Goal: Task Accomplishment & Management: Manage account settings

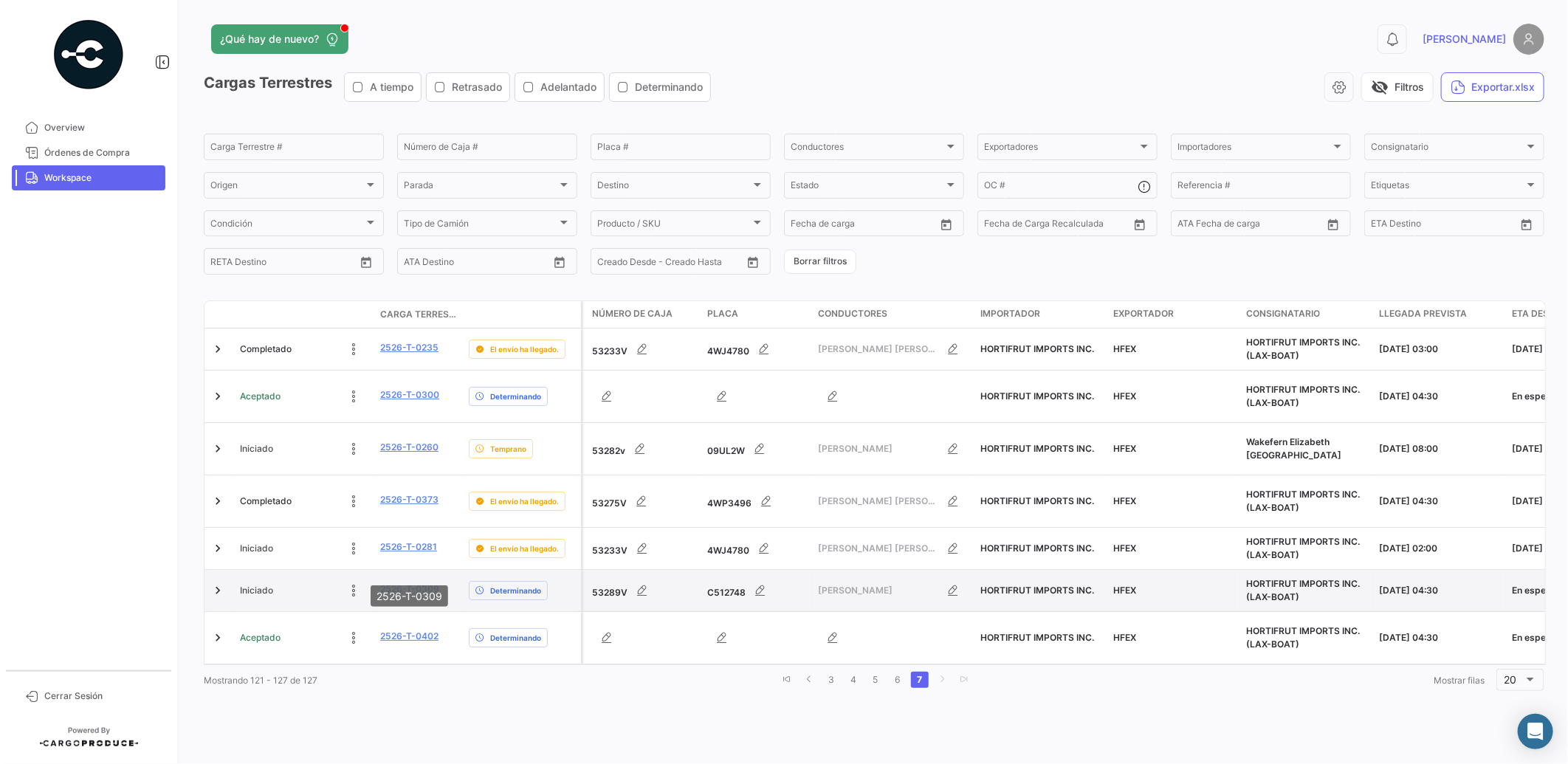
click at [423, 582] on link "2526-T-0309" at bounding box center [410, 589] width 59 height 13
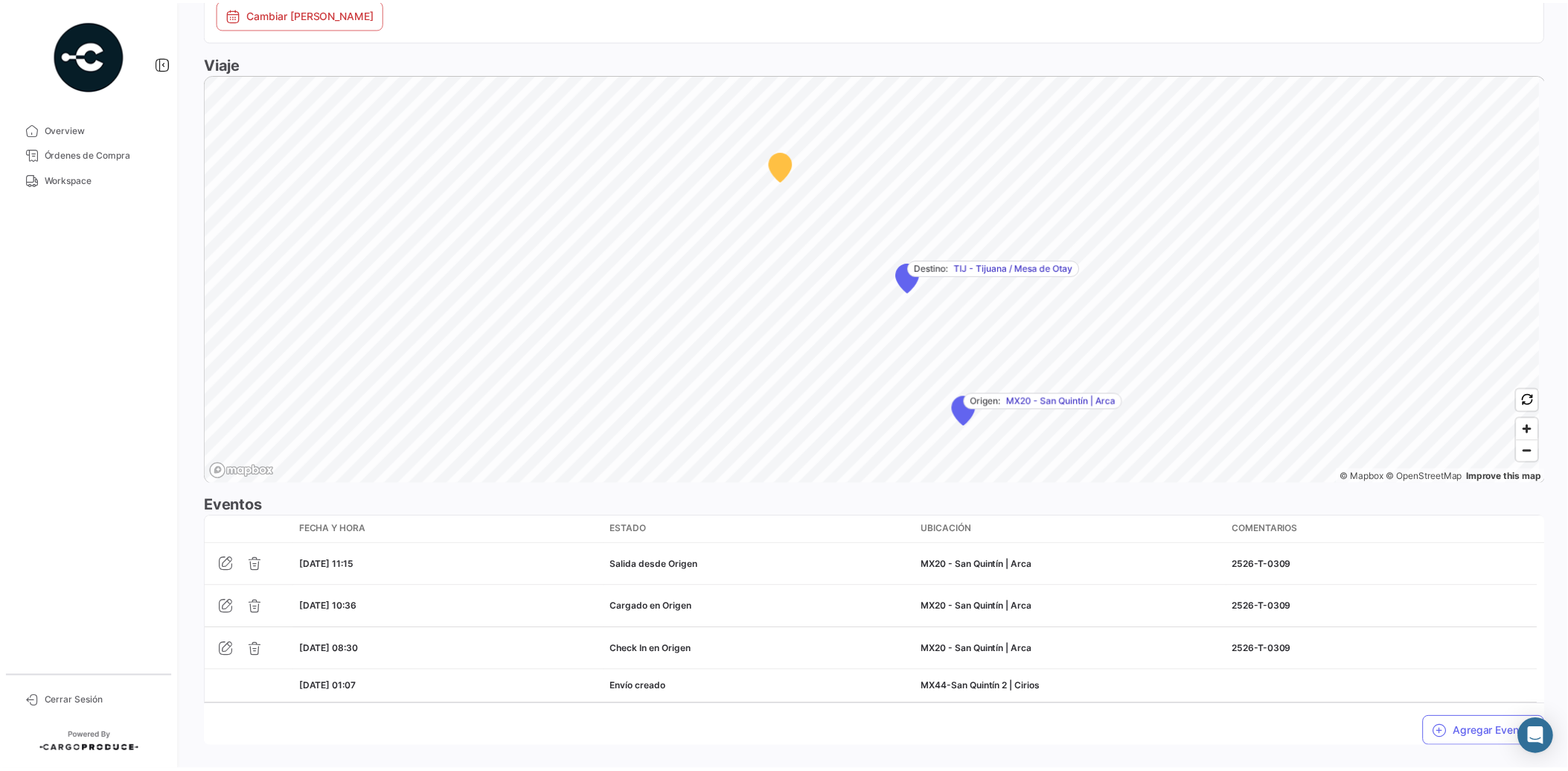
scroll to position [857, 0]
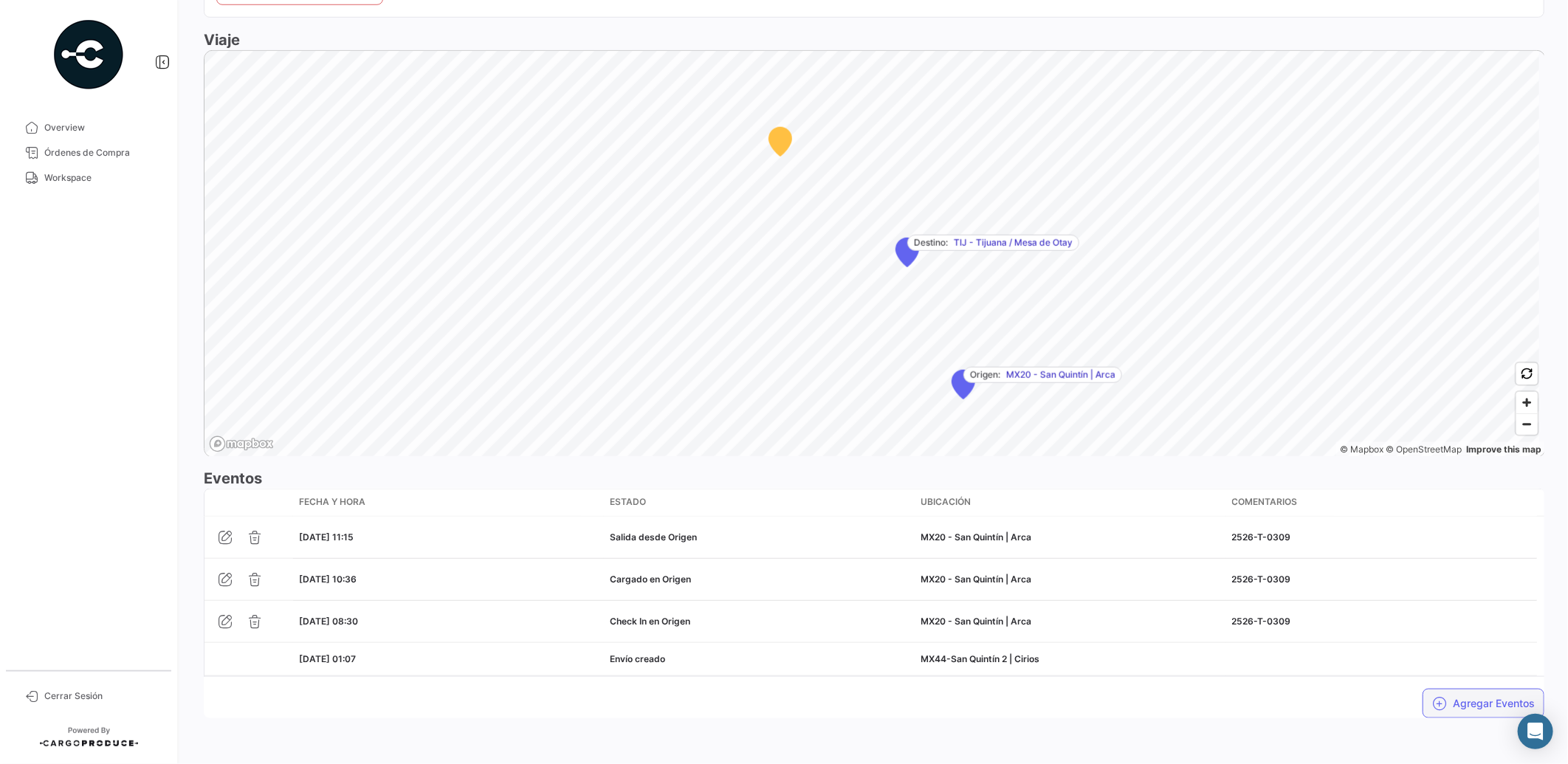
click at [1457, 699] on button "Agregar Eventos" at bounding box center [1484, 702] width 122 height 29
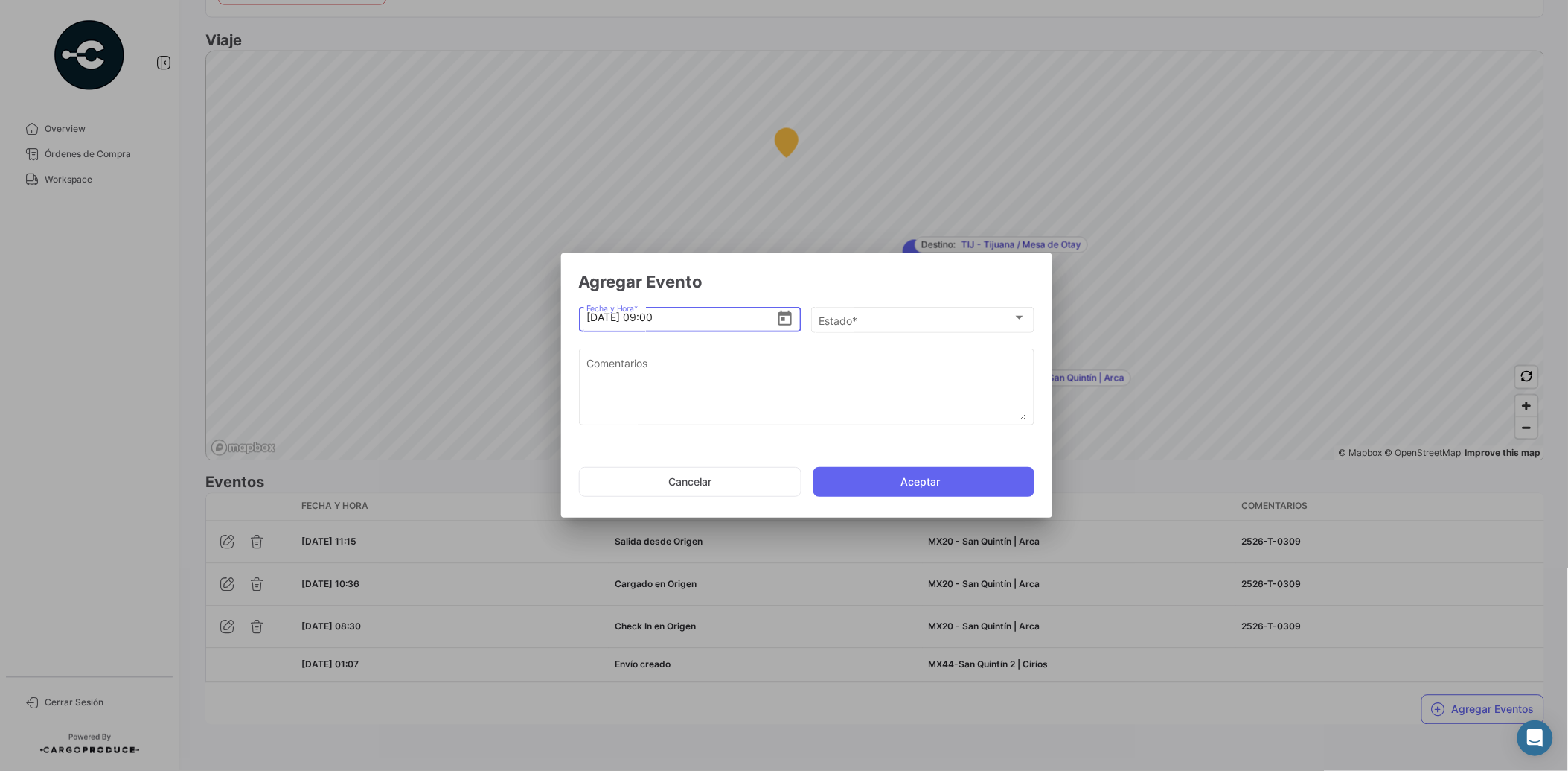
click at [784, 315] on icon "Open calendar" at bounding box center [785, 318] width 18 height 18
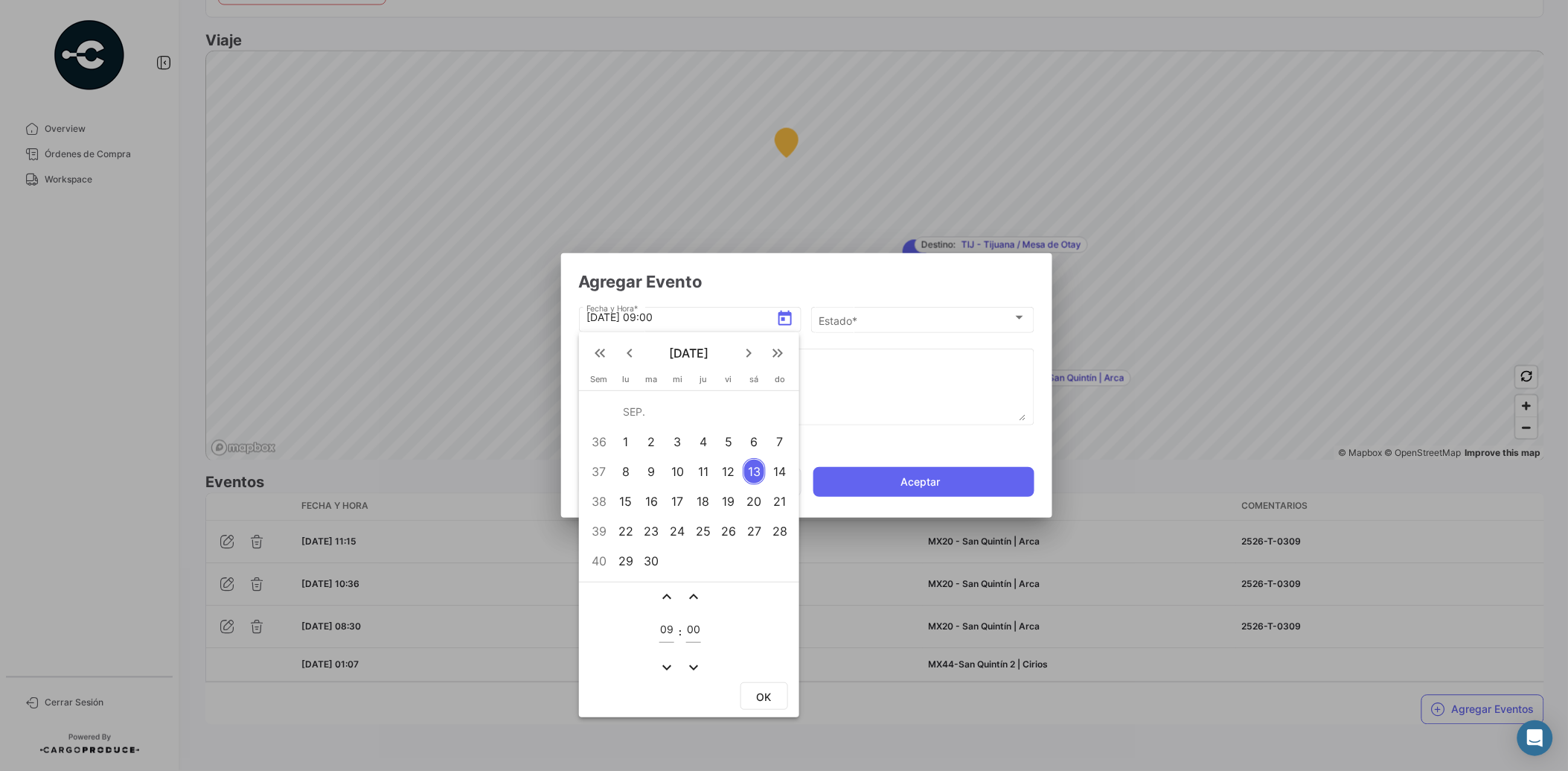
click at [727, 473] on div "12" at bounding box center [728, 471] width 23 height 27
click at [660, 663] on mat-icon "expand_more" at bounding box center [666, 667] width 18 height 18
click at [662, 591] on mat-icon "expand_less" at bounding box center [666, 596] width 18 height 18
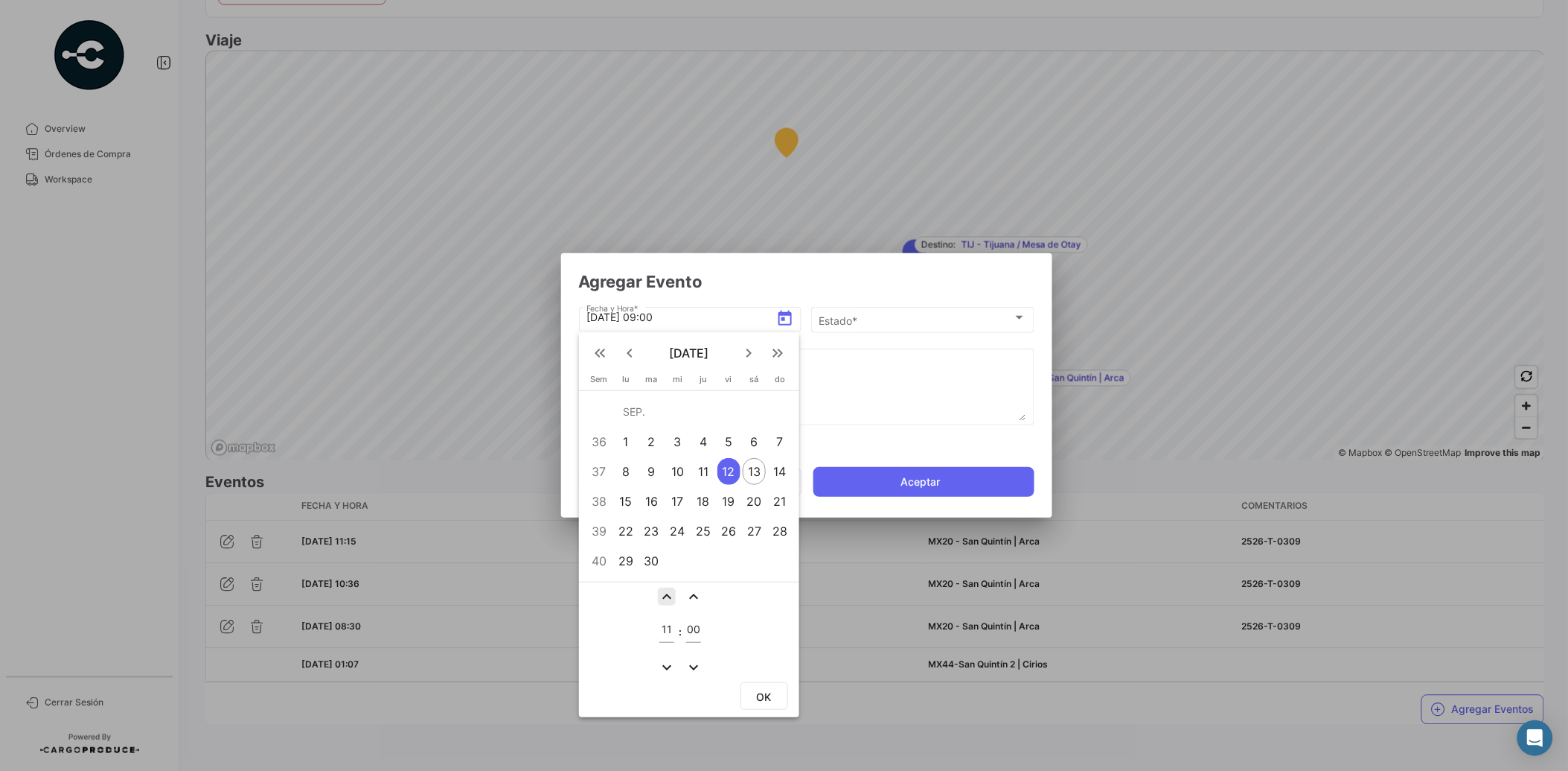
click at [662, 591] on mat-icon "expand_less" at bounding box center [666, 596] width 18 height 18
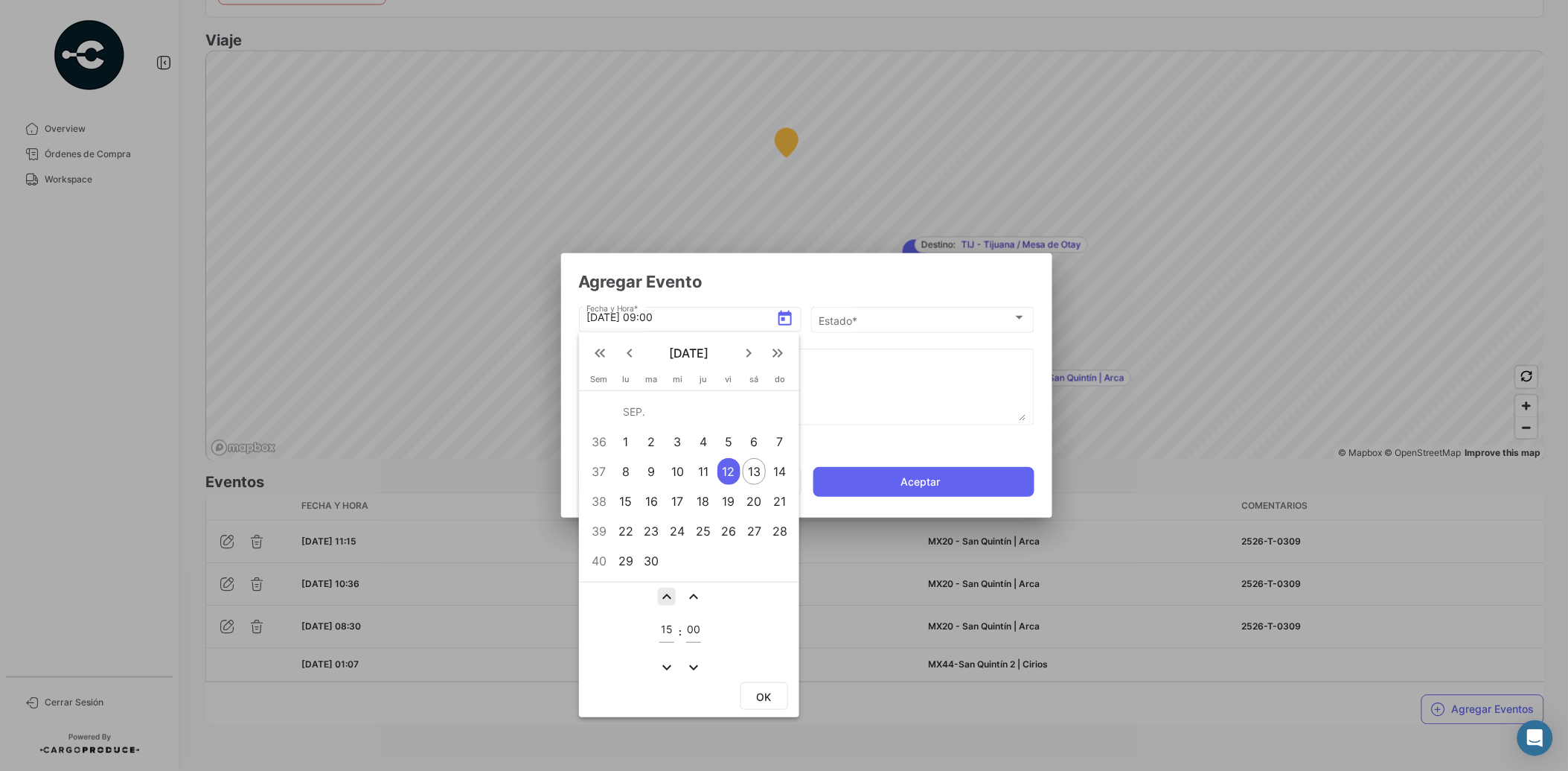
type input "16"
click at [694, 598] on mat-icon "expand_less" at bounding box center [693, 596] width 18 height 18
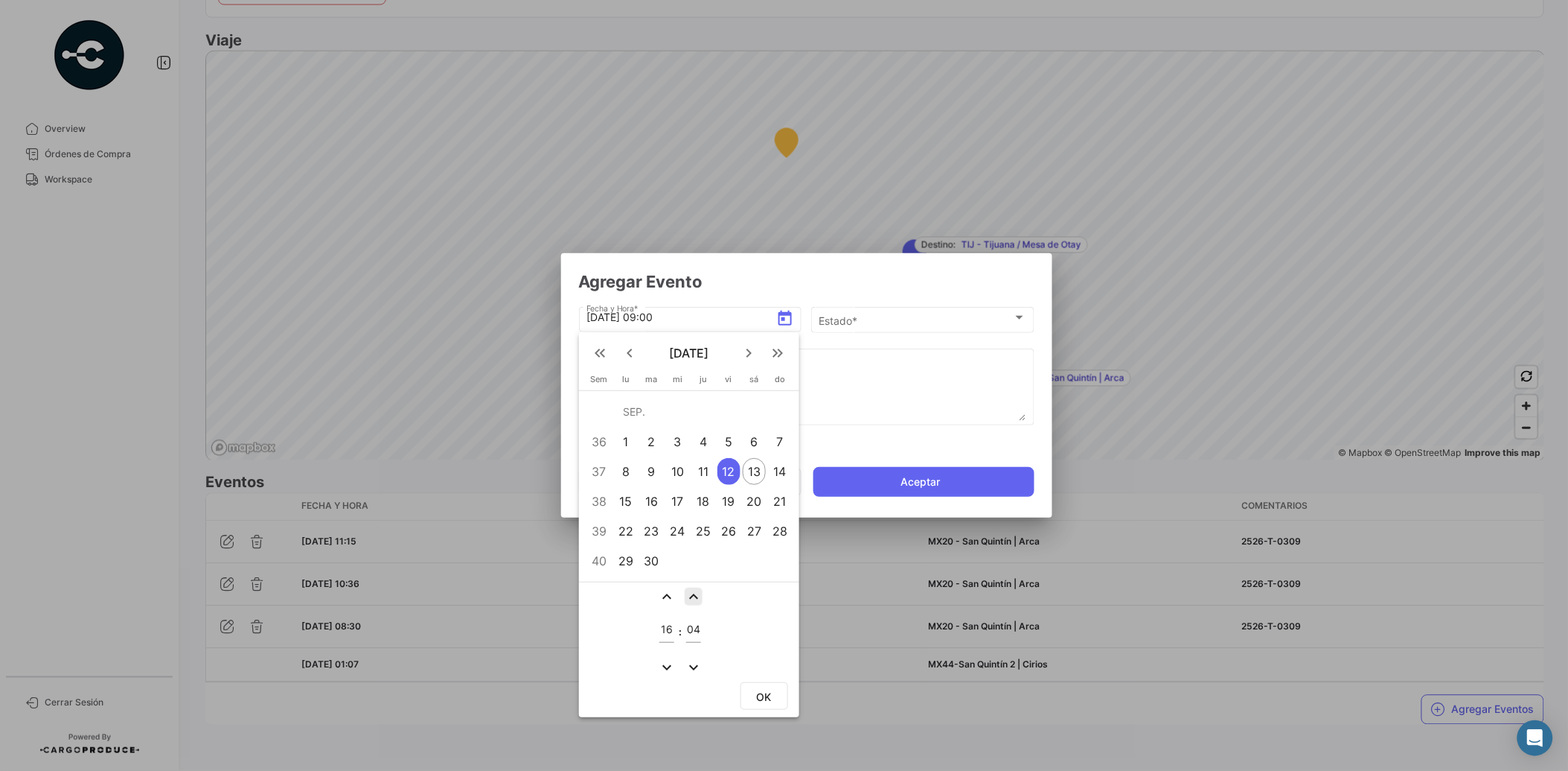
click at [694, 598] on mat-icon "expand_less" at bounding box center [693, 596] width 18 height 18
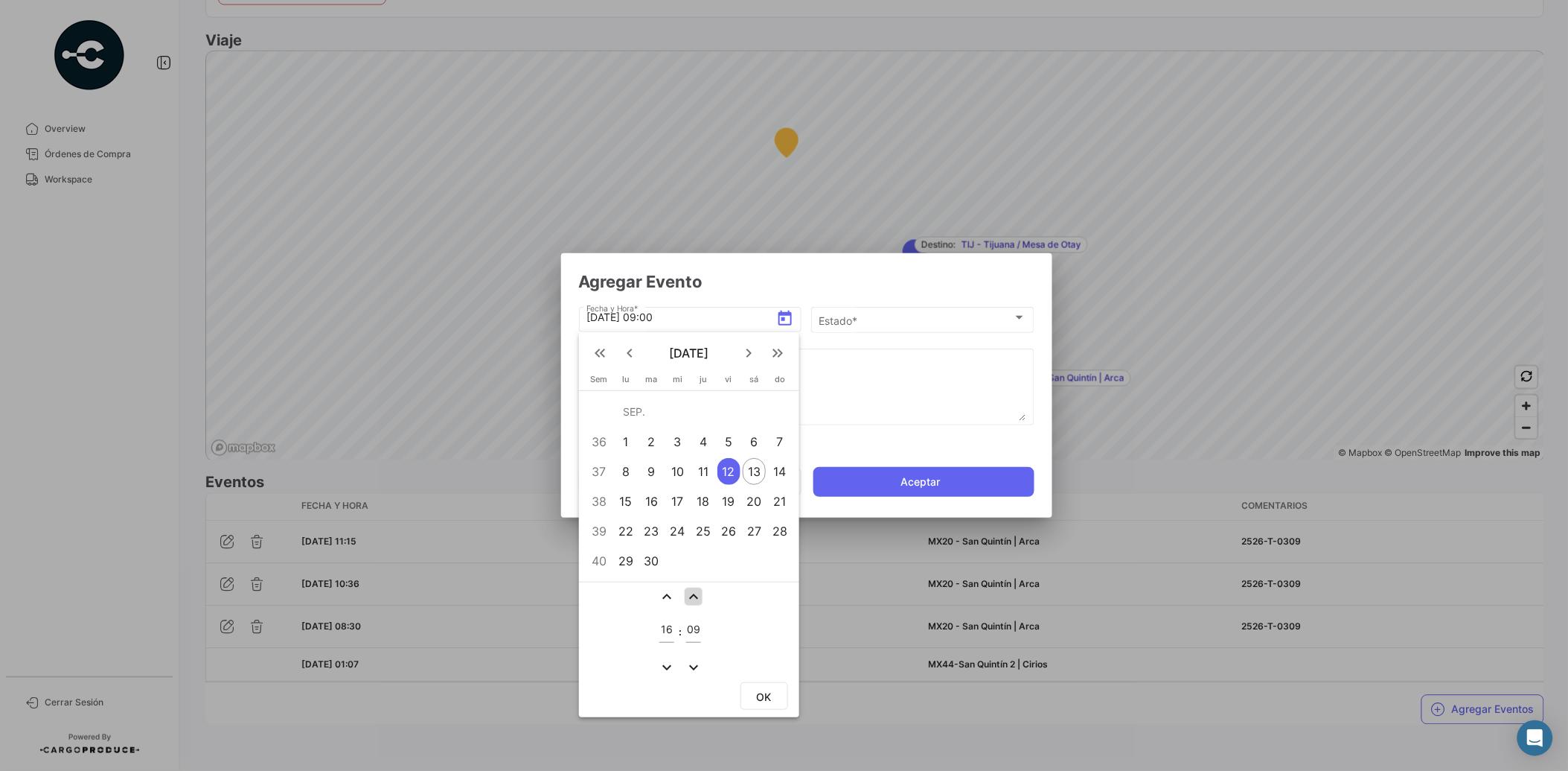
click at [694, 598] on mat-icon "expand_less" at bounding box center [693, 596] width 18 height 18
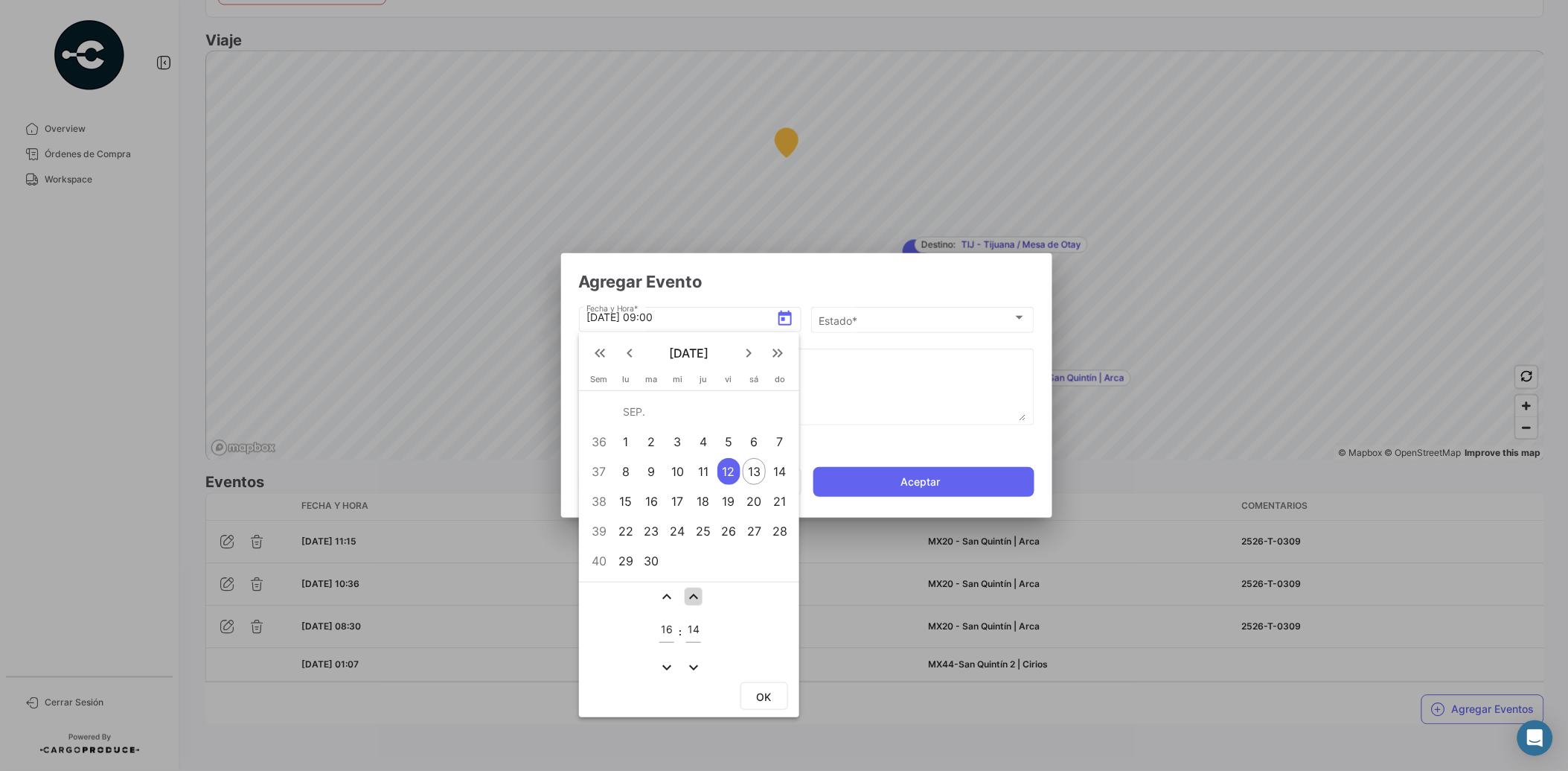
click at [694, 598] on mat-icon "expand_less" at bounding box center [693, 596] width 18 height 18
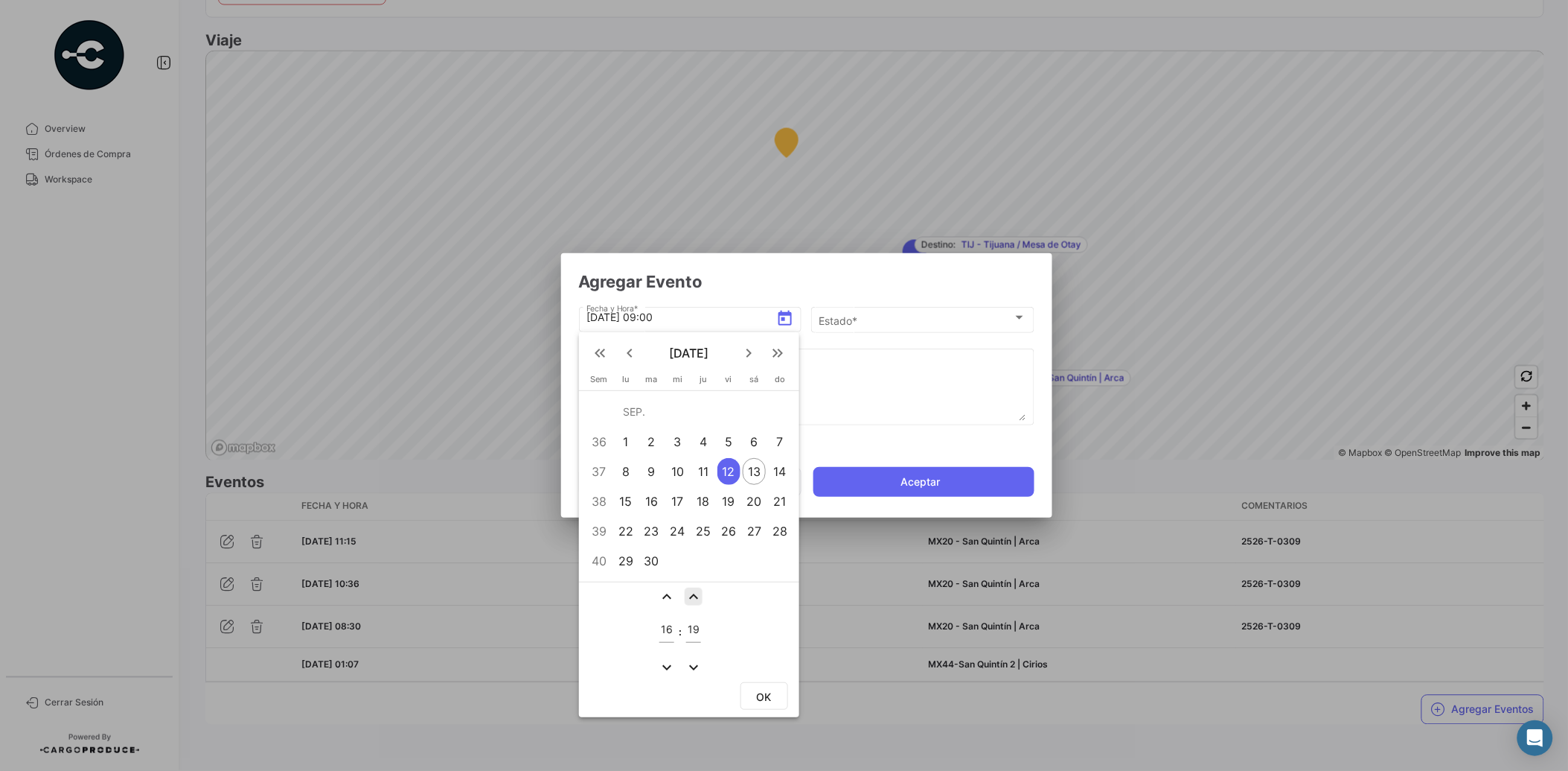
click at [694, 598] on mat-icon "expand_less" at bounding box center [693, 596] width 18 height 18
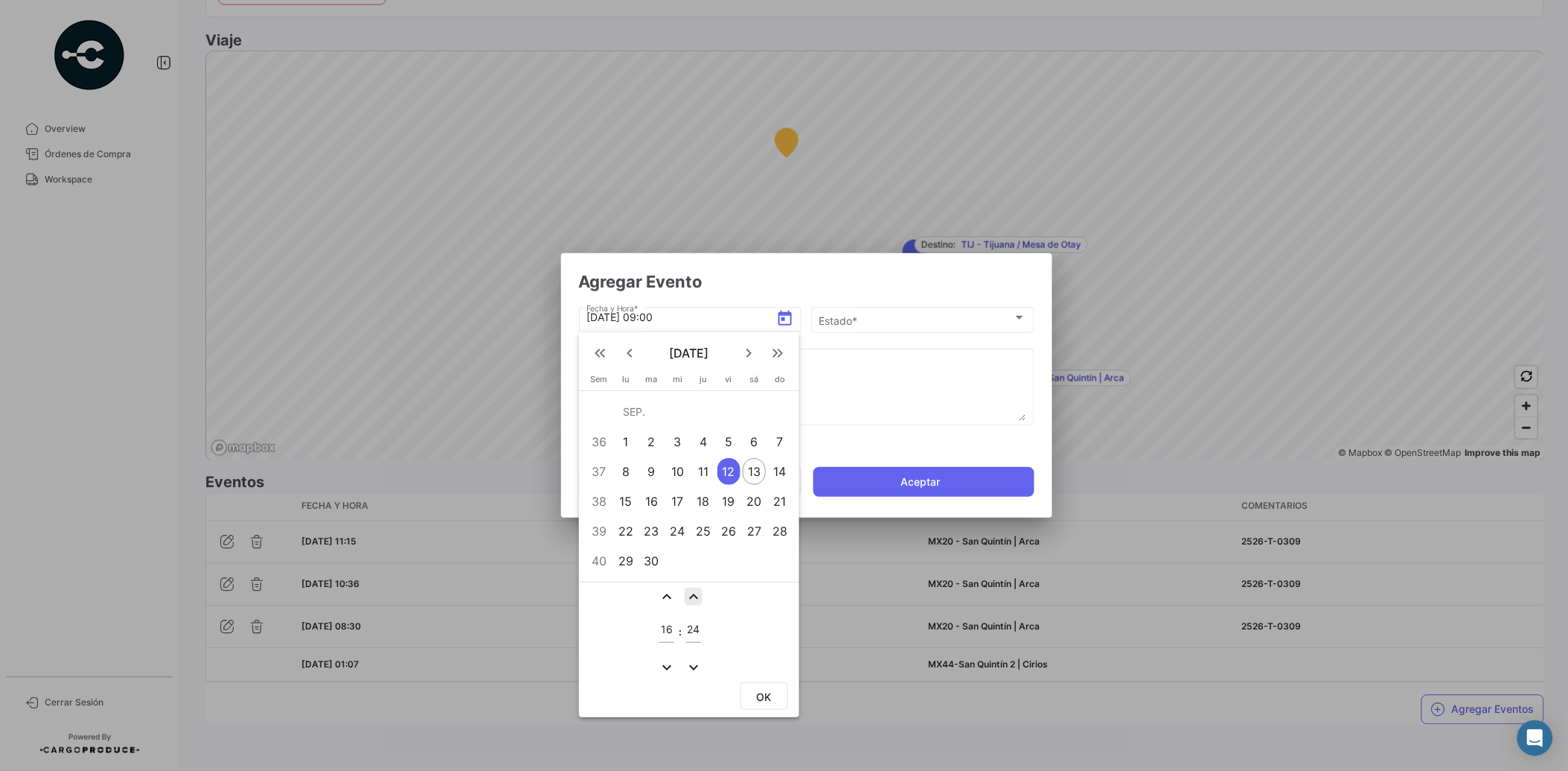
click at [694, 598] on mat-icon "expand_less" at bounding box center [693, 596] width 18 height 18
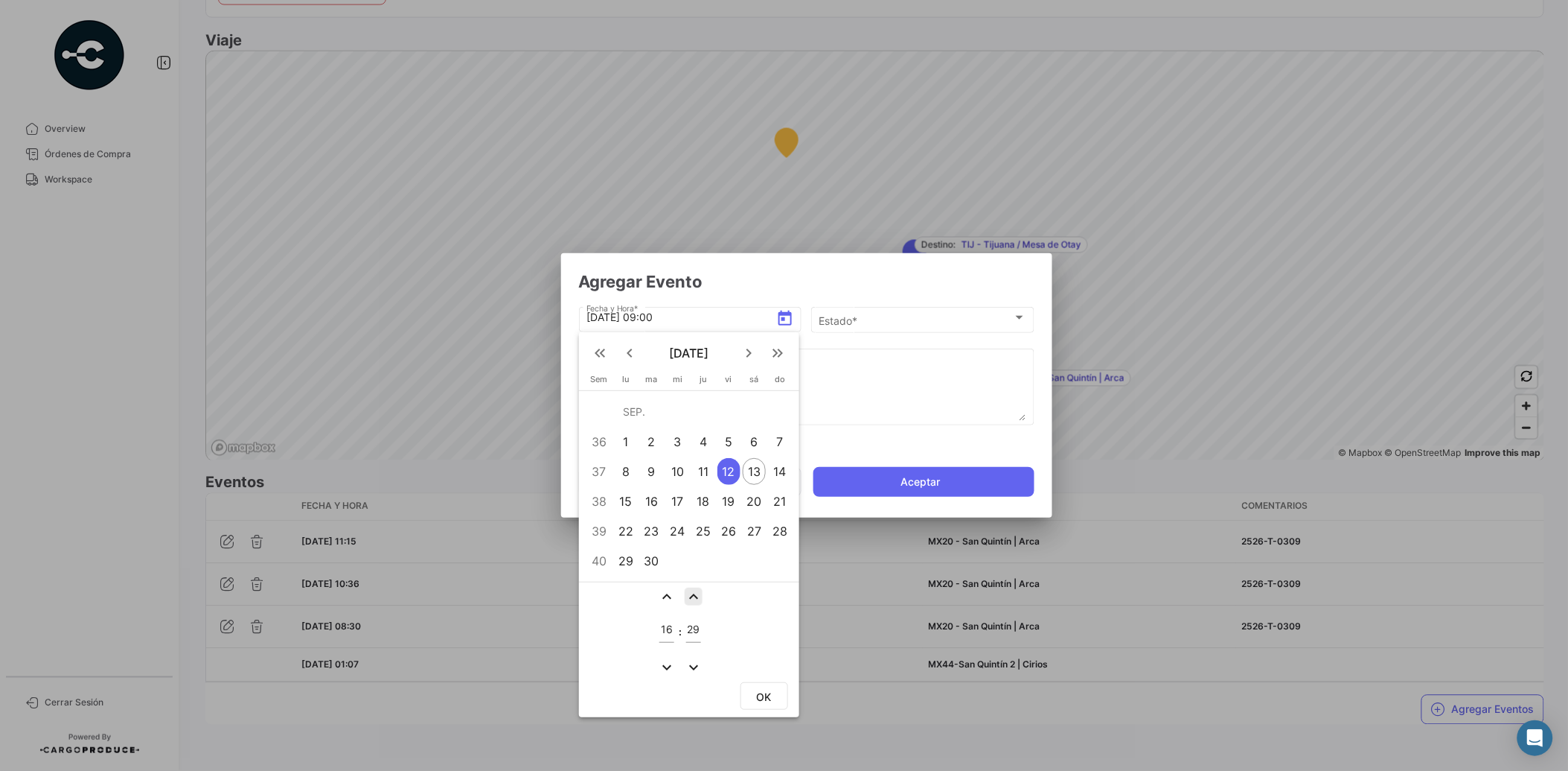
click at [694, 598] on mat-icon "expand_less" at bounding box center [693, 596] width 18 height 18
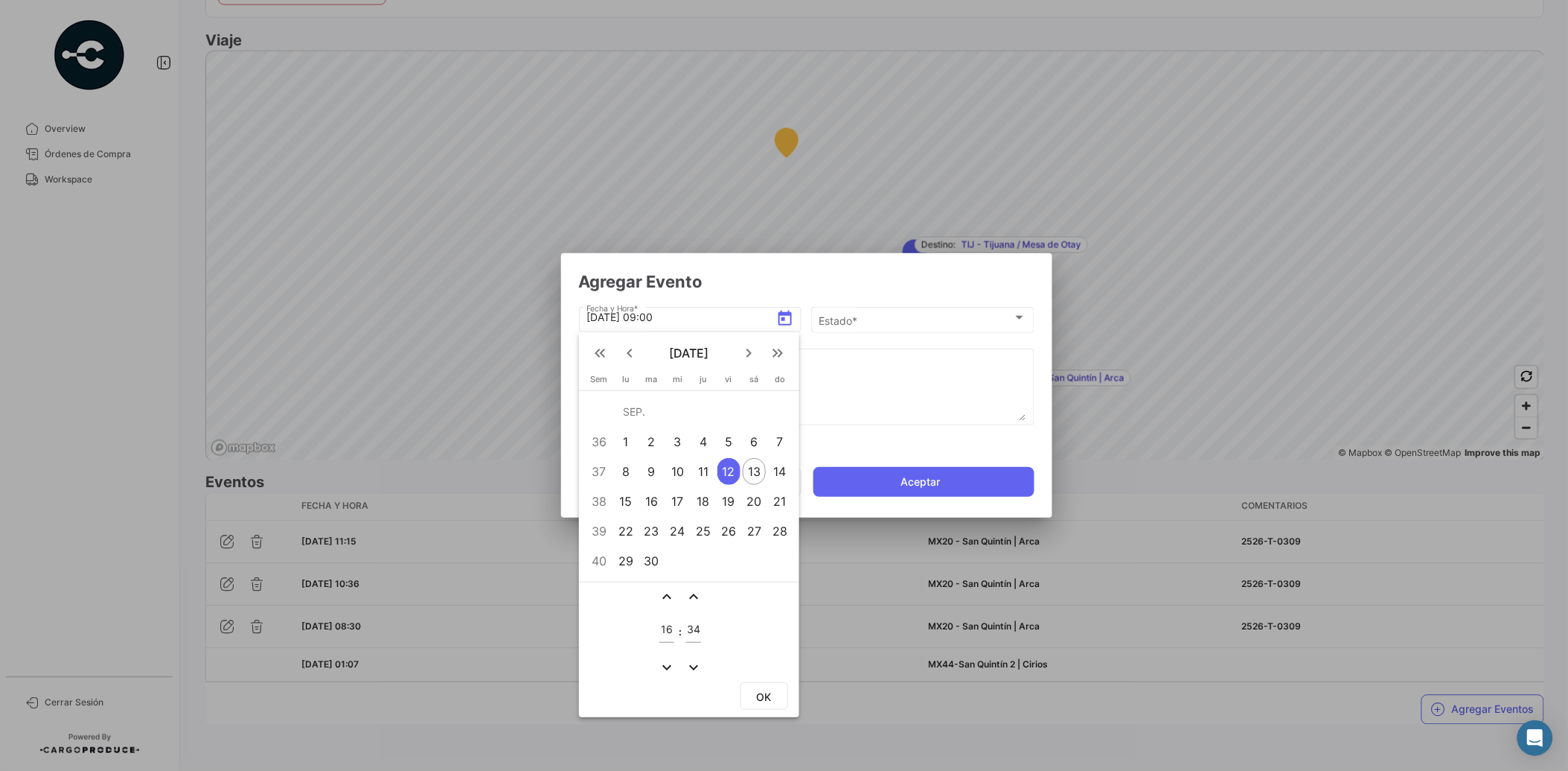
click at [694, 598] on mat-icon "expand_less" at bounding box center [693, 596] width 18 height 18
drag, startPoint x: 690, startPoint y: 661, endPoint x: 739, endPoint y: 671, distance: 50.0
click at [690, 662] on mat-icon "expand_more" at bounding box center [693, 667] width 18 height 18
type input "34"
click at [757, 690] on span "OK" at bounding box center [765, 696] width 15 height 13
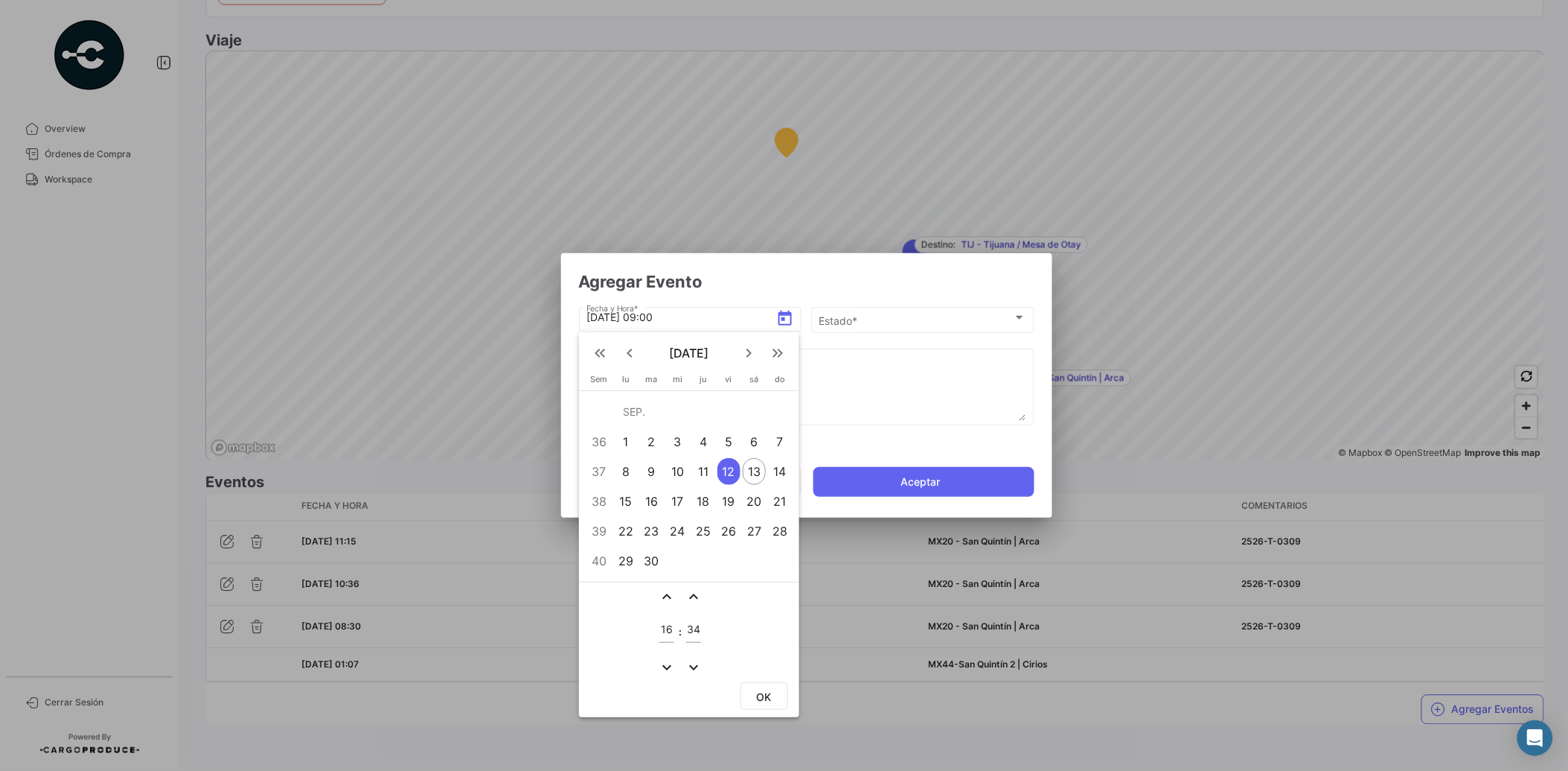
type input "[DATE] 16:34"
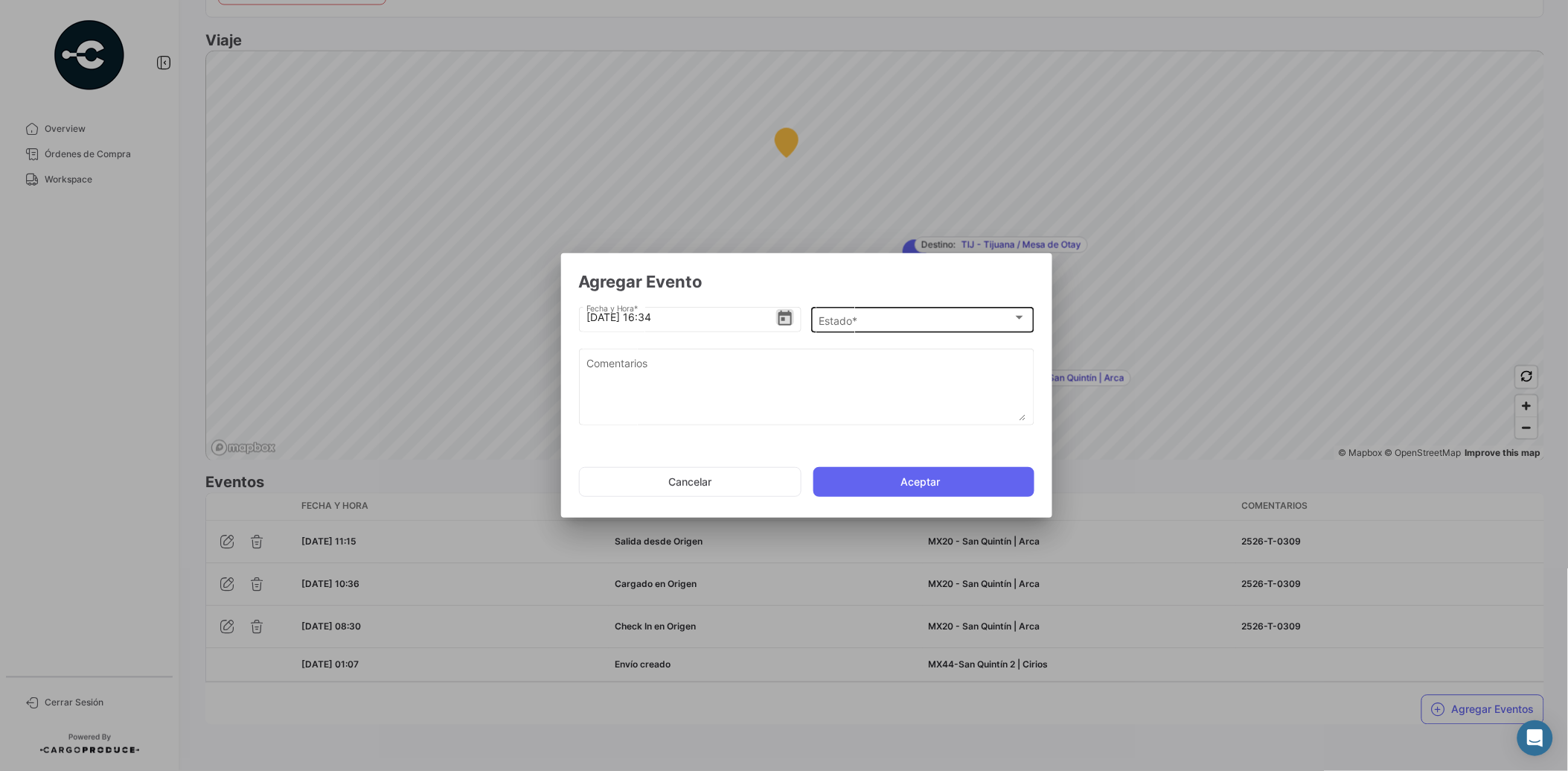
click at [884, 318] on div "Estado *" at bounding box center [915, 320] width 194 height 13
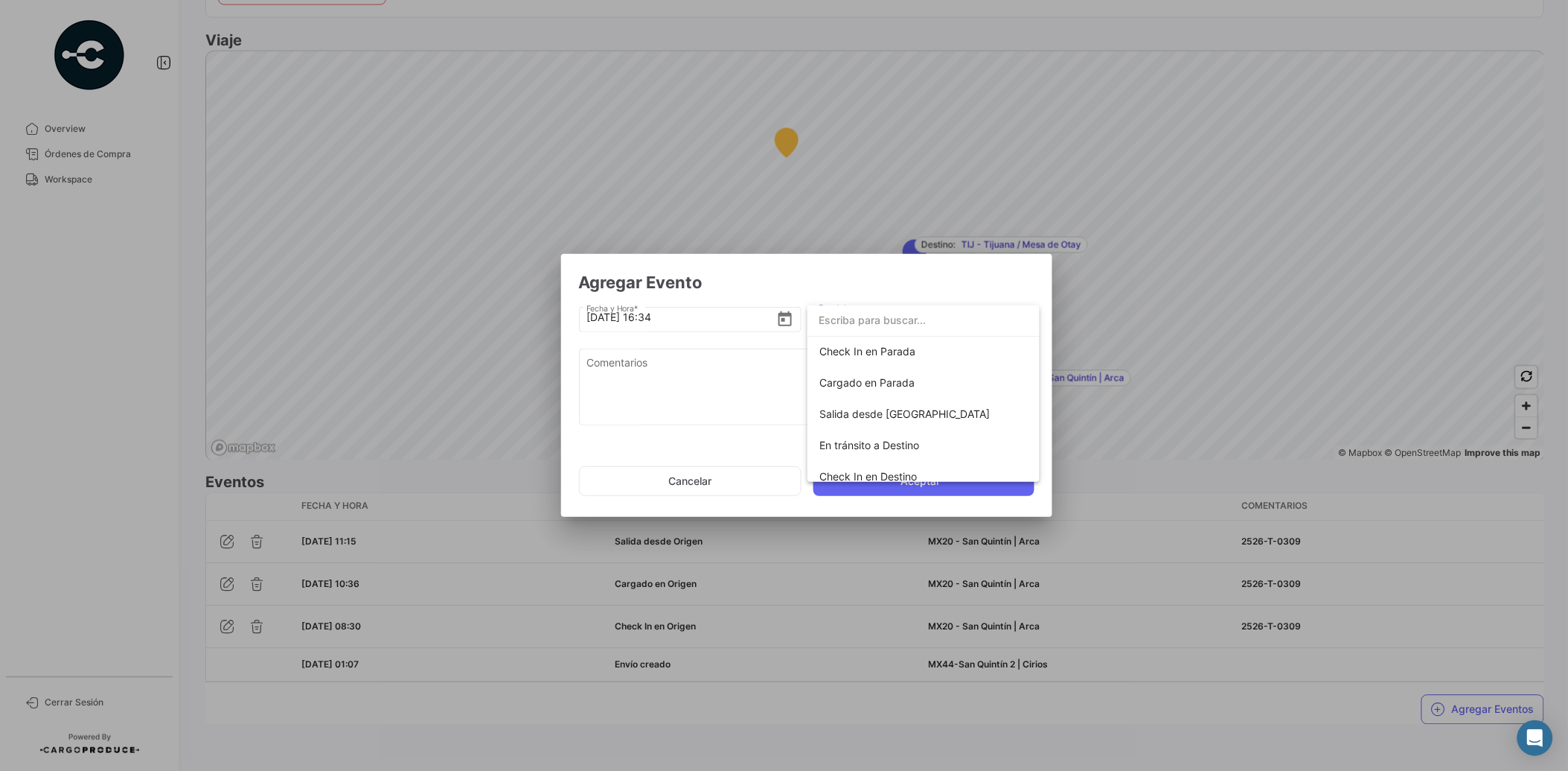
scroll to position [153, 0]
click at [859, 354] on span "Check In en Parada" at bounding box center [867, 354] width 96 height 13
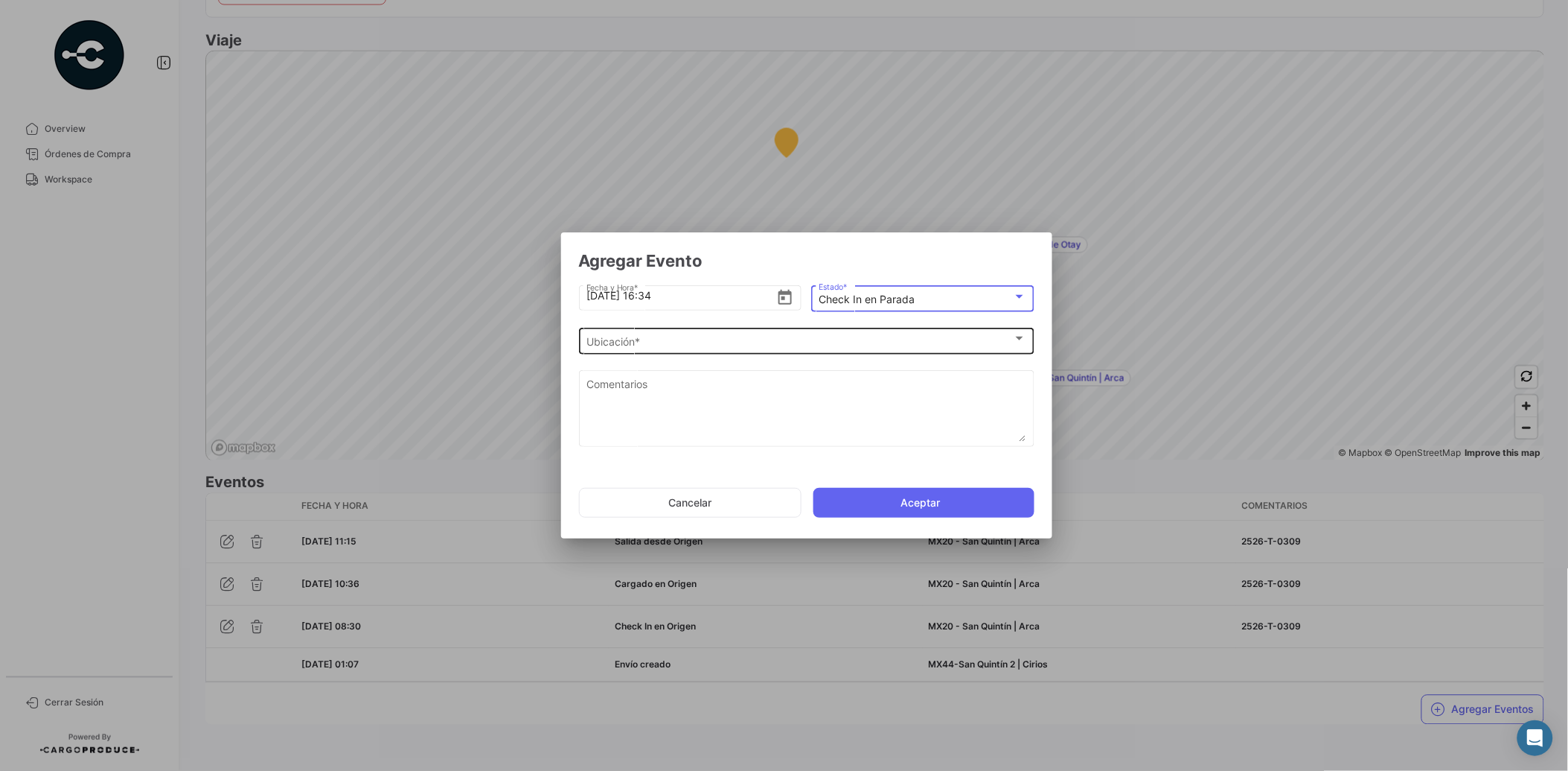
click at [701, 340] on div "Ubicación *" at bounding box center [799, 342] width 426 height 13
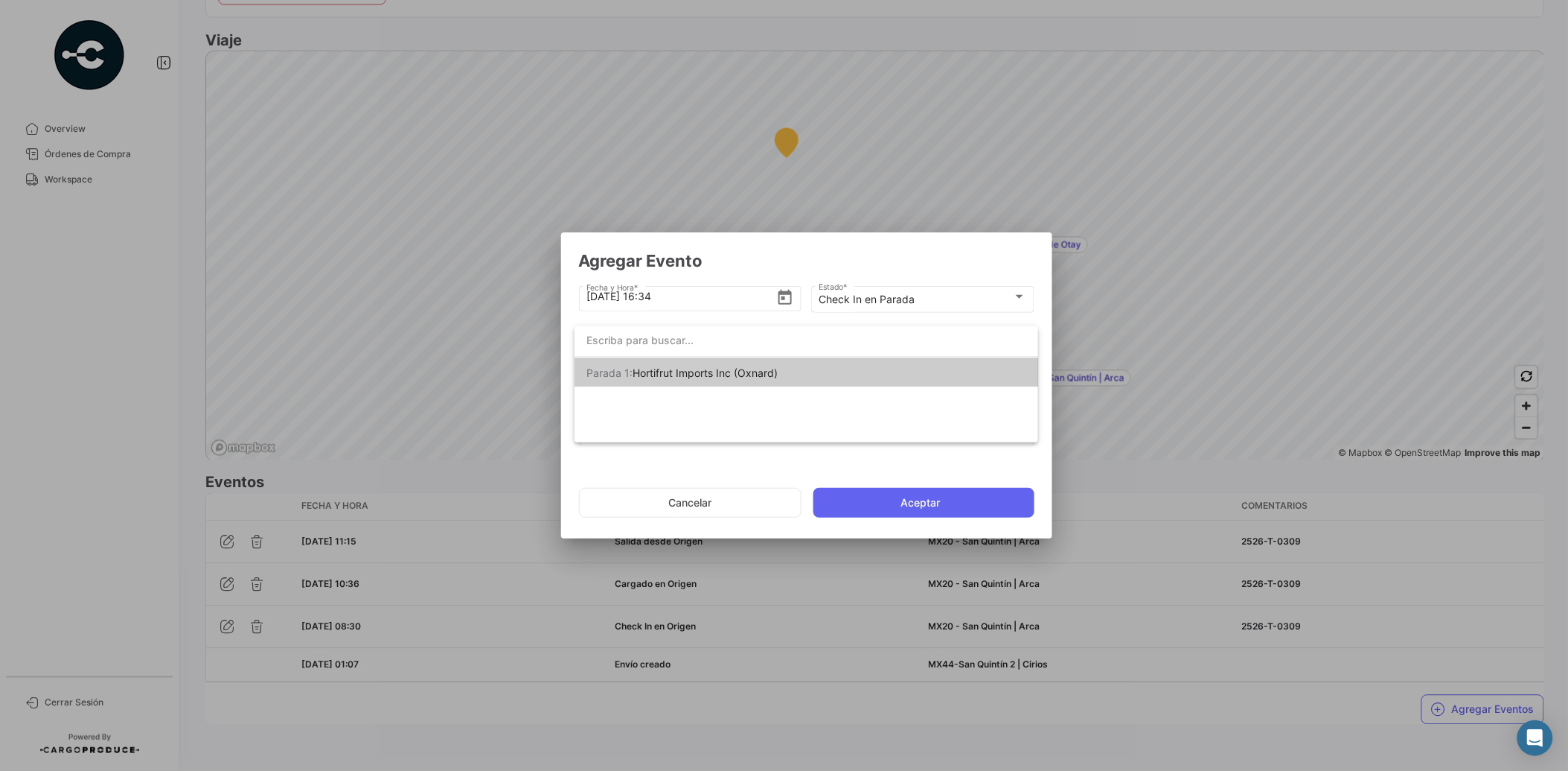
click at [914, 299] on div at bounding box center [784, 386] width 1568 height 771
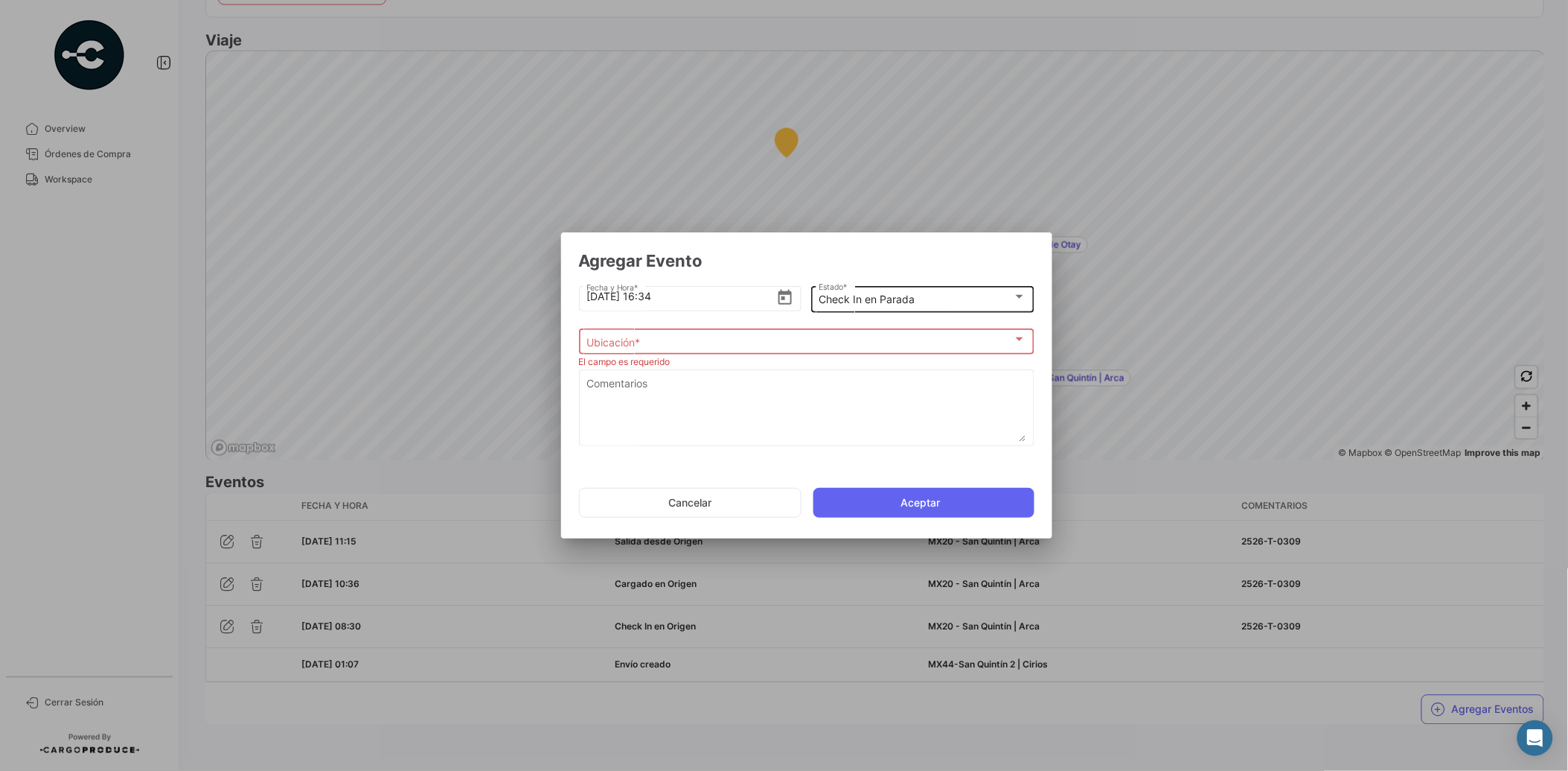
click at [979, 300] on div "Check In en Parada" at bounding box center [915, 300] width 194 height 13
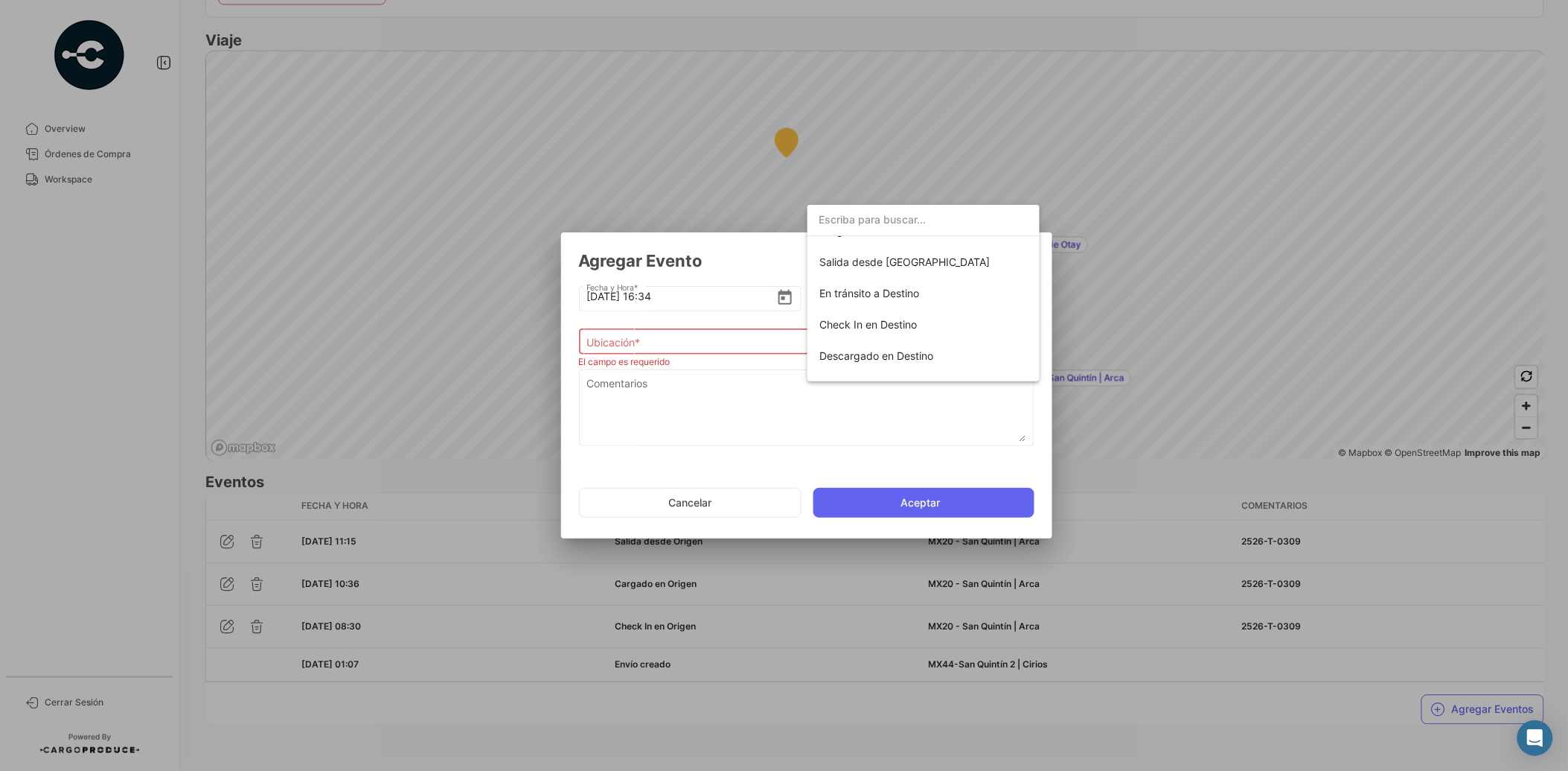
scroll to position [211, 0]
click at [887, 325] on span "Check In en Destino" at bounding box center [868, 321] width 98 height 13
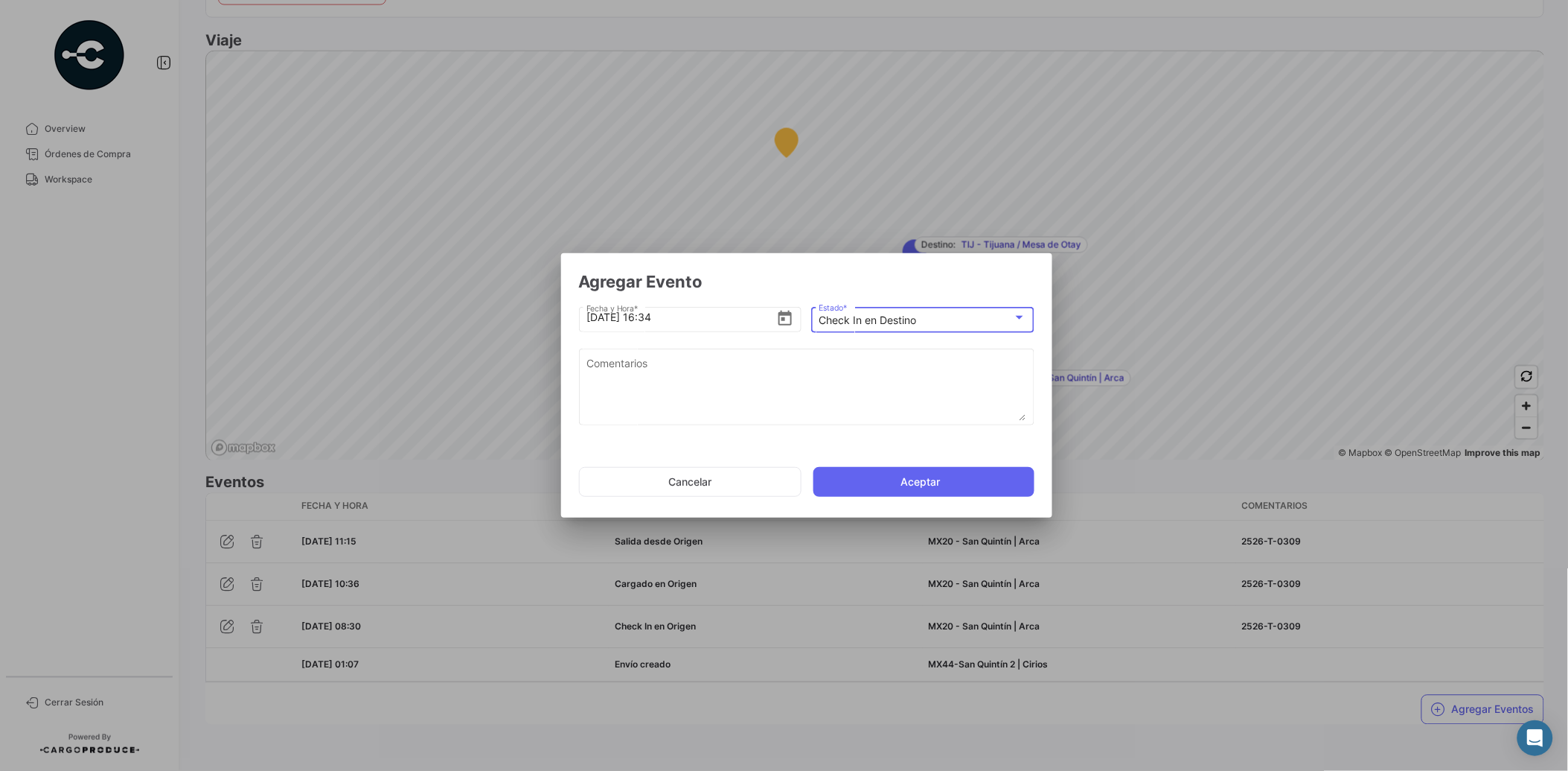
click at [887, 317] on mat-select-trigger "Check In en Destino" at bounding box center [867, 319] width 98 height 13
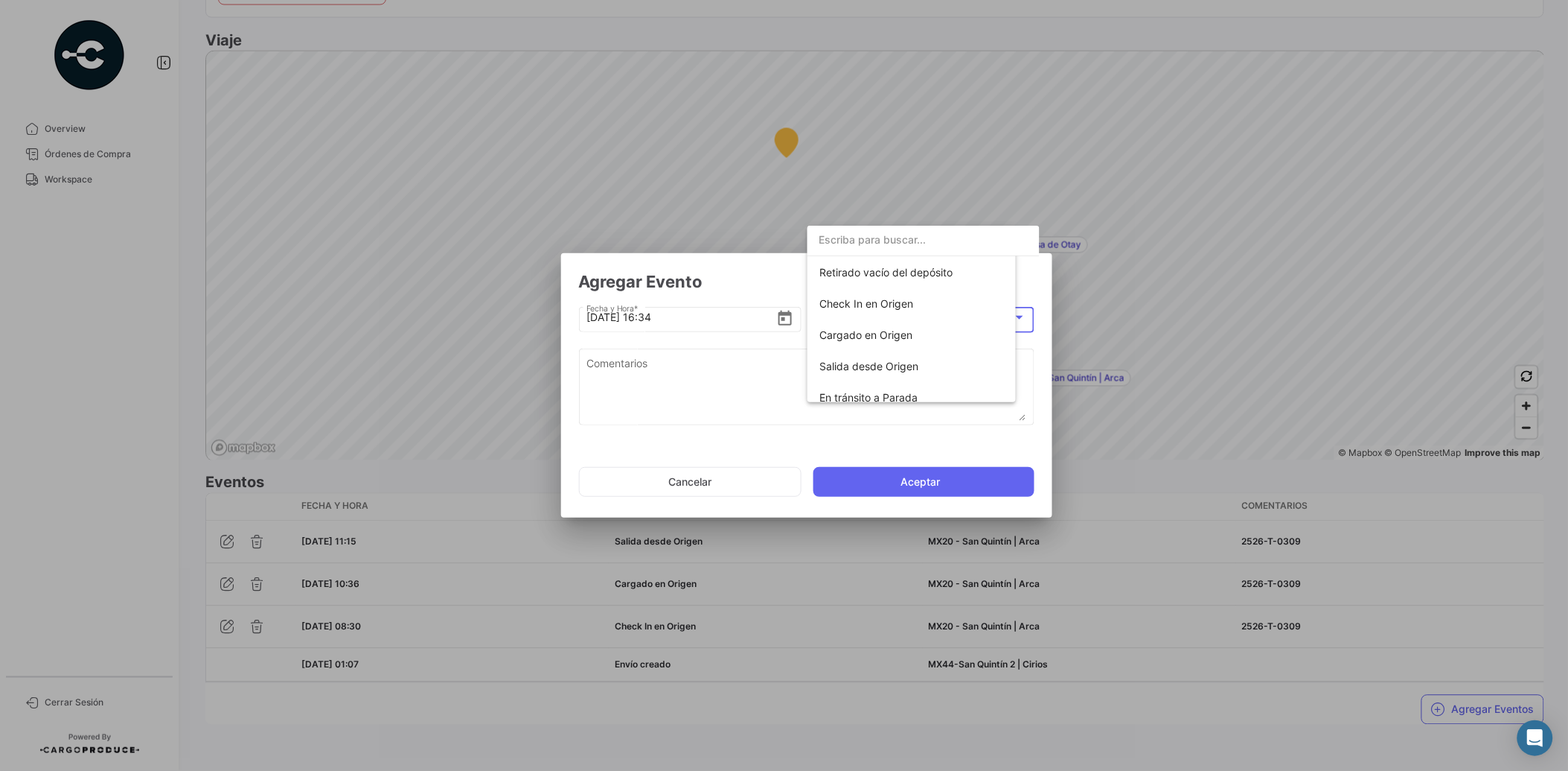
scroll to position [261, 0]
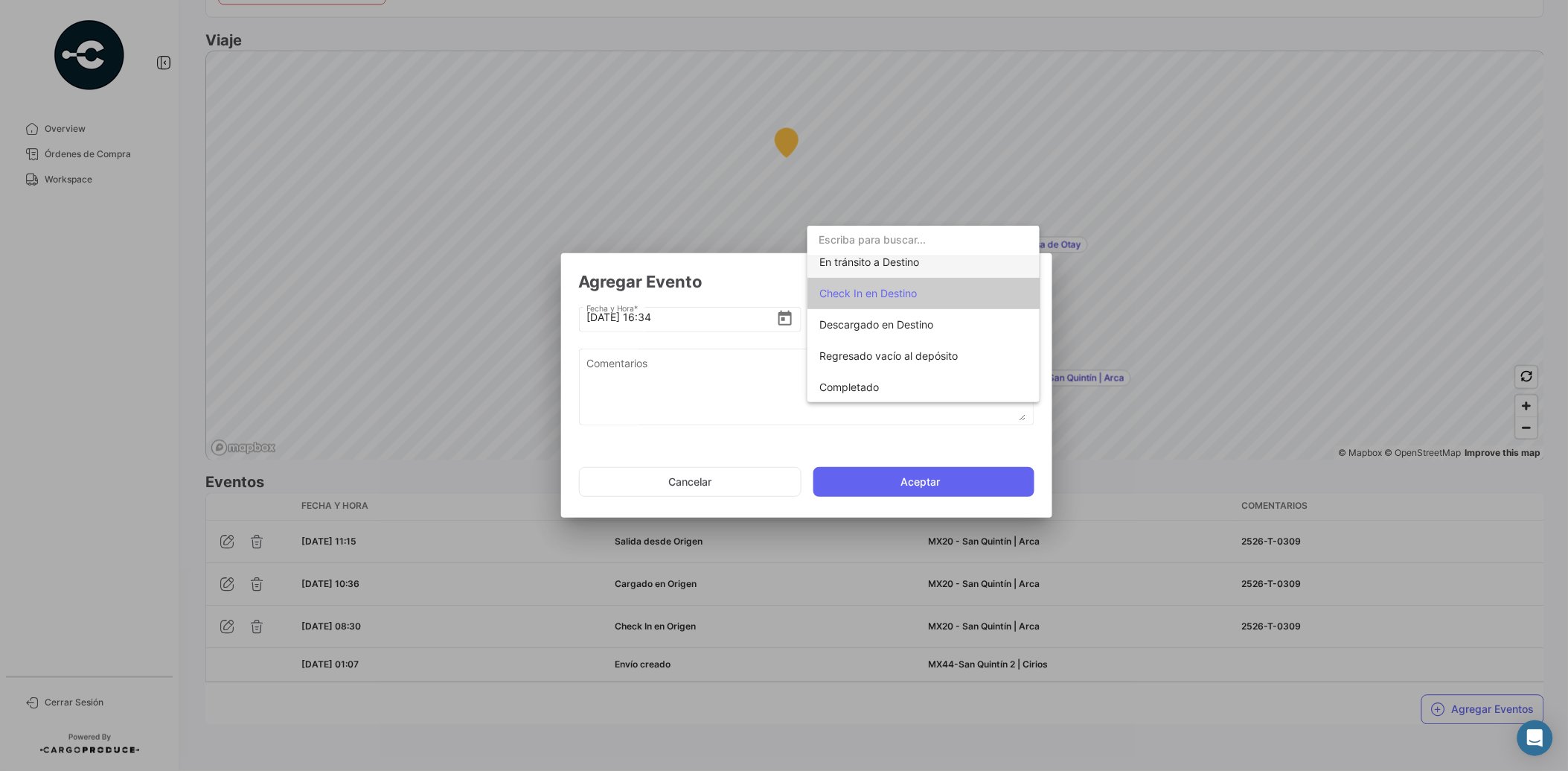
click at [894, 263] on span "En tránsito a Destino" at bounding box center [869, 261] width 100 height 13
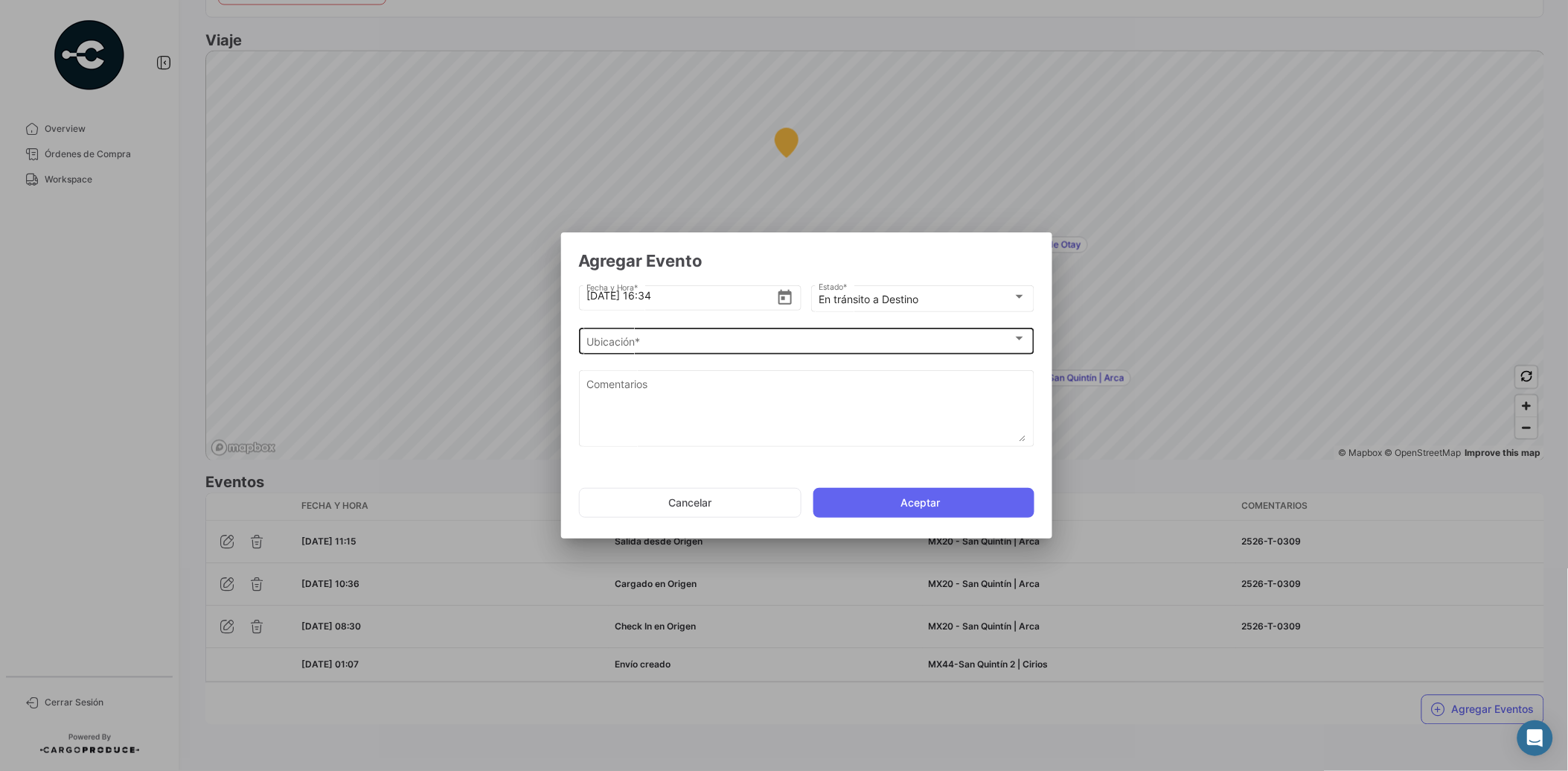
click at [867, 332] on div "Ubicación * Ubicación *" at bounding box center [806, 340] width 440 height 29
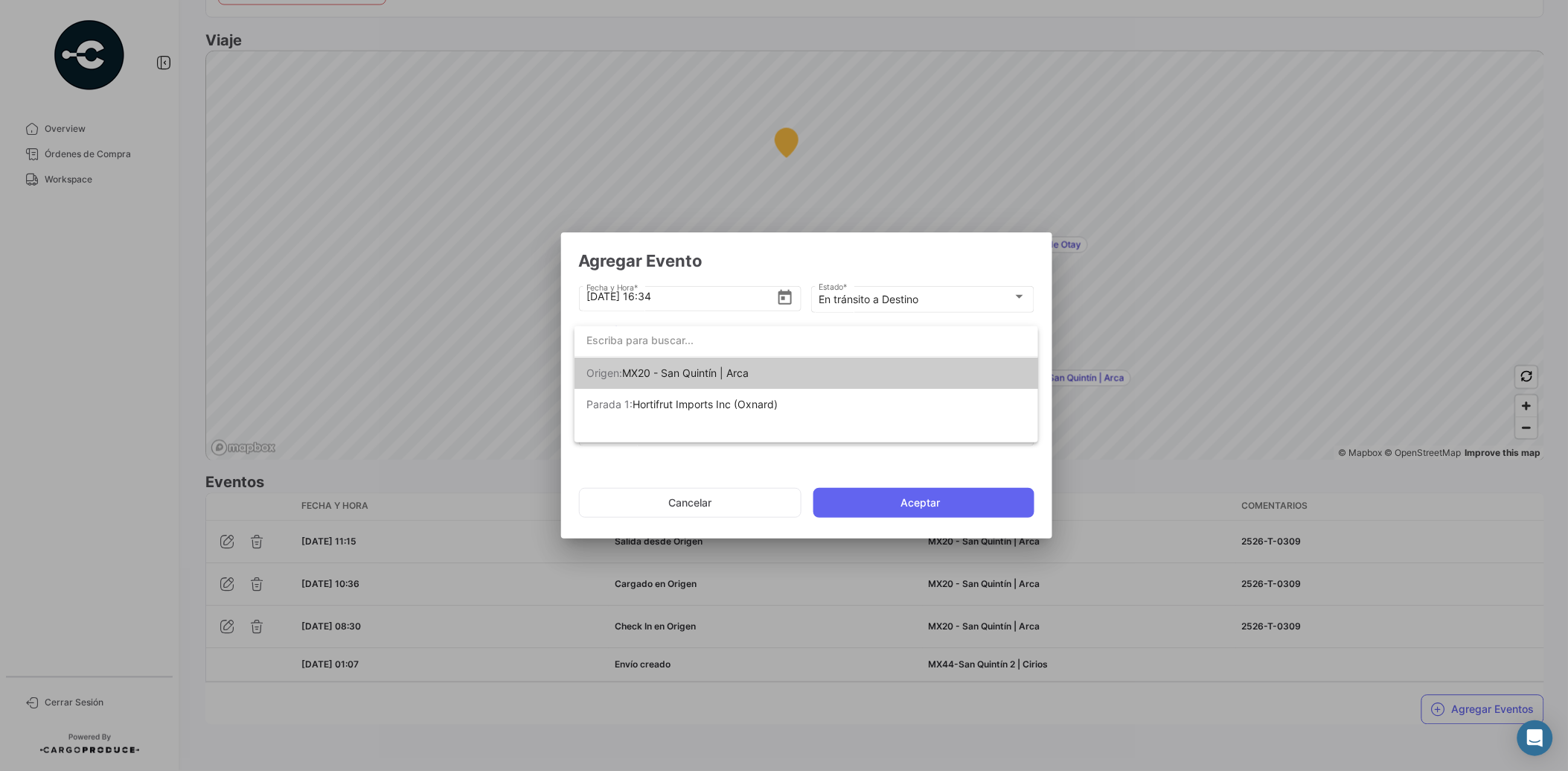
click at [853, 262] on div at bounding box center [784, 386] width 1568 height 771
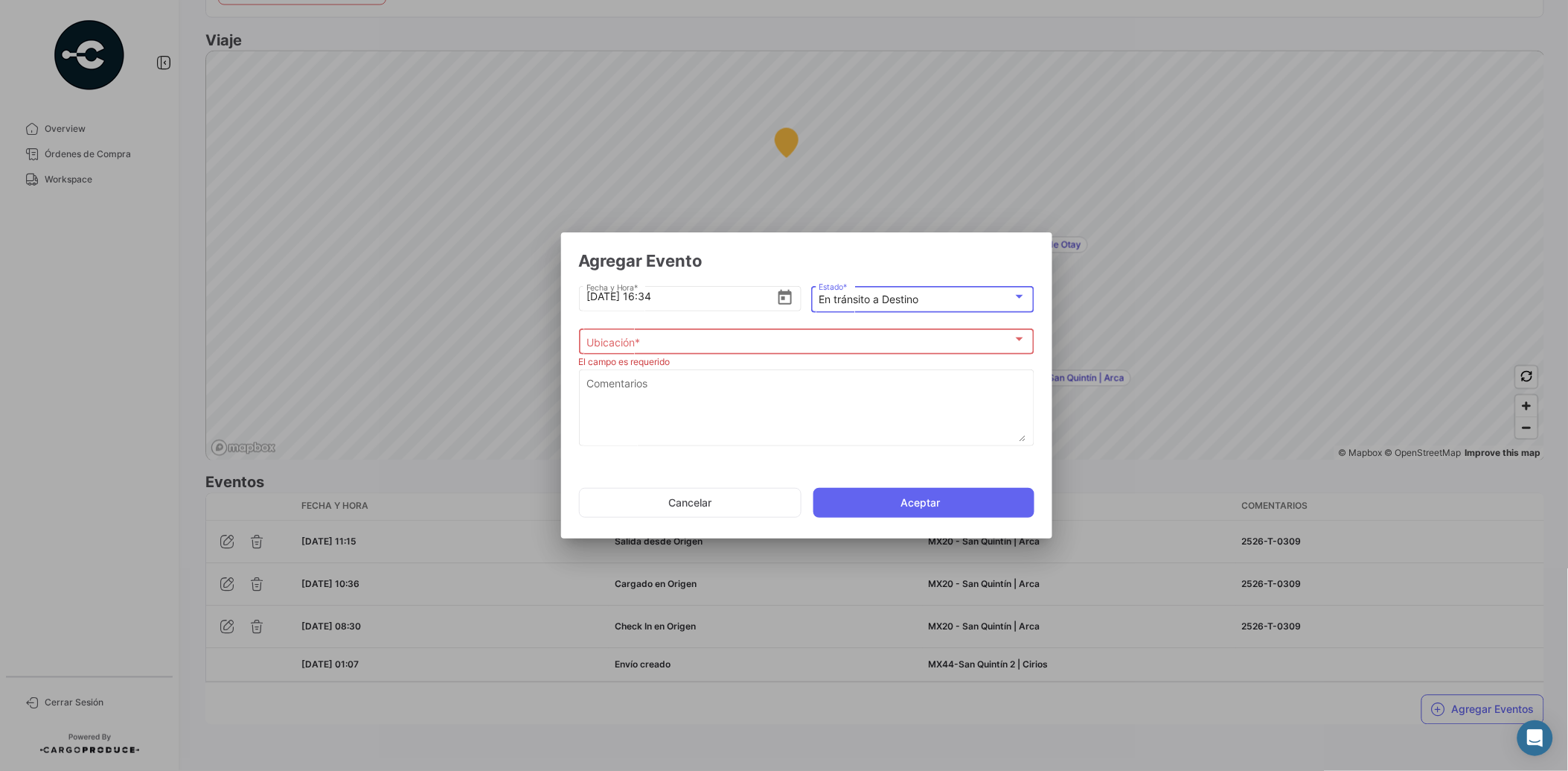
click at [998, 300] on div "En tránsito a Destino" at bounding box center [915, 300] width 194 height 13
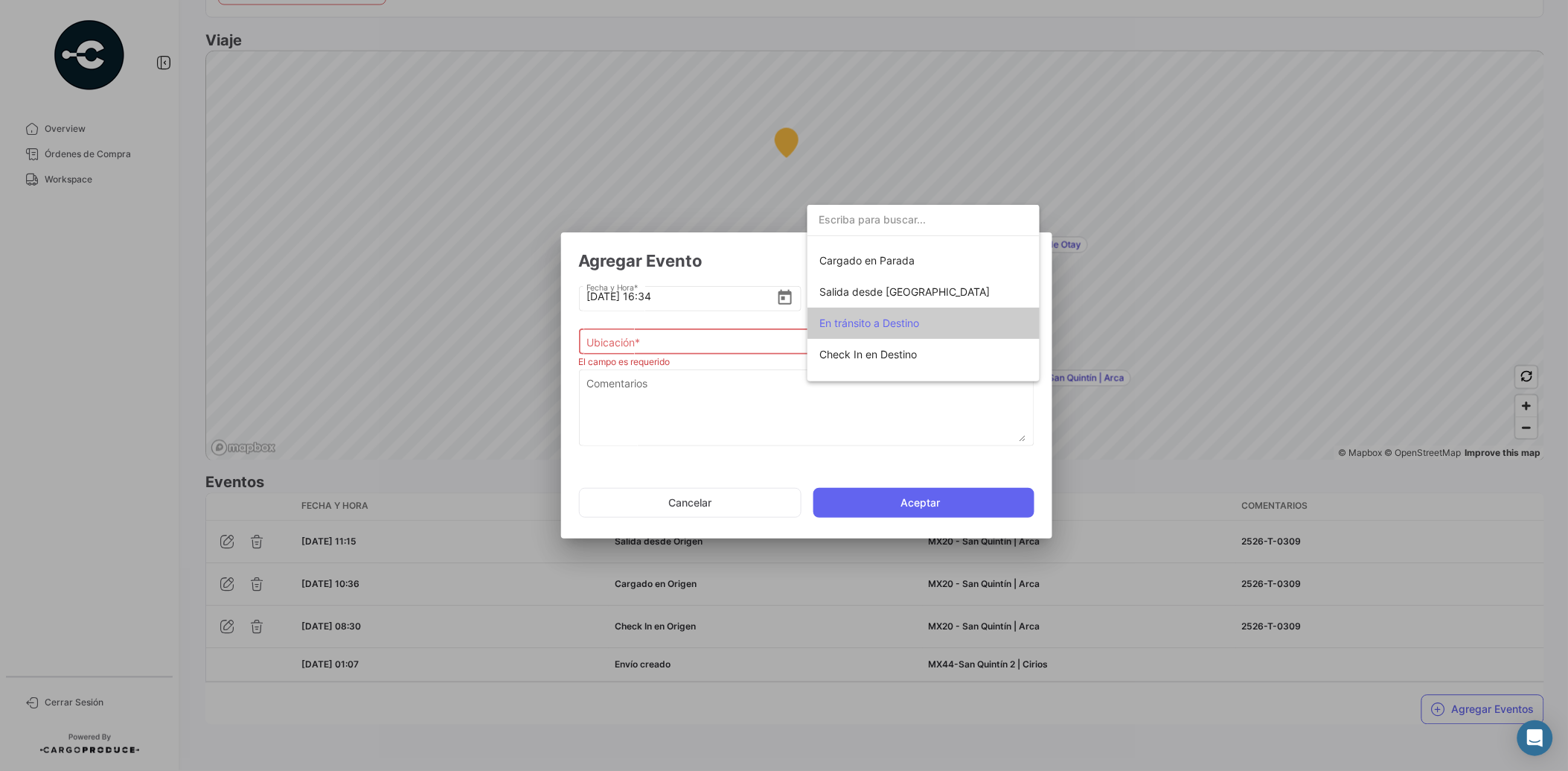
scroll to position [176, 0]
click at [746, 393] on div at bounding box center [784, 386] width 1568 height 771
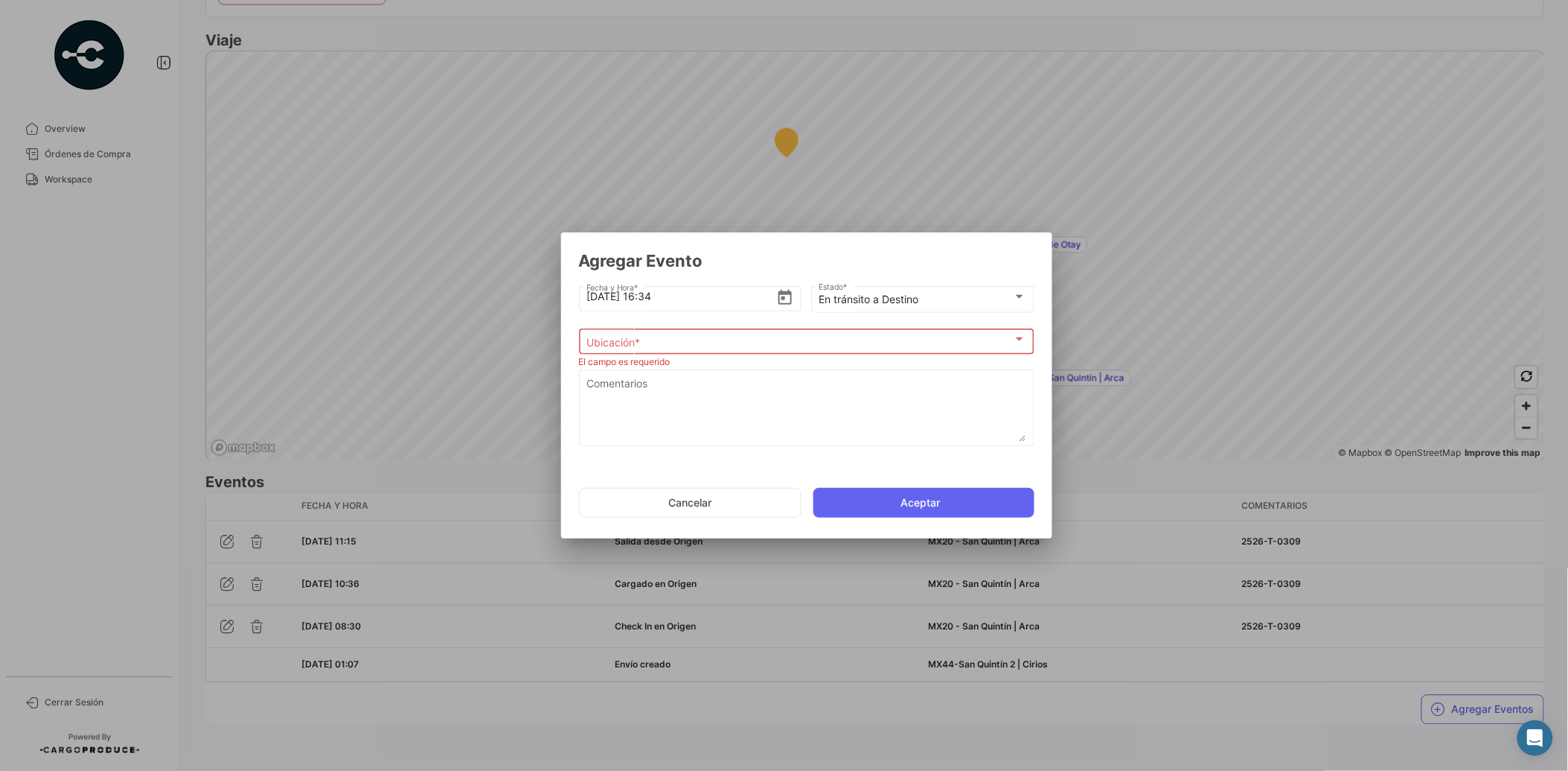
click at [698, 346] on div "Ubicación *" at bounding box center [799, 342] width 426 height 13
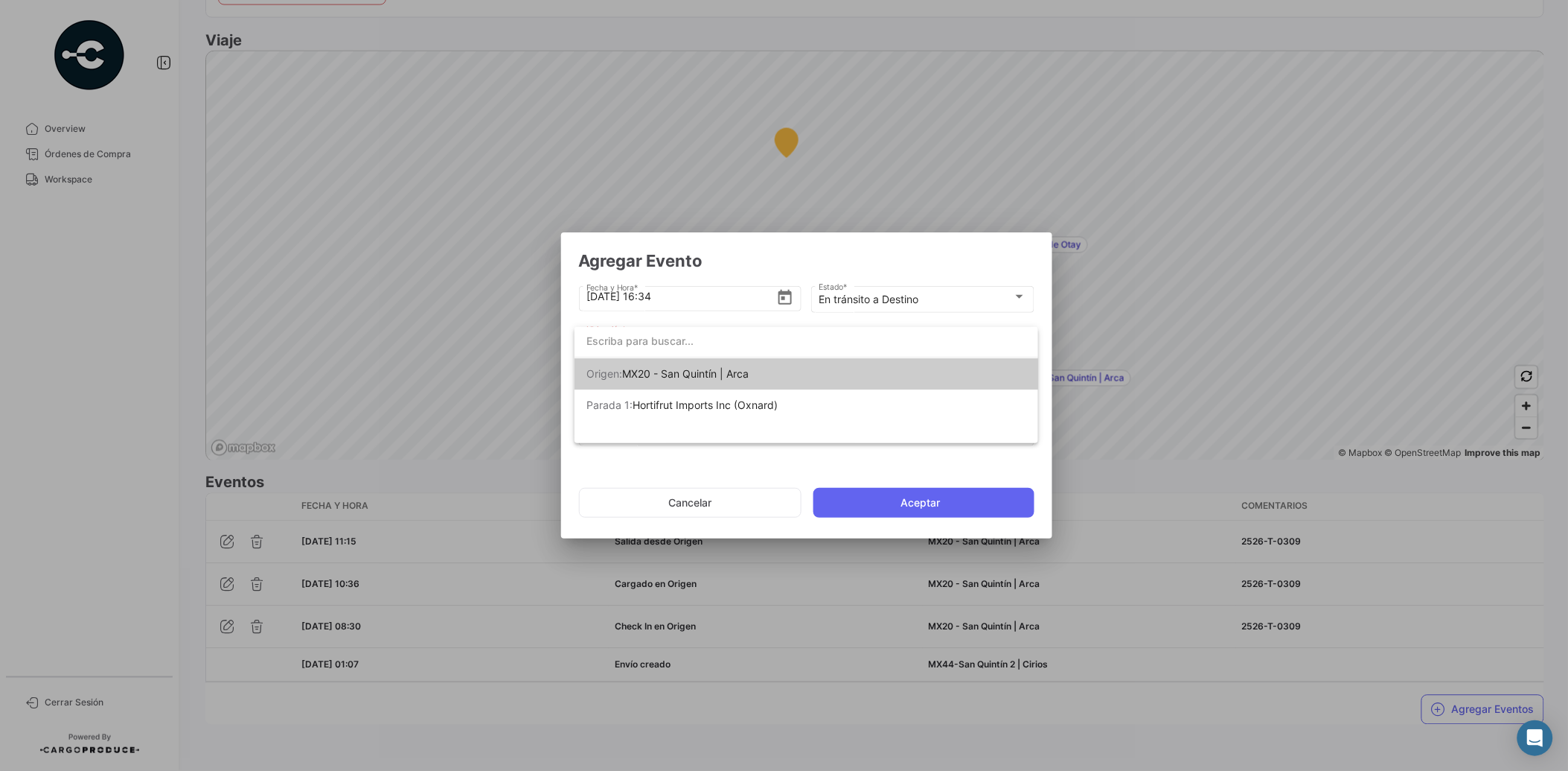
click at [708, 501] on div at bounding box center [784, 386] width 1568 height 771
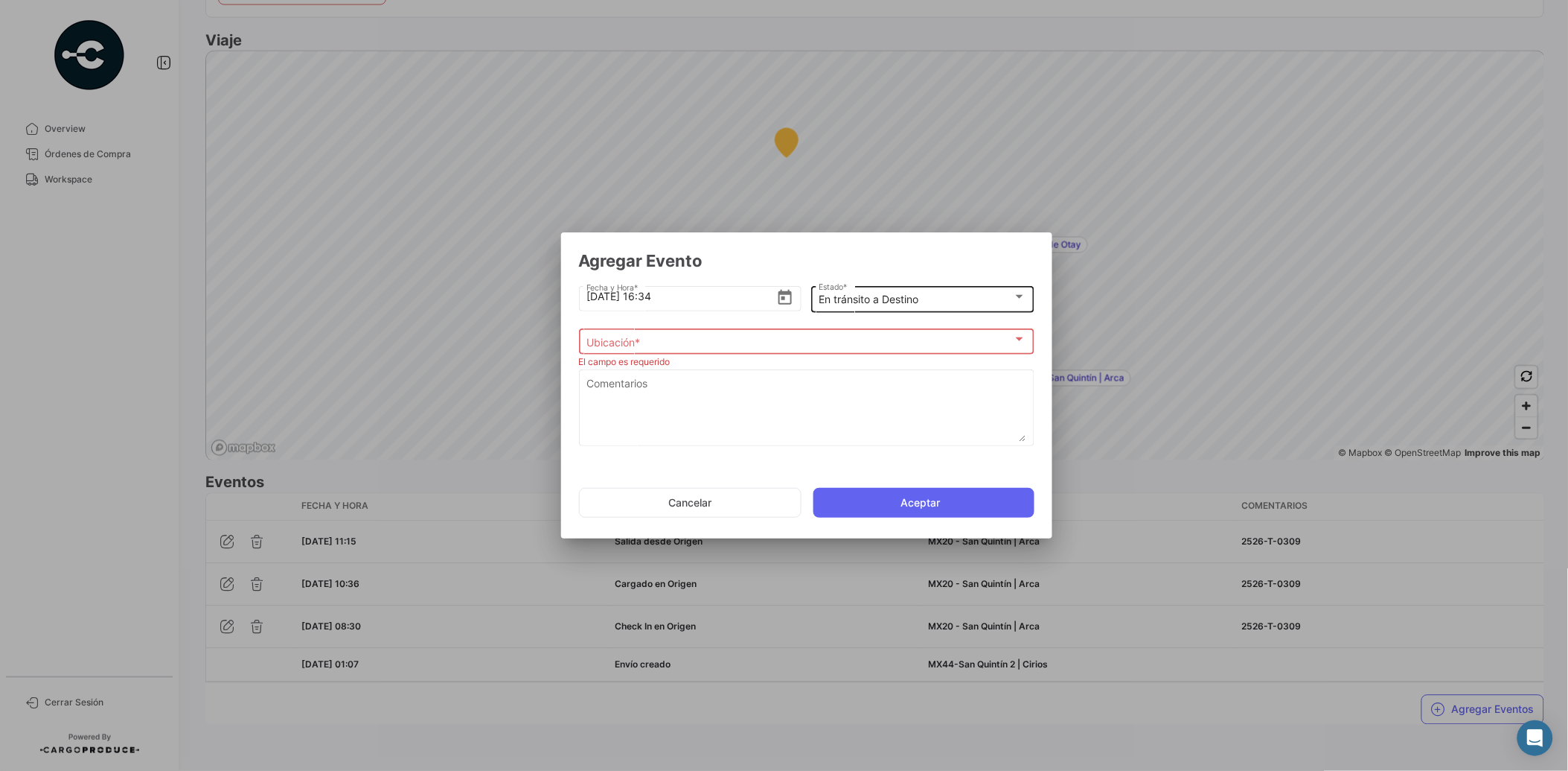
click at [862, 294] on mat-select-trigger "En tránsito a Destino" at bounding box center [868, 299] width 100 height 13
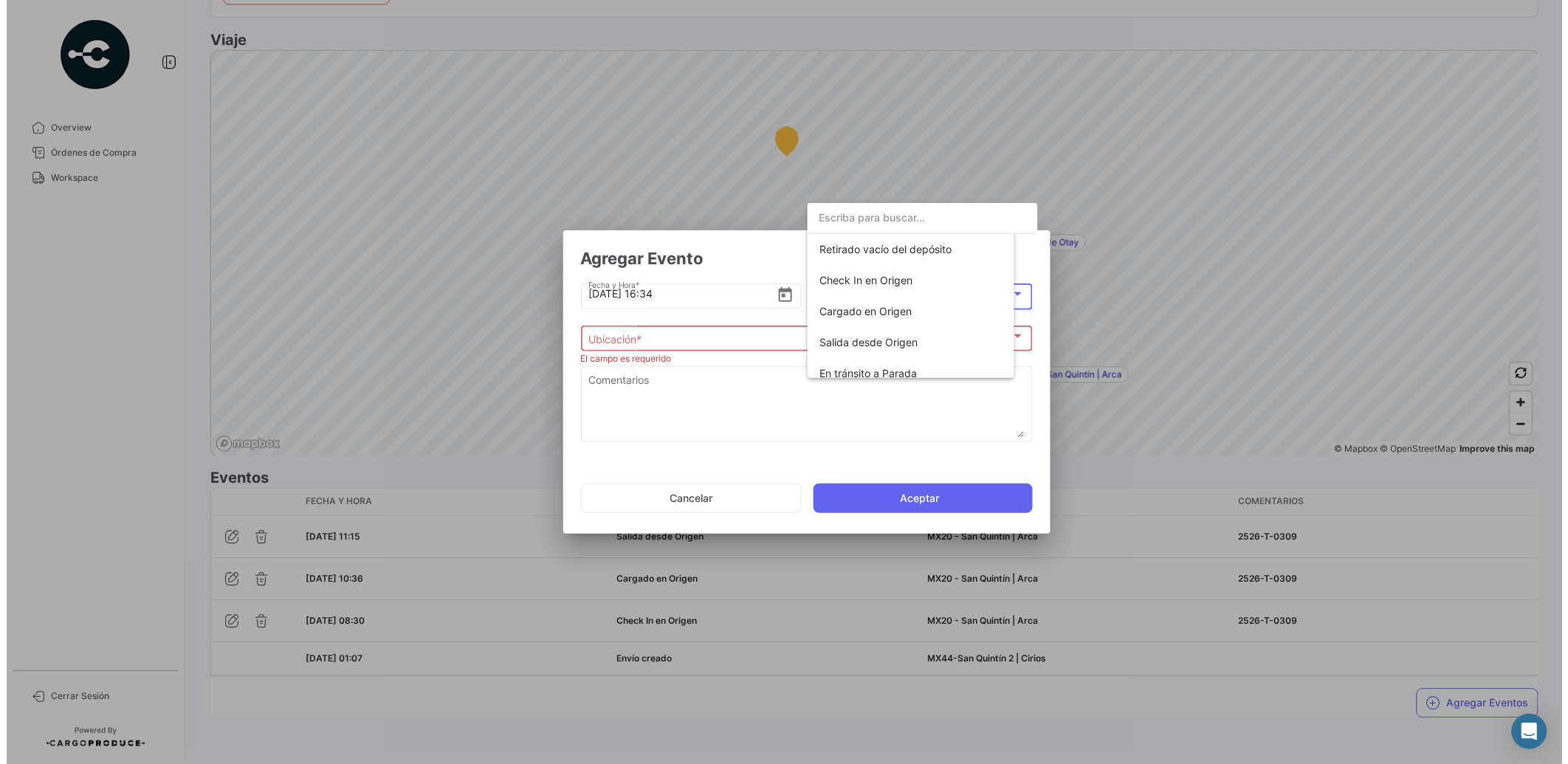
scroll to position [230, 0]
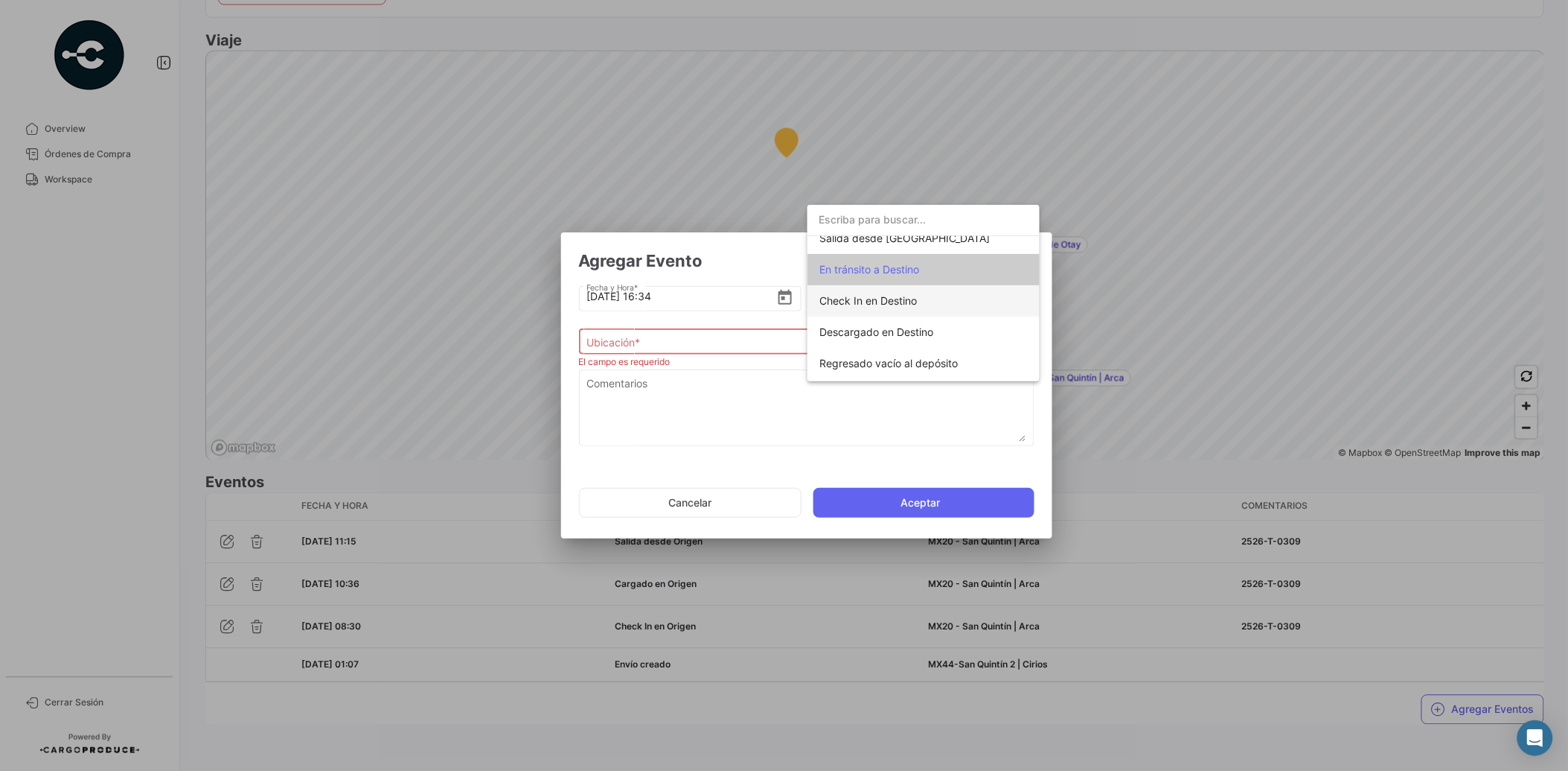
click at [909, 303] on span "Check In en Destino" at bounding box center [868, 300] width 98 height 13
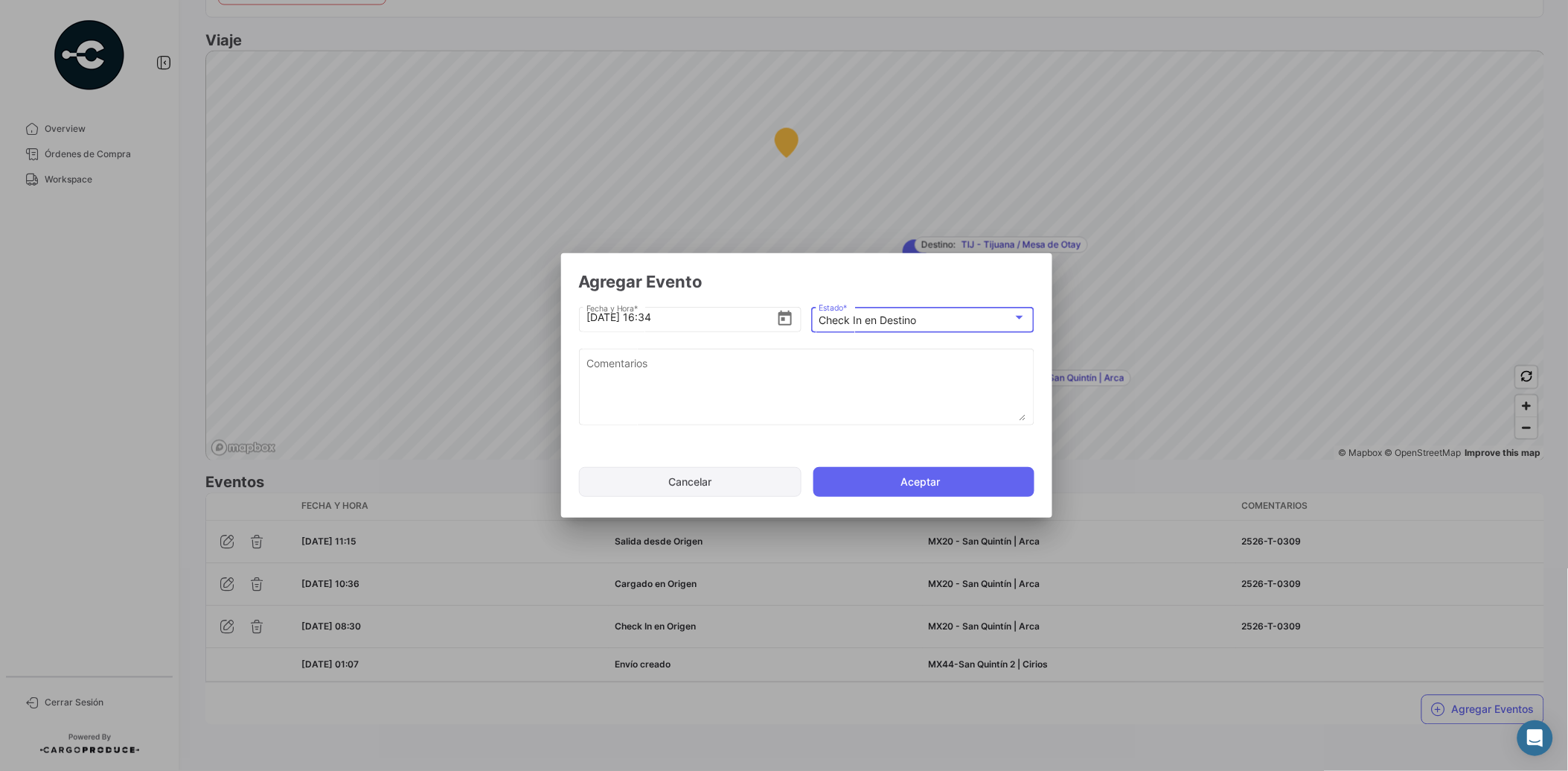
click at [766, 478] on button "Cancelar" at bounding box center [690, 481] width 223 height 29
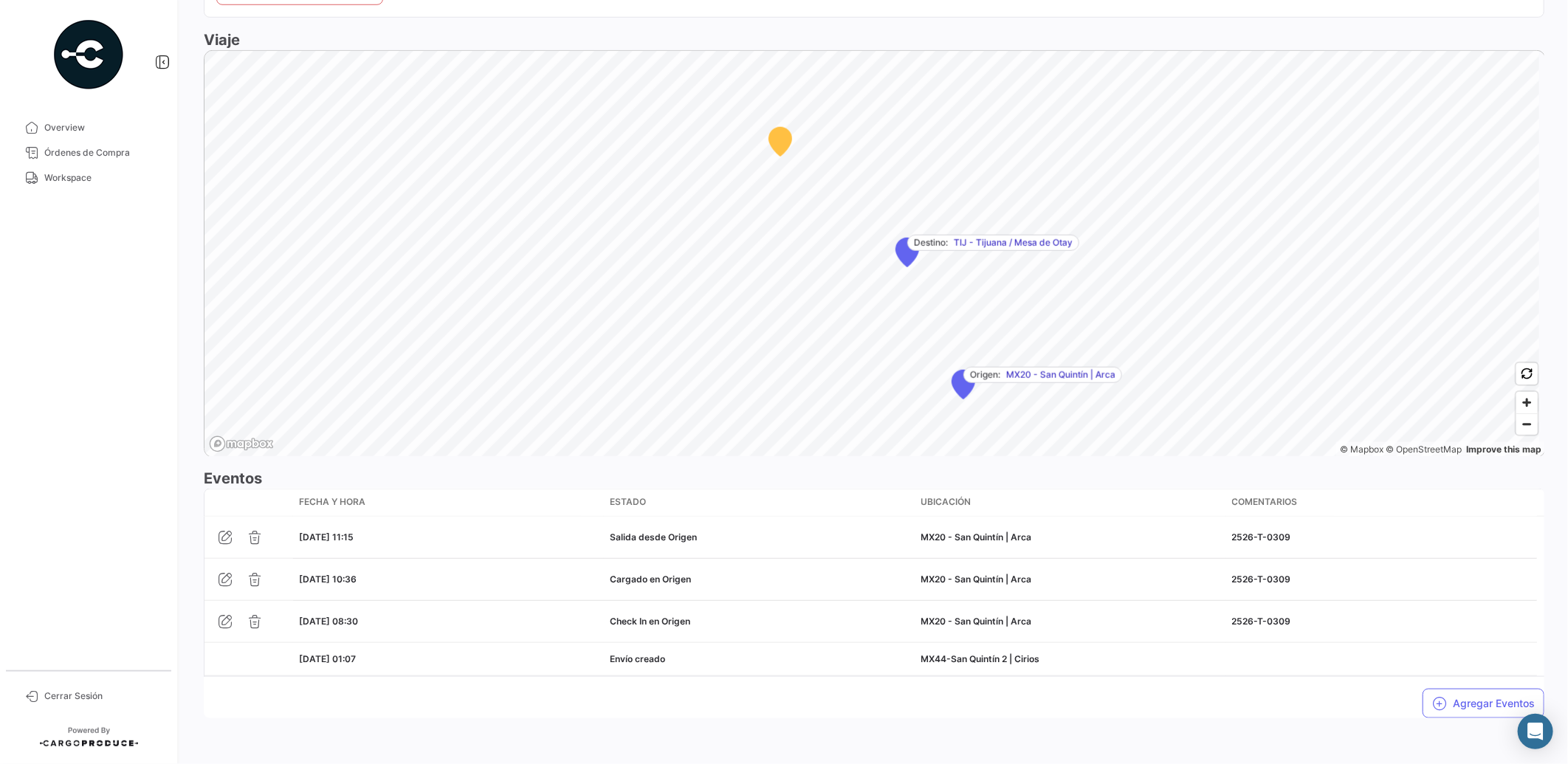
click at [56, 173] on span "Workspace" at bounding box center [102, 178] width 115 height 13
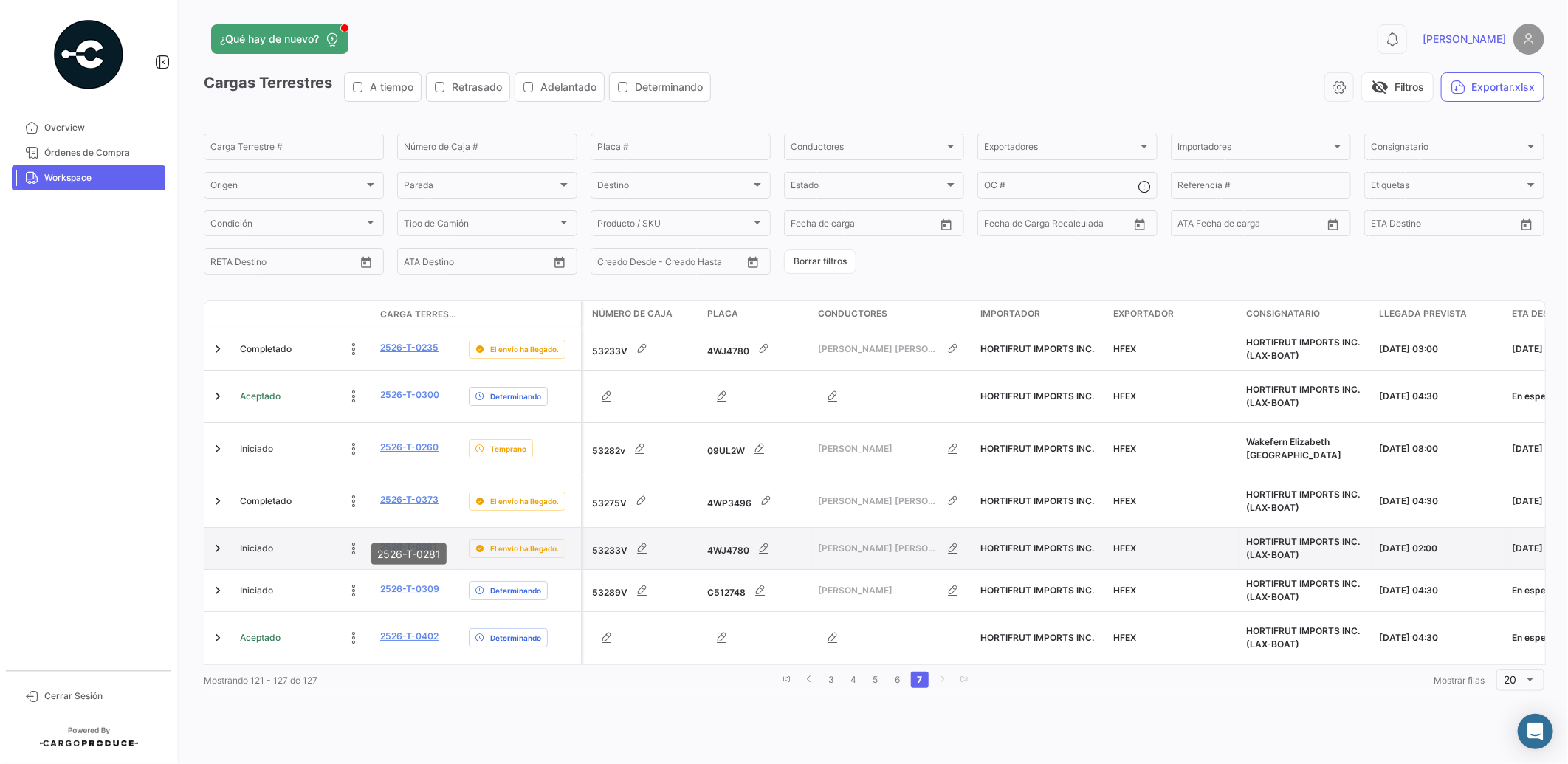
click at [418, 540] on link "2526-T-0281" at bounding box center [409, 547] width 57 height 13
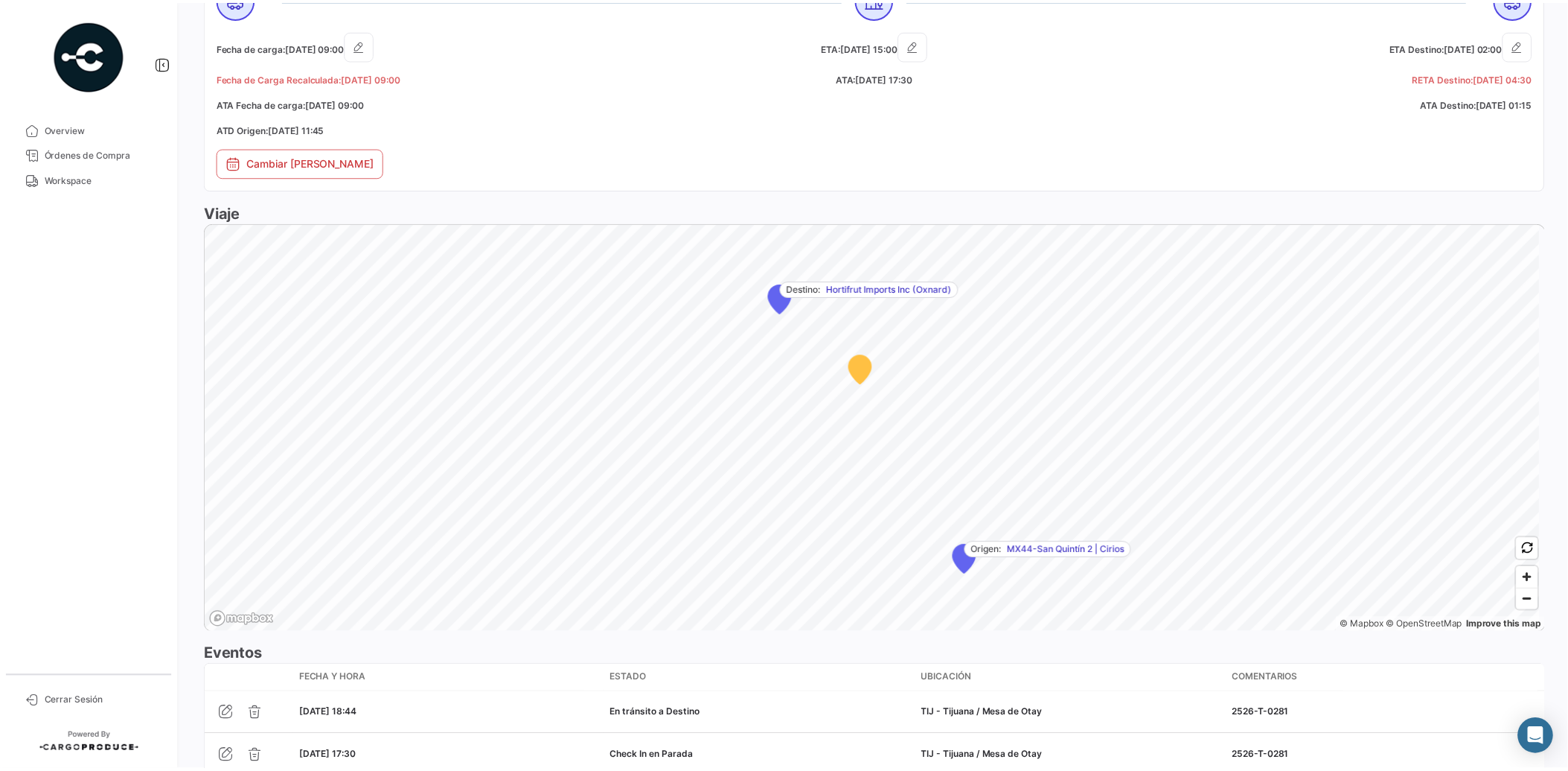
scroll to position [1010, 0]
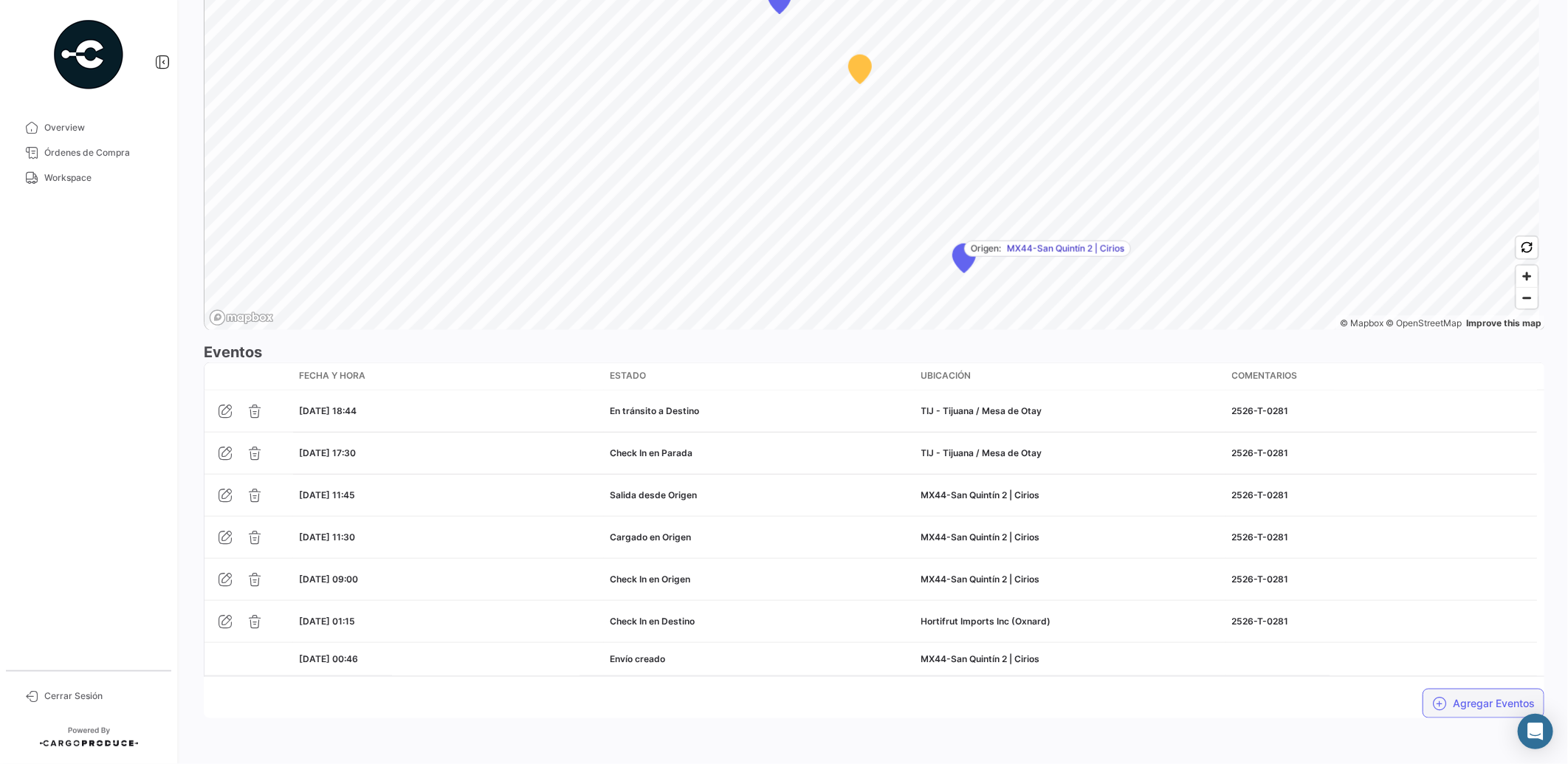
click at [1499, 701] on button "Agregar Eventos" at bounding box center [1484, 702] width 122 height 29
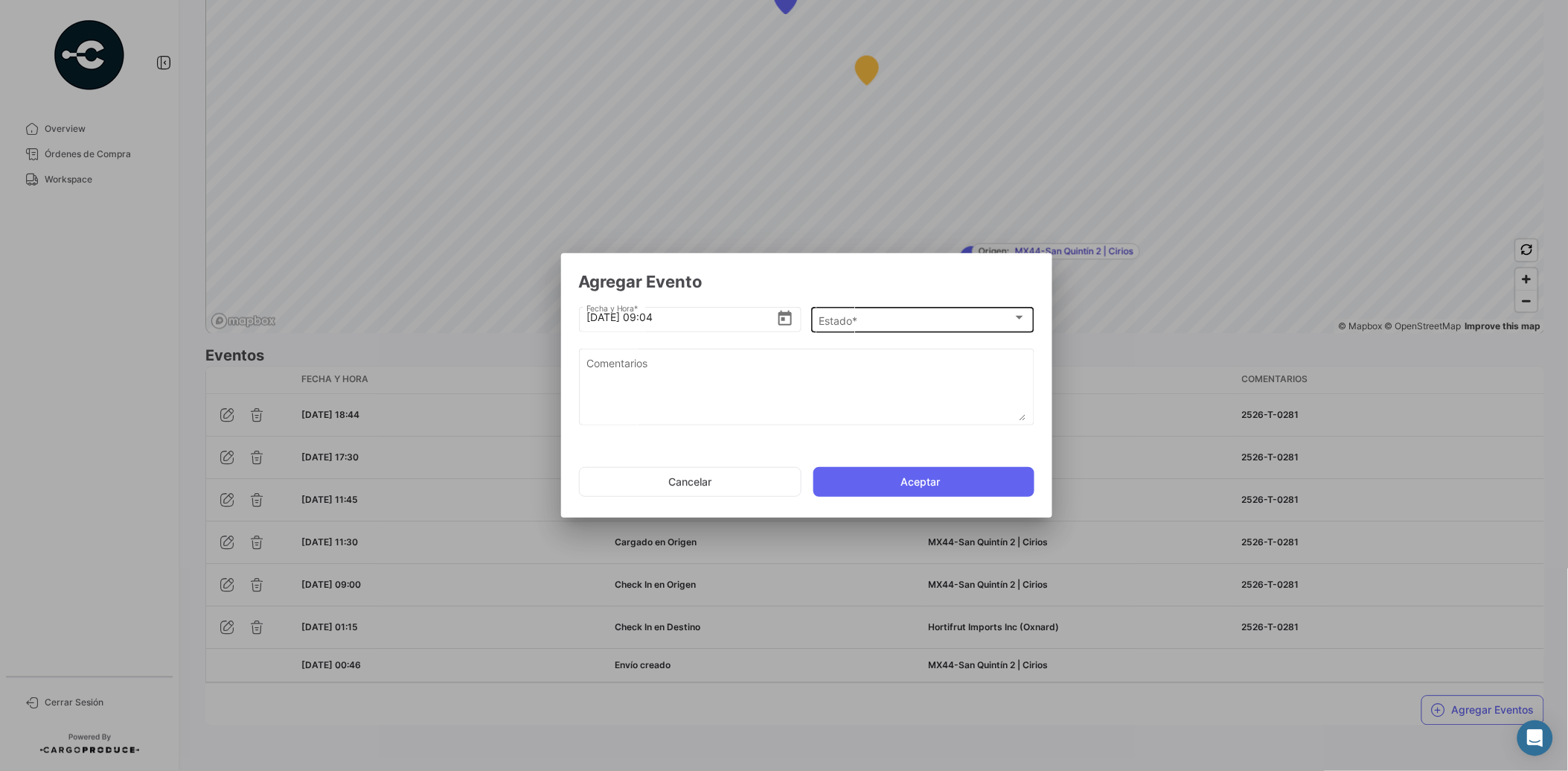
click at [882, 313] on div "Estado * Estado *" at bounding box center [922, 318] width 208 height 29
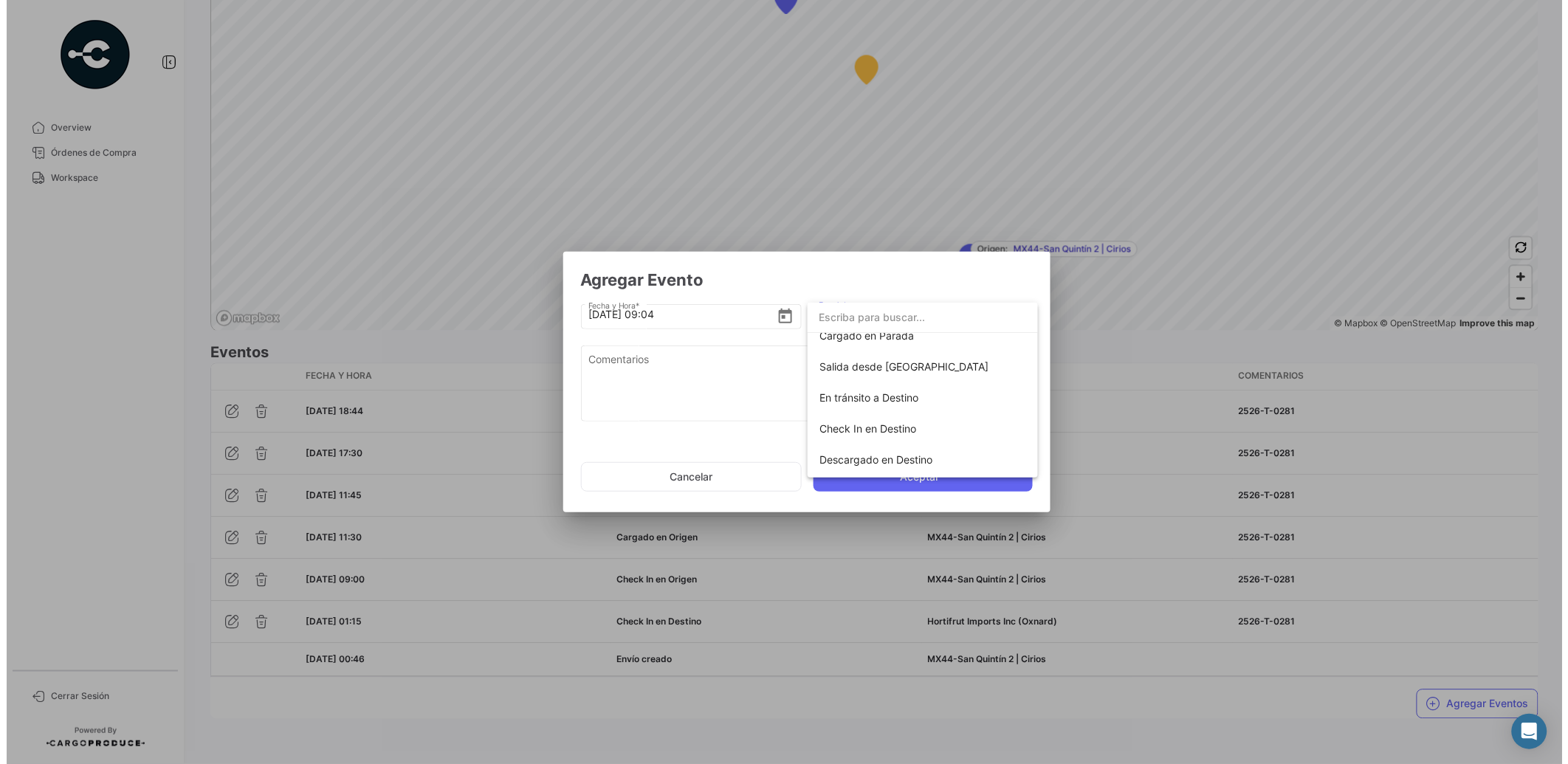
scroll to position [259, 0]
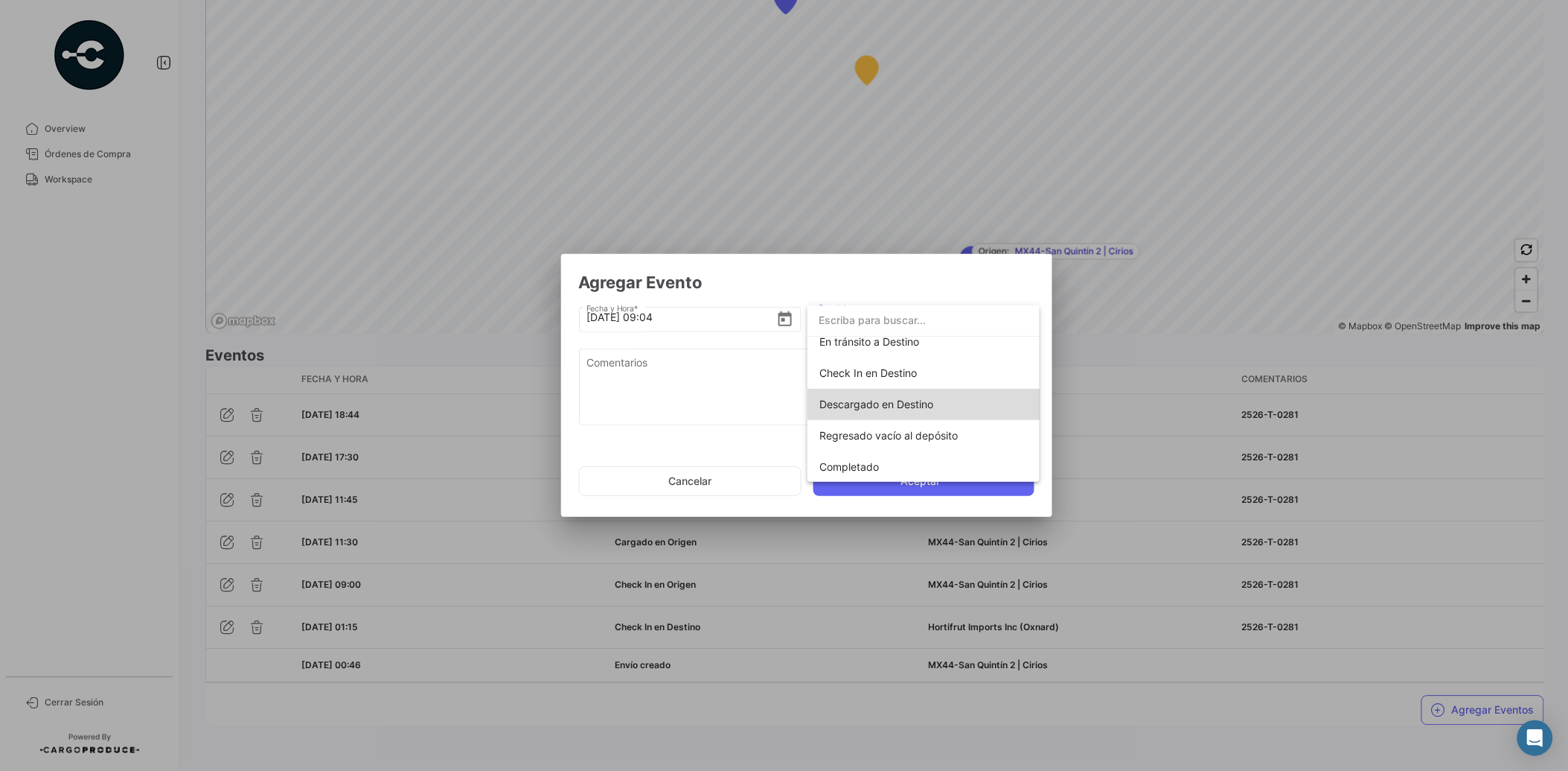
click at [929, 395] on span "Descargado en Destino" at bounding box center [924, 404] width 209 height 31
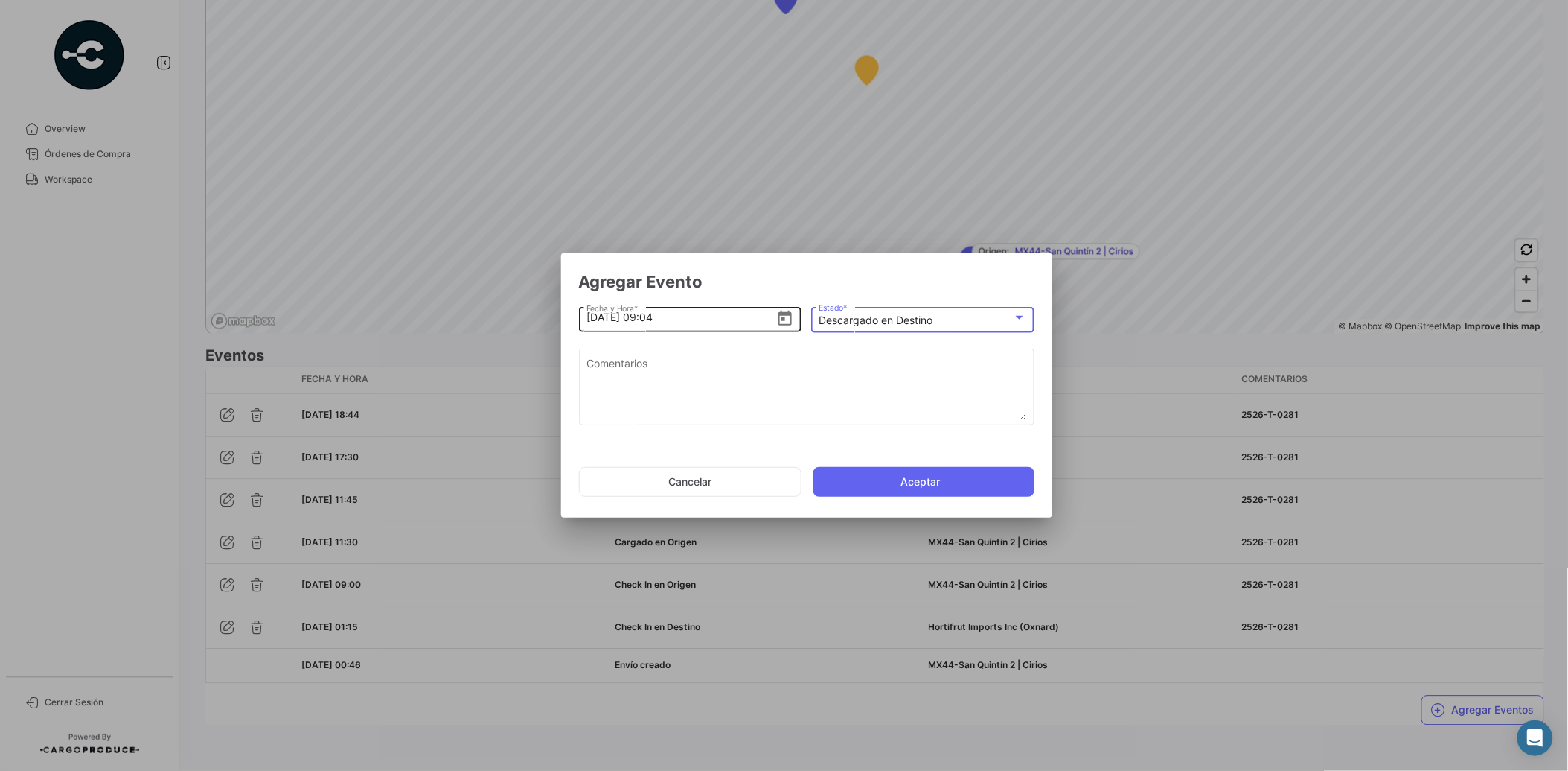
click at [785, 316] on icon "Open calendar" at bounding box center [785, 318] width 18 height 18
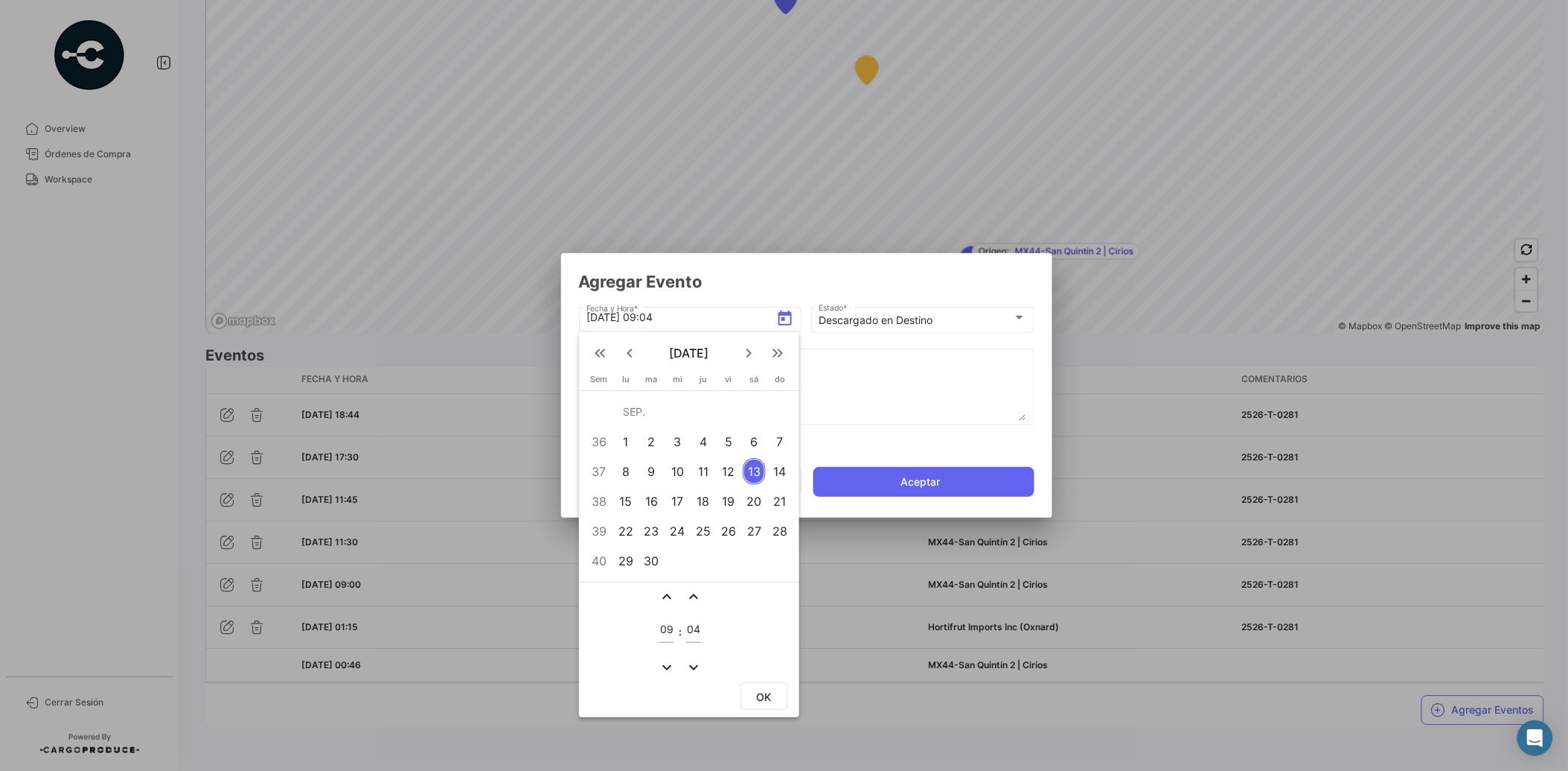
click at [852, 416] on div at bounding box center [784, 386] width 1568 height 771
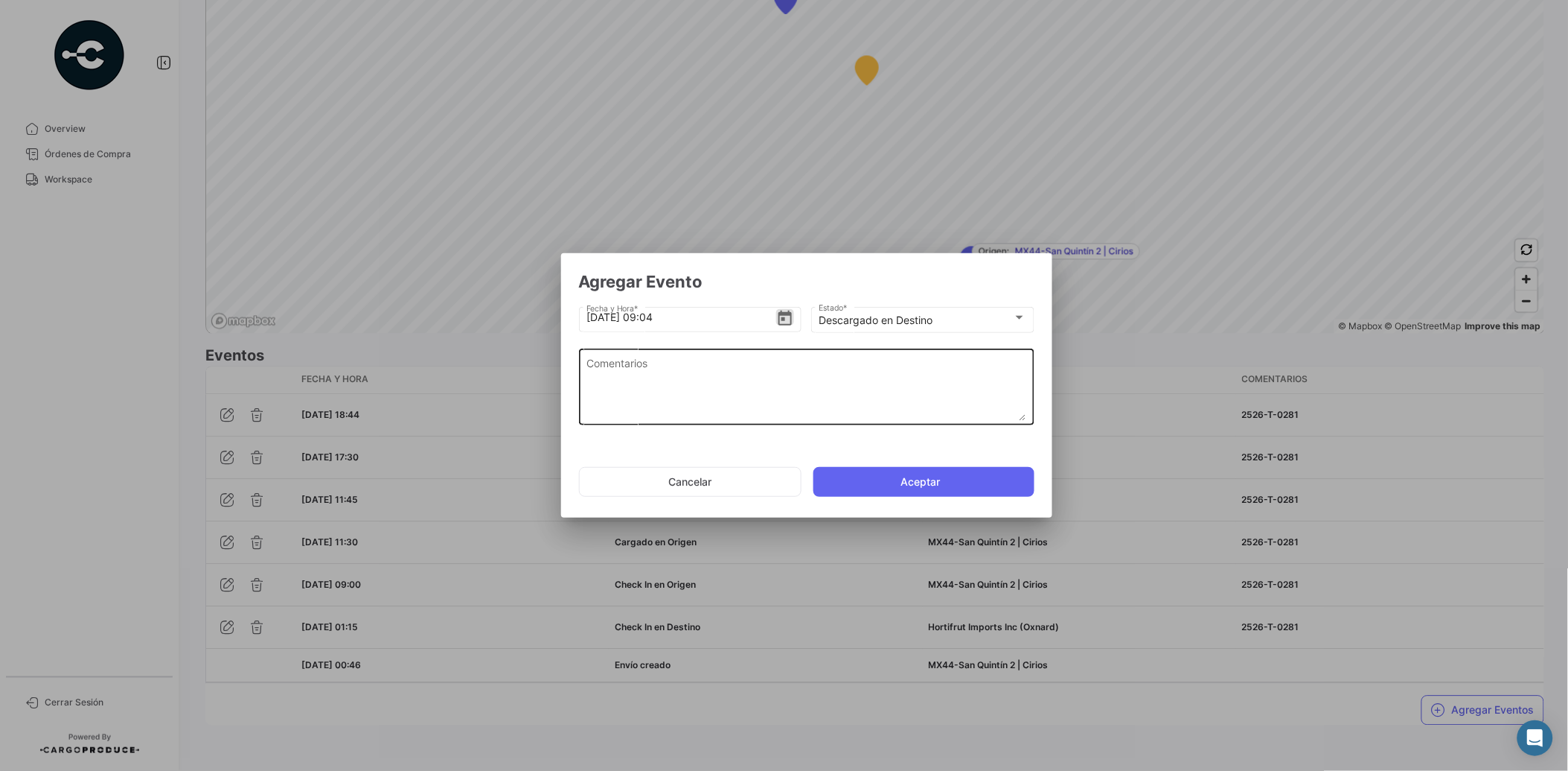
click at [746, 383] on textarea "Comentarios" at bounding box center [806, 388] width 440 height 66
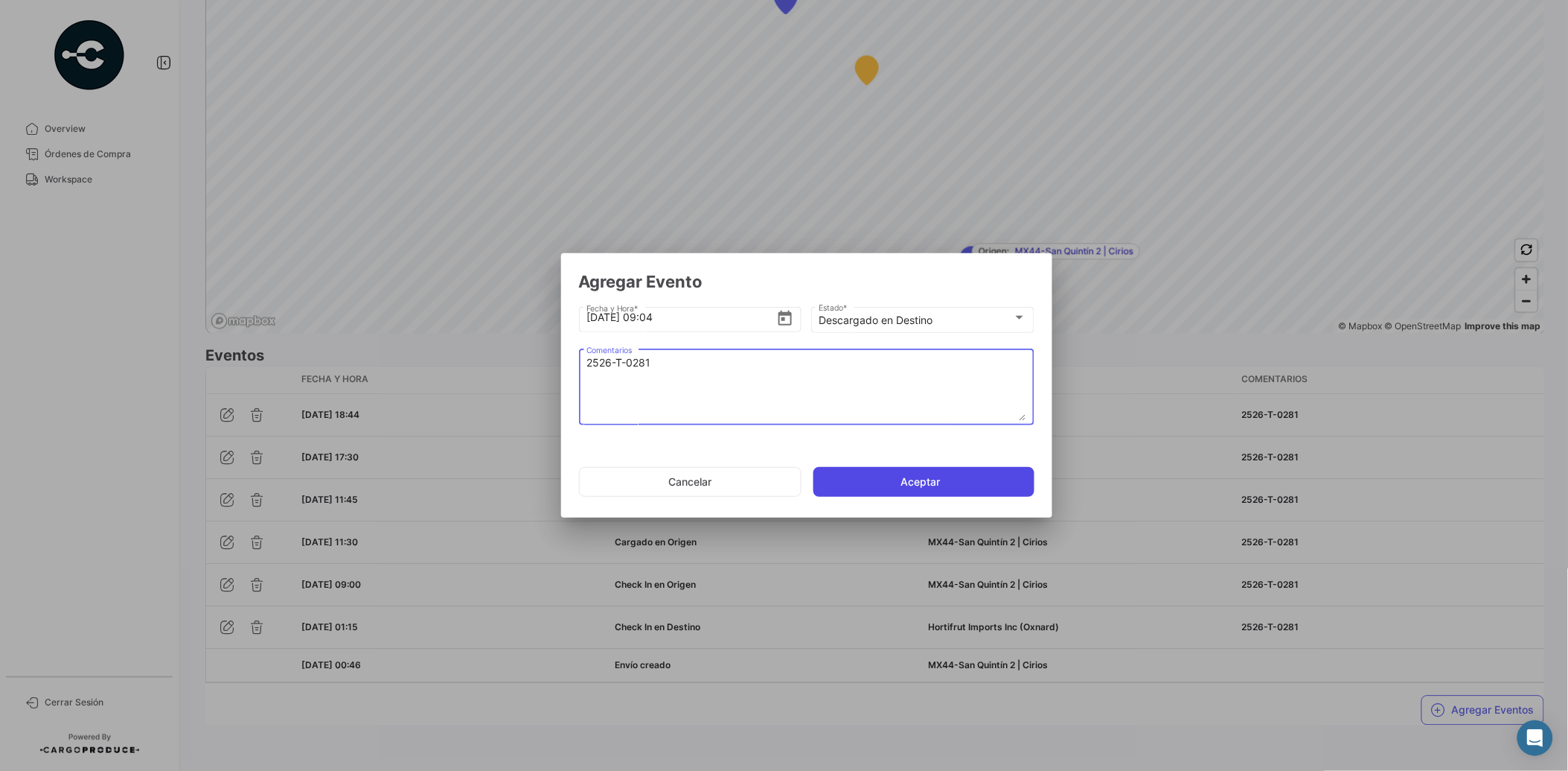
type textarea "2526-T-0281"
click at [926, 481] on button "Aceptar" at bounding box center [924, 481] width 221 height 29
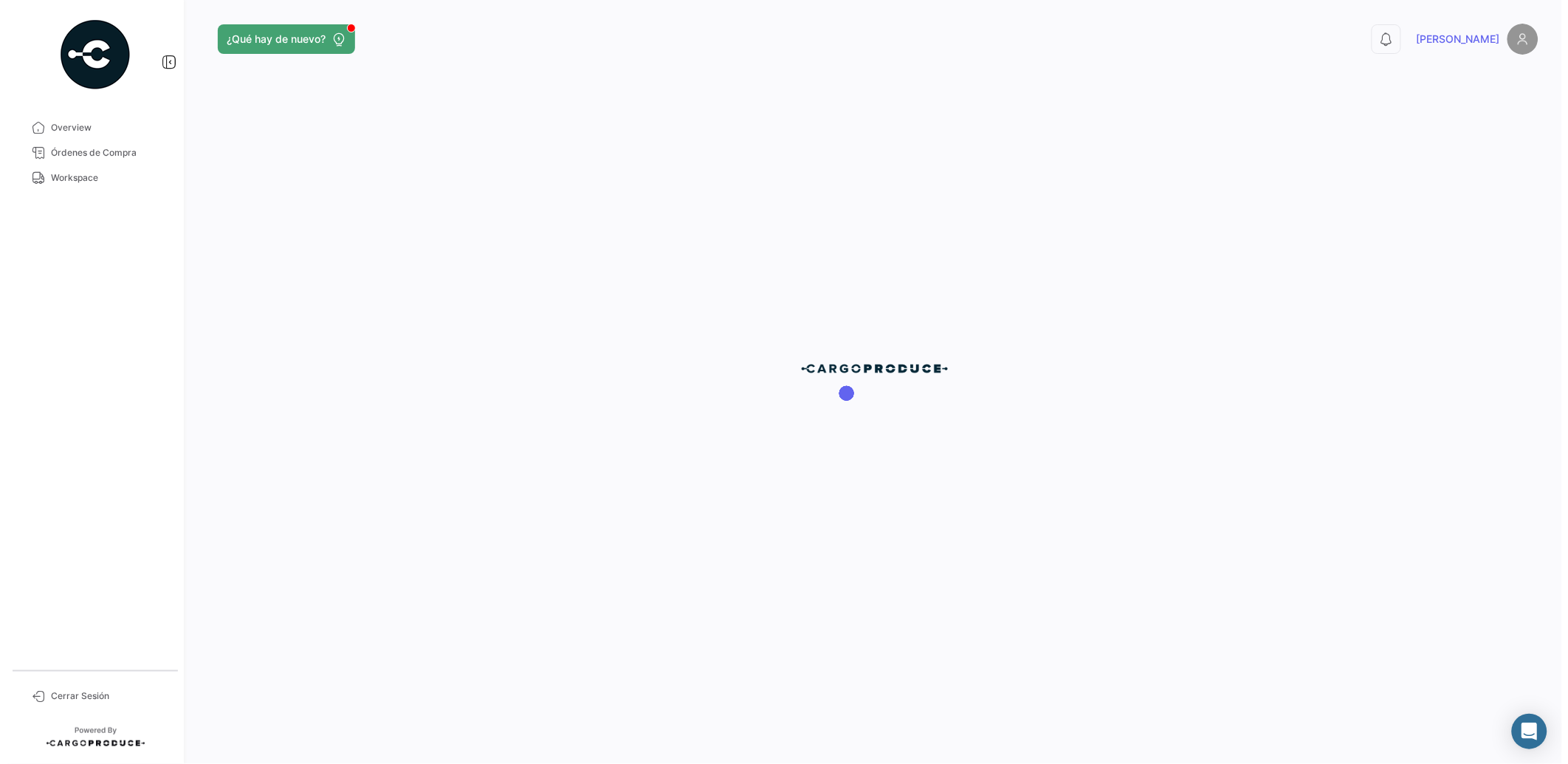
scroll to position [0, 0]
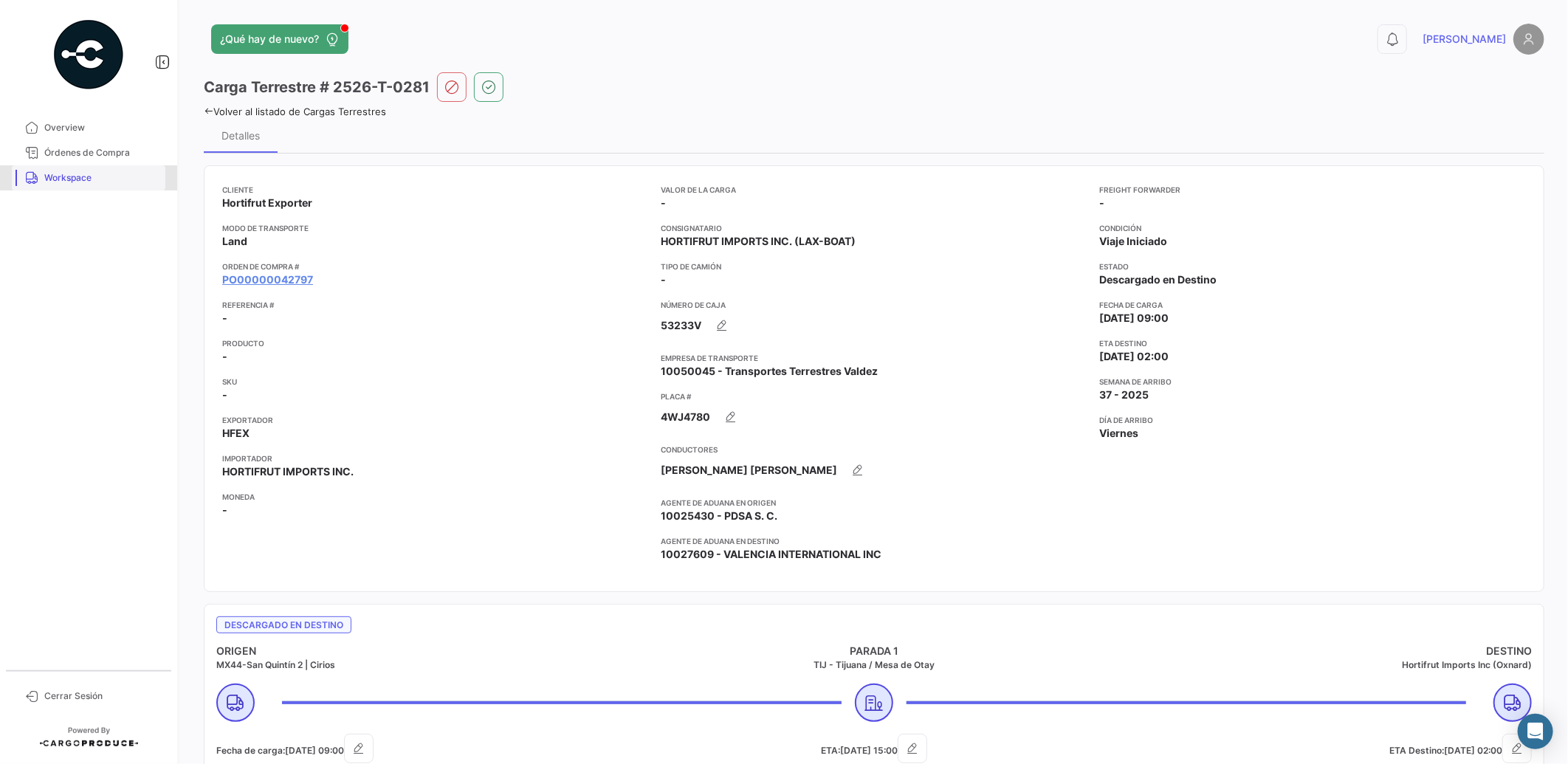
click at [52, 178] on span "Workspace" at bounding box center [102, 178] width 115 height 13
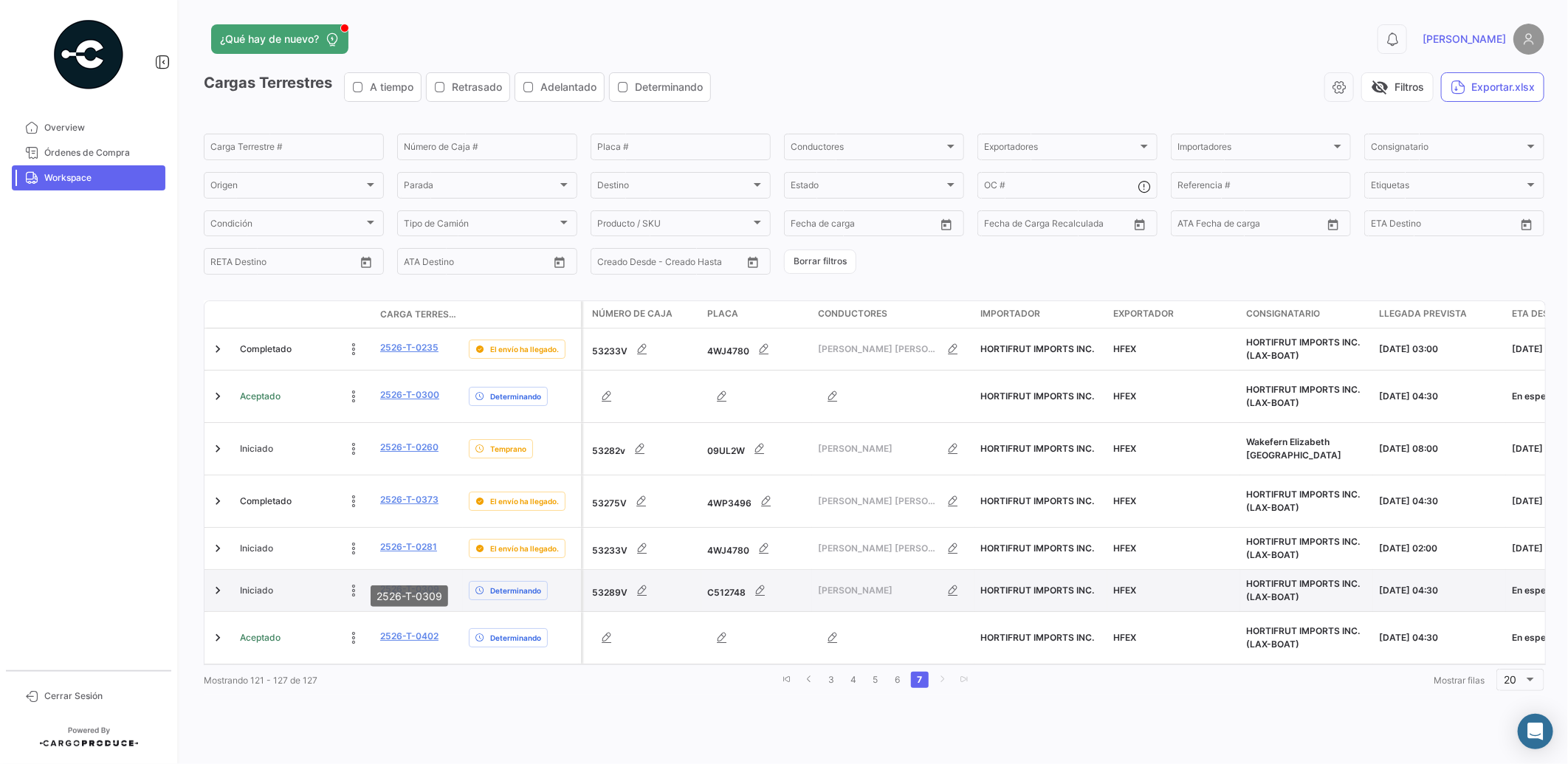
click at [415, 582] on link "2526-T-0309" at bounding box center [410, 589] width 59 height 13
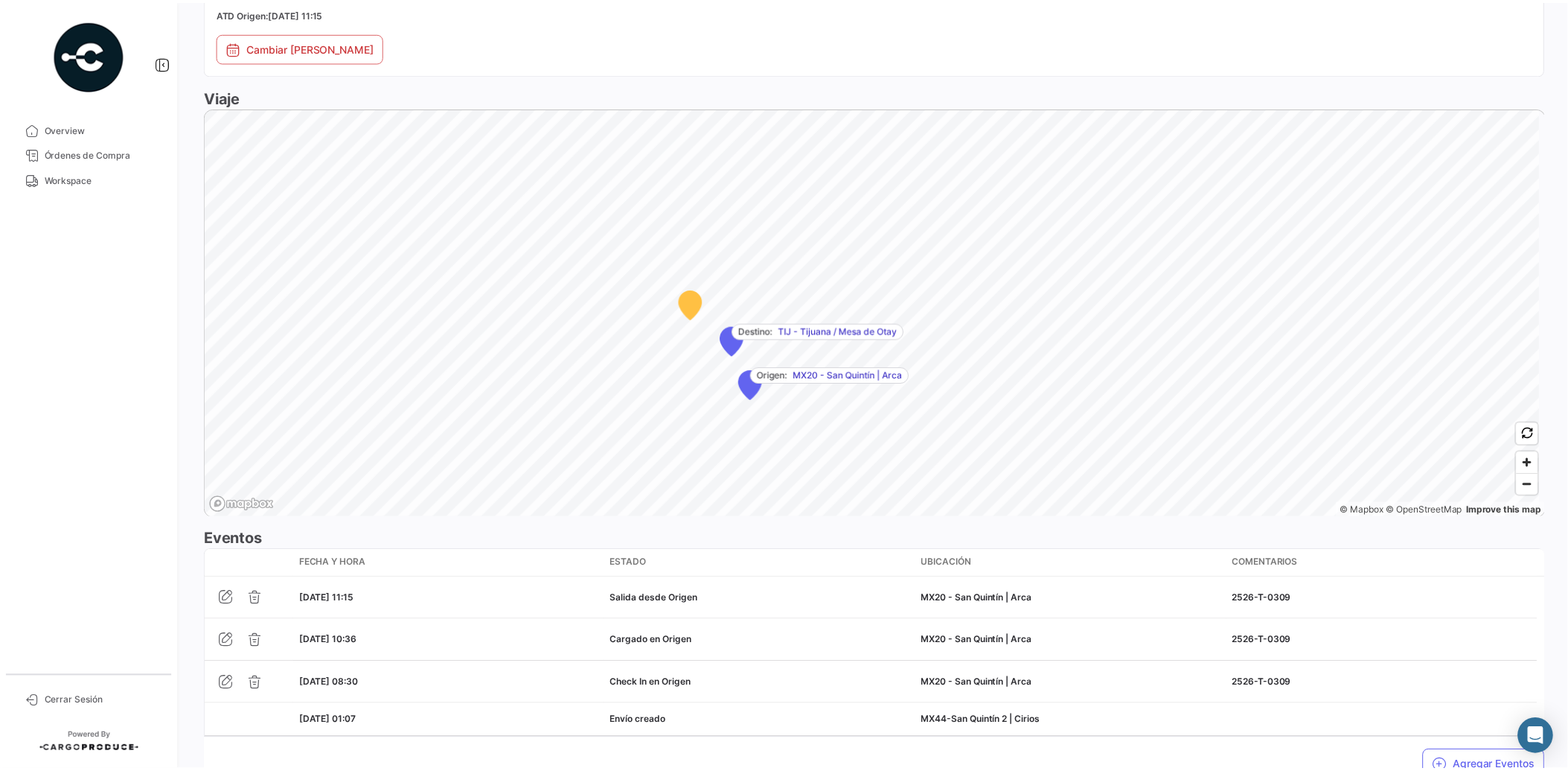
scroll to position [857, 0]
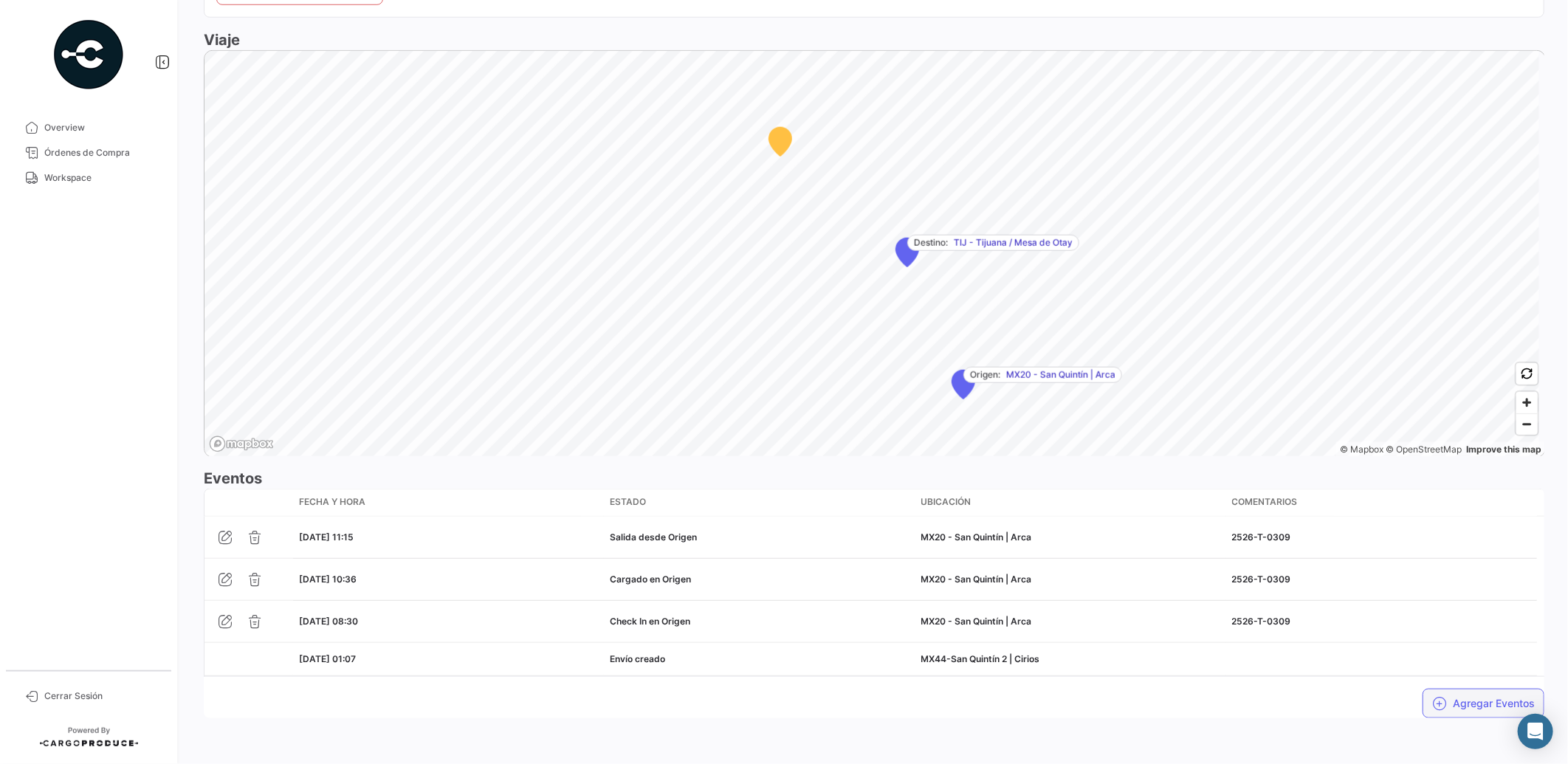
click at [1481, 708] on button "Agregar Eventos" at bounding box center [1484, 702] width 122 height 29
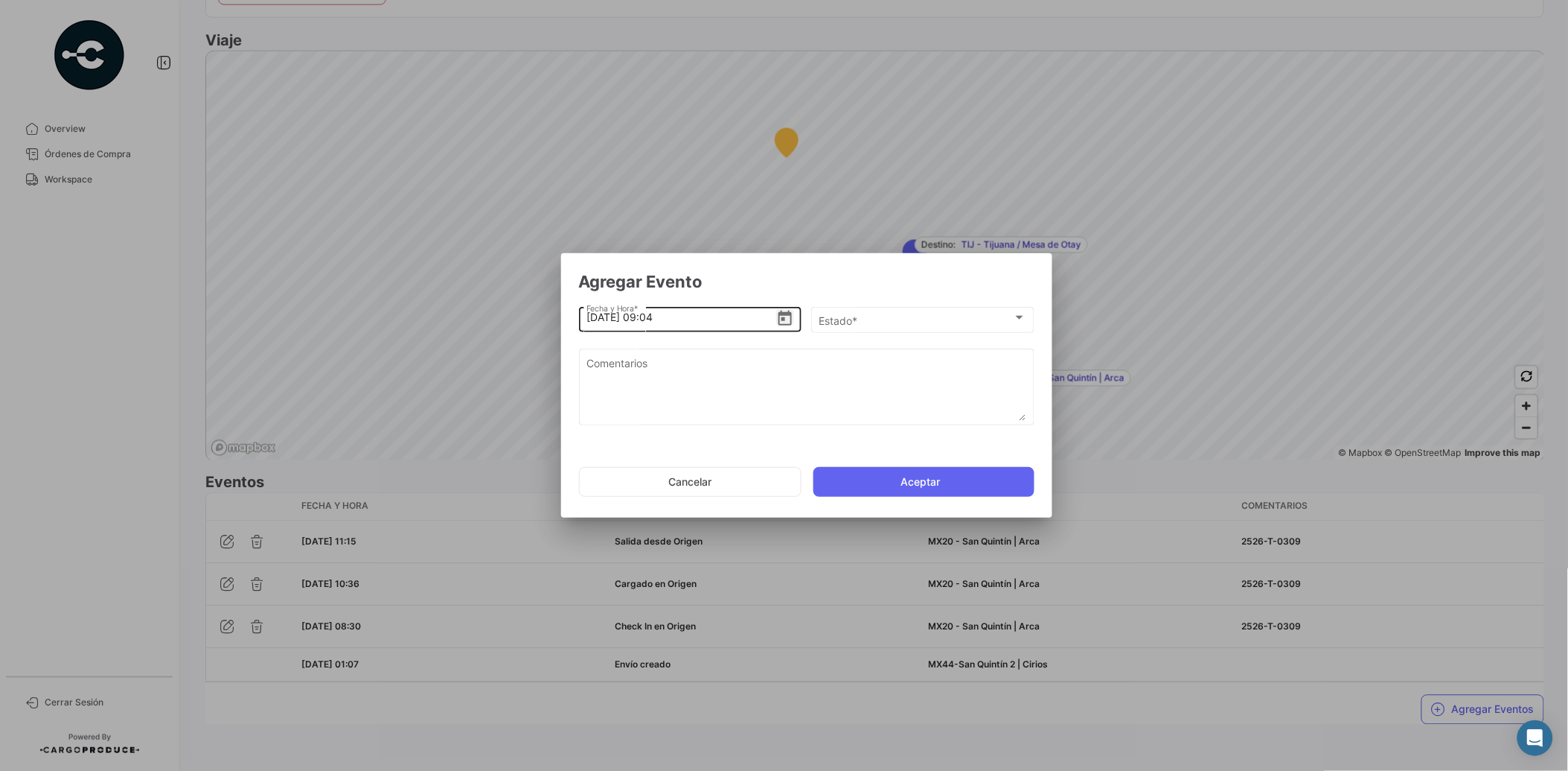
click at [787, 315] on icon "Open calendar" at bounding box center [785, 318] width 18 height 18
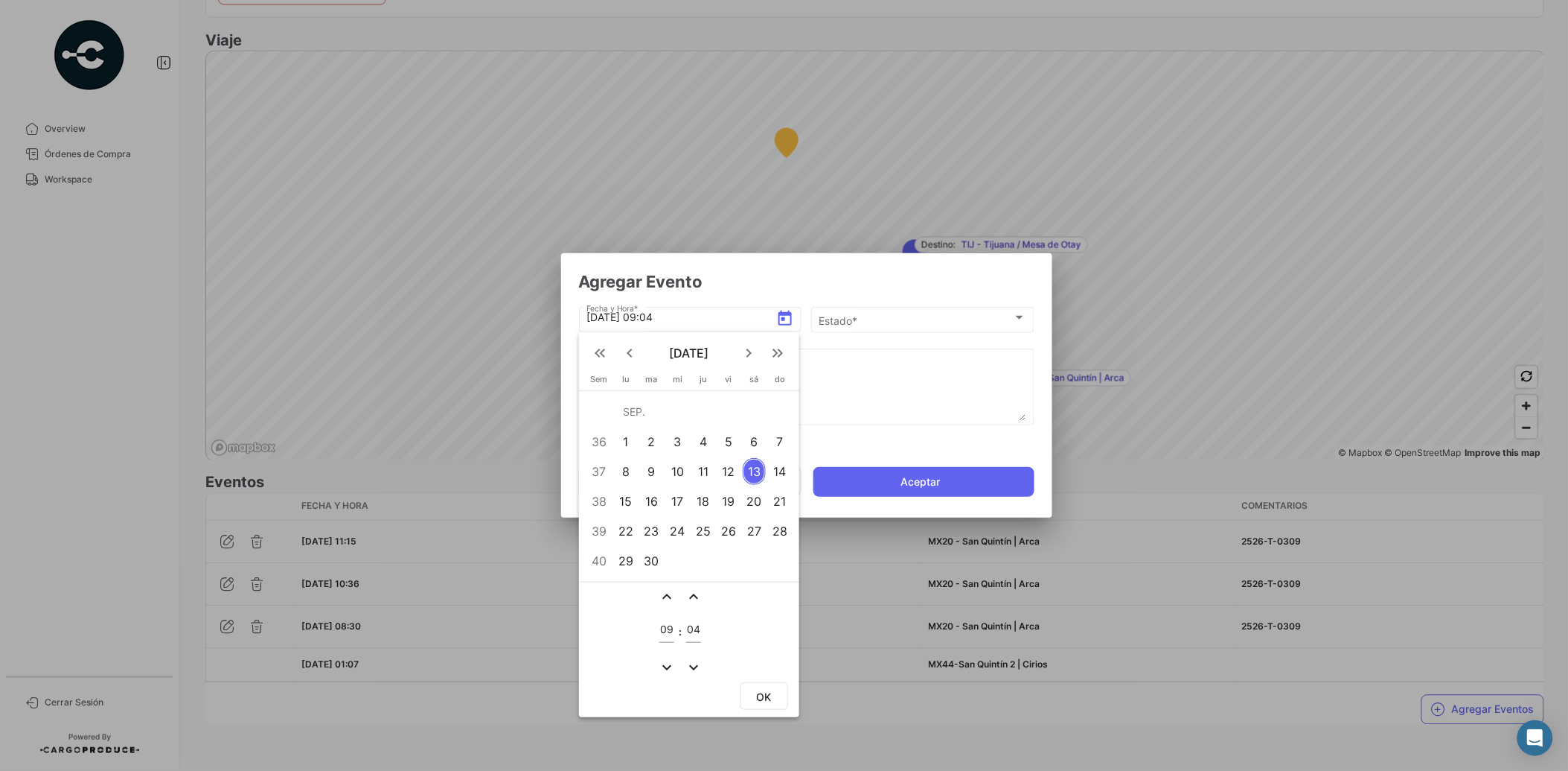
click at [727, 468] on div "12" at bounding box center [728, 471] width 23 height 27
click at [861, 399] on div at bounding box center [784, 386] width 1568 height 771
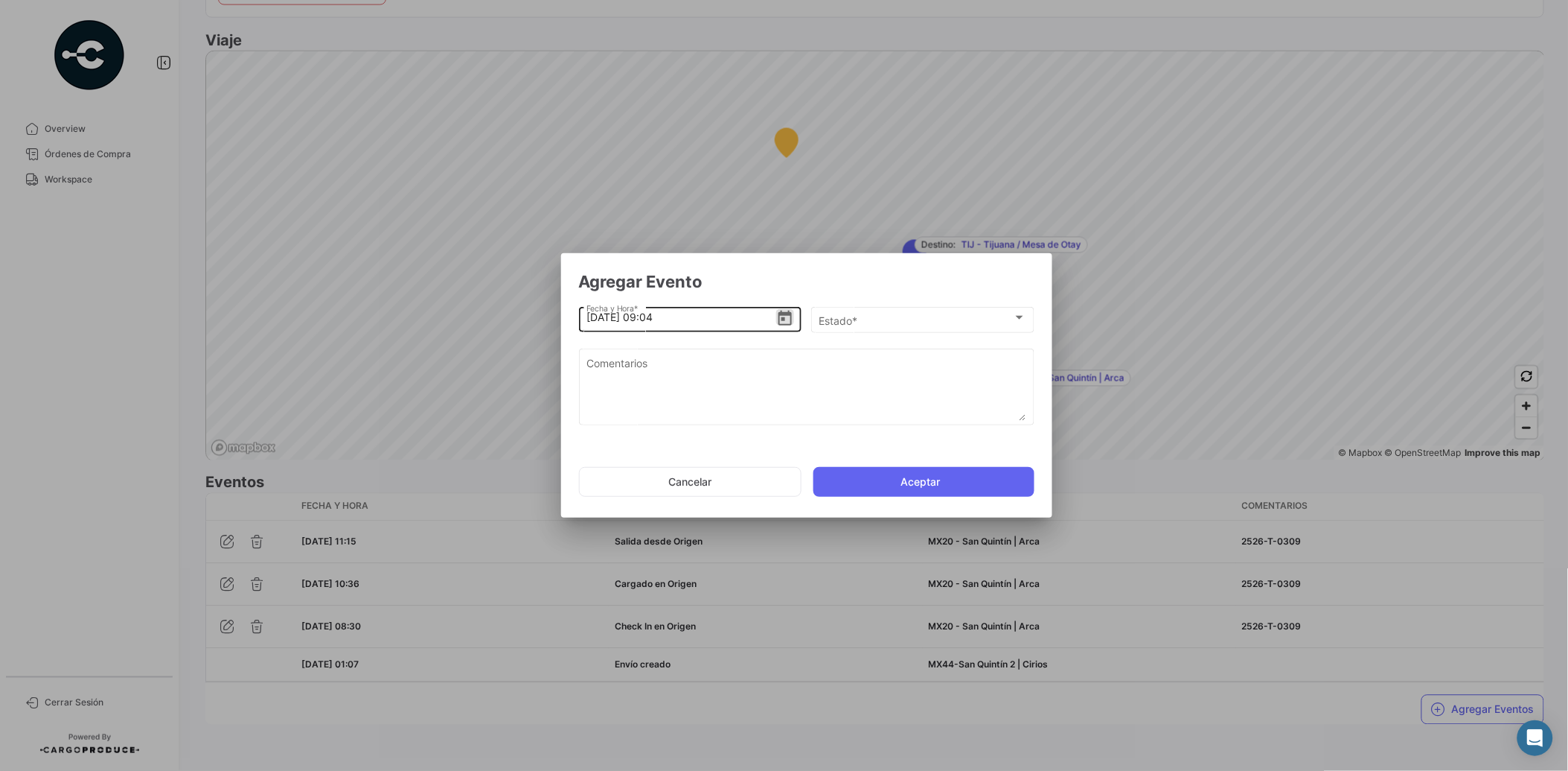
click at [776, 315] on icon "Open calendar" at bounding box center [785, 318] width 18 height 18
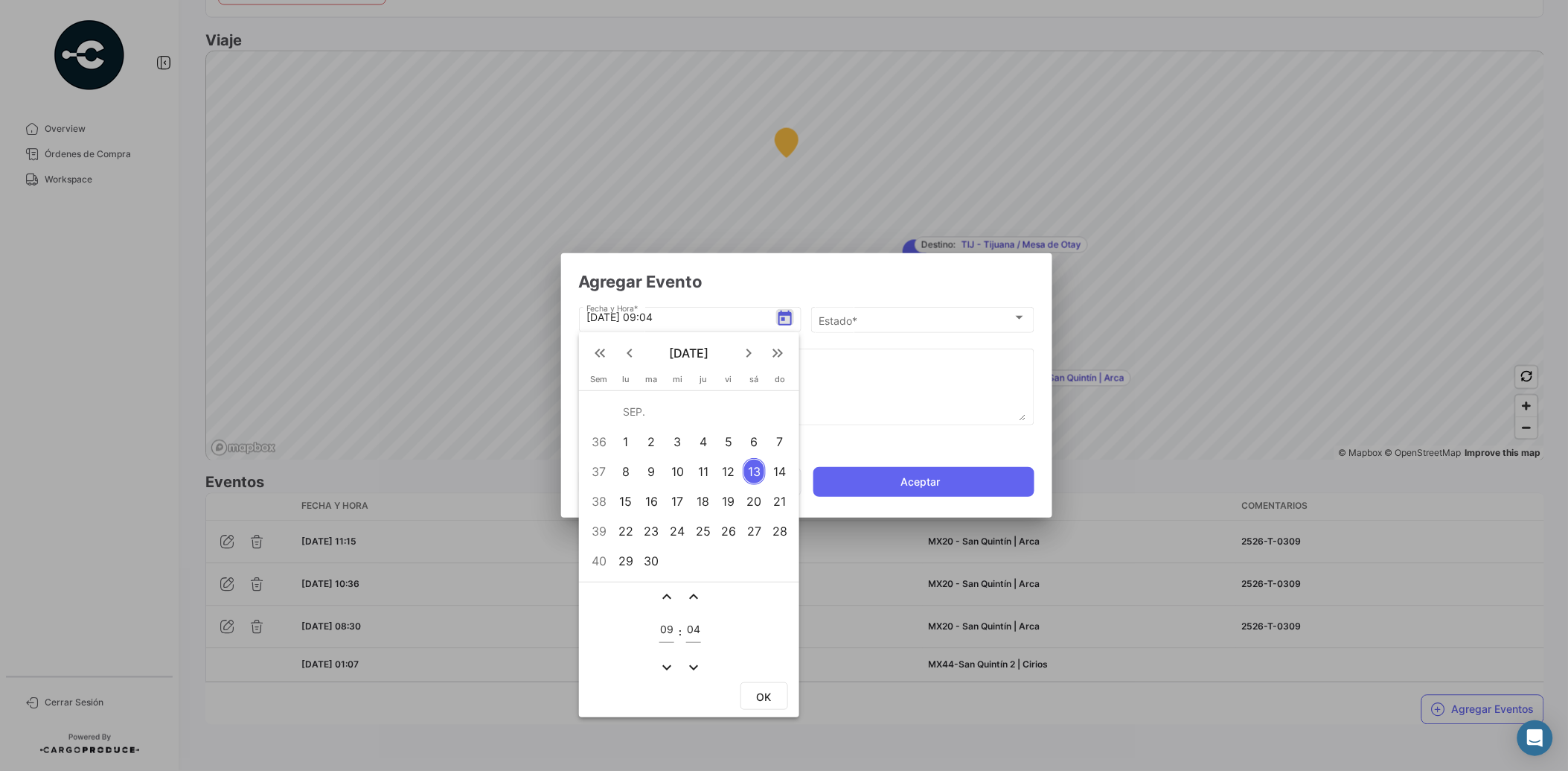
click at [666, 593] on mat-icon "expand_less" at bounding box center [666, 596] width 18 height 18
click at [666, 596] on mat-icon "expand_less" at bounding box center [666, 596] width 18 height 18
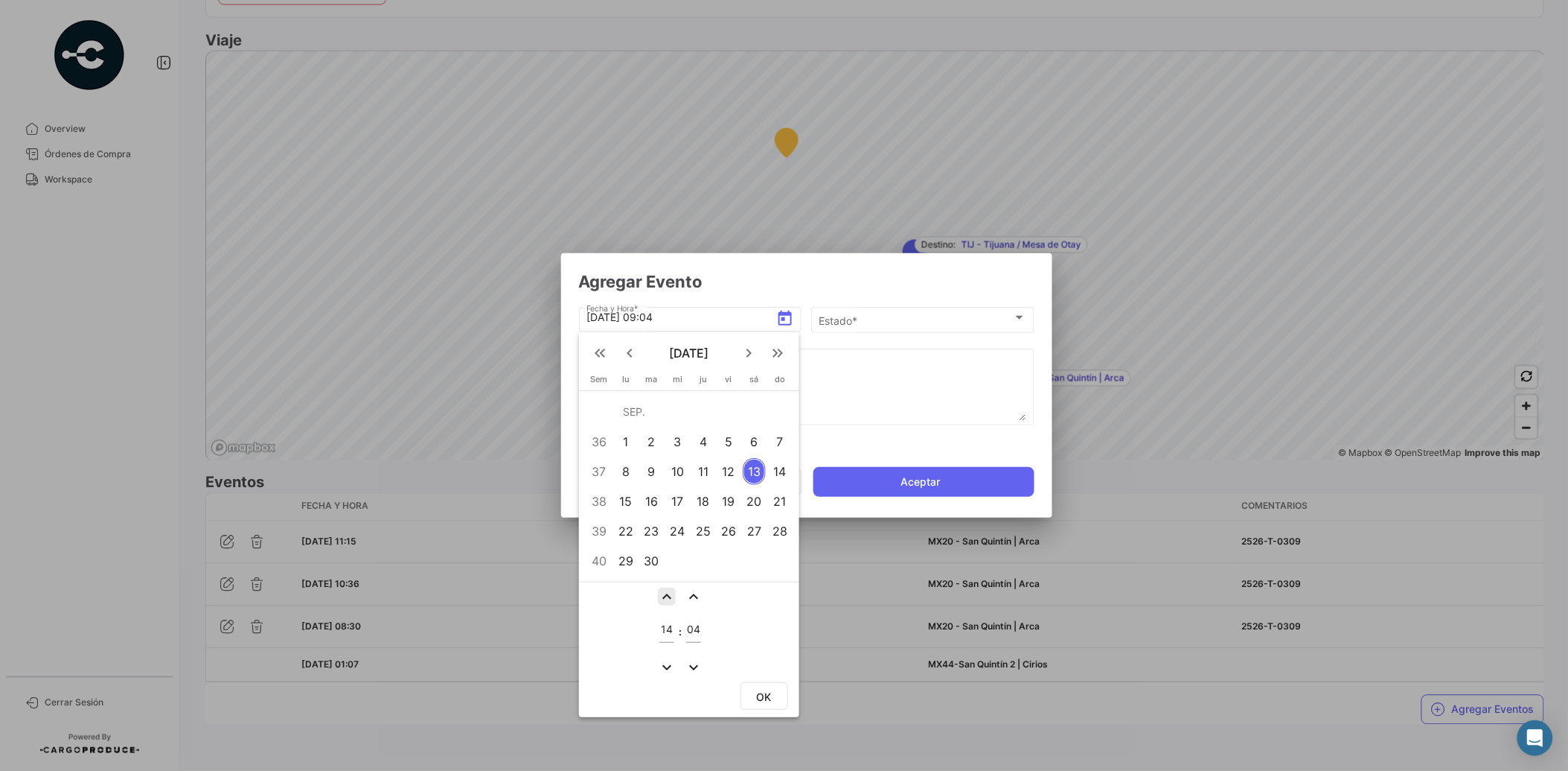
click at [666, 596] on mat-icon "expand_less" at bounding box center [666, 596] width 18 height 18
click at [663, 663] on mat-icon "expand_more" at bounding box center [666, 667] width 18 height 18
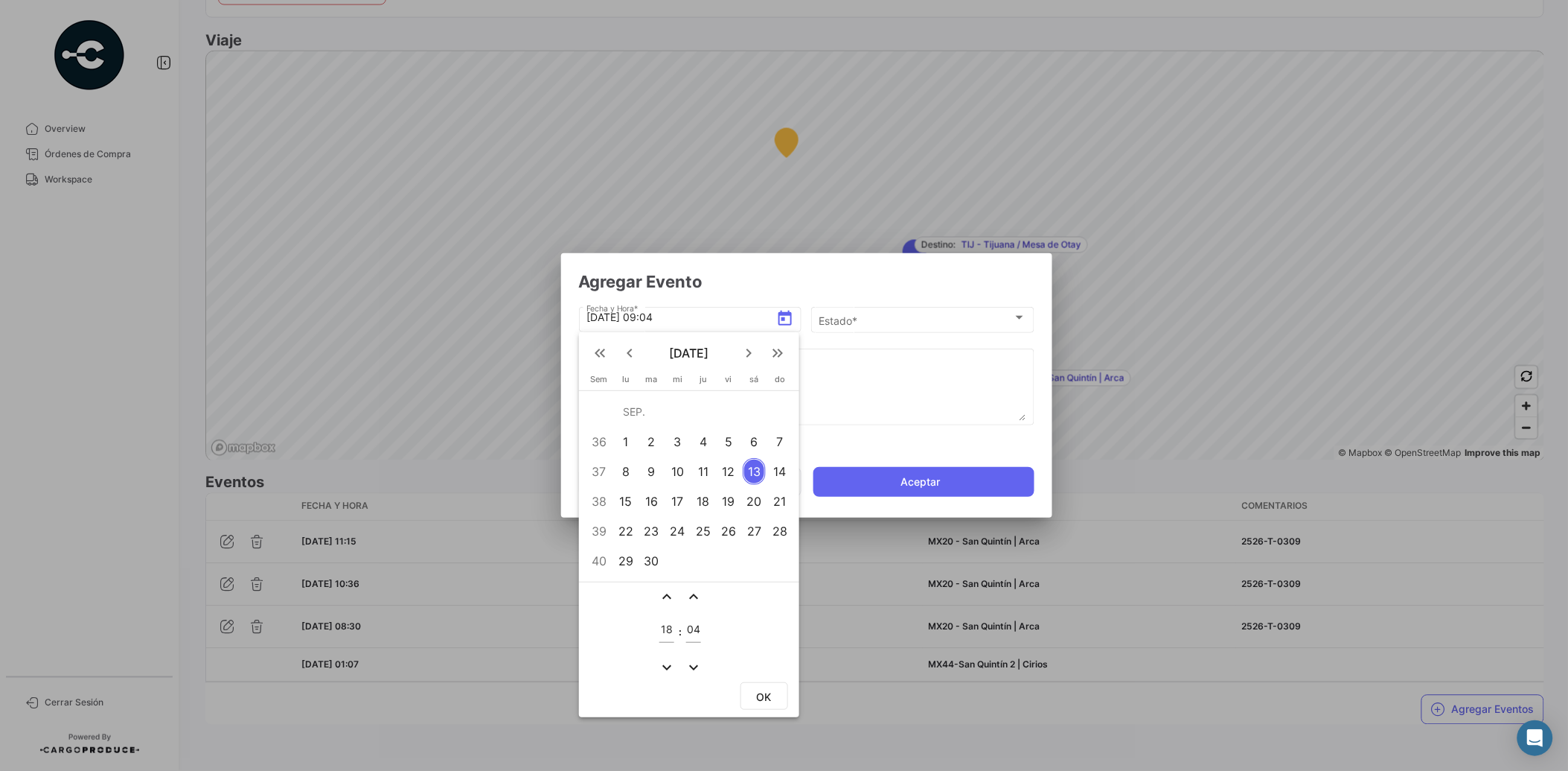
type input "17"
click at [693, 593] on mat-icon "expand_less" at bounding box center [693, 596] width 18 height 18
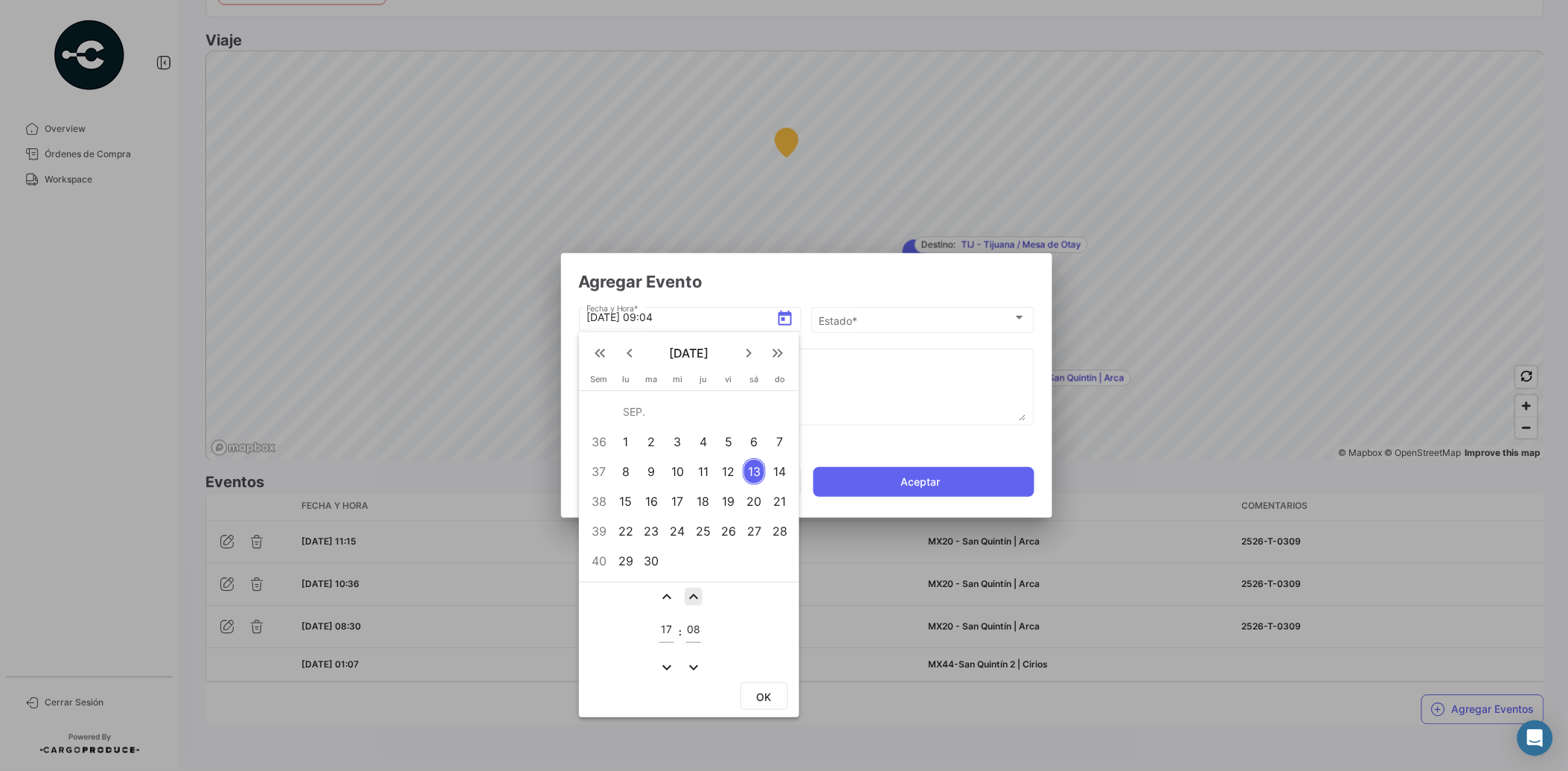
click at [693, 593] on mat-icon "expand_less" at bounding box center [693, 596] width 18 height 18
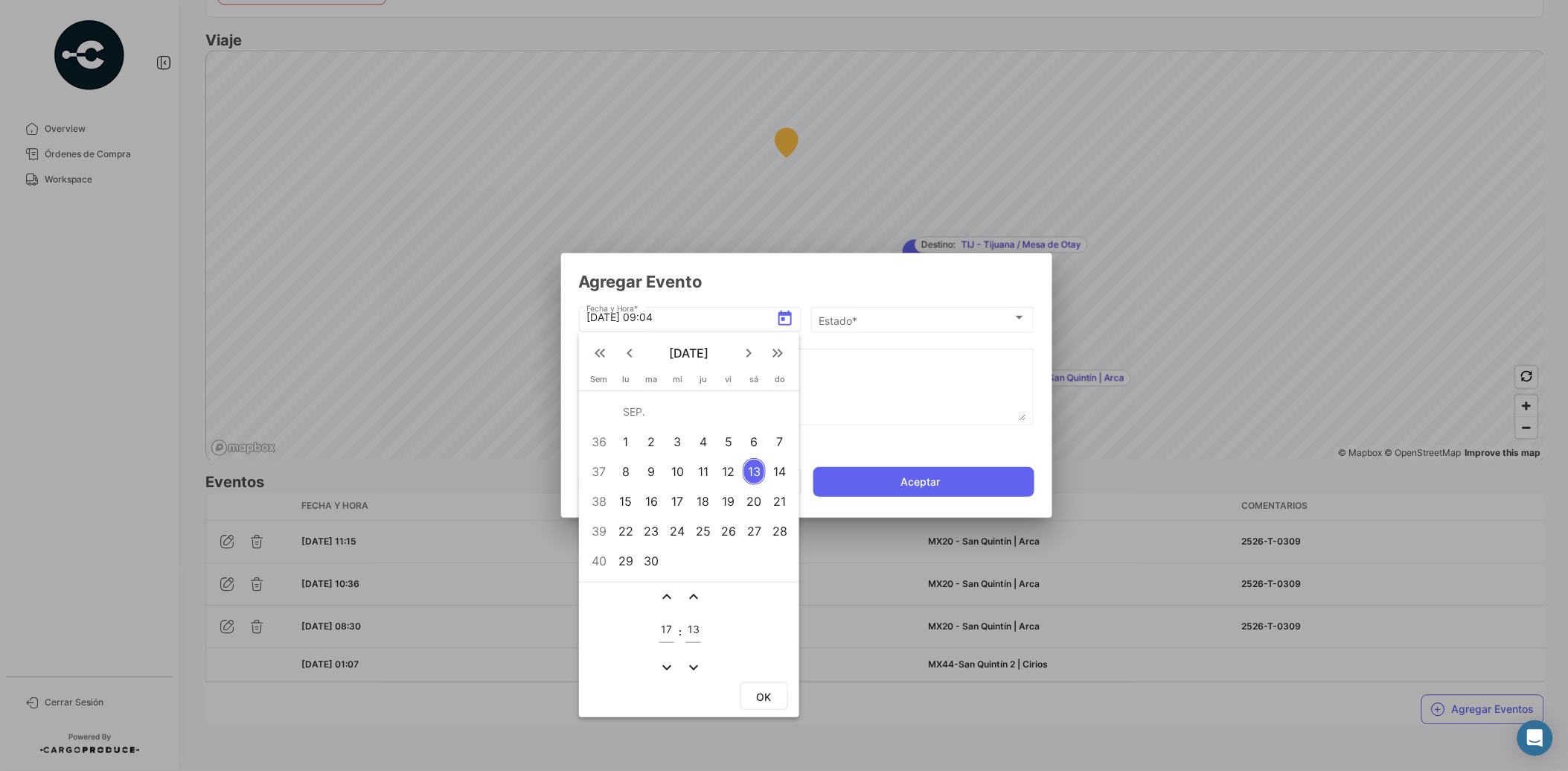
click at [693, 593] on mat-icon "expand_less" at bounding box center [693, 596] width 18 height 18
type input "15"
click at [760, 690] on span "OK" at bounding box center [765, 696] width 15 height 13
type input "[DATE] 17:15"
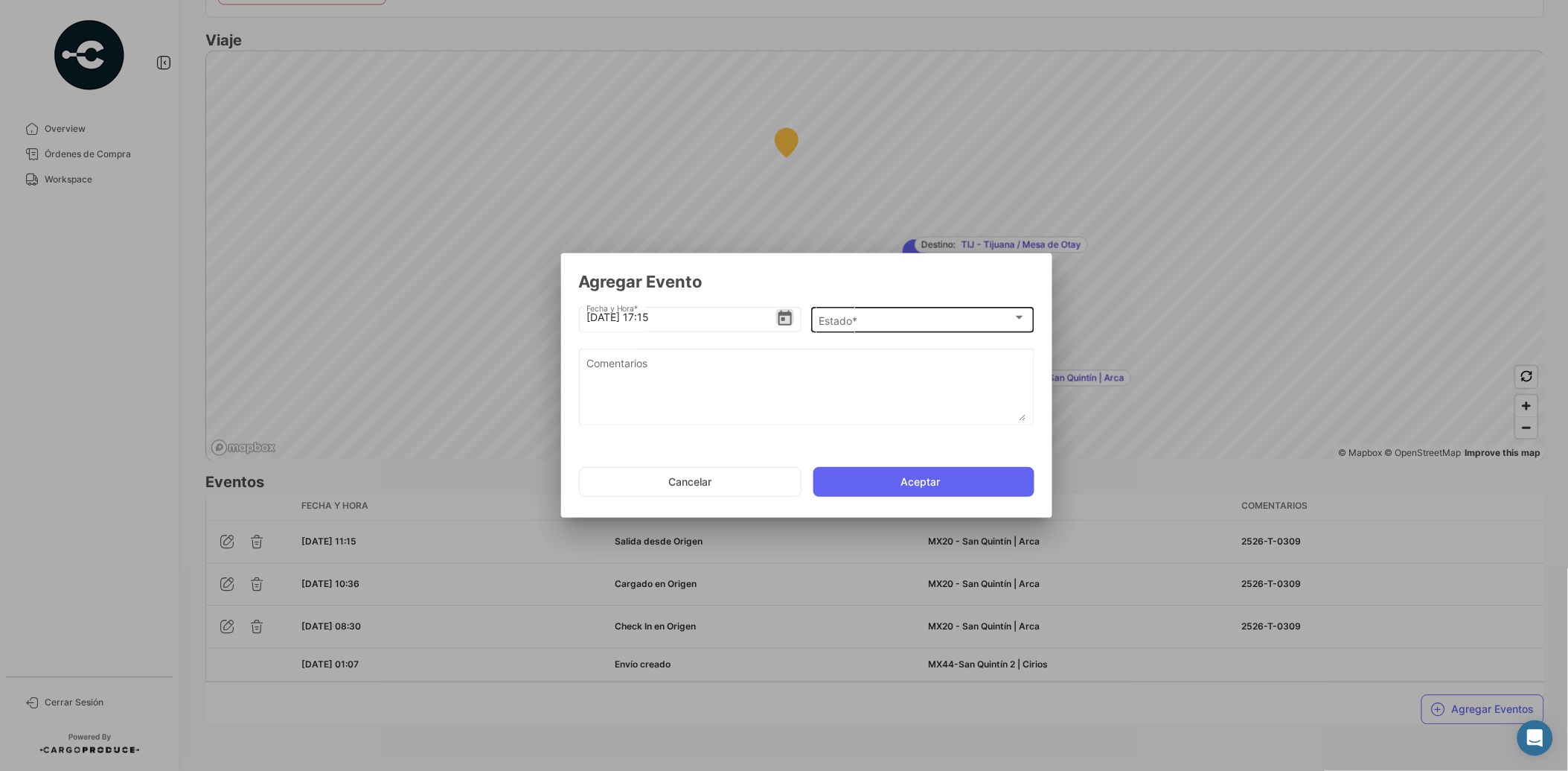
click at [853, 311] on div "Estado * Estado *" at bounding box center [922, 318] width 208 height 29
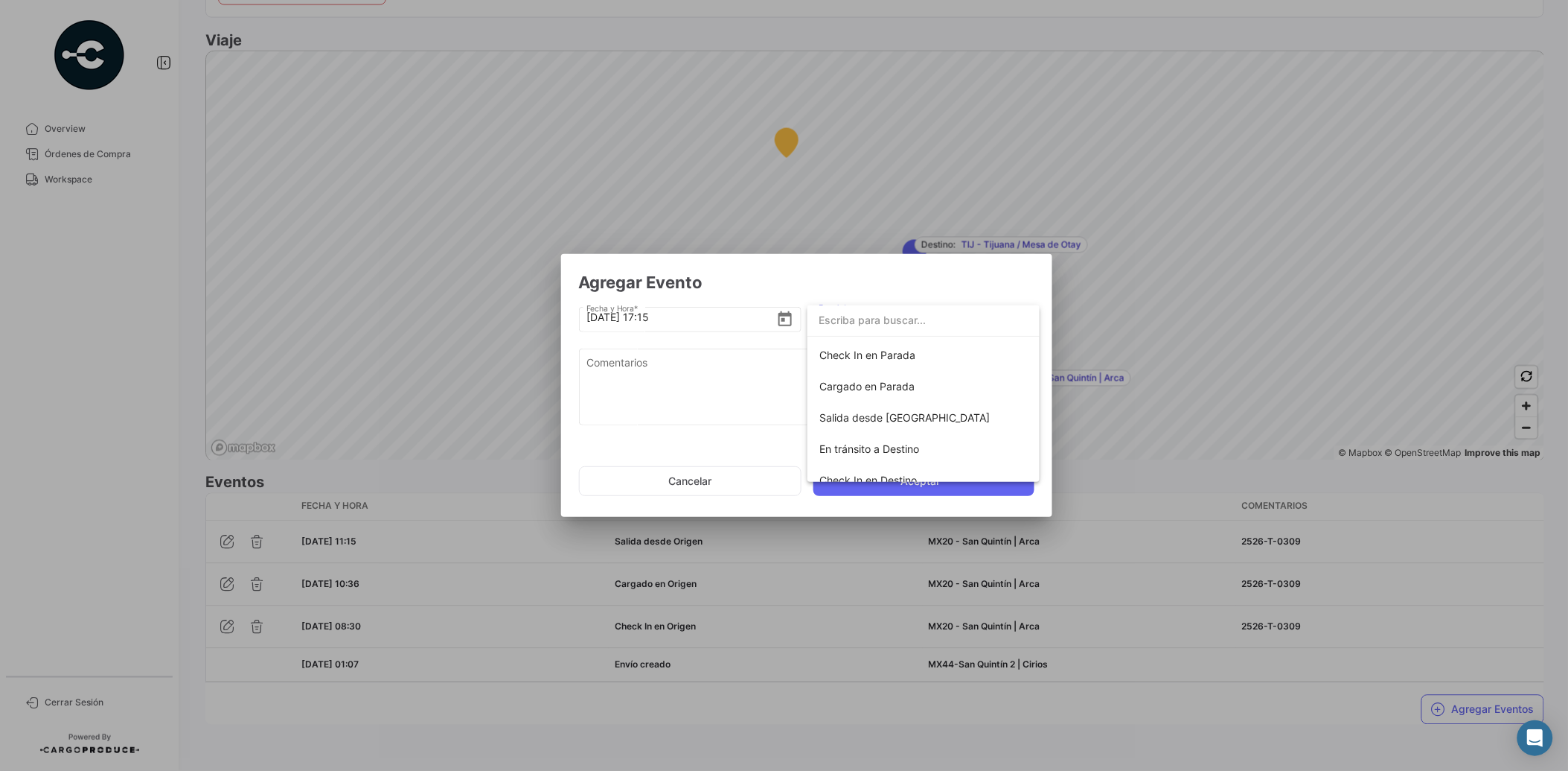
scroll to position [141, 0]
click at [877, 368] on span "Check In en Parada" at bounding box center [867, 366] width 96 height 13
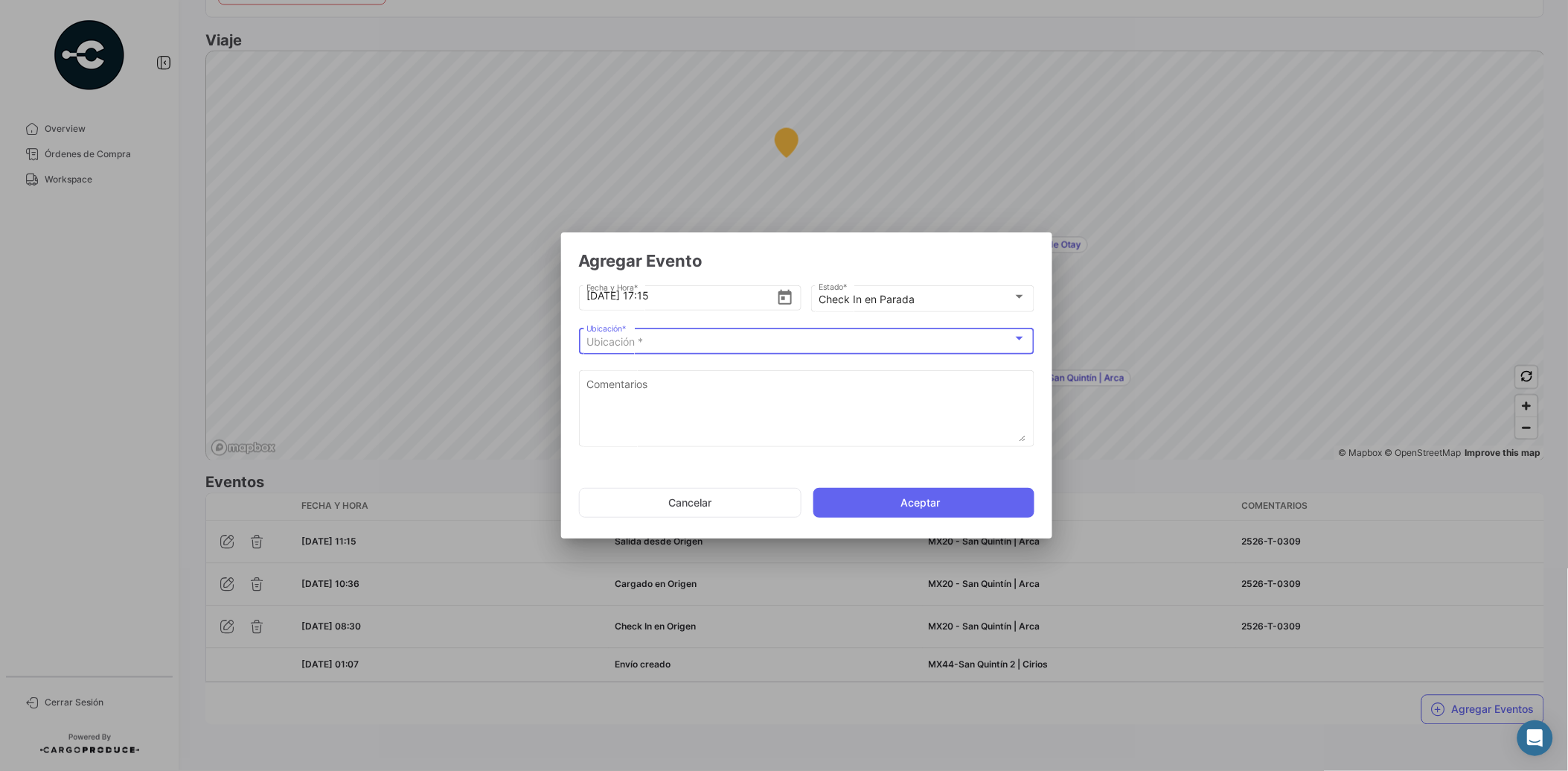
click at [799, 346] on div "Ubicación *" at bounding box center [799, 342] width 426 height 13
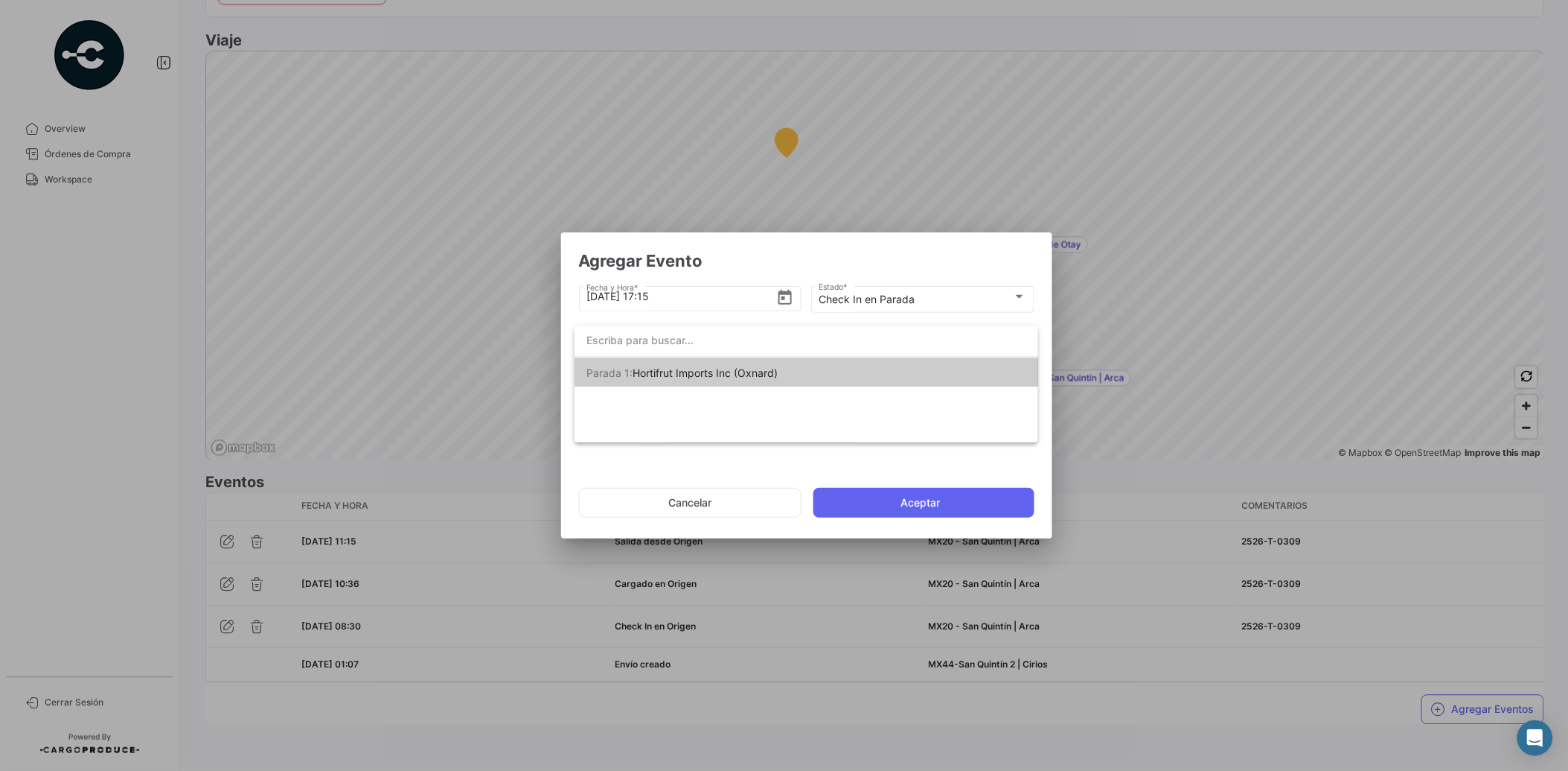
click at [881, 316] on div at bounding box center [784, 386] width 1568 height 771
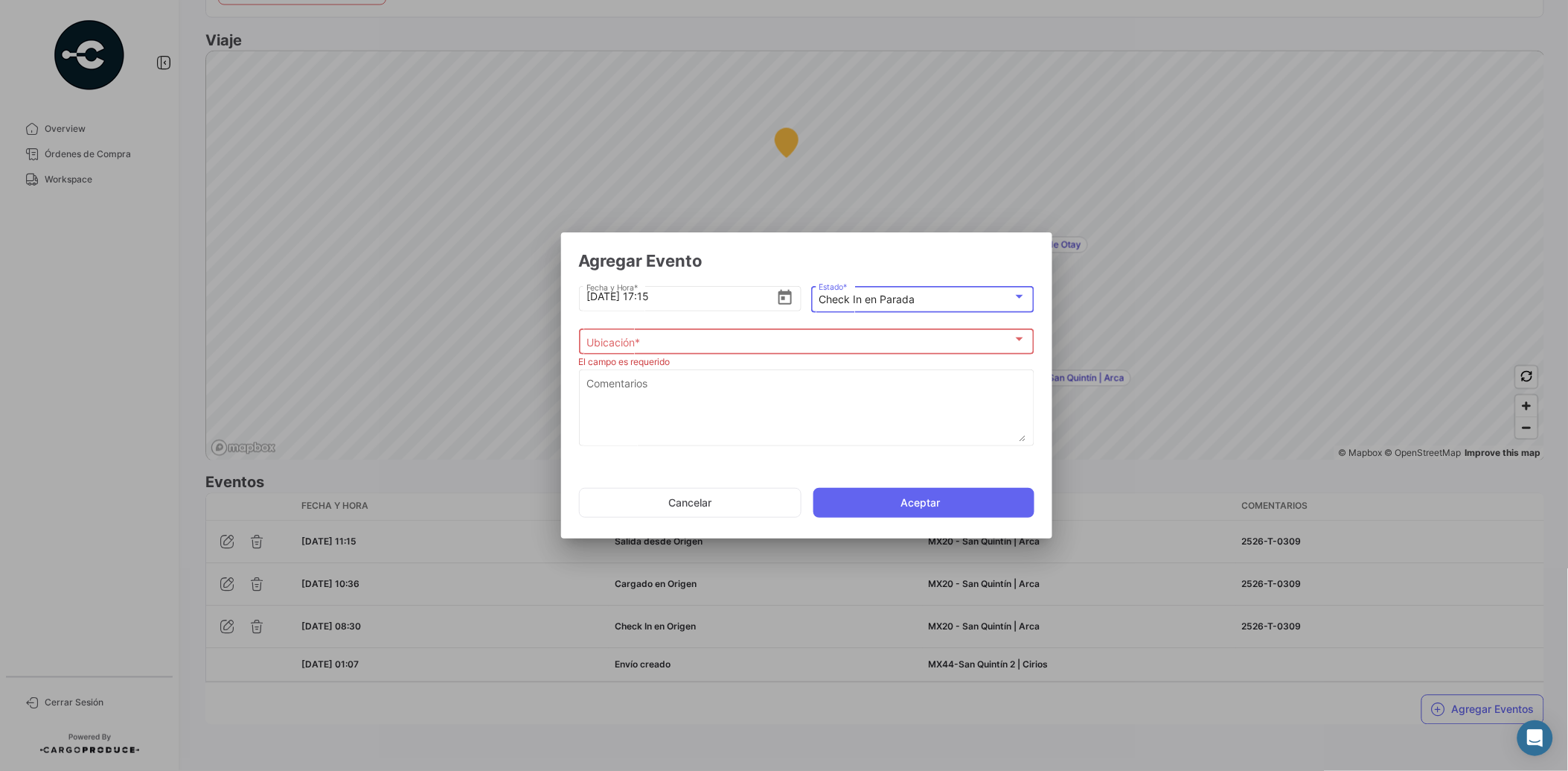
click at [882, 304] on mat-select-trigger "Check In en Parada" at bounding box center [866, 299] width 96 height 13
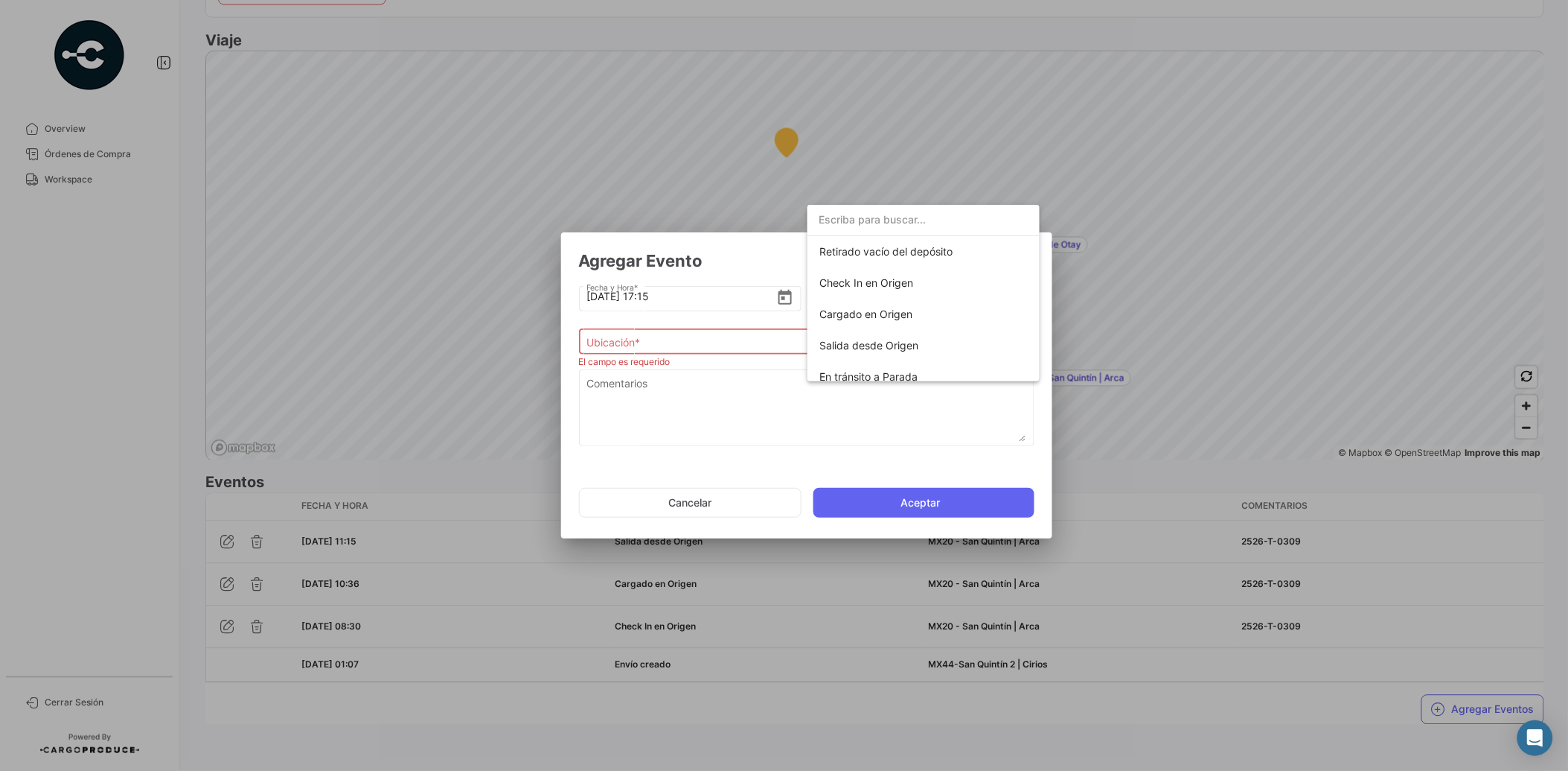
scroll to position [146, 0]
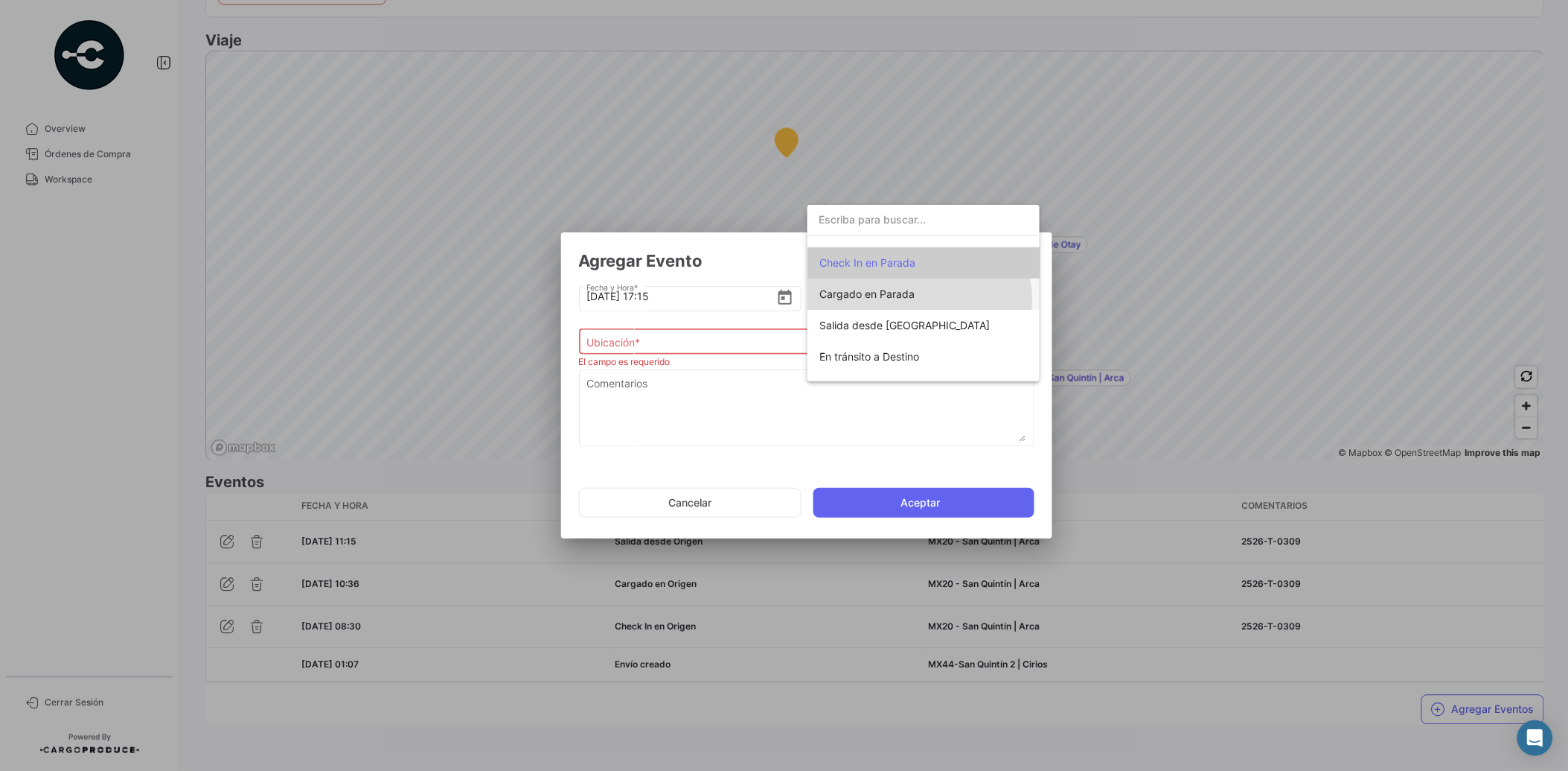
click at [919, 300] on span "Cargado en Parada" at bounding box center [924, 294] width 209 height 31
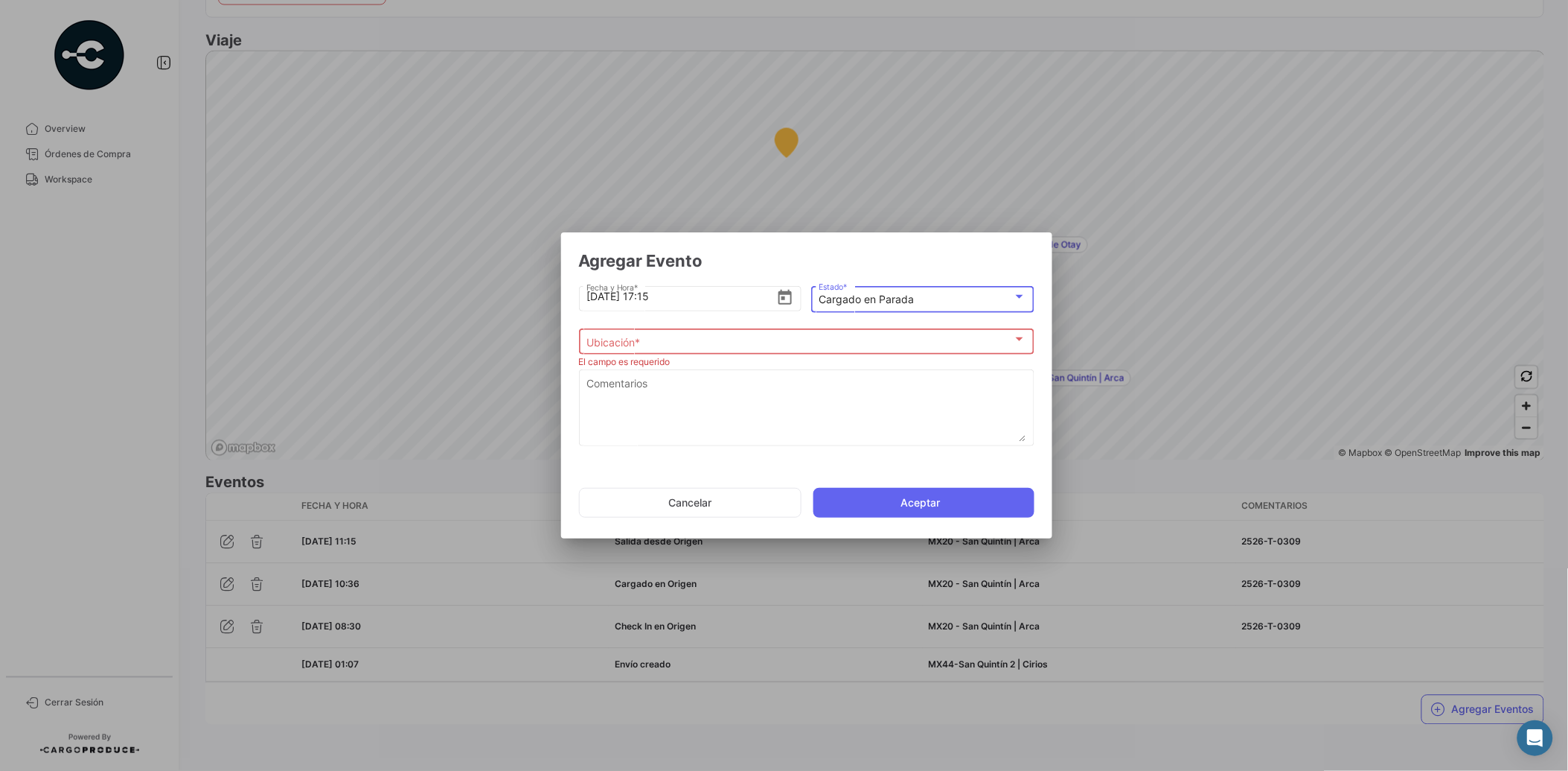
click at [781, 338] on div "Ubicación *" at bounding box center [799, 342] width 426 height 13
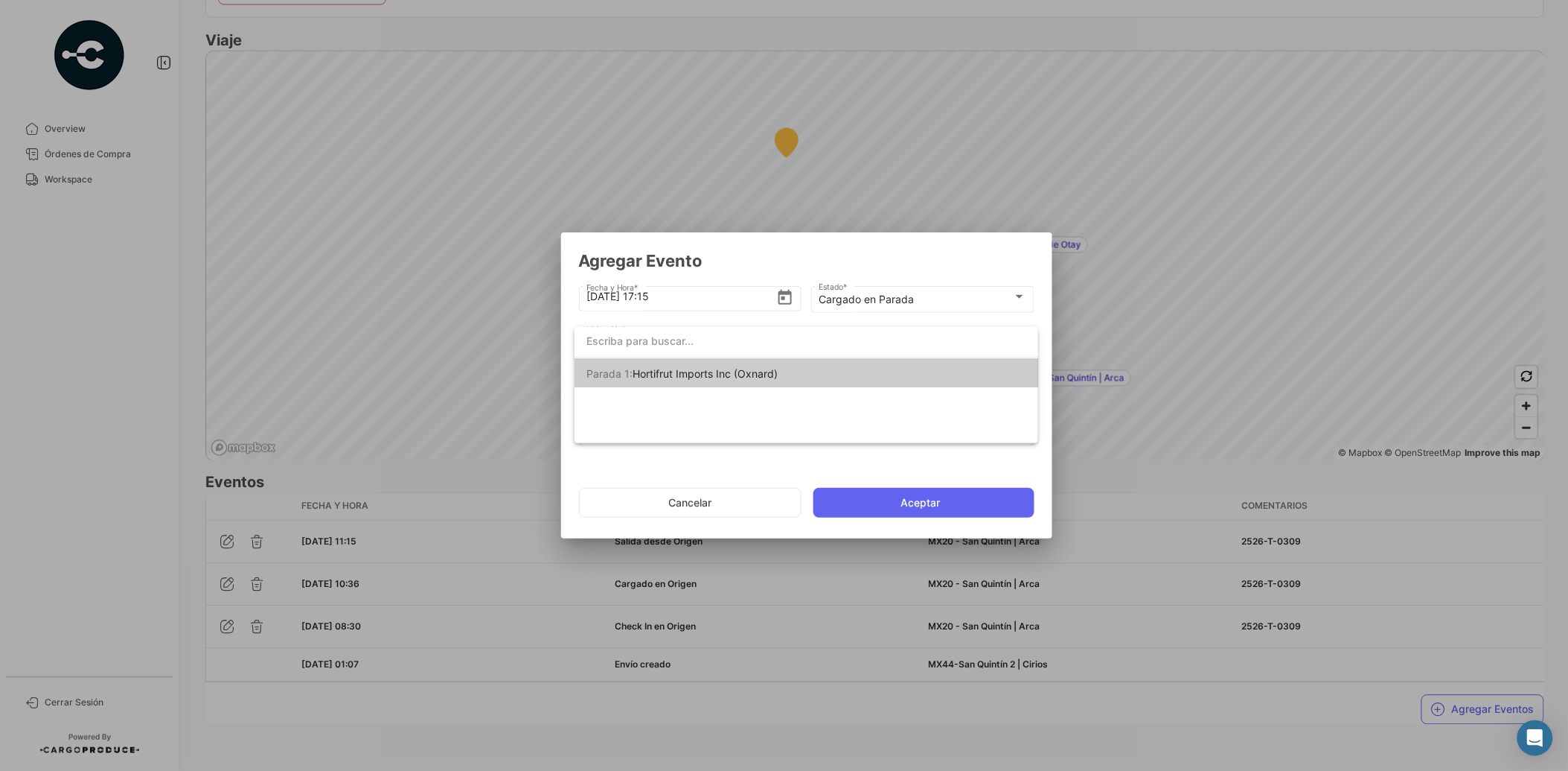
click at [920, 300] on div at bounding box center [784, 386] width 1568 height 771
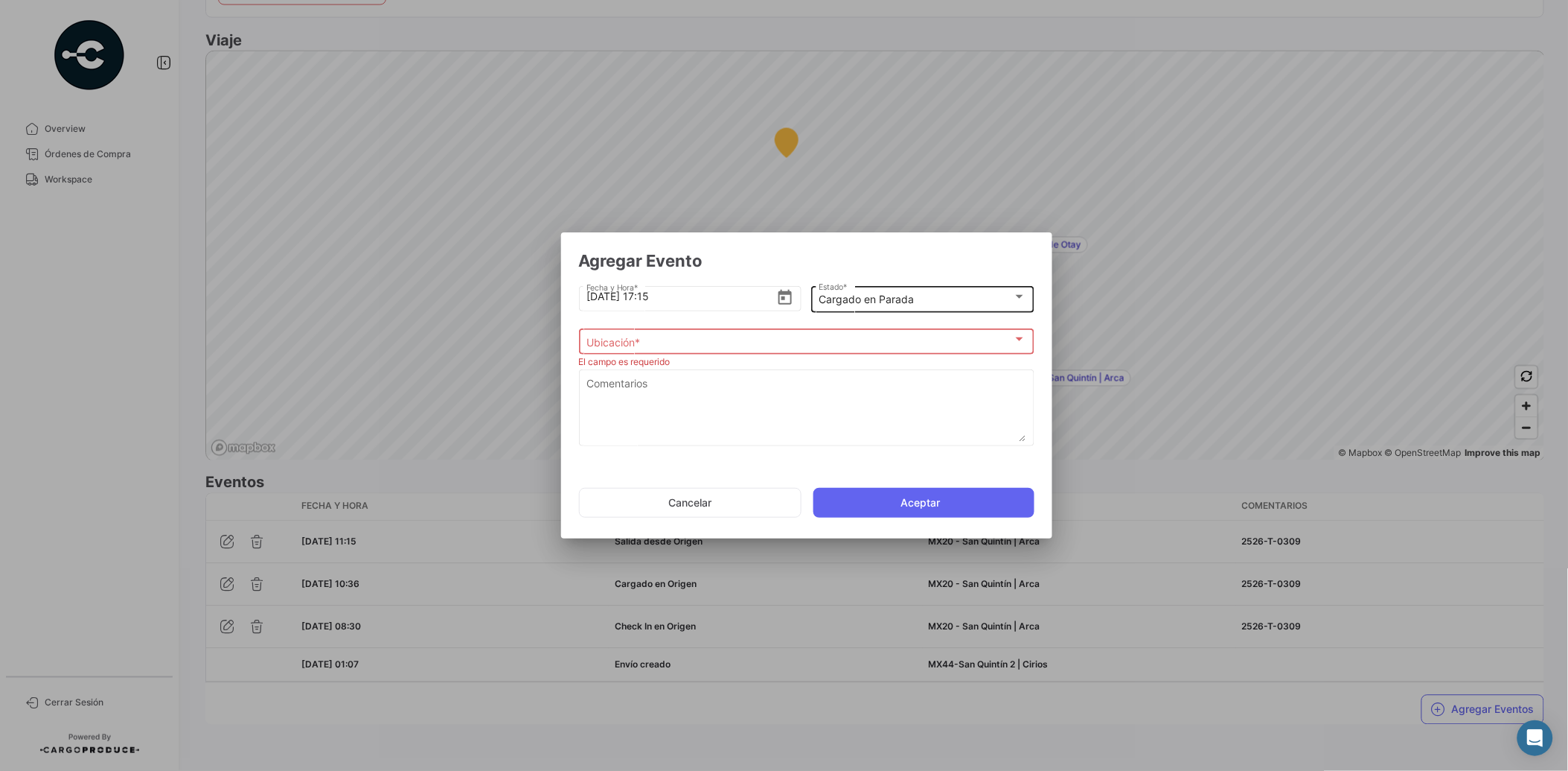
click at [923, 301] on div "Cargado en Parada" at bounding box center [915, 300] width 194 height 13
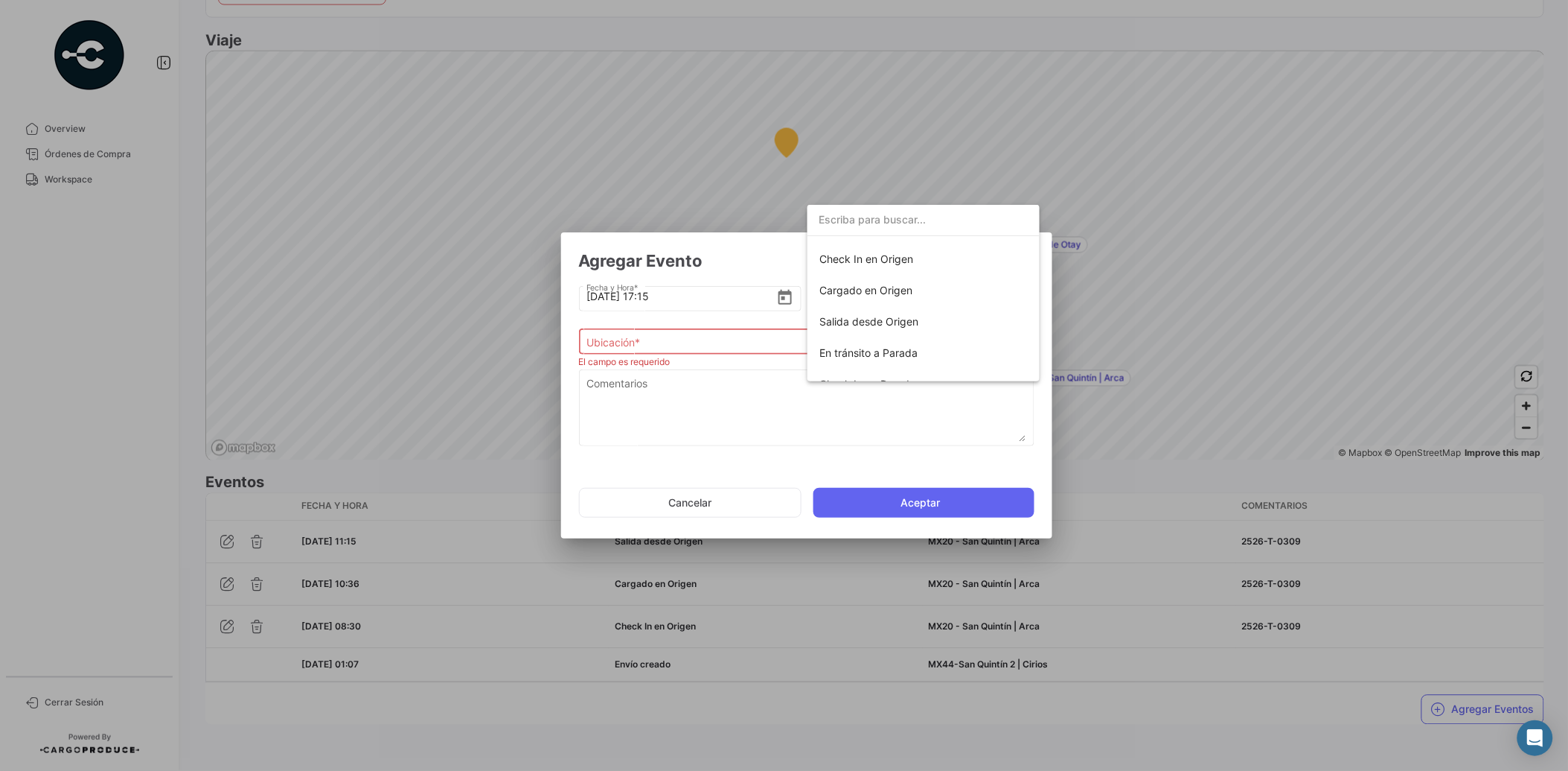
scroll to position [27, 0]
click at [896, 313] on span "Salida desde Origen" at bounding box center [869, 318] width 99 height 13
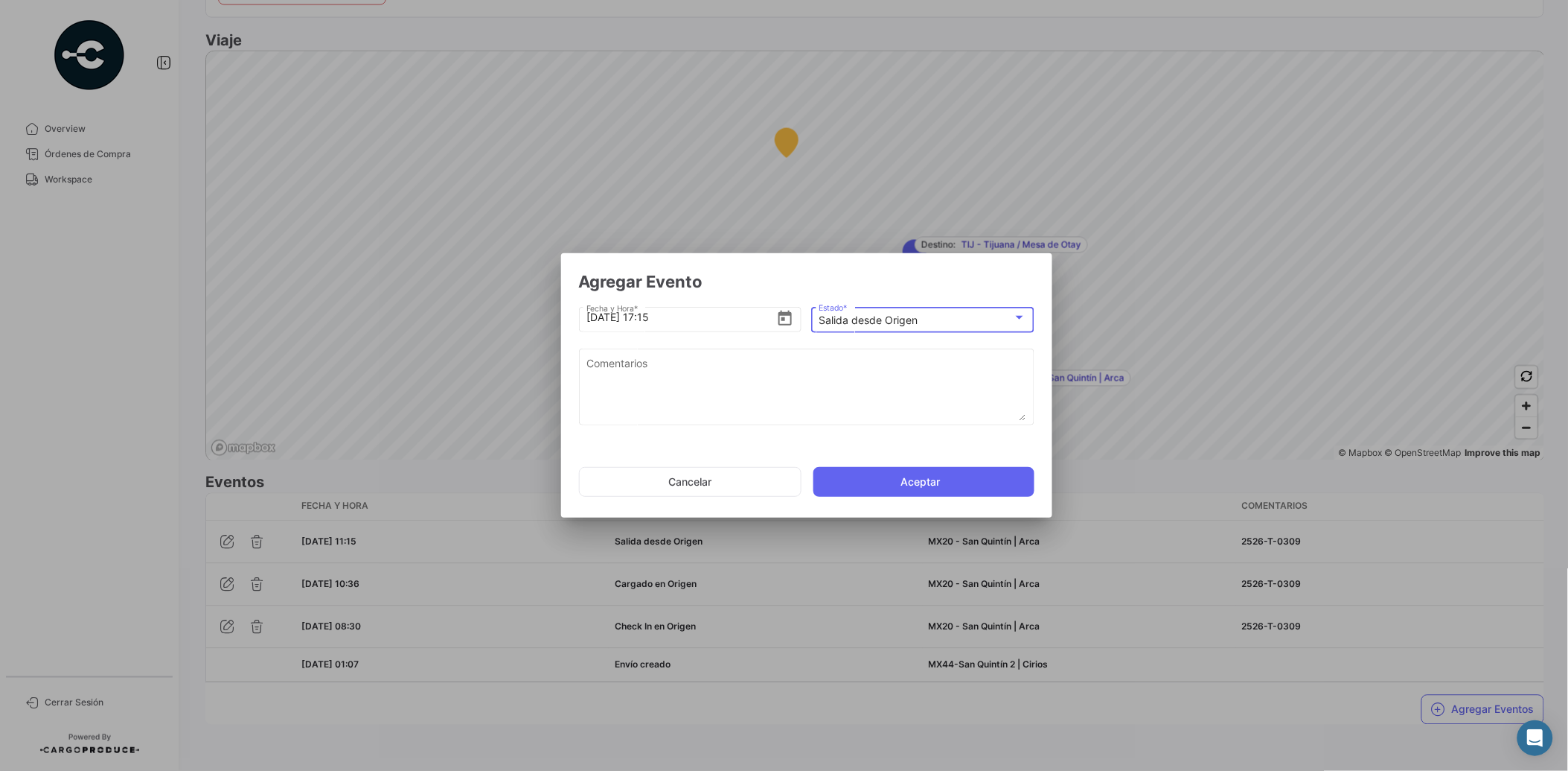
click at [977, 318] on div "Salida desde Origen" at bounding box center [915, 320] width 194 height 13
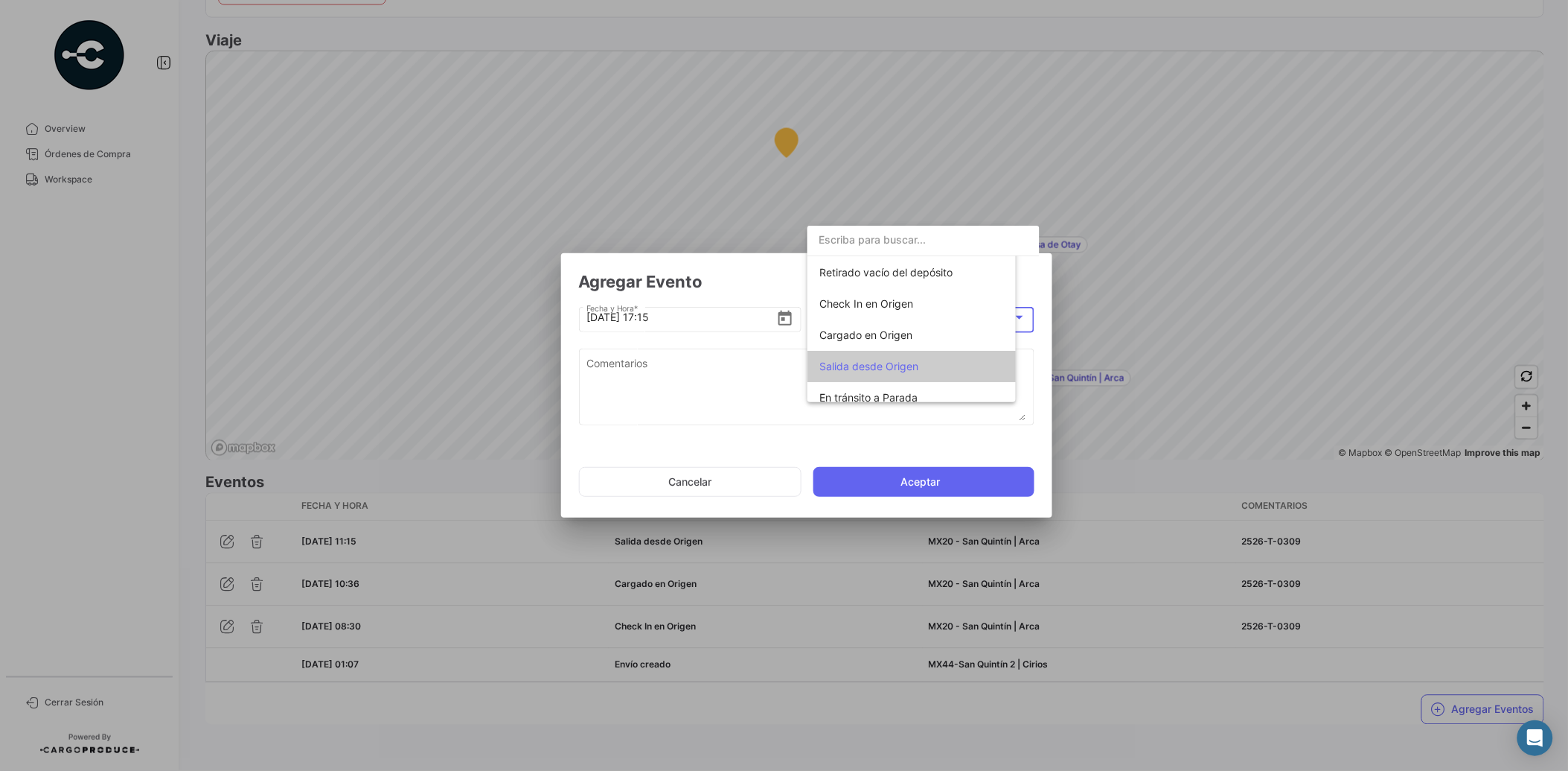
scroll to position [87, 0]
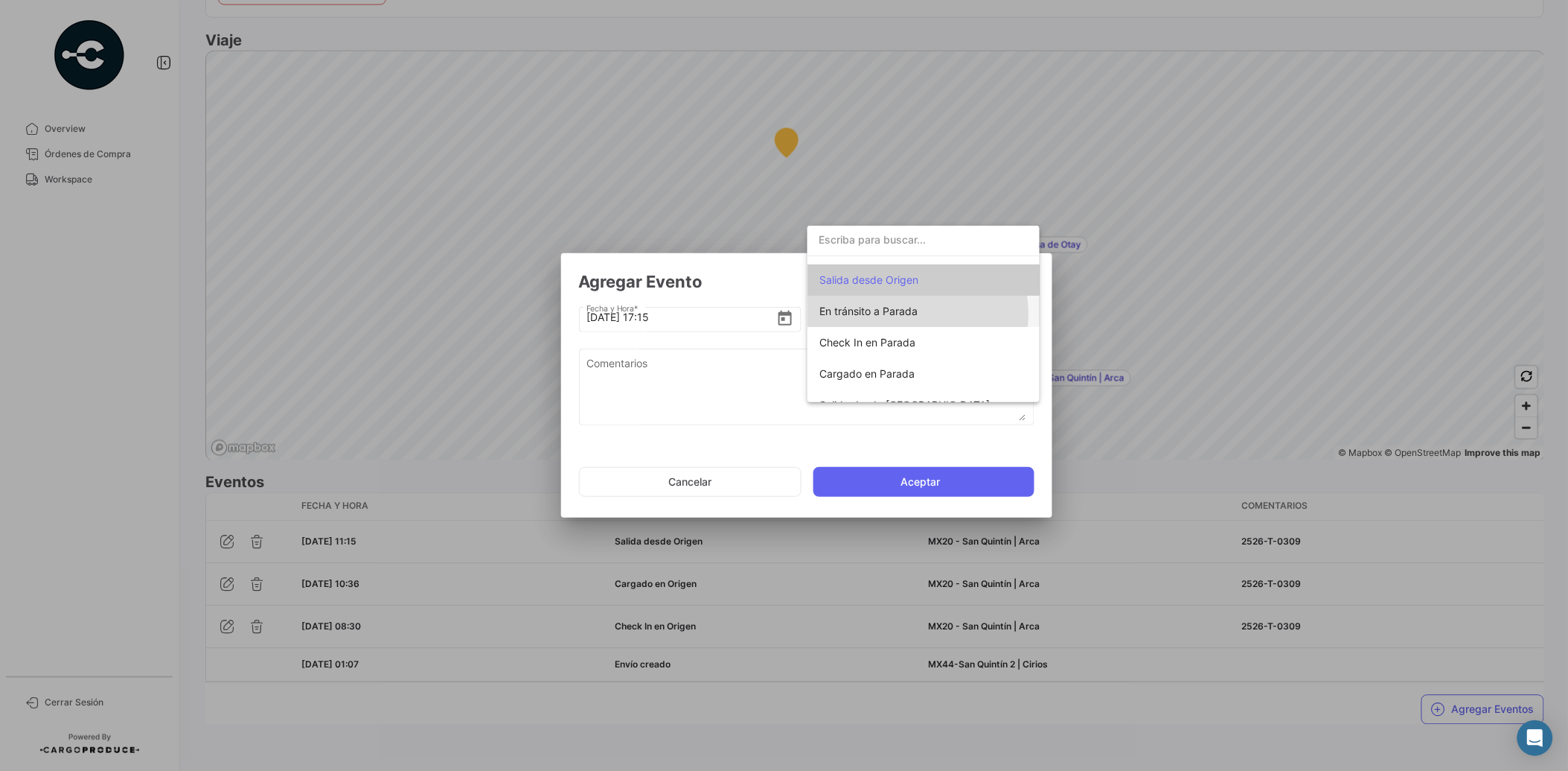
click at [915, 313] on span "En tránsito a Parada" at bounding box center [868, 311] width 98 height 13
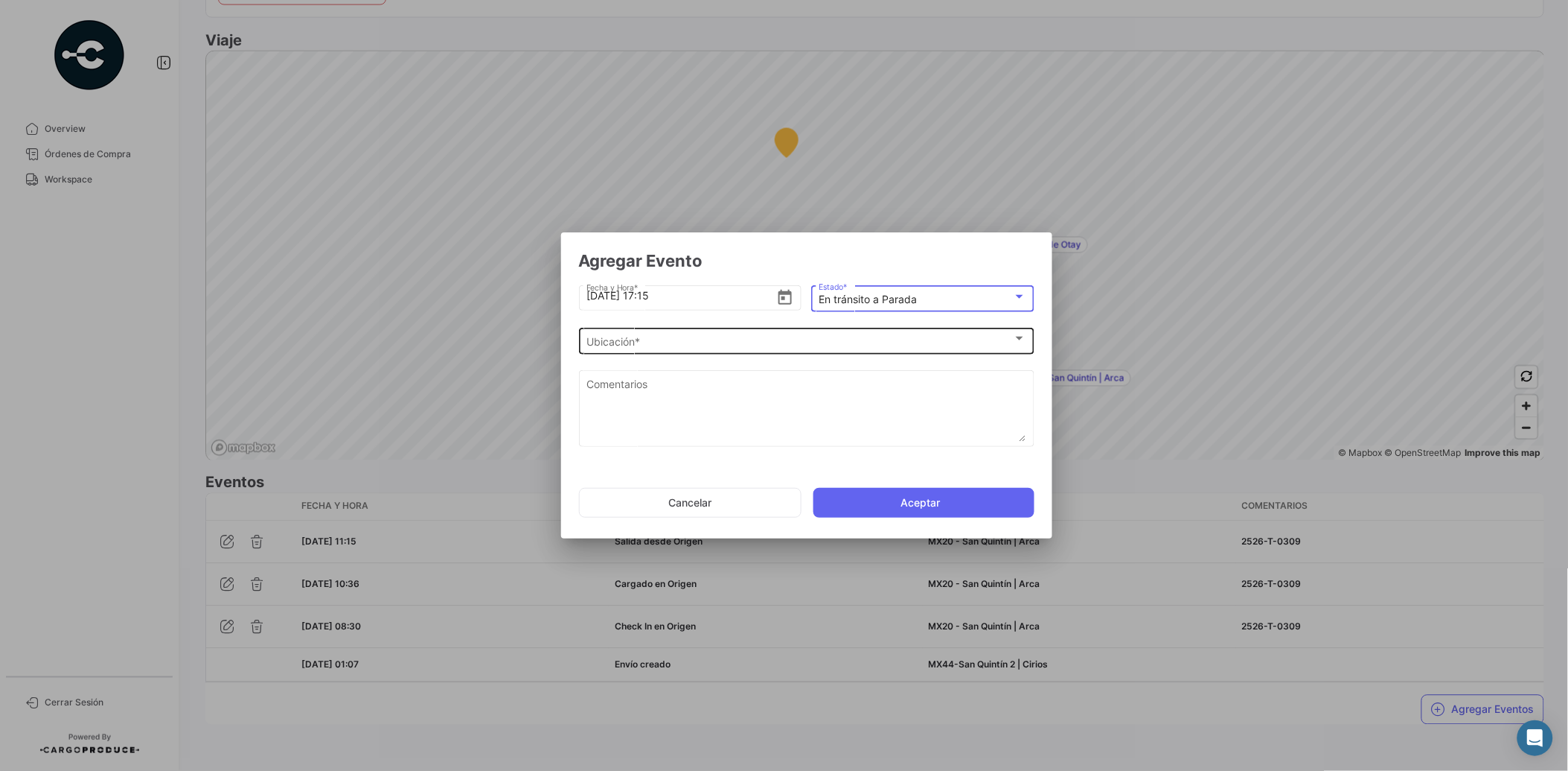
click at [783, 338] on div "Ubicación *" at bounding box center [799, 342] width 426 height 13
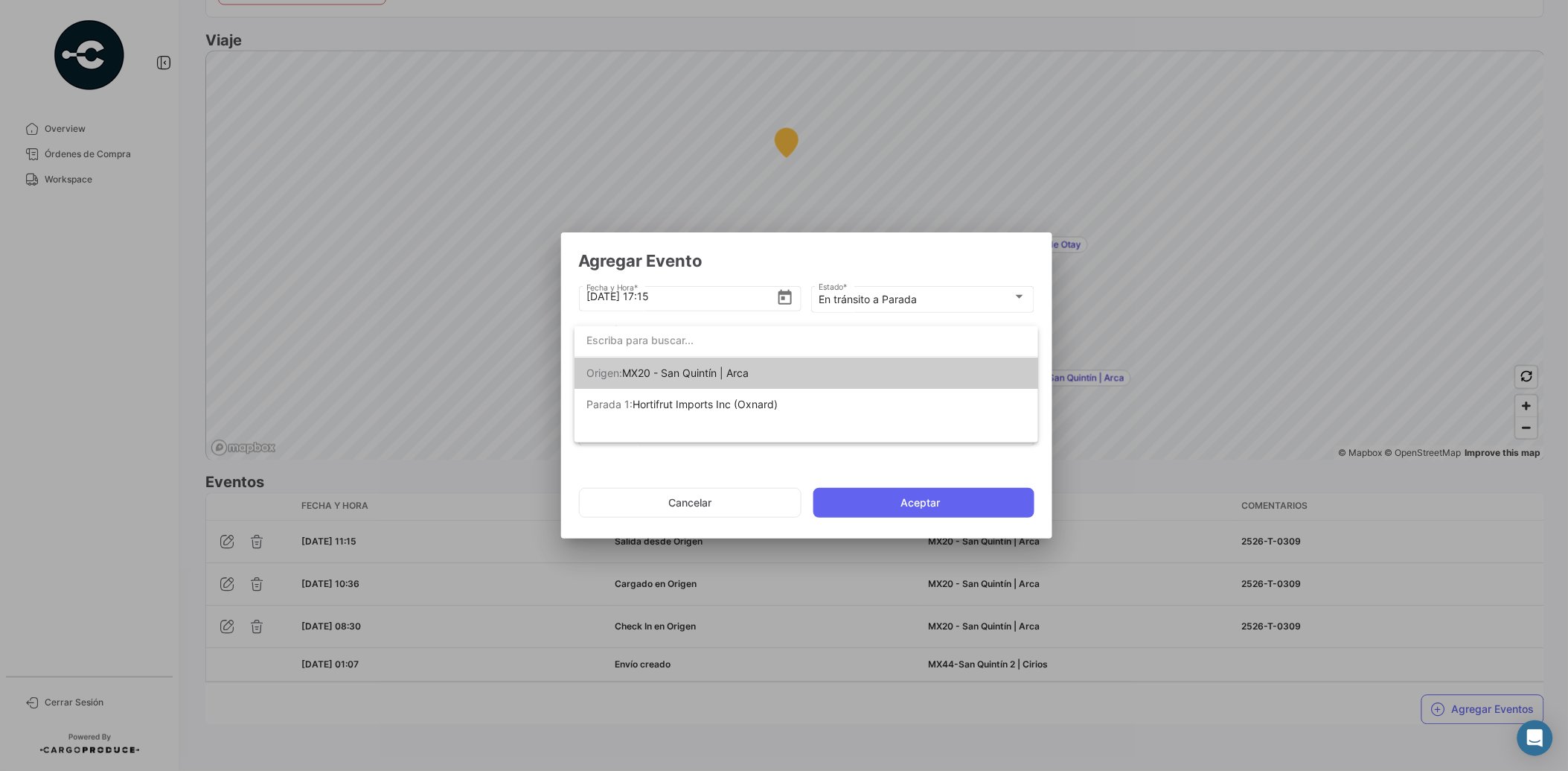
click at [887, 300] on div at bounding box center [784, 386] width 1568 height 771
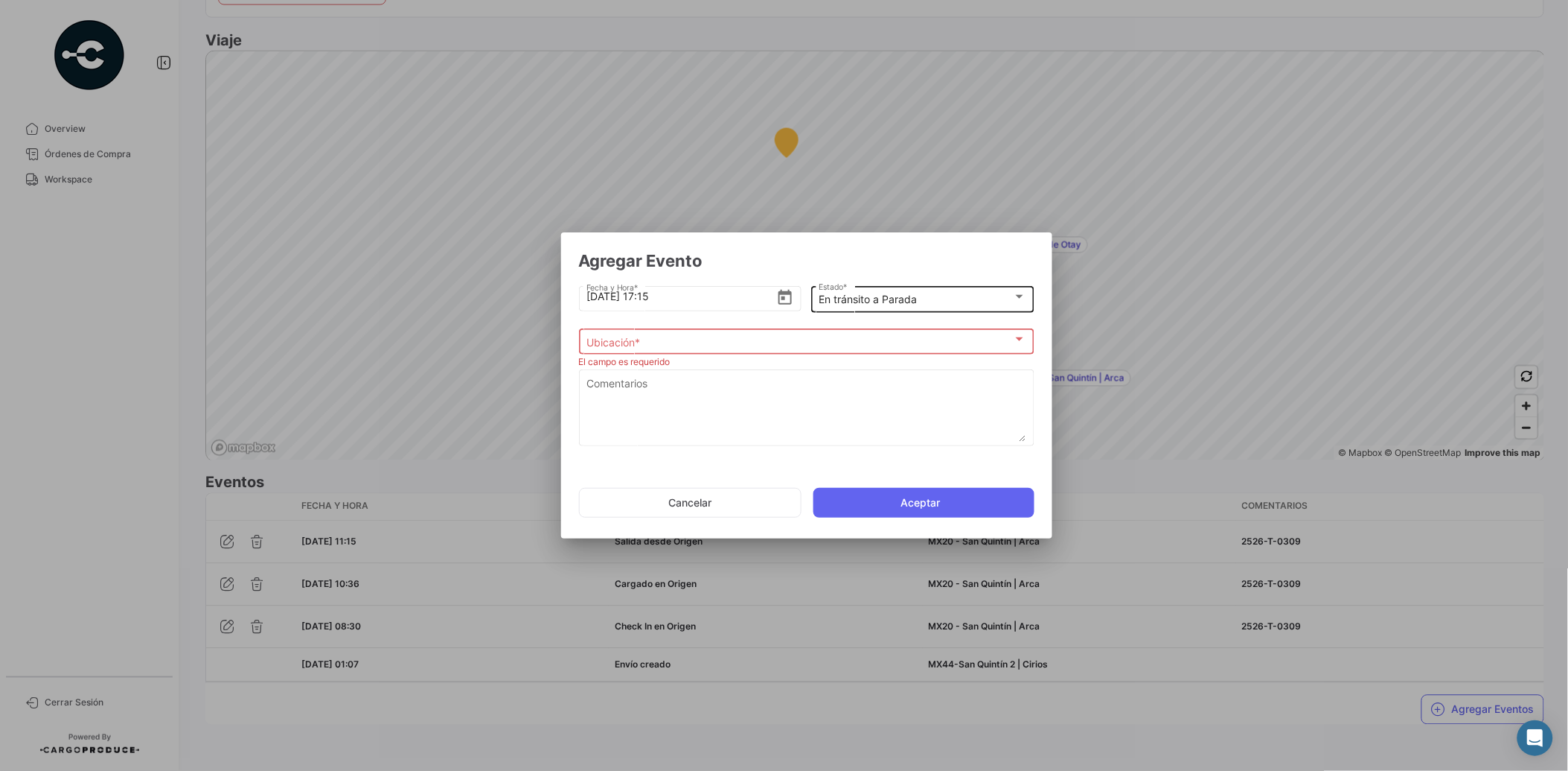
click at [925, 304] on div "En tránsito a Parada" at bounding box center [915, 300] width 194 height 13
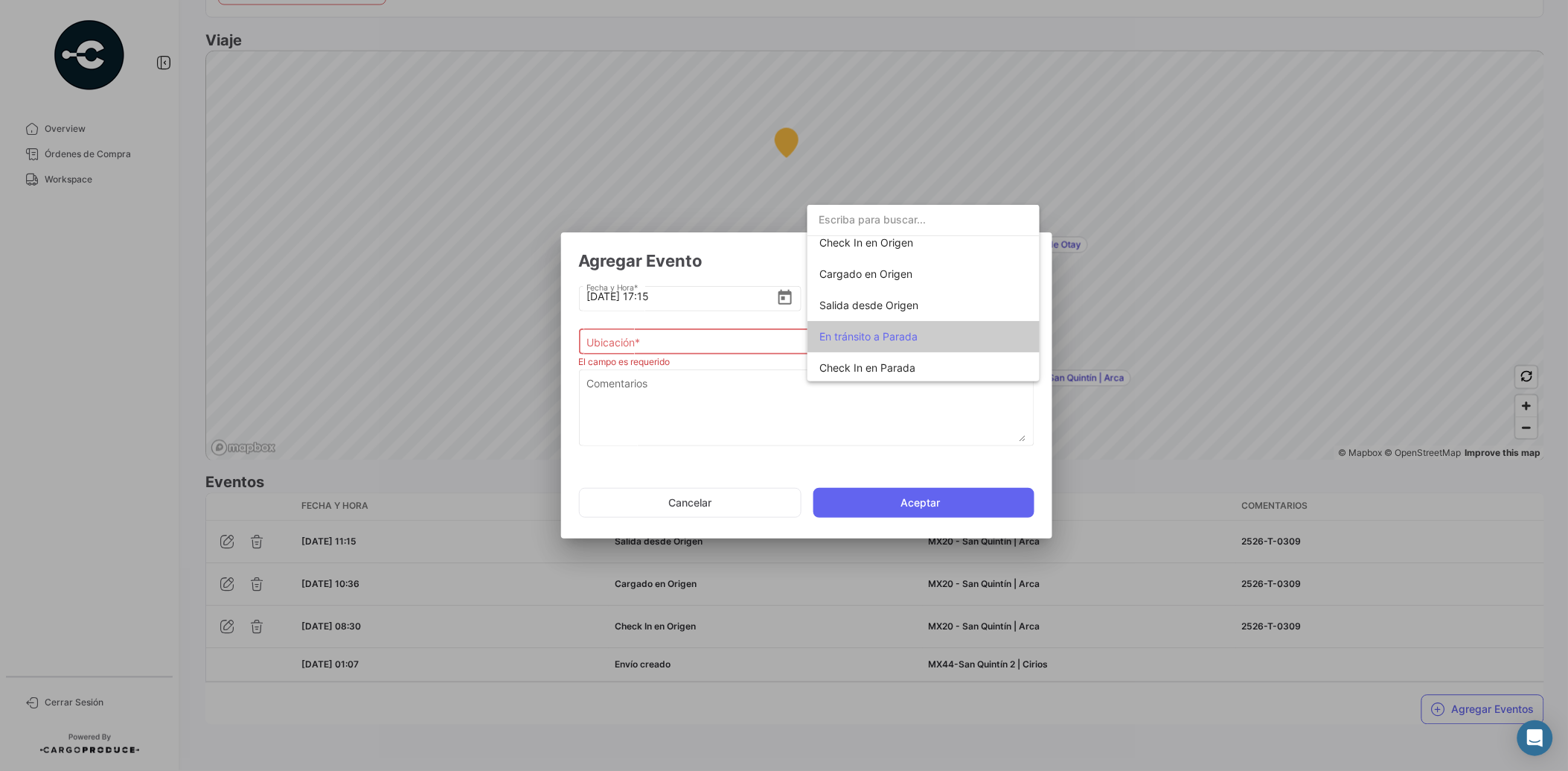
scroll to position [34, 0]
click at [905, 313] on span "Salida desde Origen" at bounding box center [869, 311] width 99 height 13
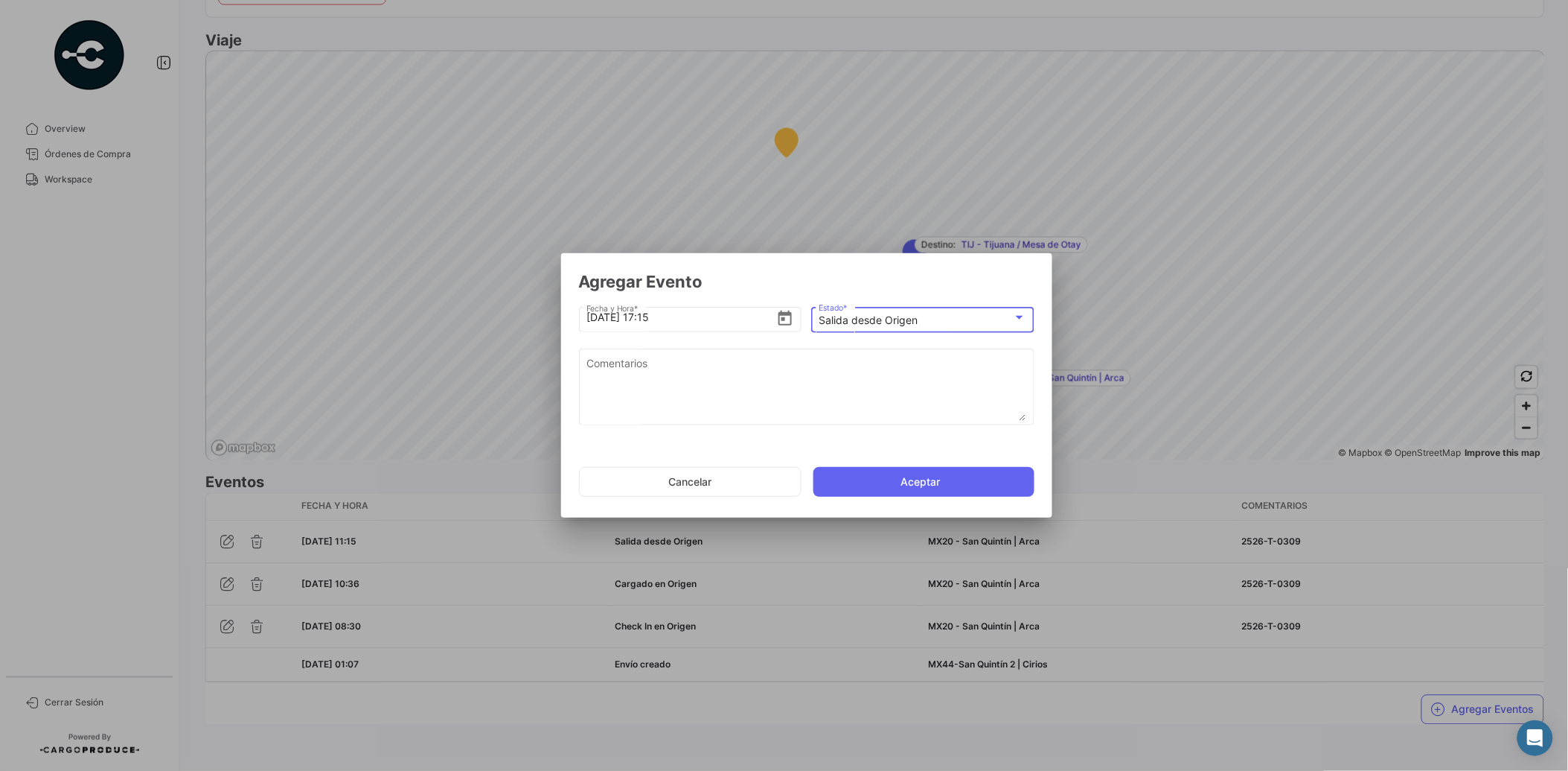
click at [907, 324] on mat-select-trigger "Salida desde Origen" at bounding box center [868, 319] width 99 height 13
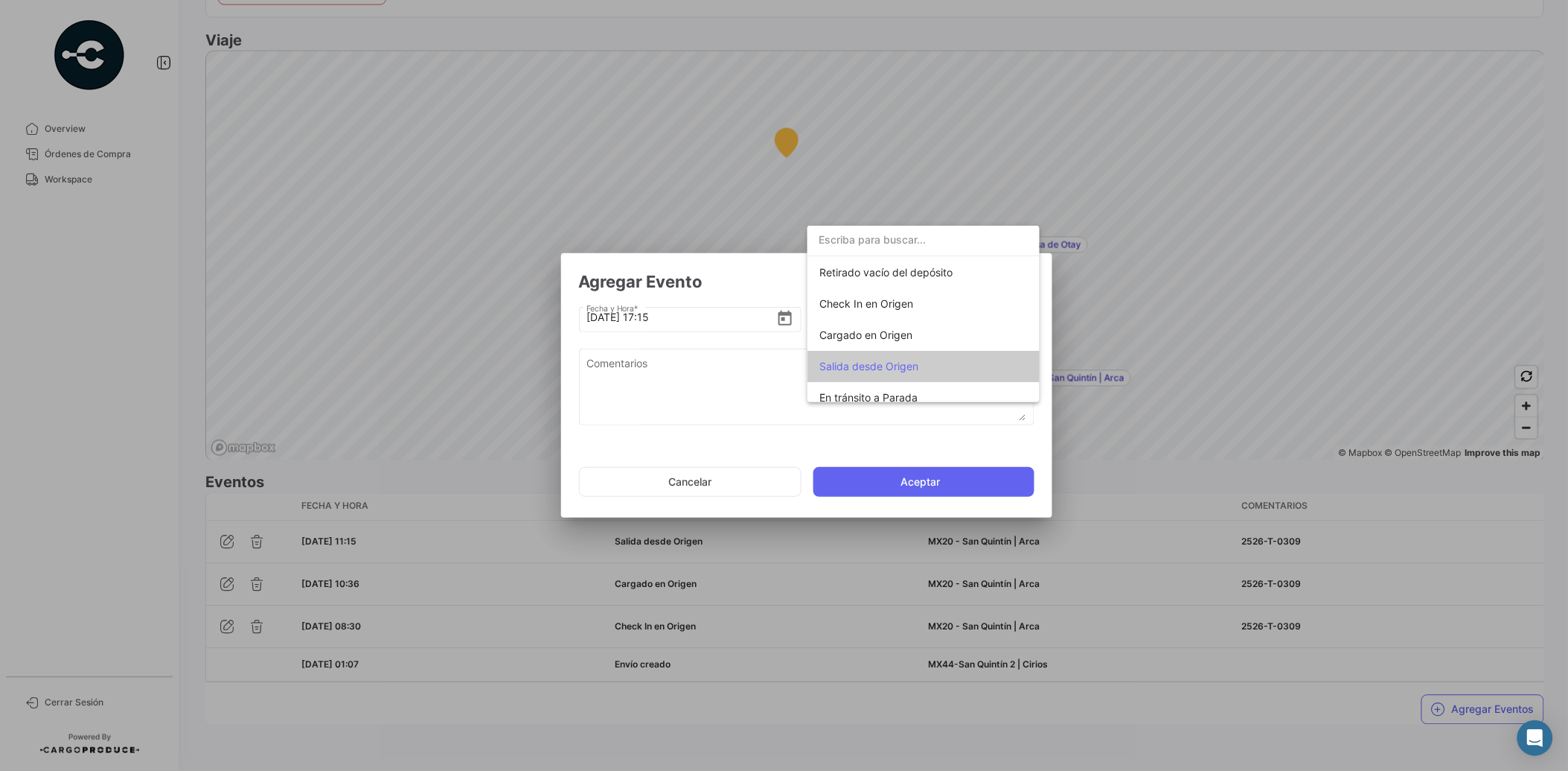
scroll to position [87, 0]
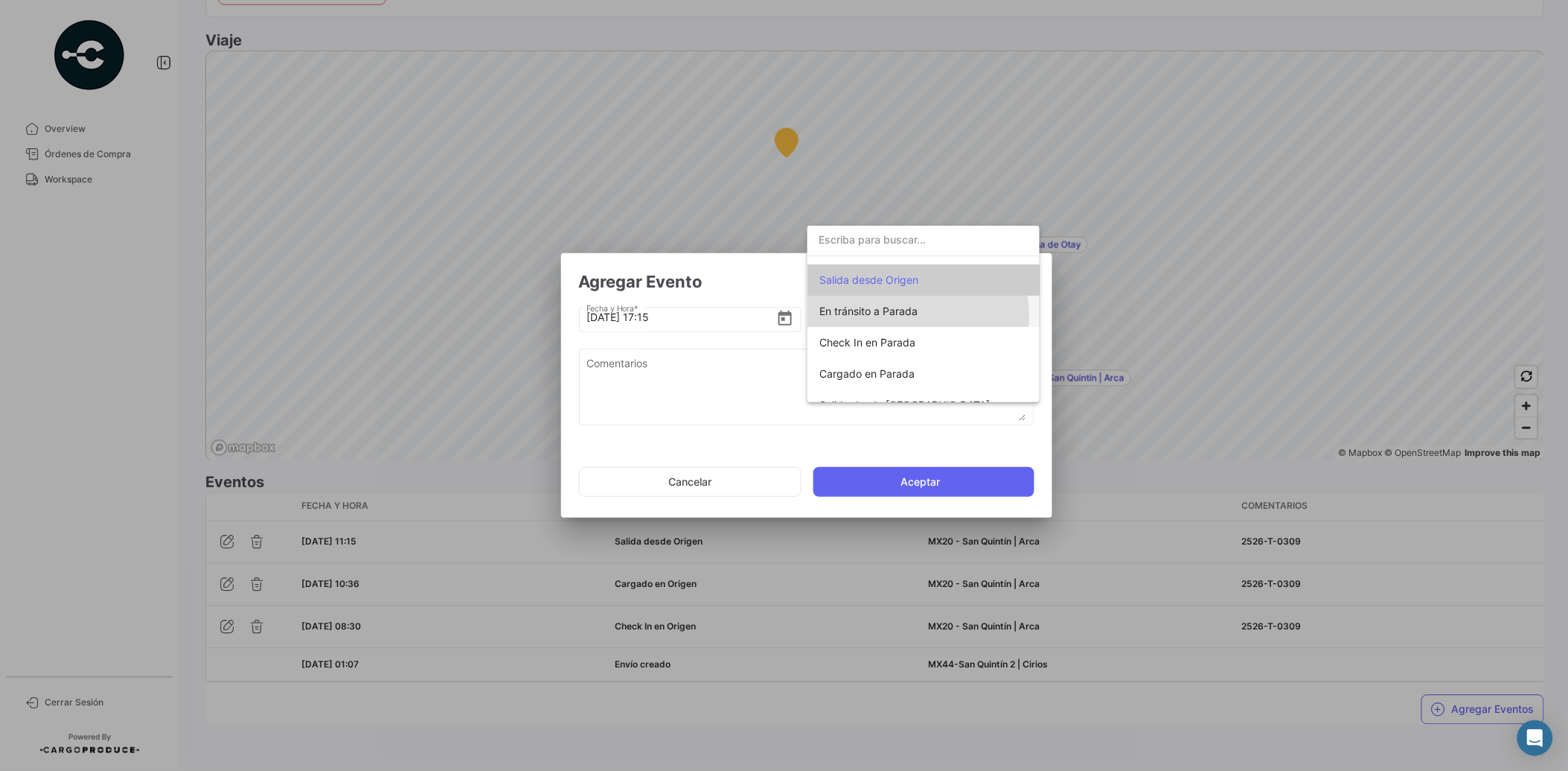
click at [915, 314] on span "En tránsito a Parada" at bounding box center [868, 311] width 98 height 13
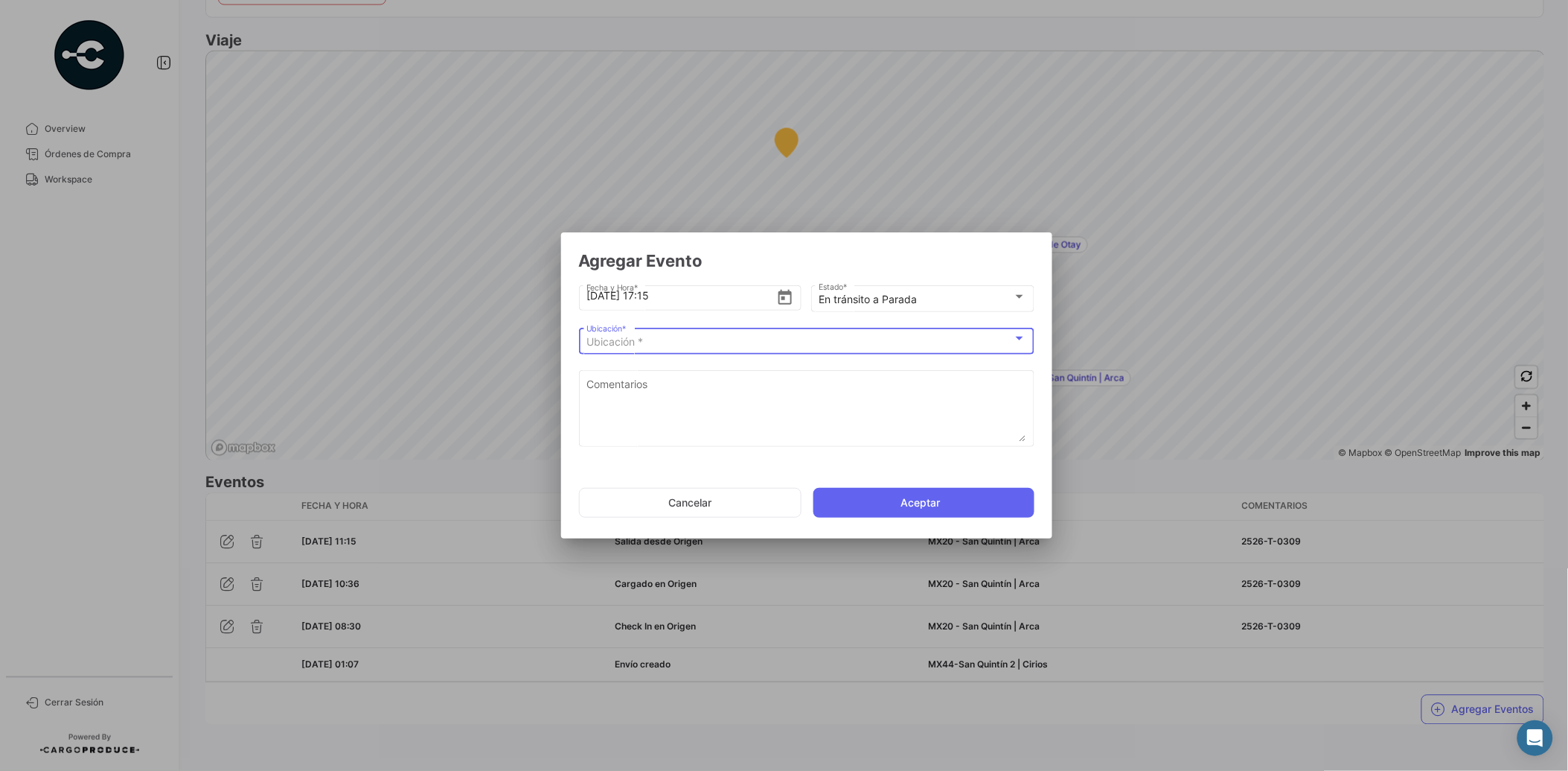
click at [839, 347] on div "Ubicación *" at bounding box center [799, 342] width 426 height 13
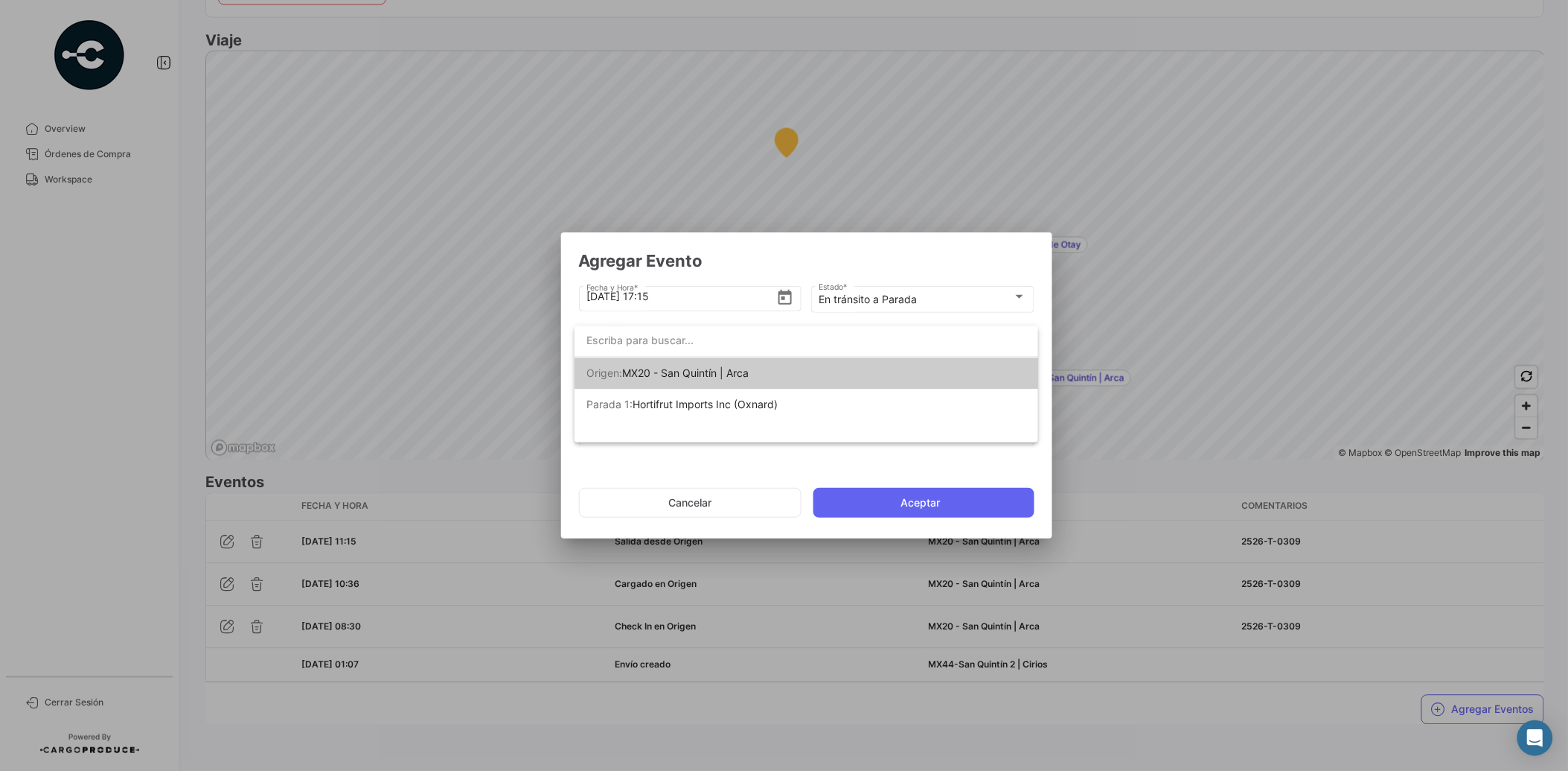
click at [880, 302] on div at bounding box center [784, 386] width 1568 height 771
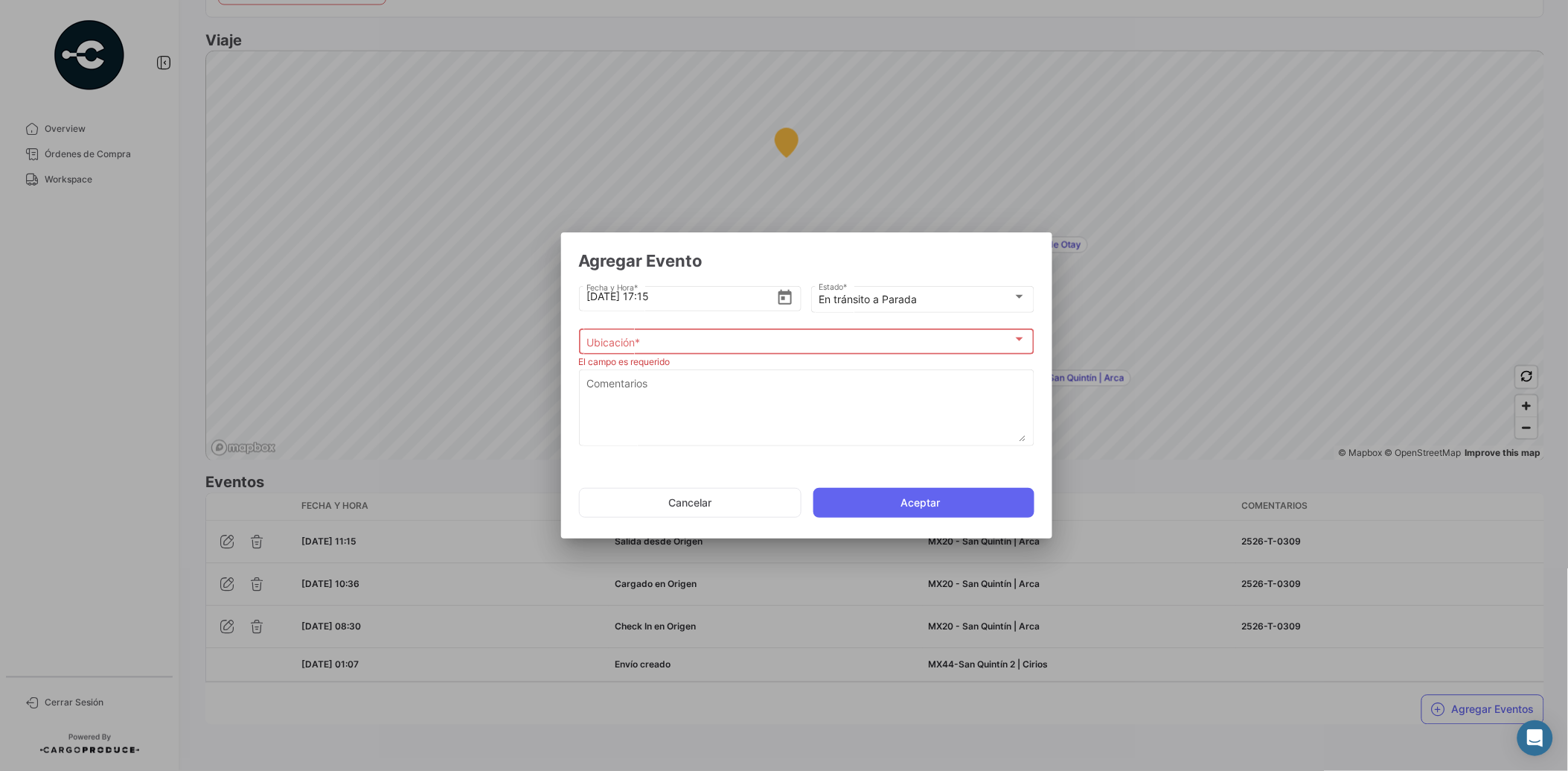
click at [880, 302] on mat-select-trigger "En tránsito a Parada" at bounding box center [867, 299] width 98 height 13
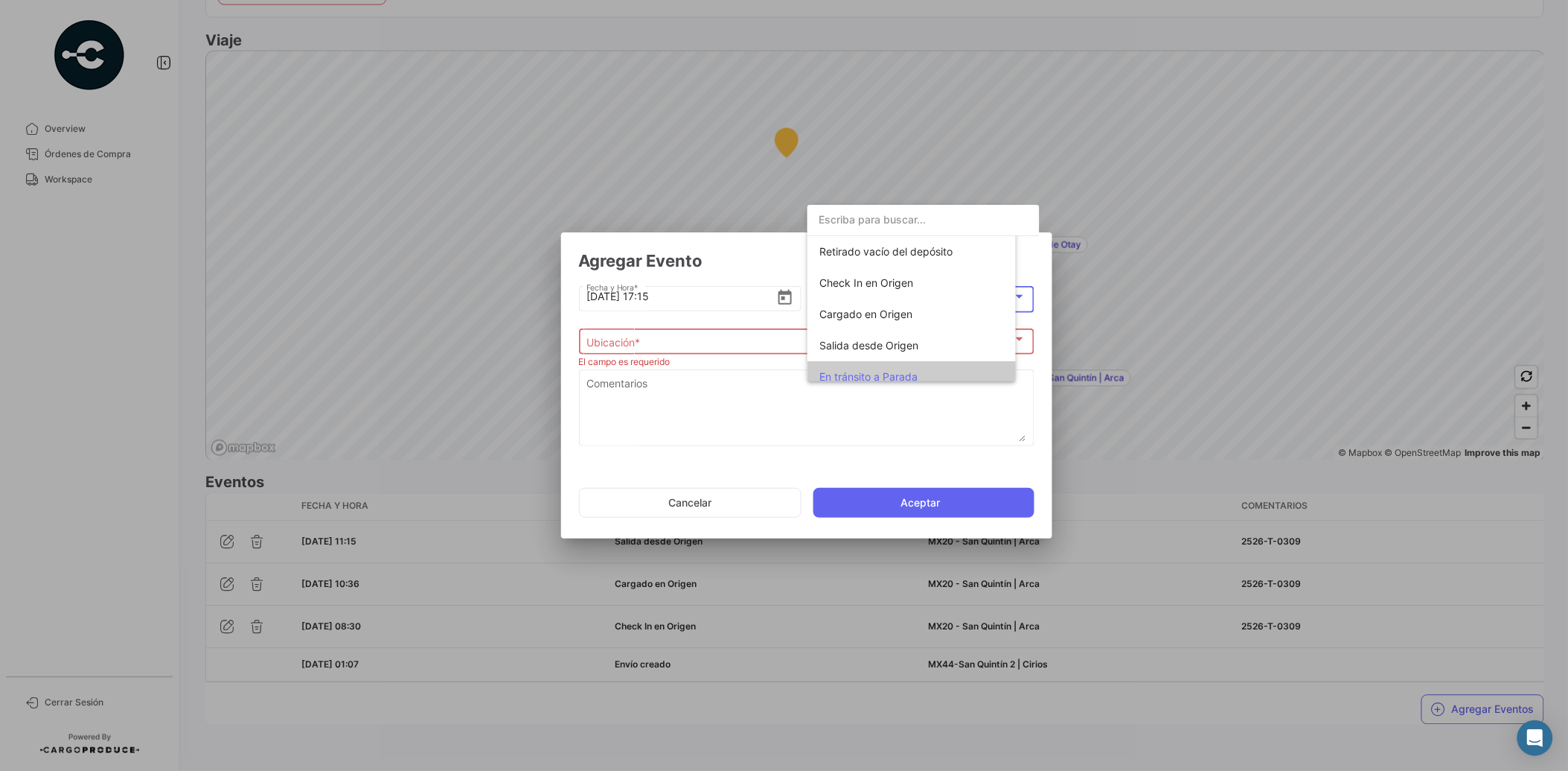
scroll to position [115, 0]
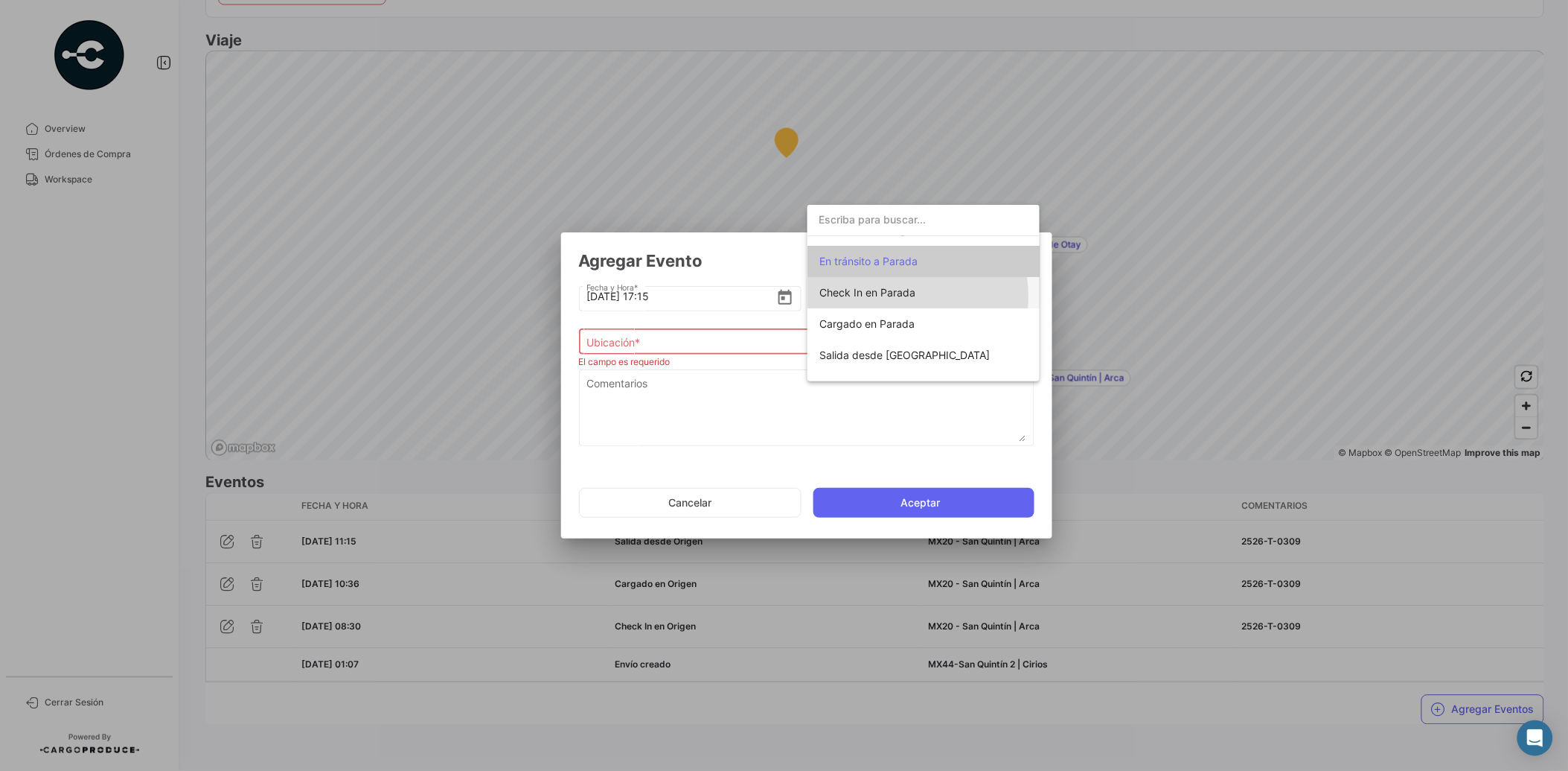
click at [901, 295] on span "Check In en Parada" at bounding box center [867, 292] width 96 height 13
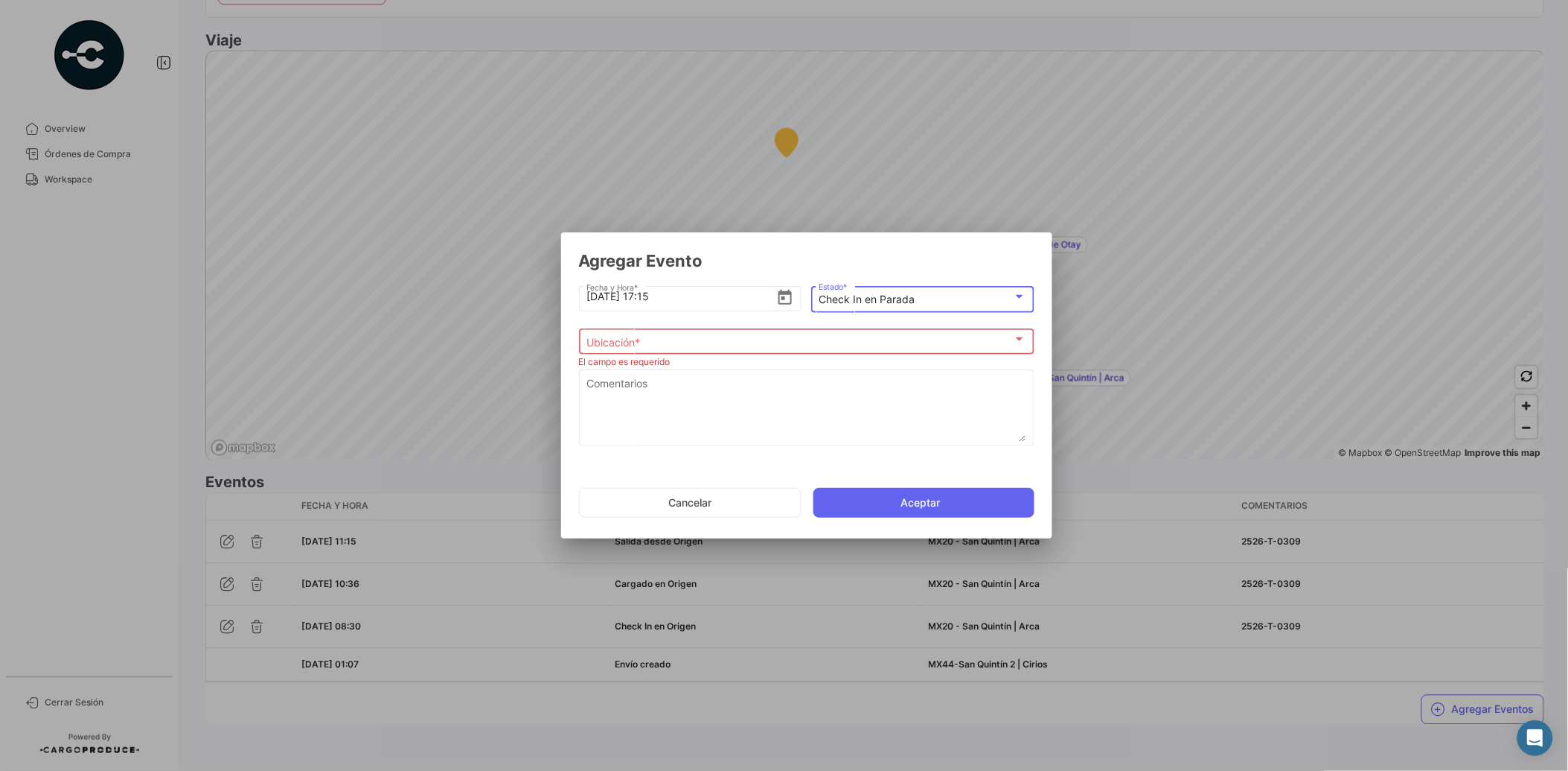
click at [981, 332] on div "Ubicación * Ubicación *" at bounding box center [806, 340] width 440 height 29
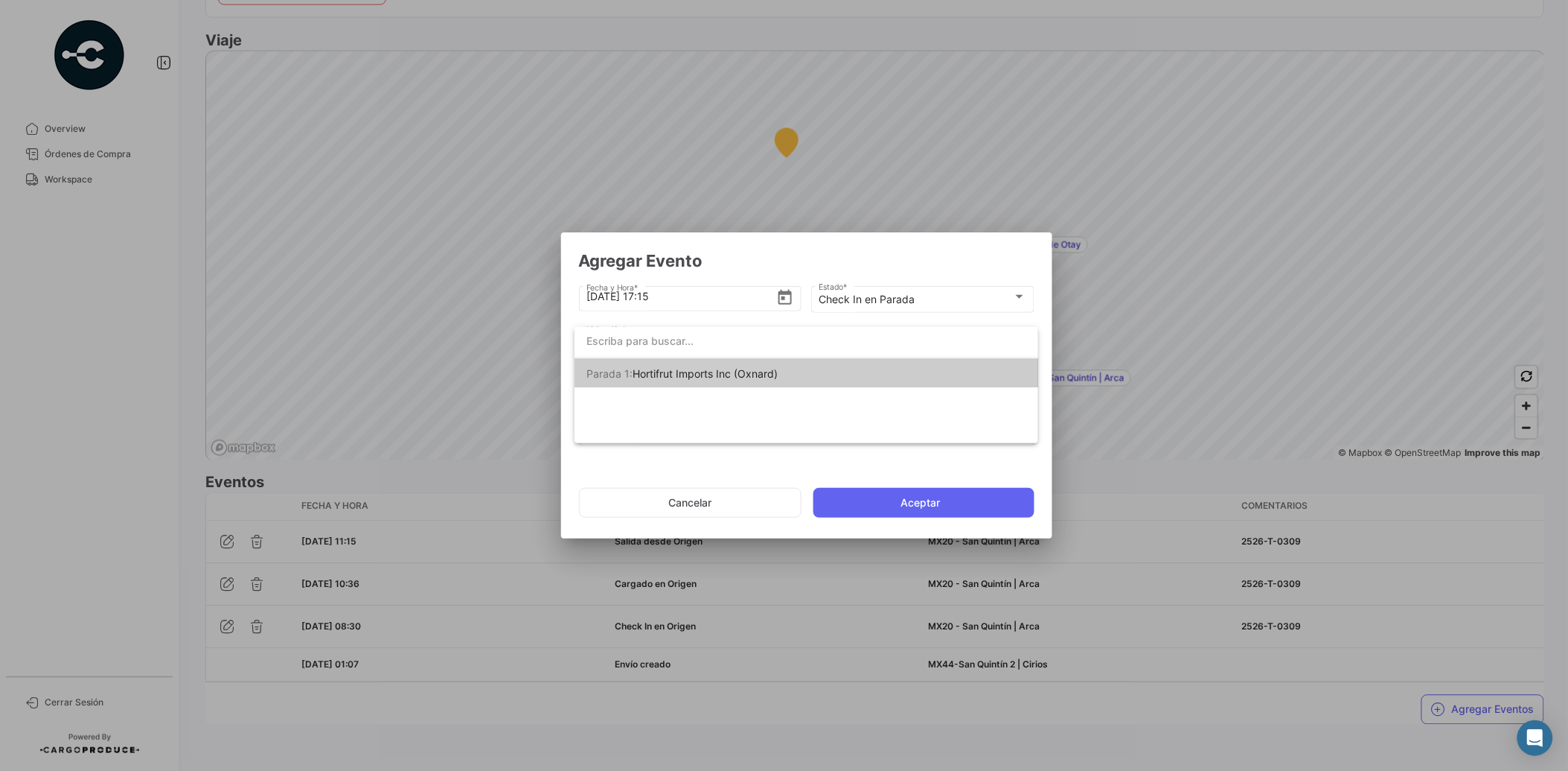
click at [744, 494] on div at bounding box center [784, 386] width 1568 height 771
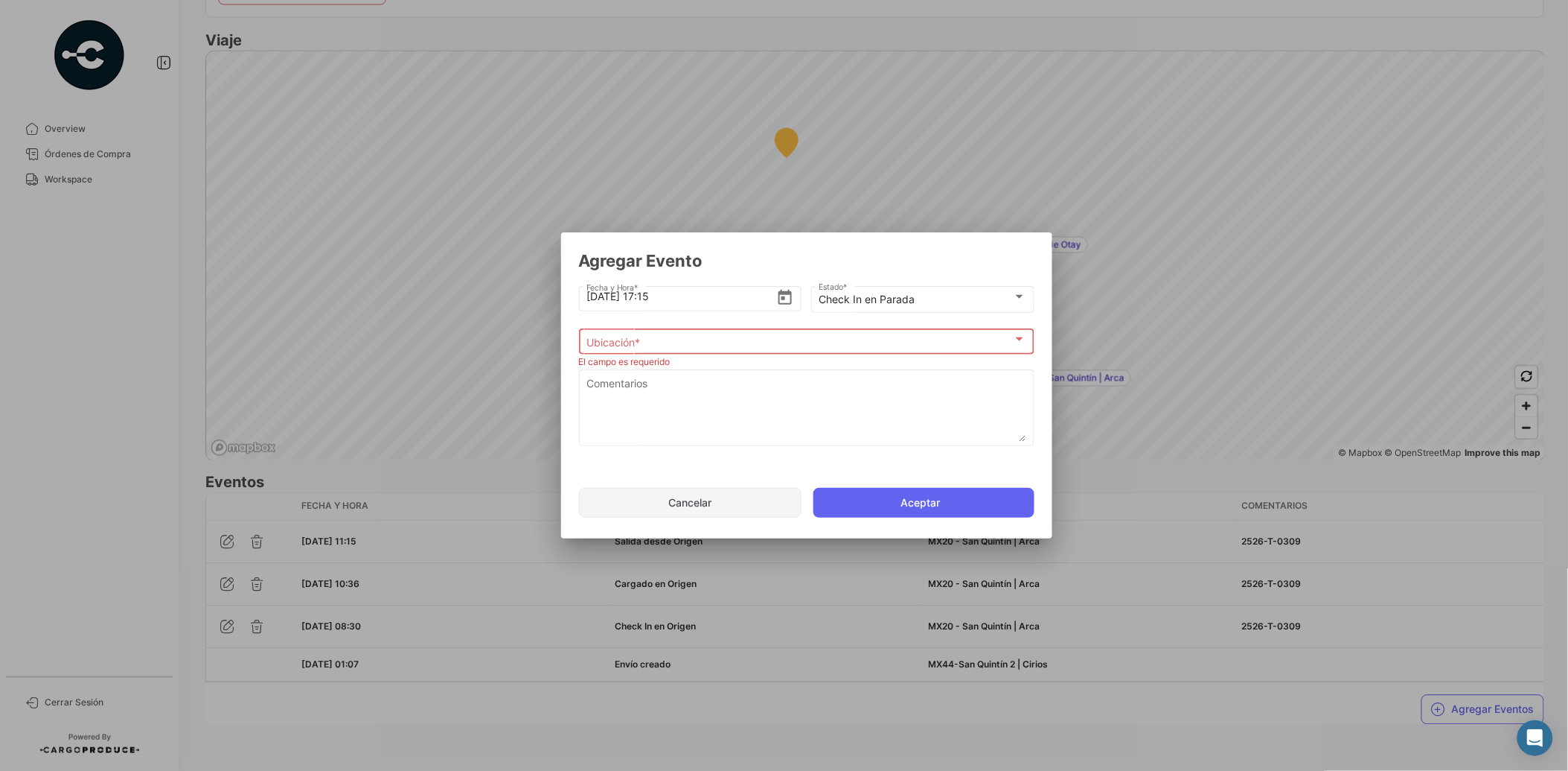
click at [723, 500] on button "Cancelar" at bounding box center [690, 502] width 223 height 29
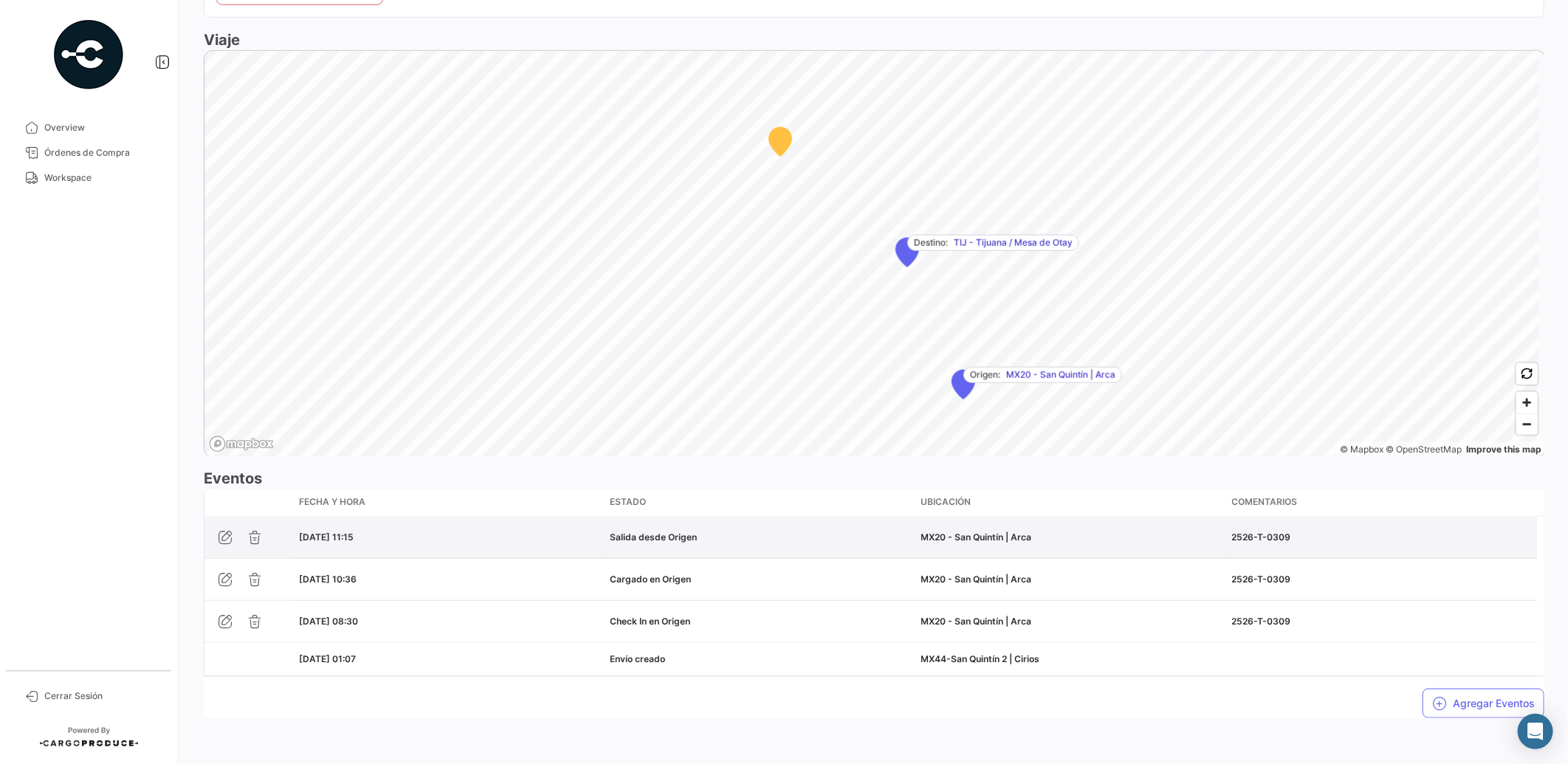
drag, startPoint x: 721, startPoint y: 540, endPoint x: 717, endPoint y: 556, distance: 16.5
click at [599, 535] on div "[DATE] 11:15 Salida desde Origen MX20 - [GEOGRAPHIC_DATA][PERSON_NAME] | Arca 2…" at bounding box center [870, 537] width 1333 height 42
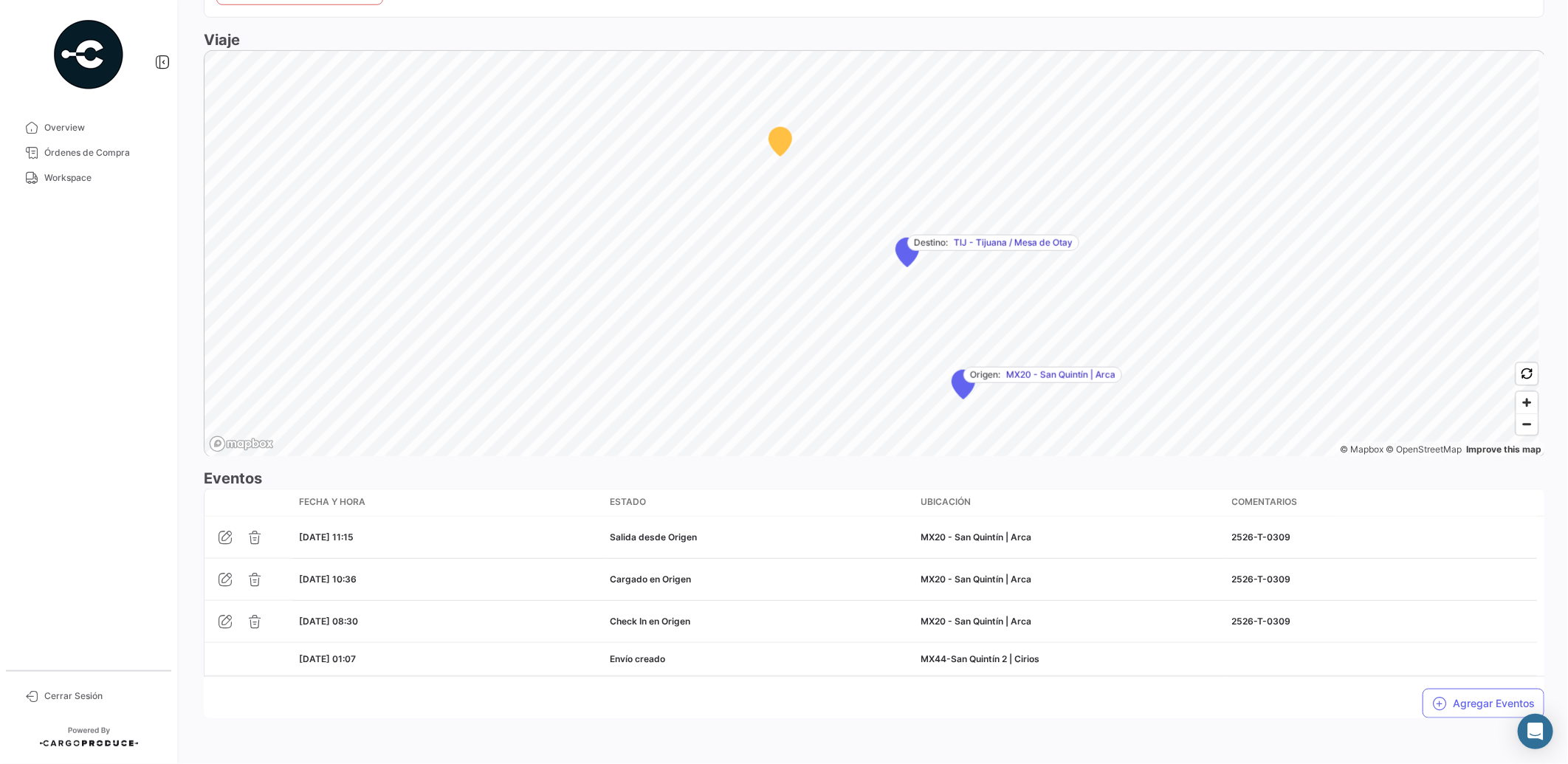
click at [1280, 736] on div "¿Qué hay de nuevo? 0 [PERSON_NAME] Terrestre # 2526-T-0309 Volver al listado [P…" at bounding box center [874, 382] width 1388 height 764
click at [1472, 702] on button "Agregar Eventos" at bounding box center [1484, 702] width 122 height 29
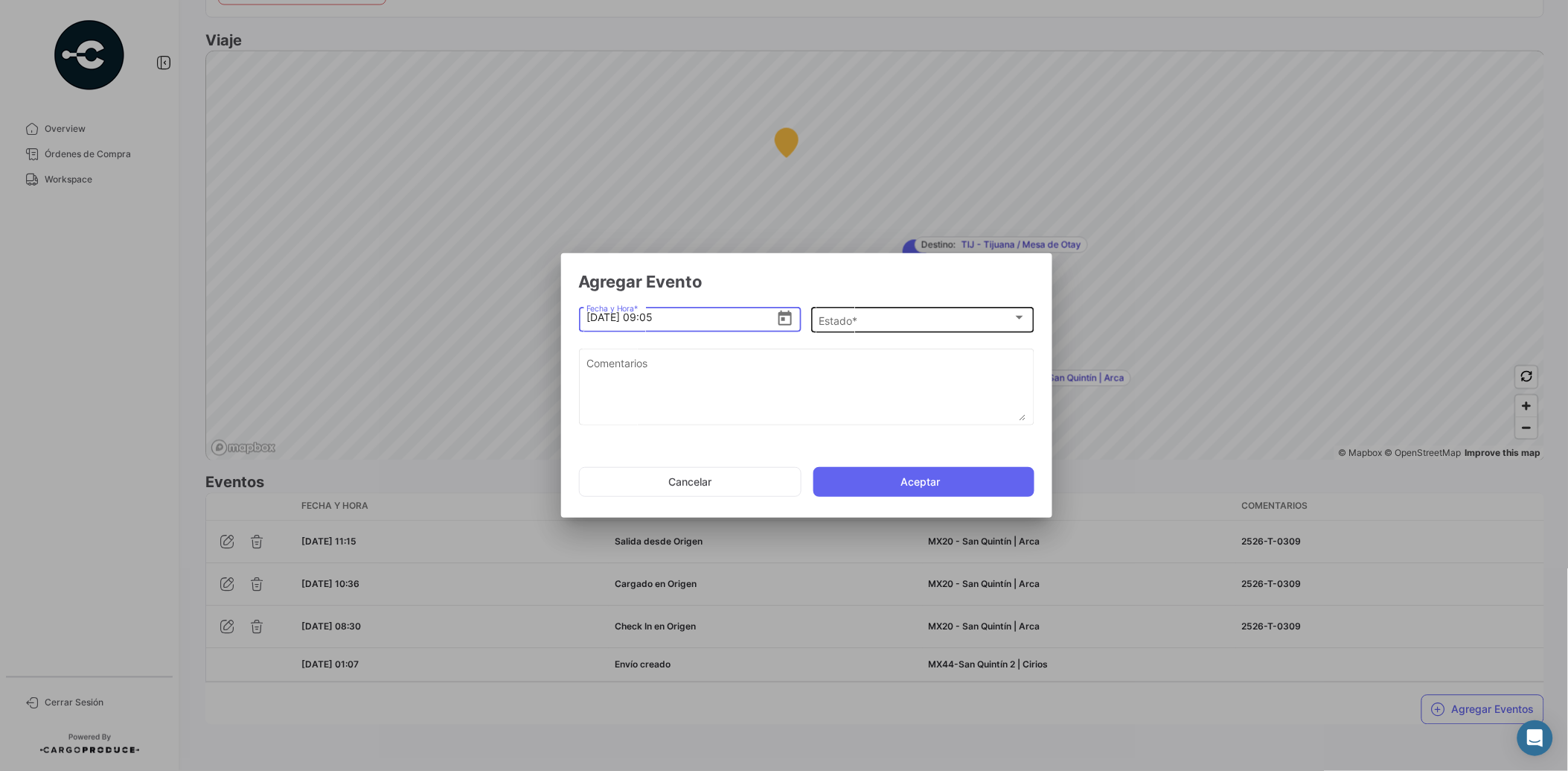
click at [876, 327] on div "Estado * Estado *" at bounding box center [922, 318] width 208 height 29
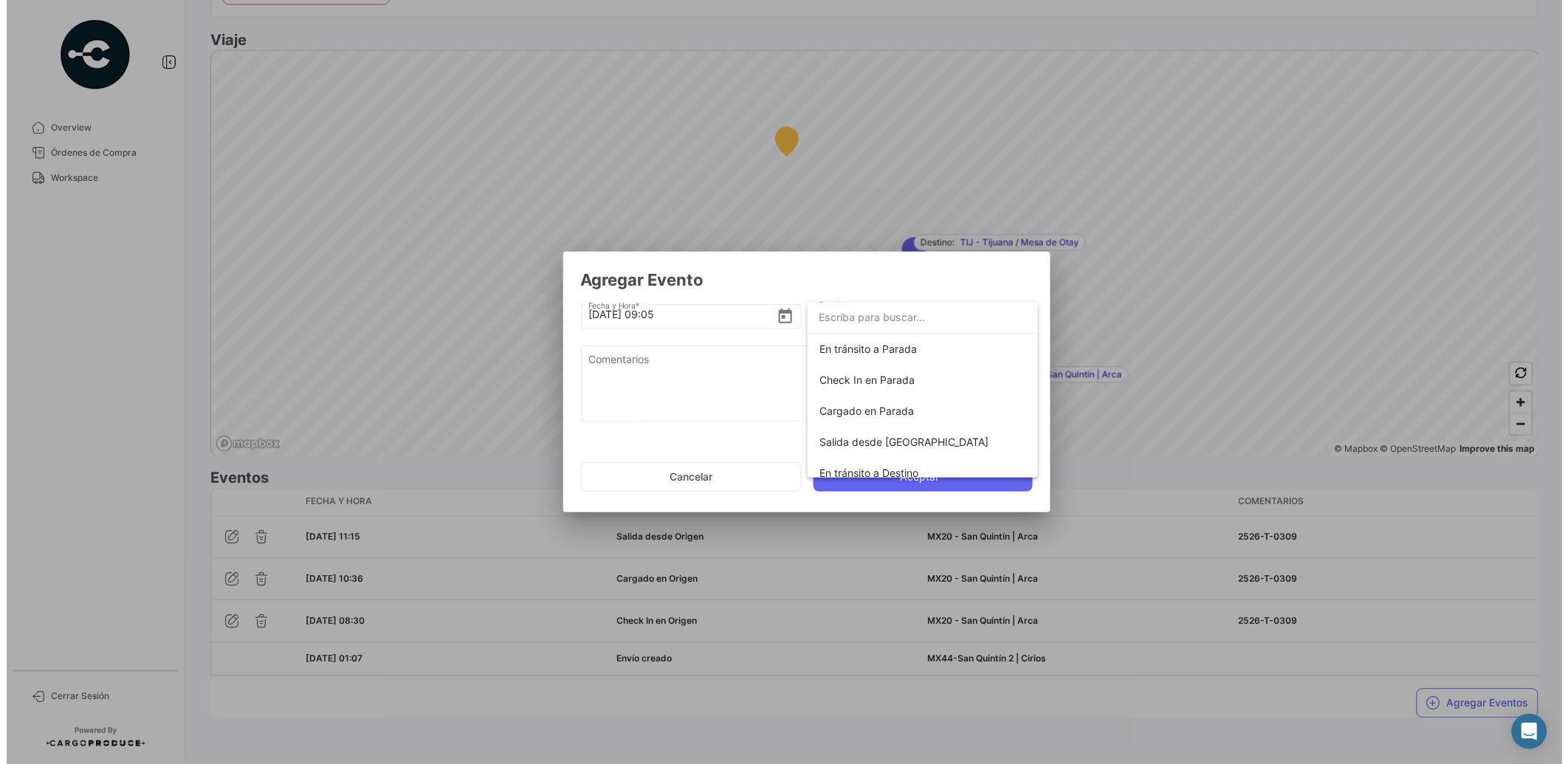
scroll to position [195, 0]
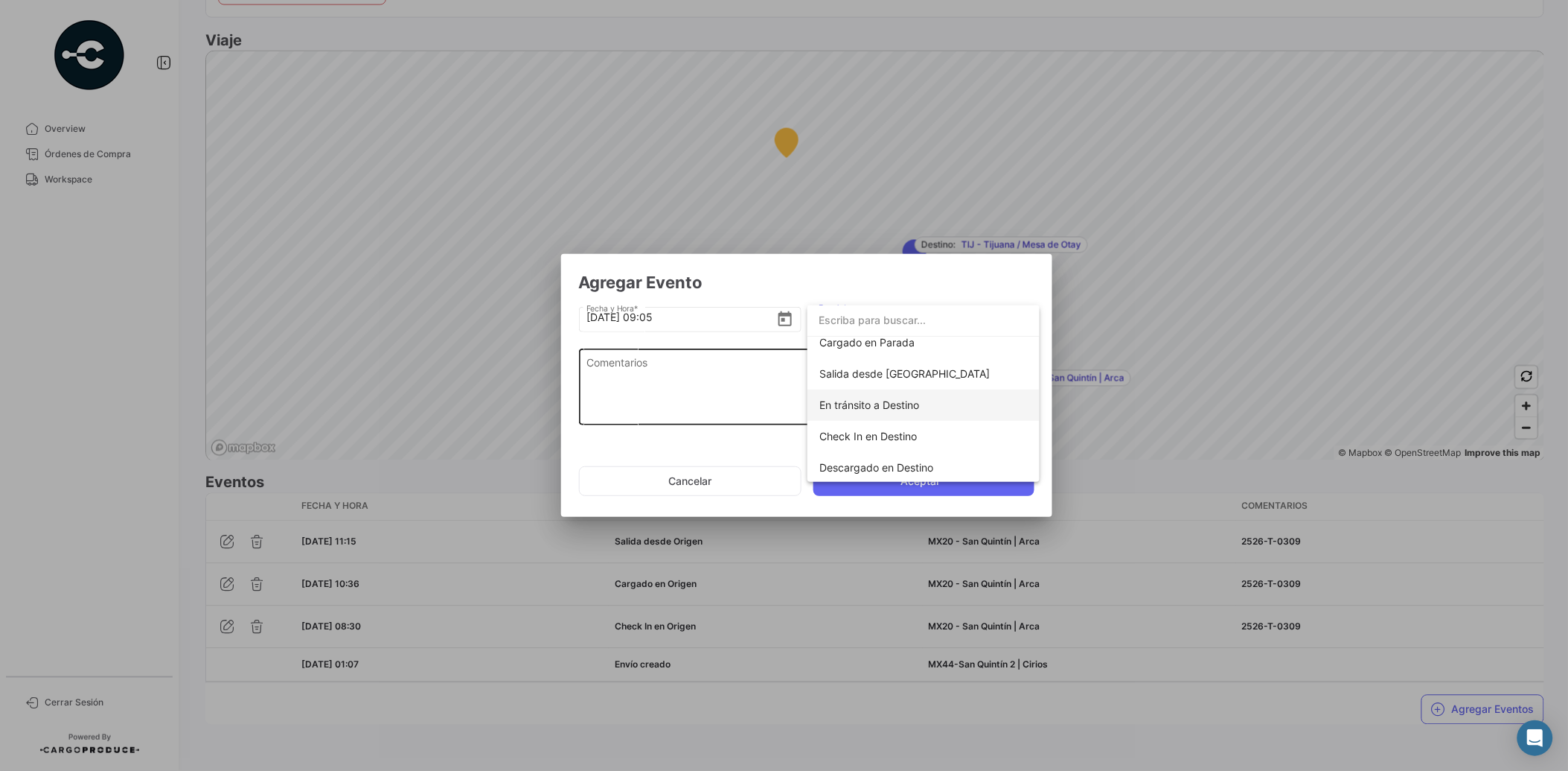
click at [882, 404] on span "En tránsito a Destino" at bounding box center [869, 404] width 100 height 13
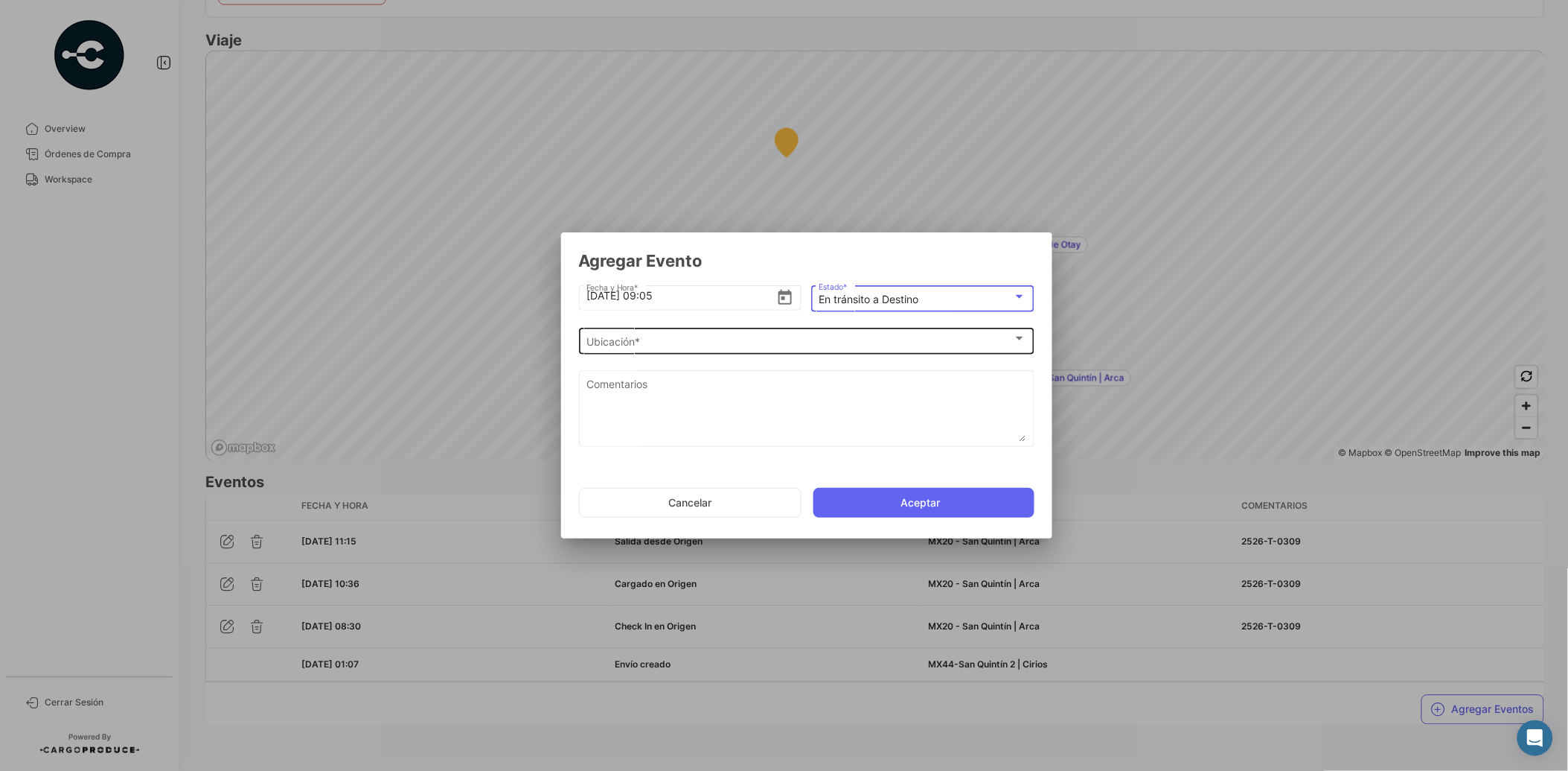
click at [903, 339] on div "Ubicación *" at bounding box center [799, 342] width 426 height 13
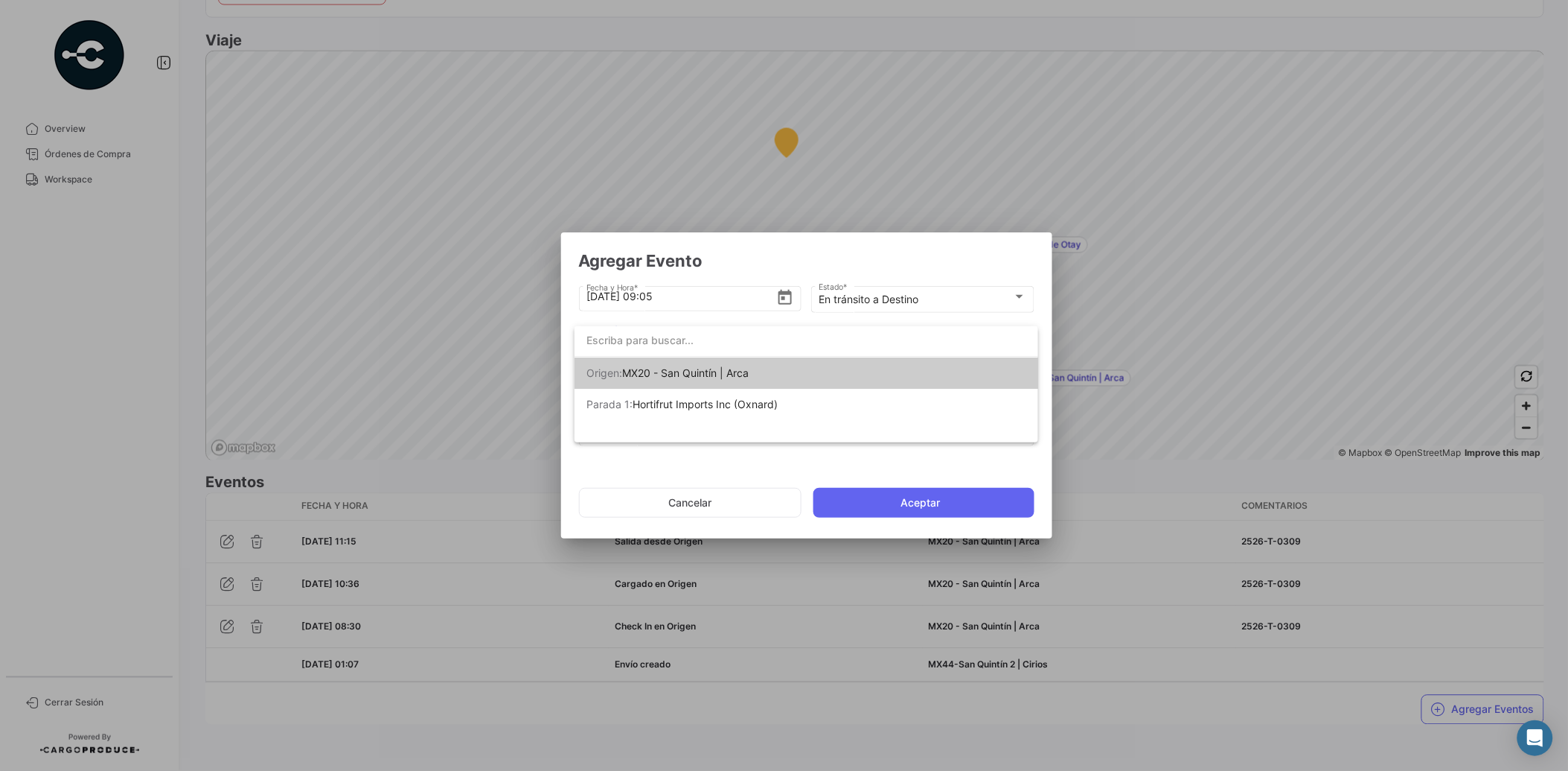
click at [715, 341] on input "dropdown search" at bounding box center [806, 340] width 464 height 31
type input "T"
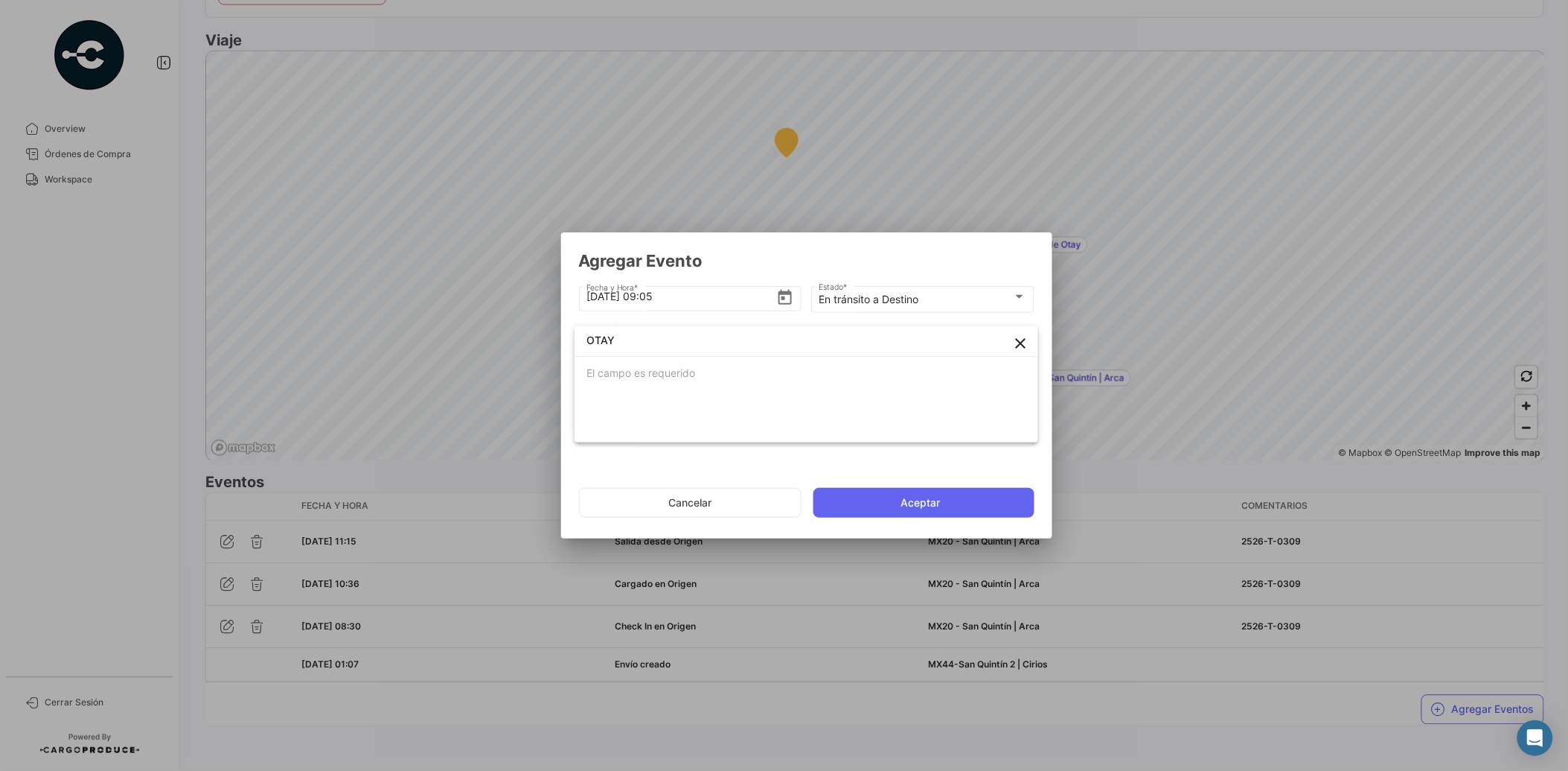
type input "OTAY"
click at [725, 475] on div at bounding box center [784, 386] width 1568 height 771
click at [689, 345] on div "Ubicación *" at bounding box center [799, 342] width 426 height 13
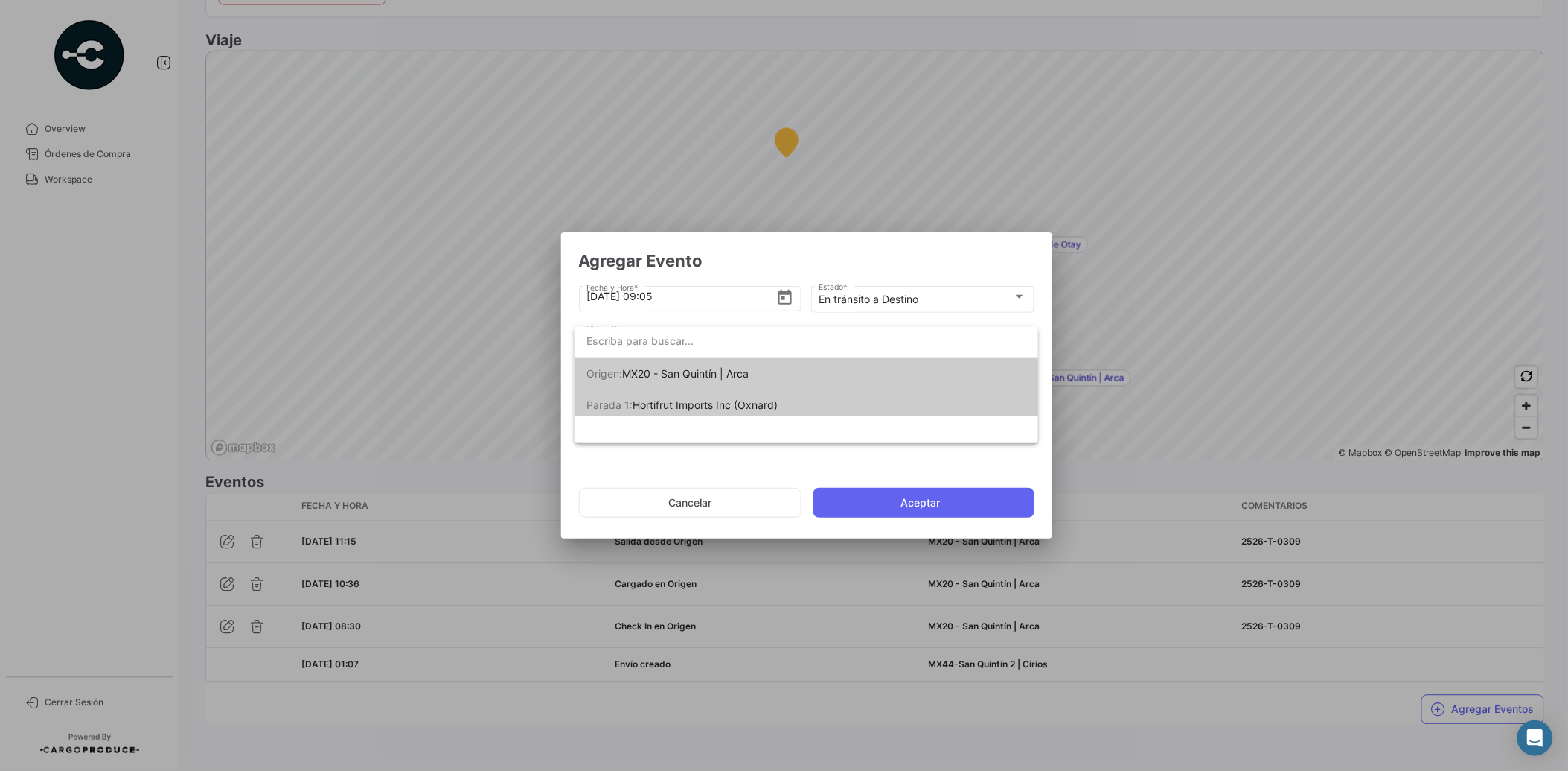
click at [817, 453] on div at bounding box center [784, 386] width 1568 height 771
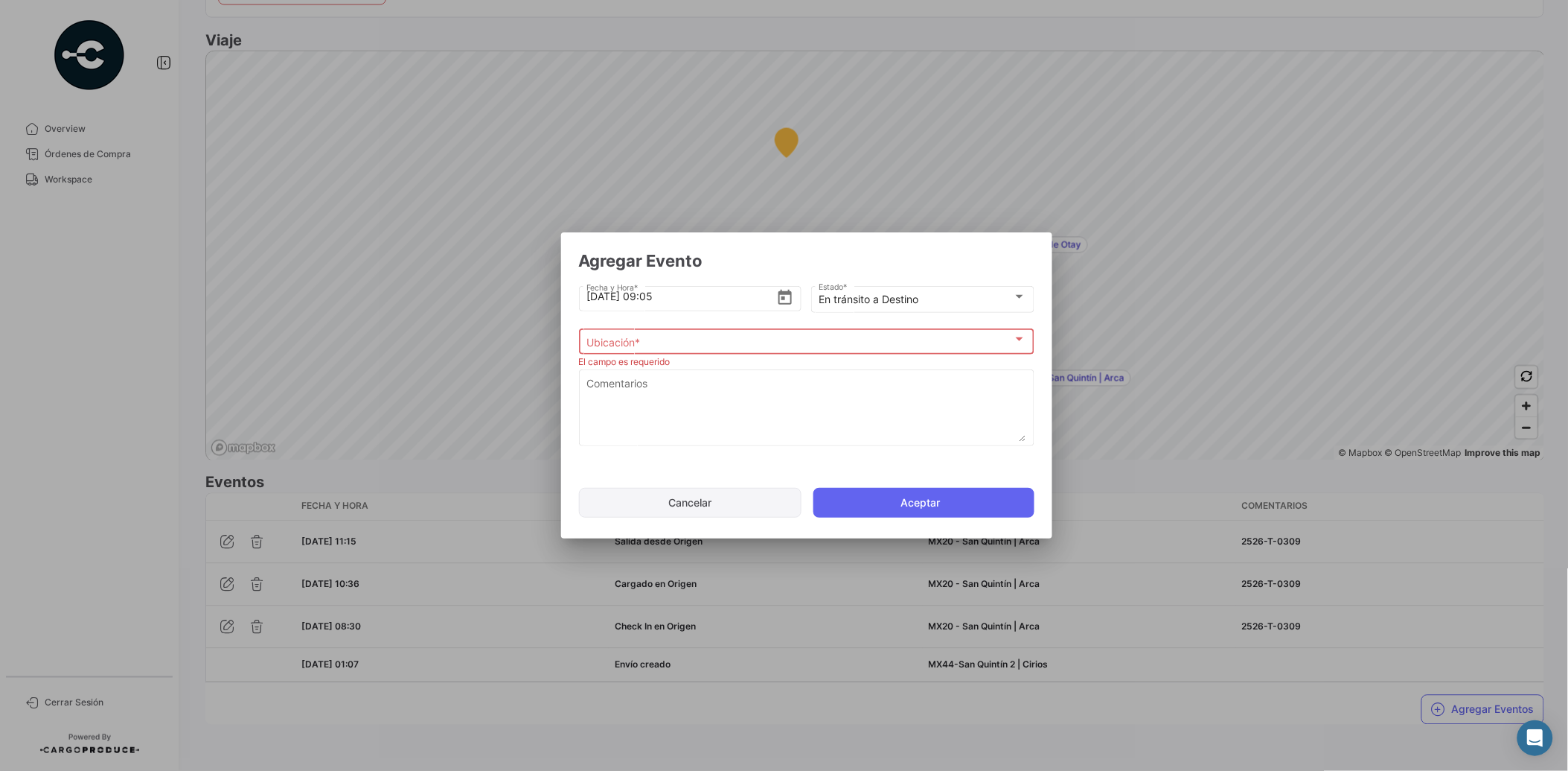
click at [746, 508] on button "Cancelar" at bounding box center [690, 502] width 223 height 29
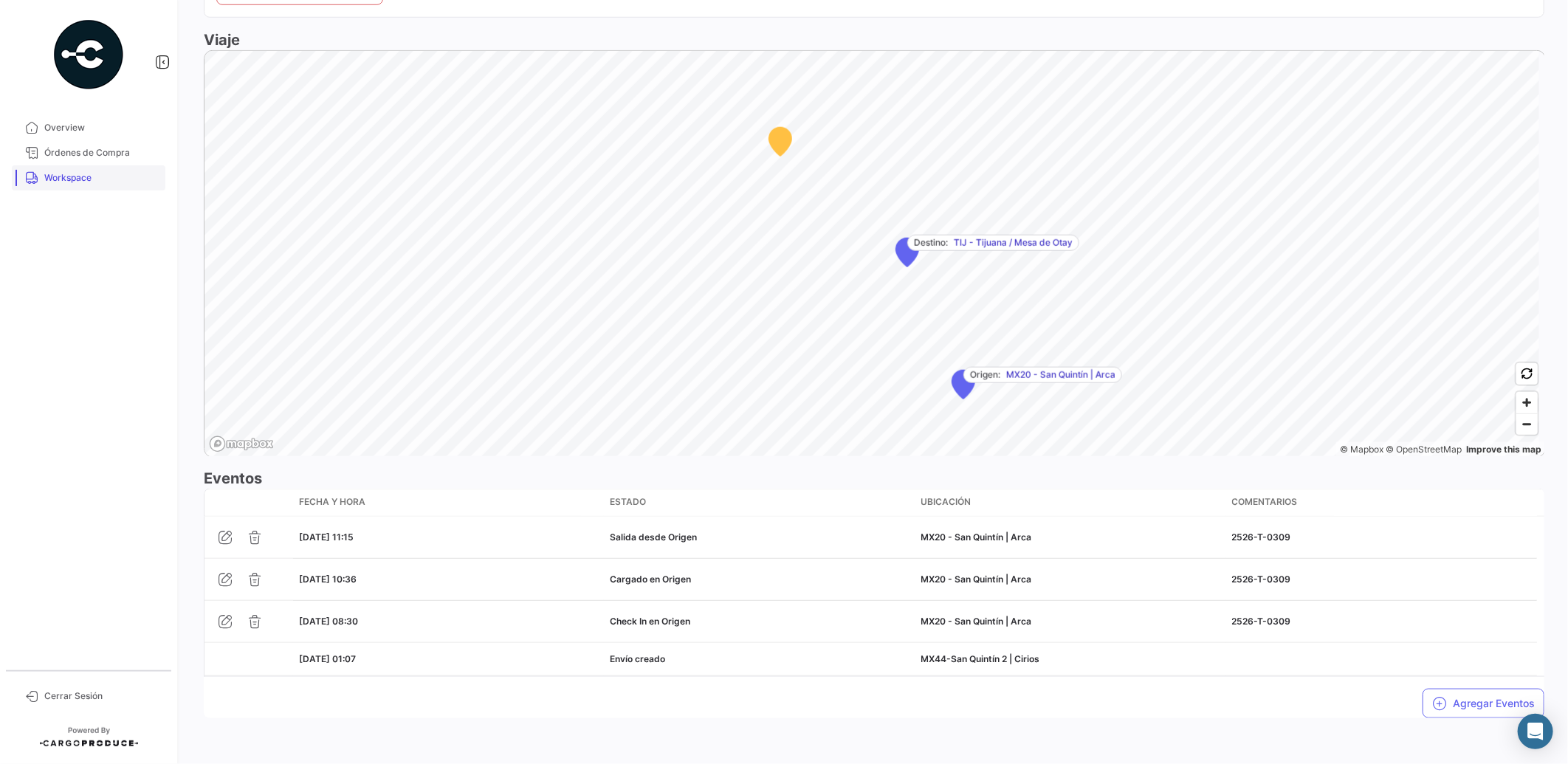
click at [83, 183] on span "Workspace" at bounding box center [102, 178] width 115 height 13
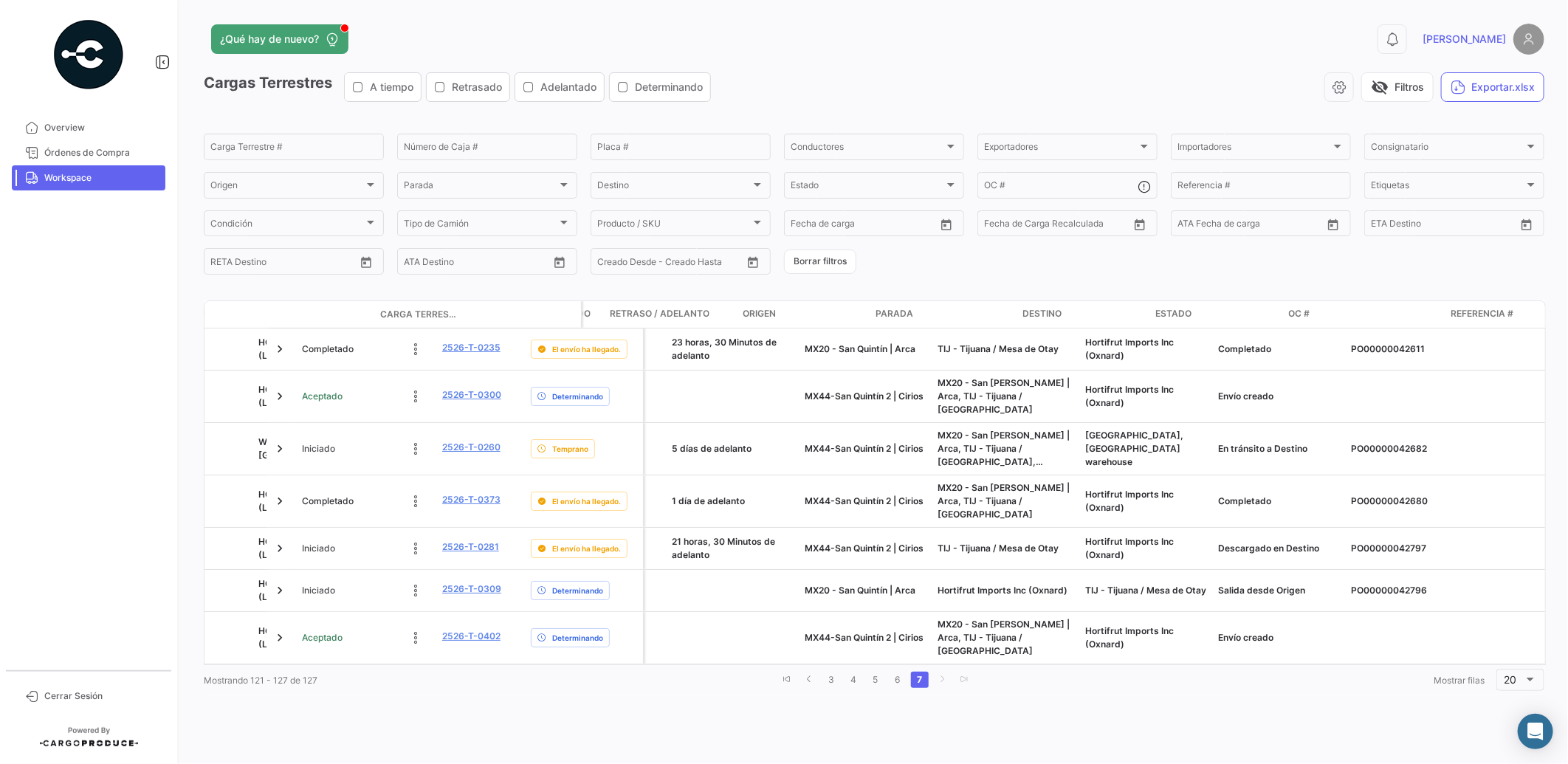
scroll to position [0, 1050]
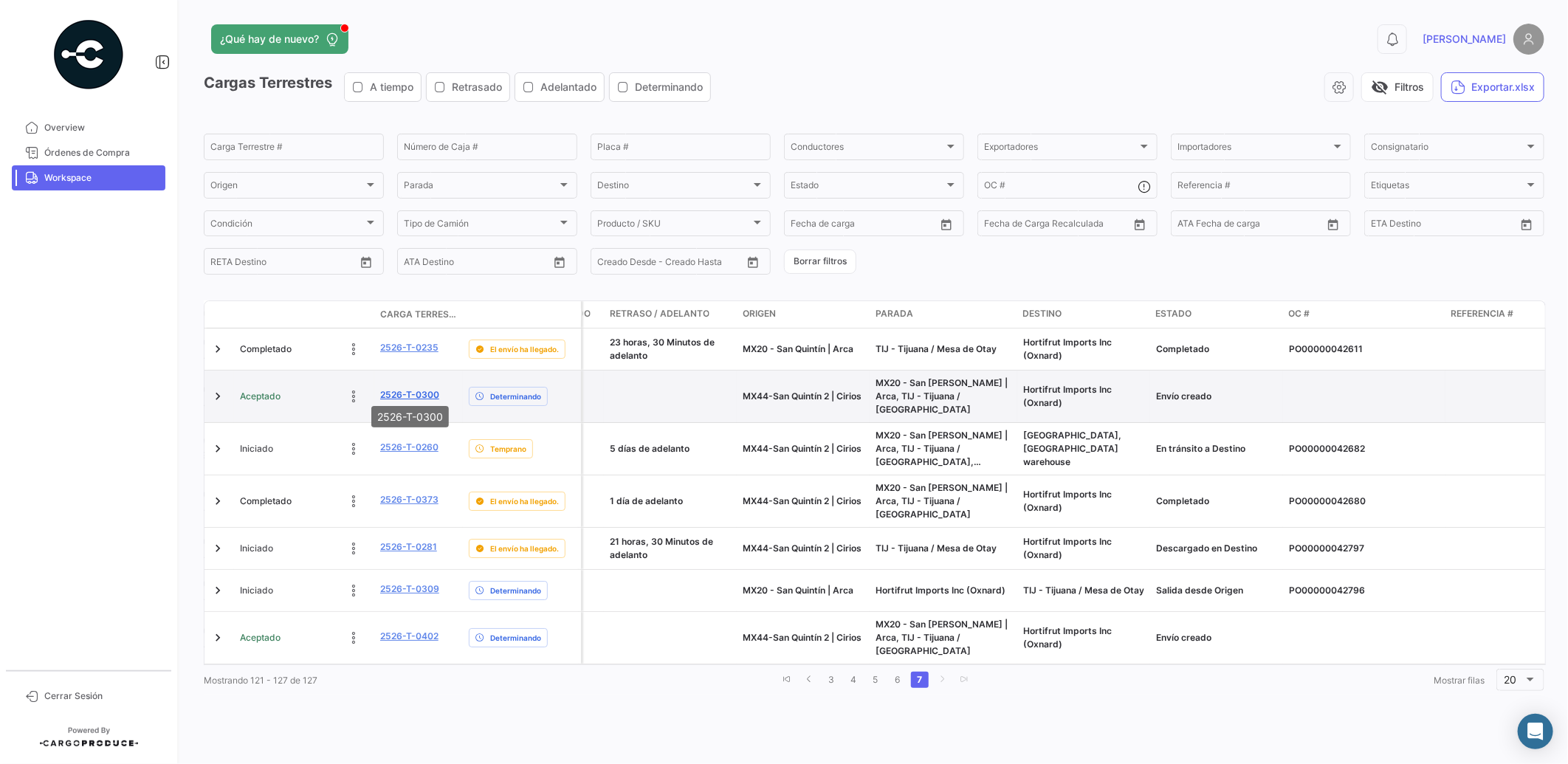
click at [393, 389] on link "2526-T-0300" at bounding box center [410, 395] width 59 height 13
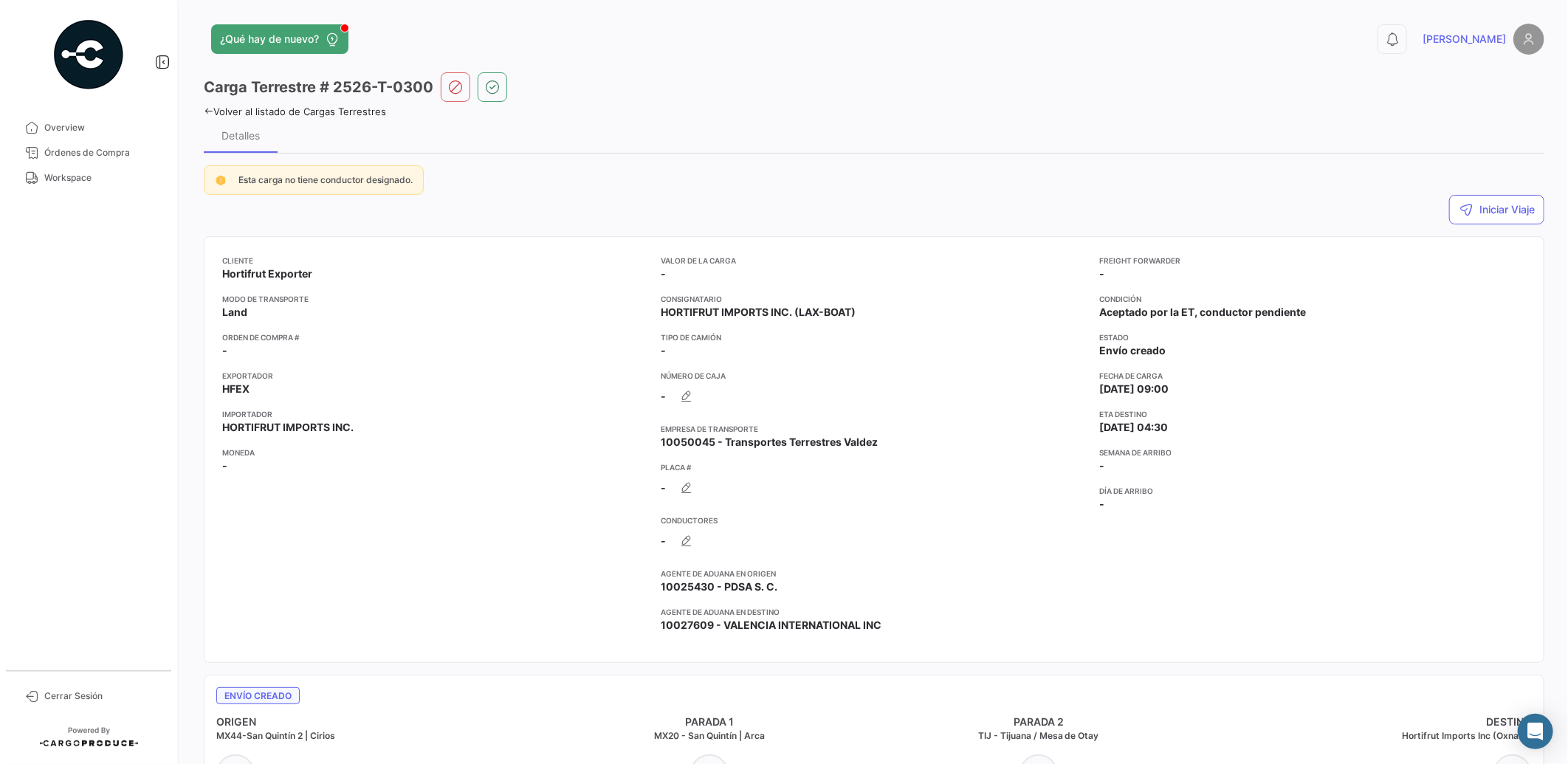
click at [207, 112] on icon at bounding box center [209, 111] width 10 height 10
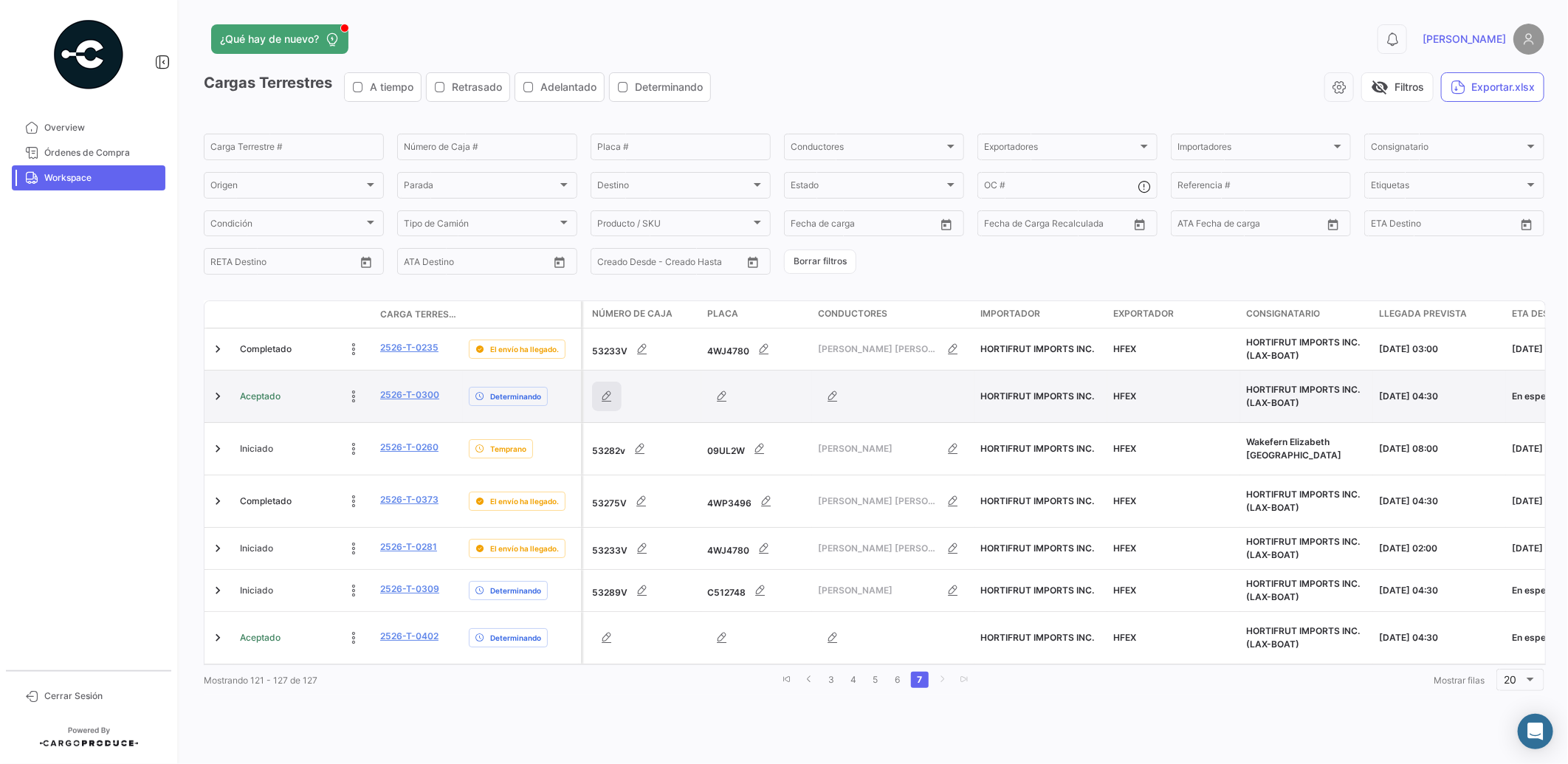
click at [607, 390] on icon "button" at bounding box center [607, 396] width 15 height 15
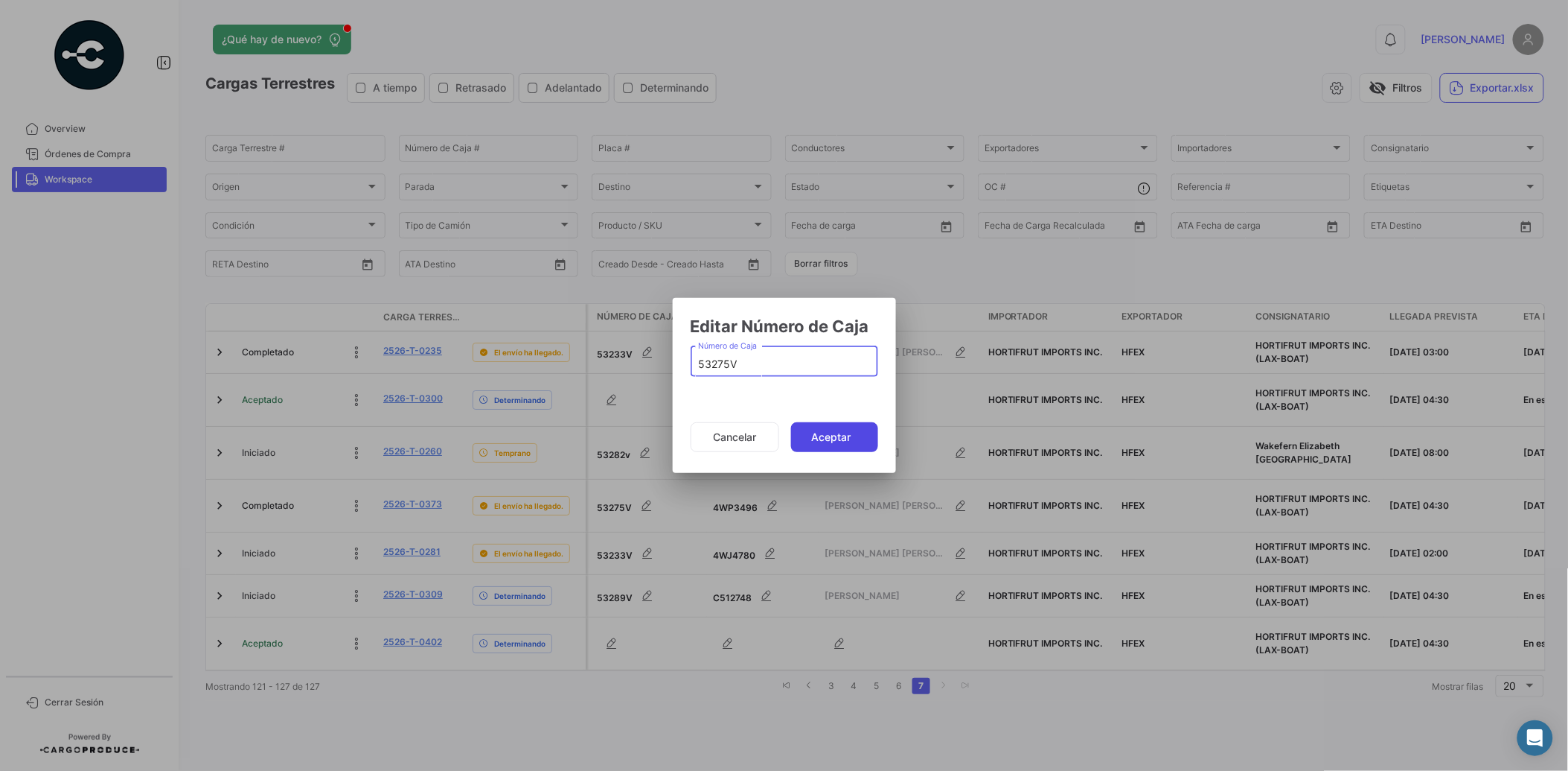
type input "53275V"
click at [823, 429] on button "Aceptar" at bounding box center [834, 437] width 87 height 29
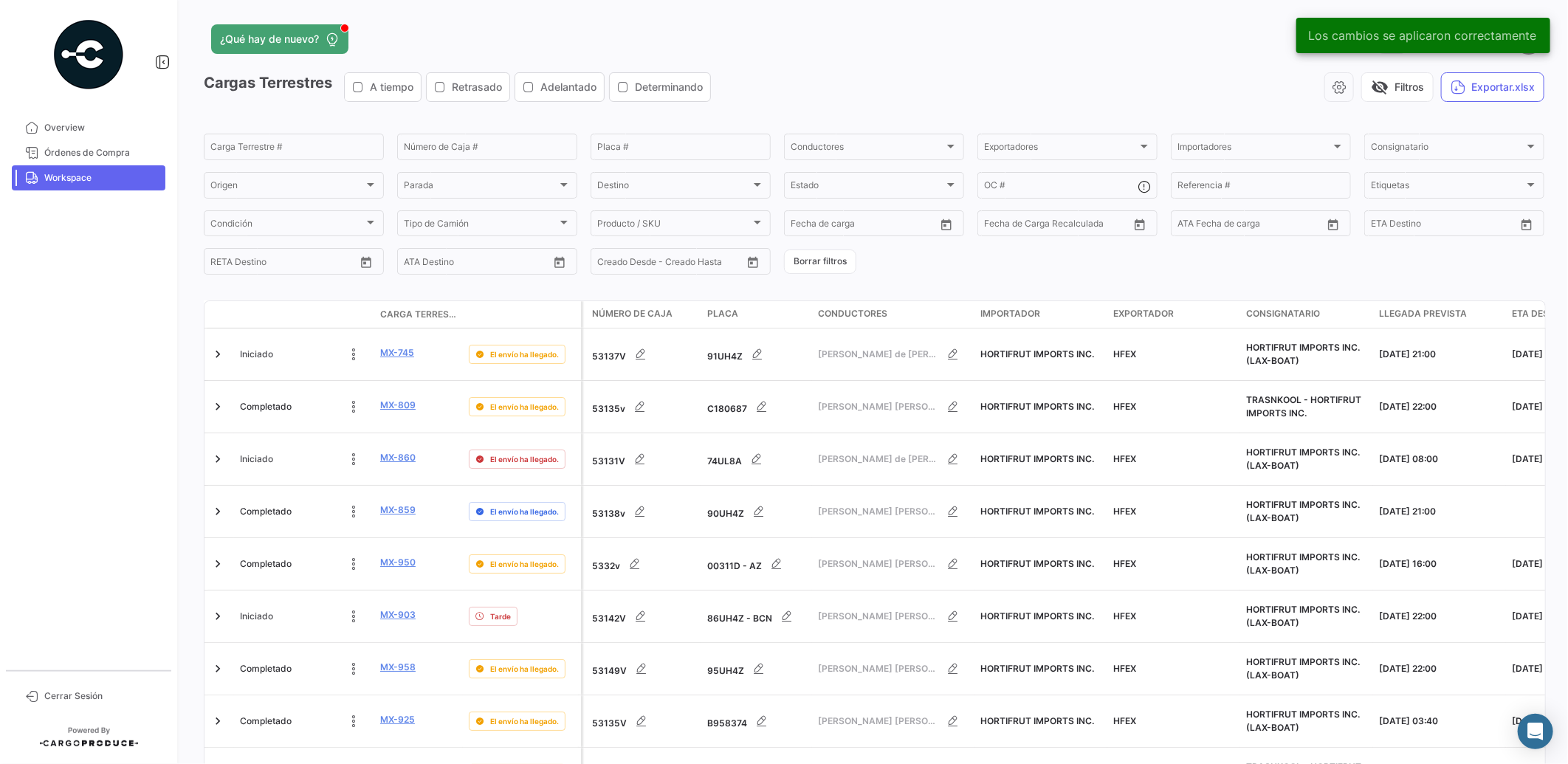
scroll to position [505, 0]
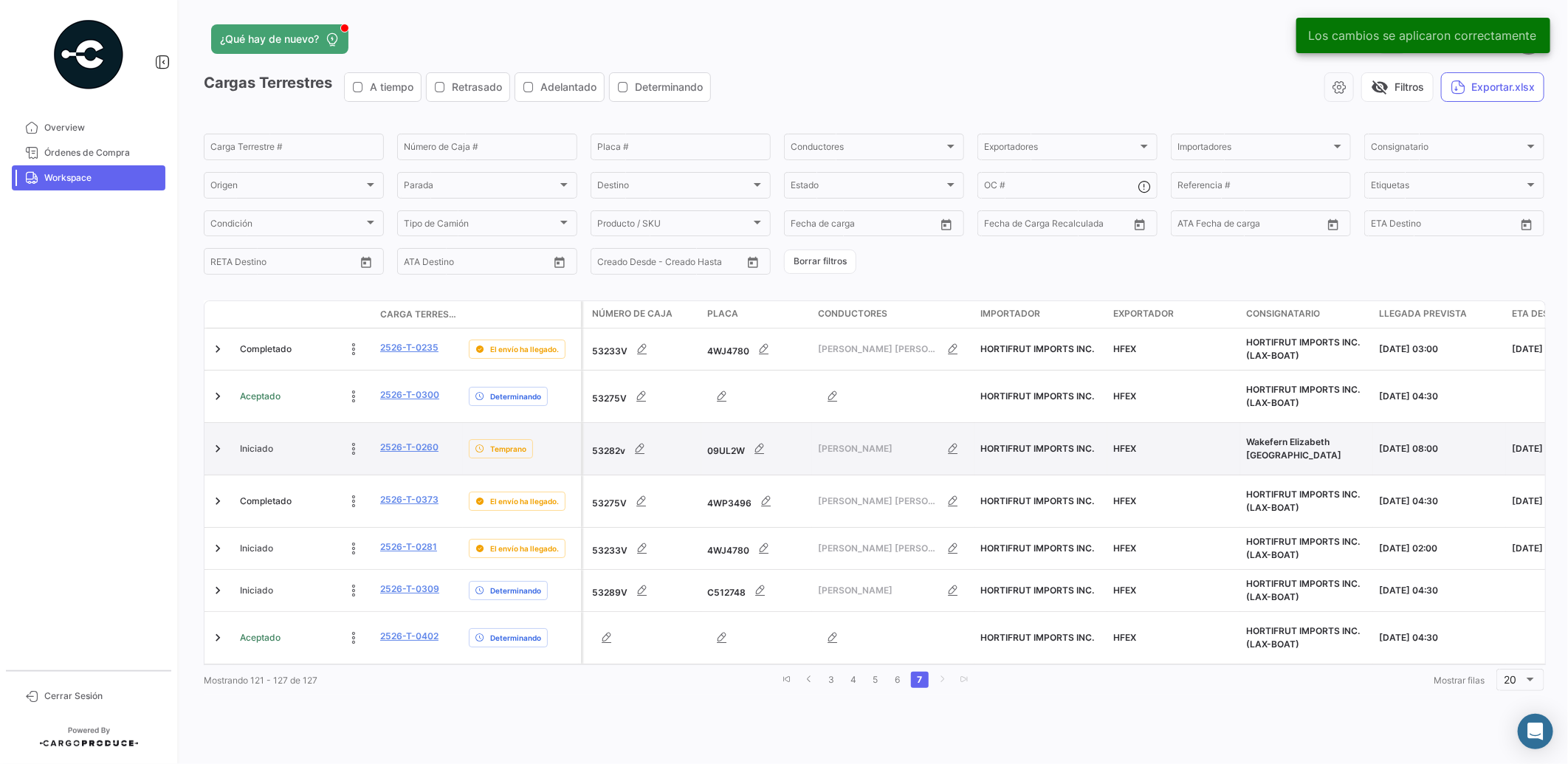
scroll to position [0, 0]
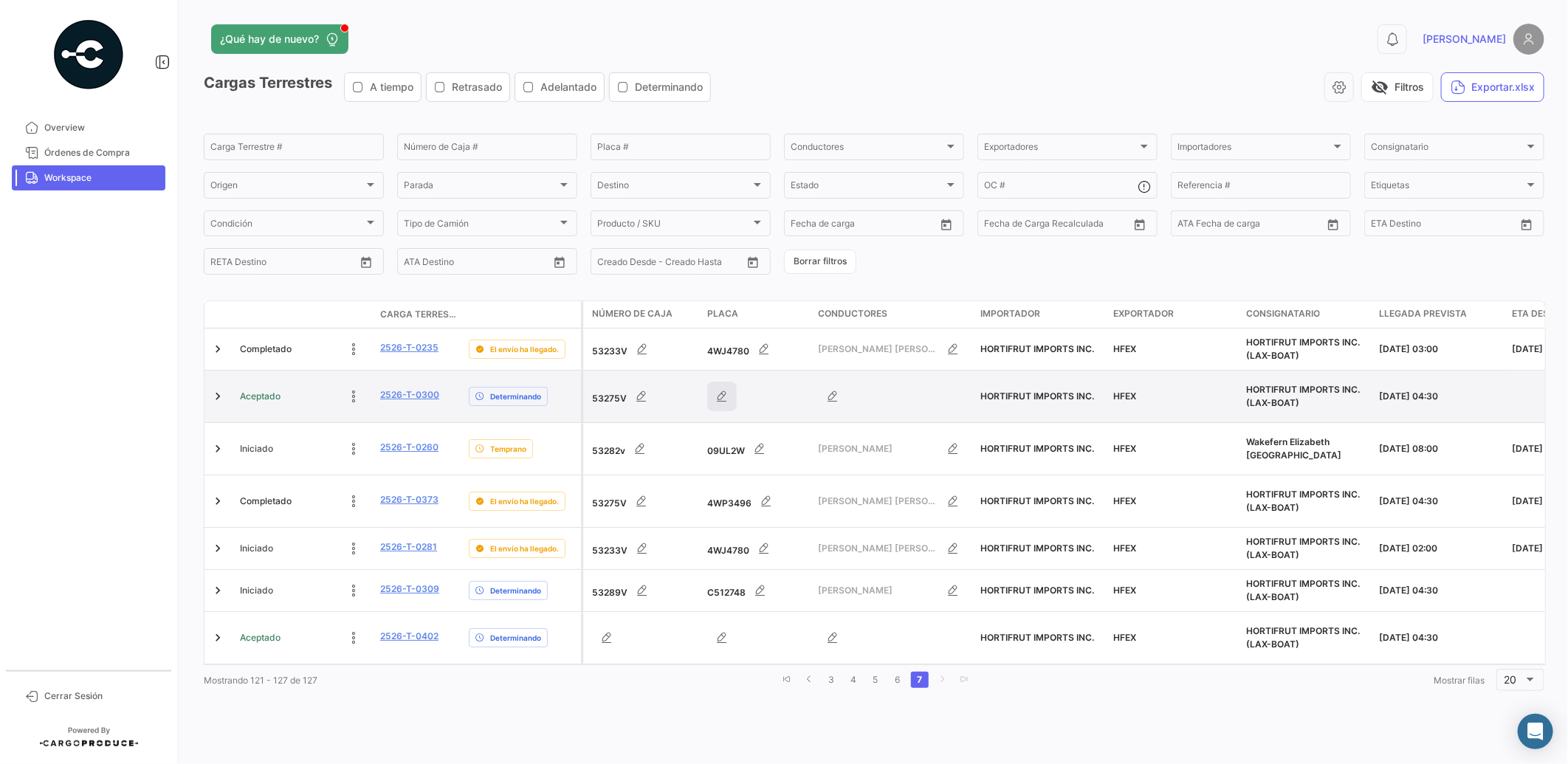
click at [714, 394] on icon "button" at bounding box center [722, 396] width 15 height 15
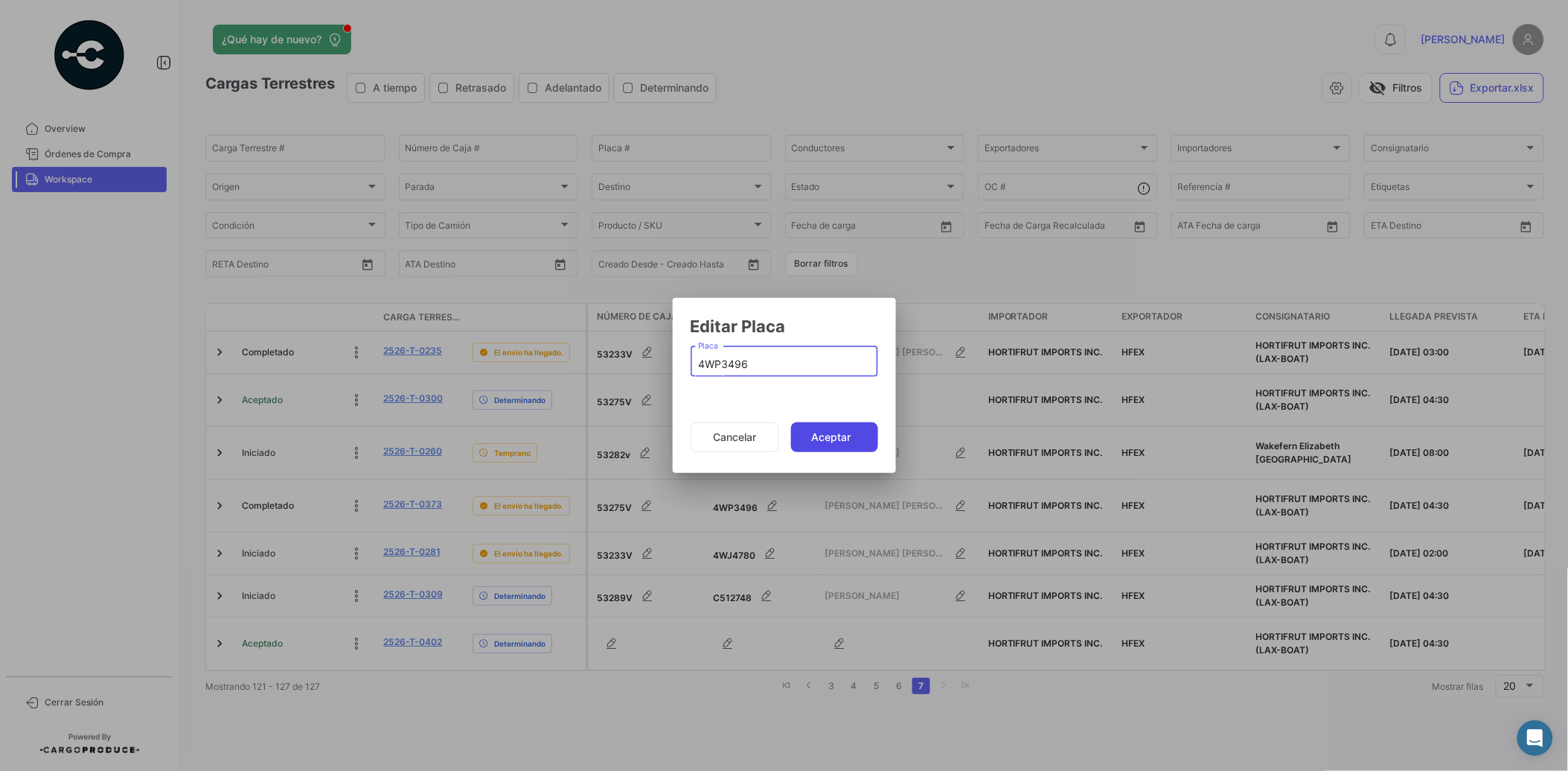
type input "4WP3496"
click at [843, 448] on button "Aceptar" at bounding box center [834, 437] width 87 height 29
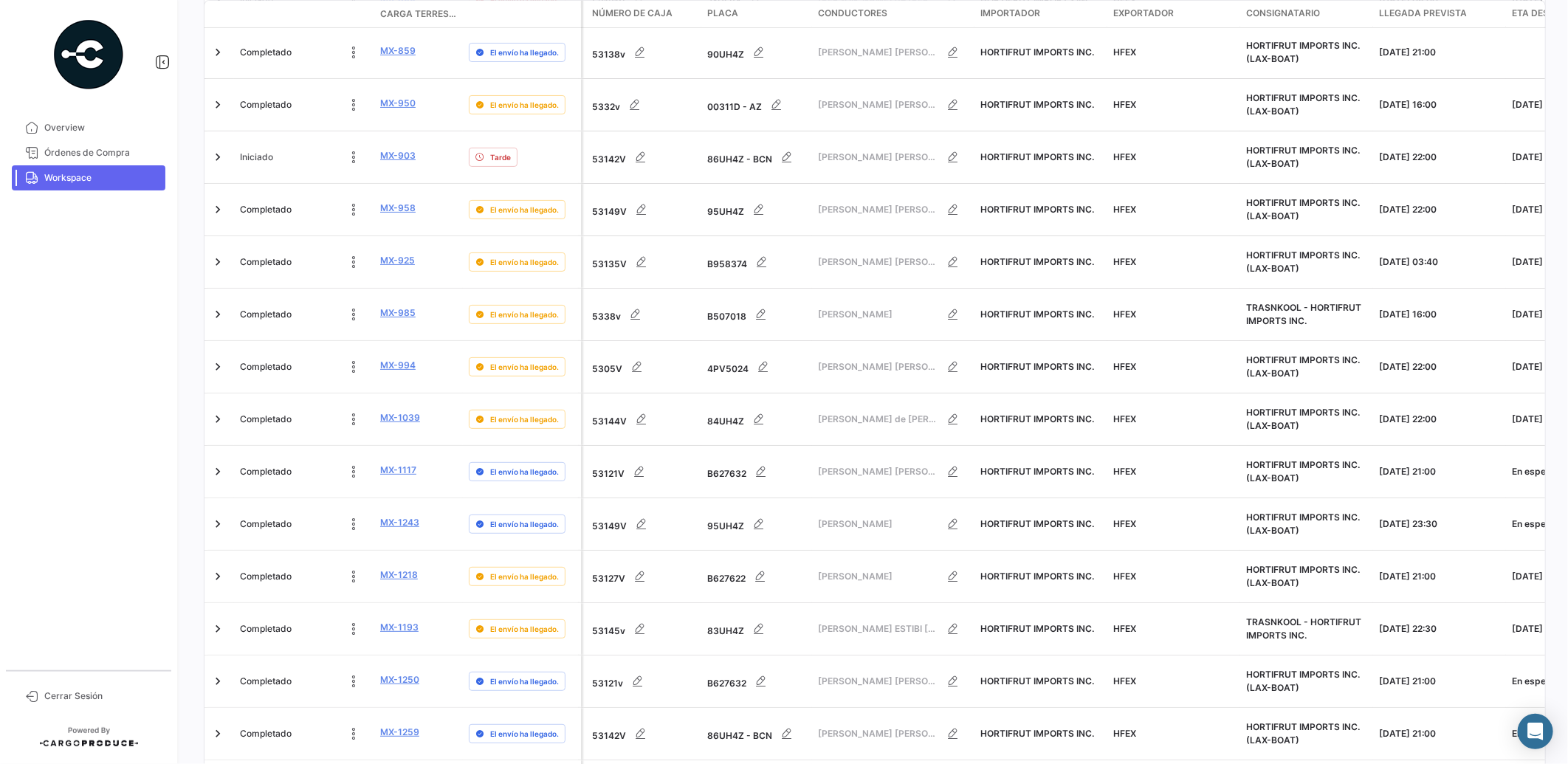
scroll to position [505, 0]
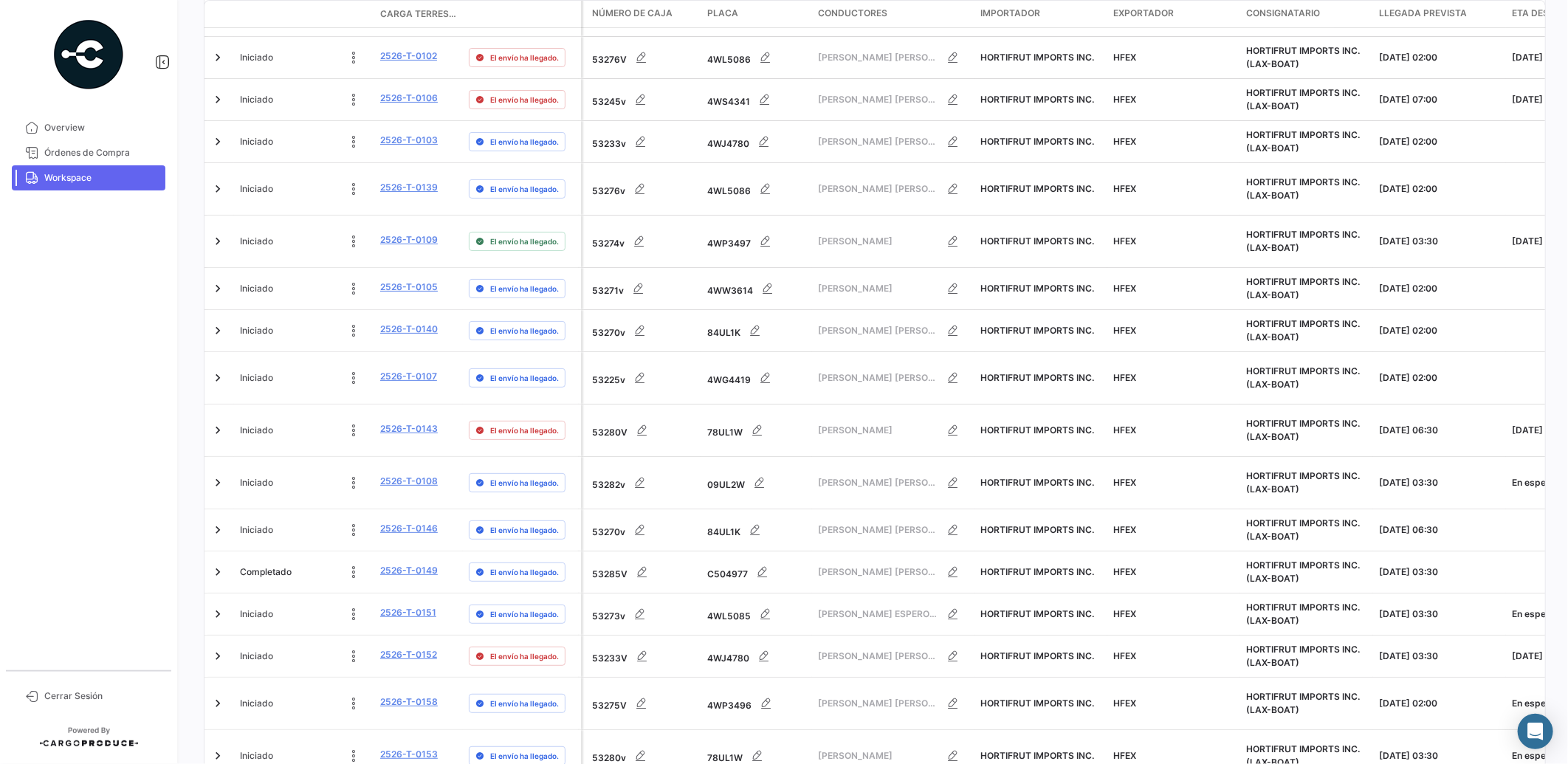
scroll to position [484, 0]
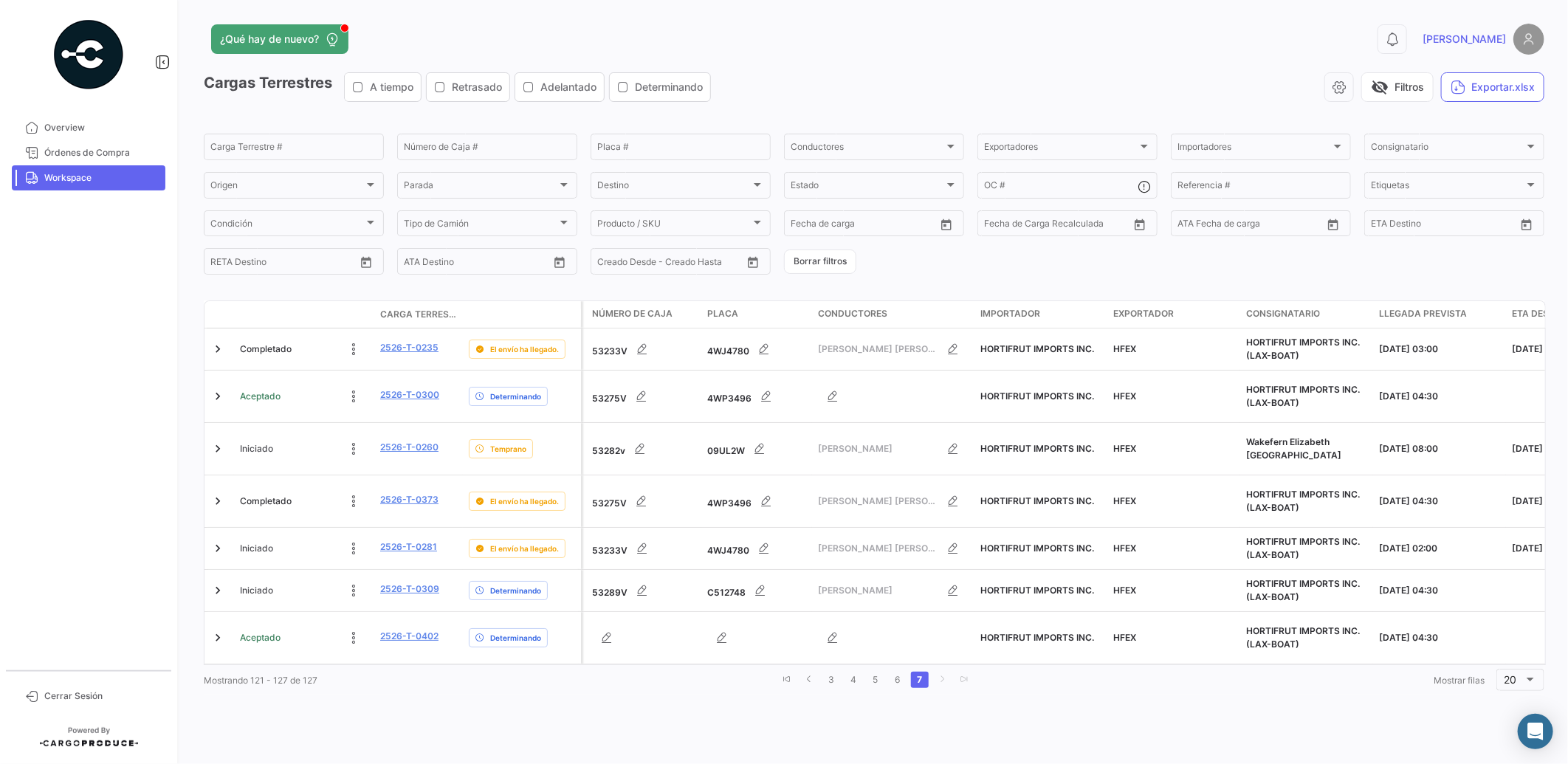
scroll to position [0, 0]
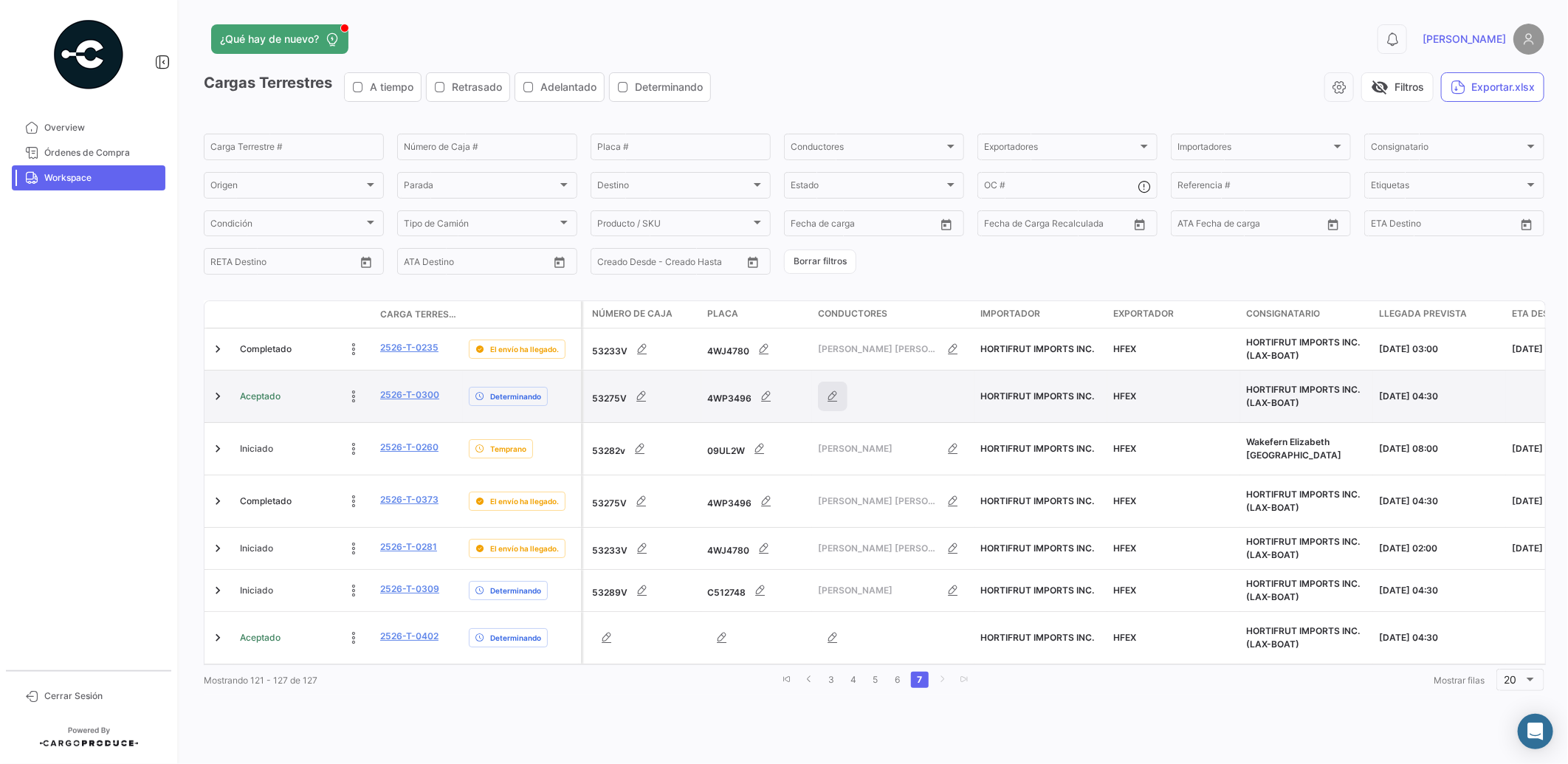
click at [842, 392] on button "button" at bounding box center [832, 395] width 29 height 29
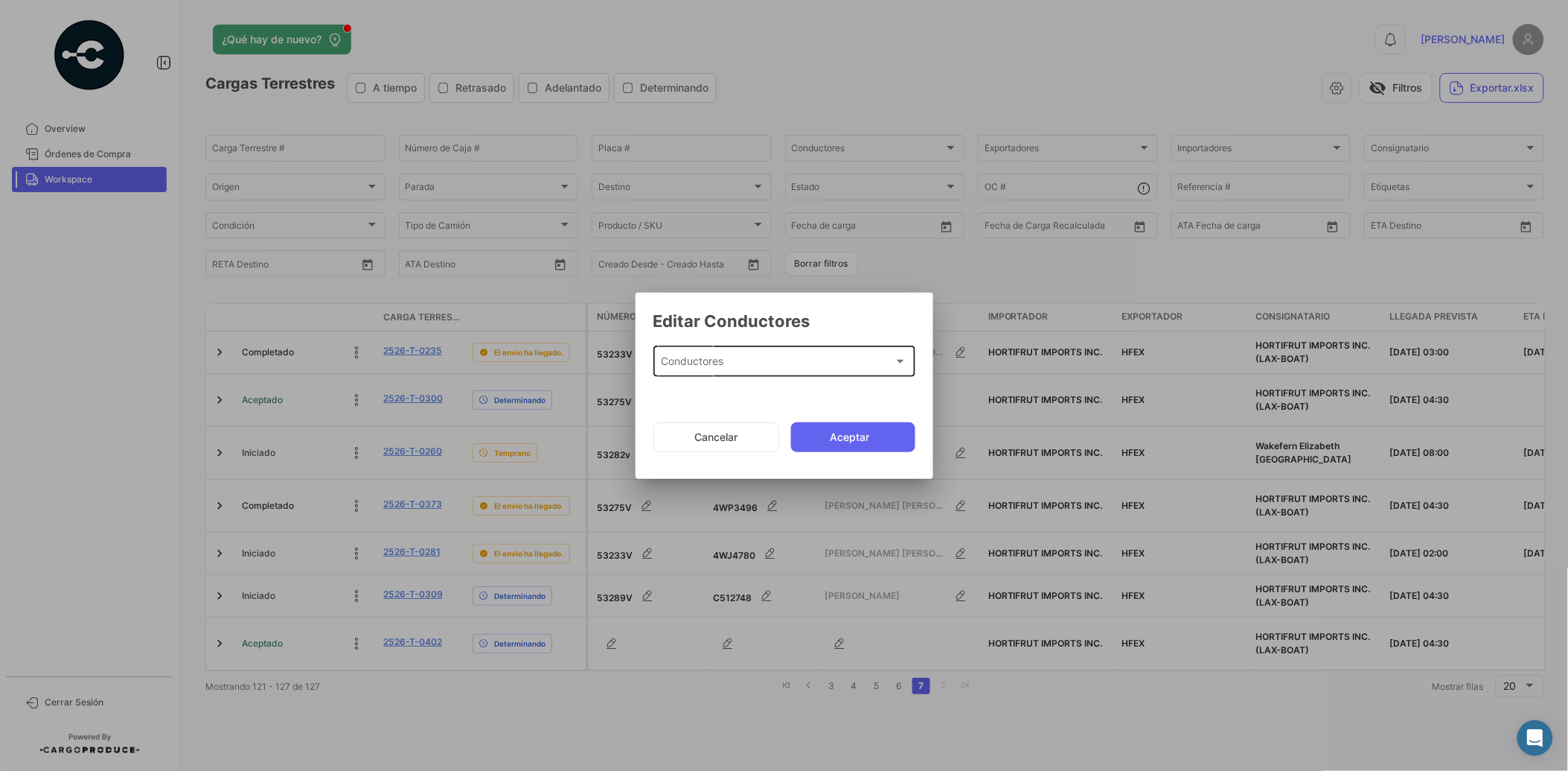
click at [805, 361] on div "Conductores" at bounding box center [777, 364] width 233 height 13
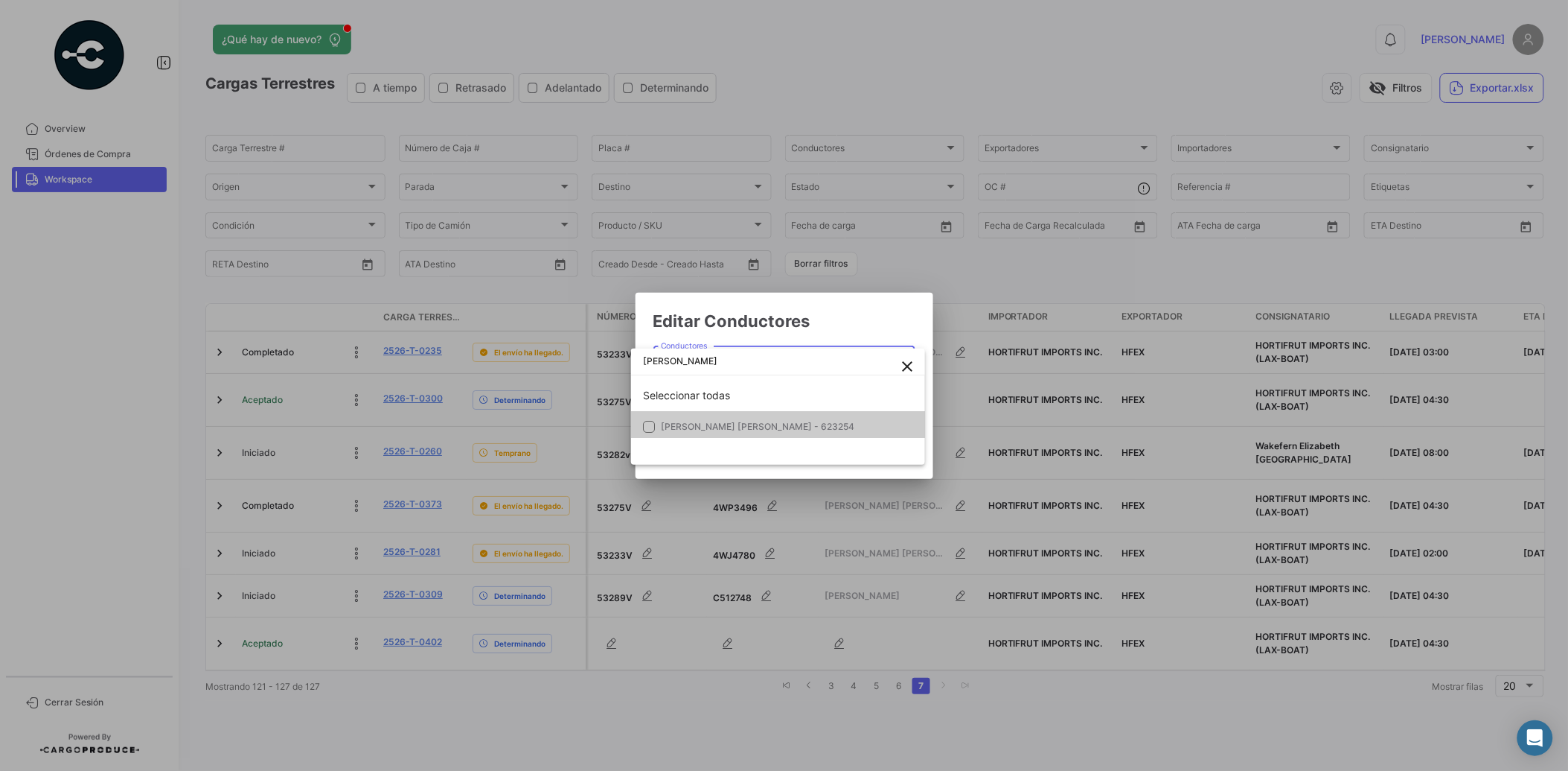
type input "[PERSON_NAME]"
click at [800, 428] on span "[PERSON_NAME] [PERSON_NAME] - 623254" at bounding box center [758, 426] width 193 height 11
click at [856, 313] on div at bounding box center [784, 386] width 1568 height 771
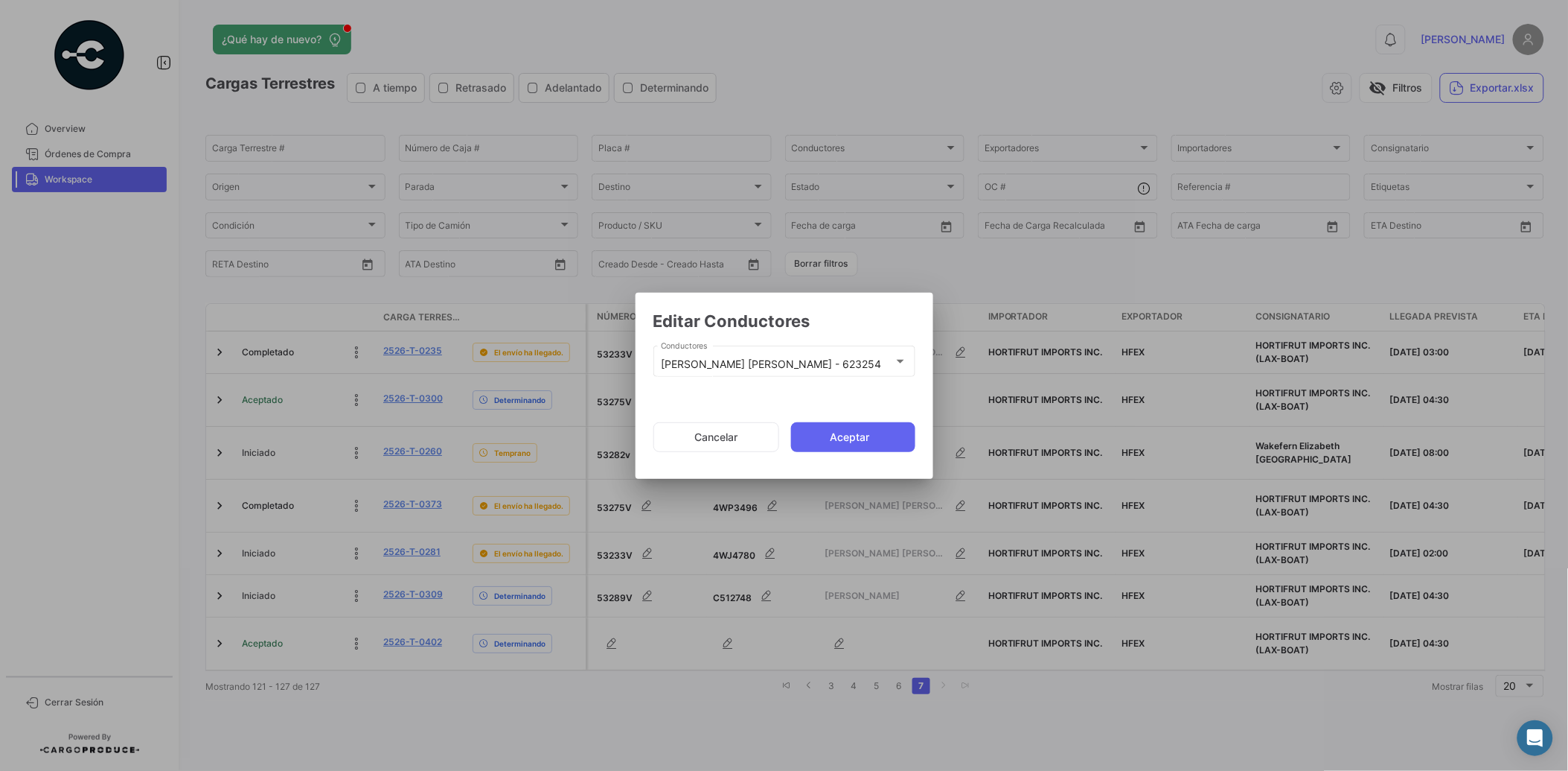
click at [882, 436] on button "Aceptar" at bounding box center [853, 437] width 124 height 29
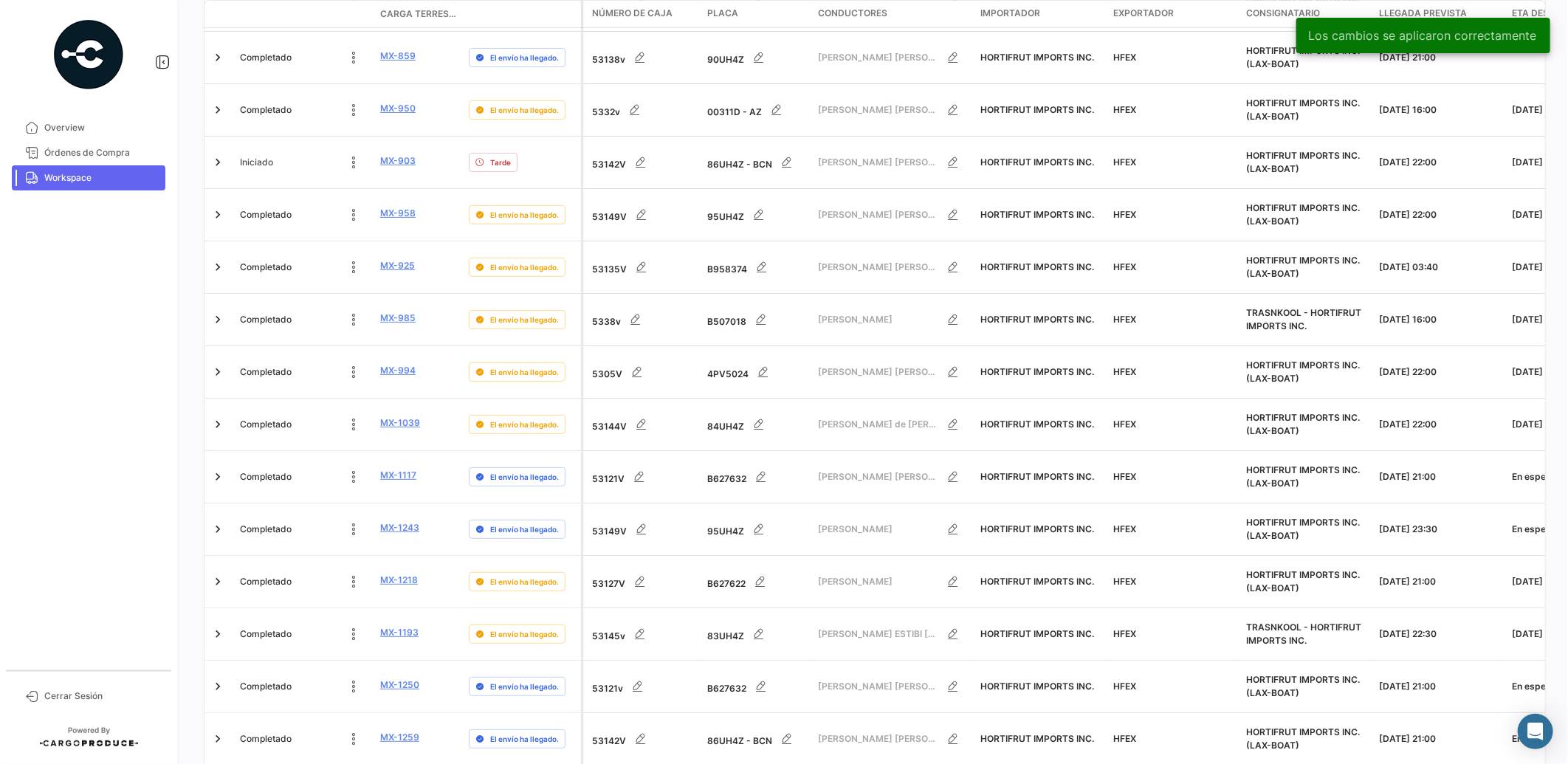
scroll to position [505, 0]
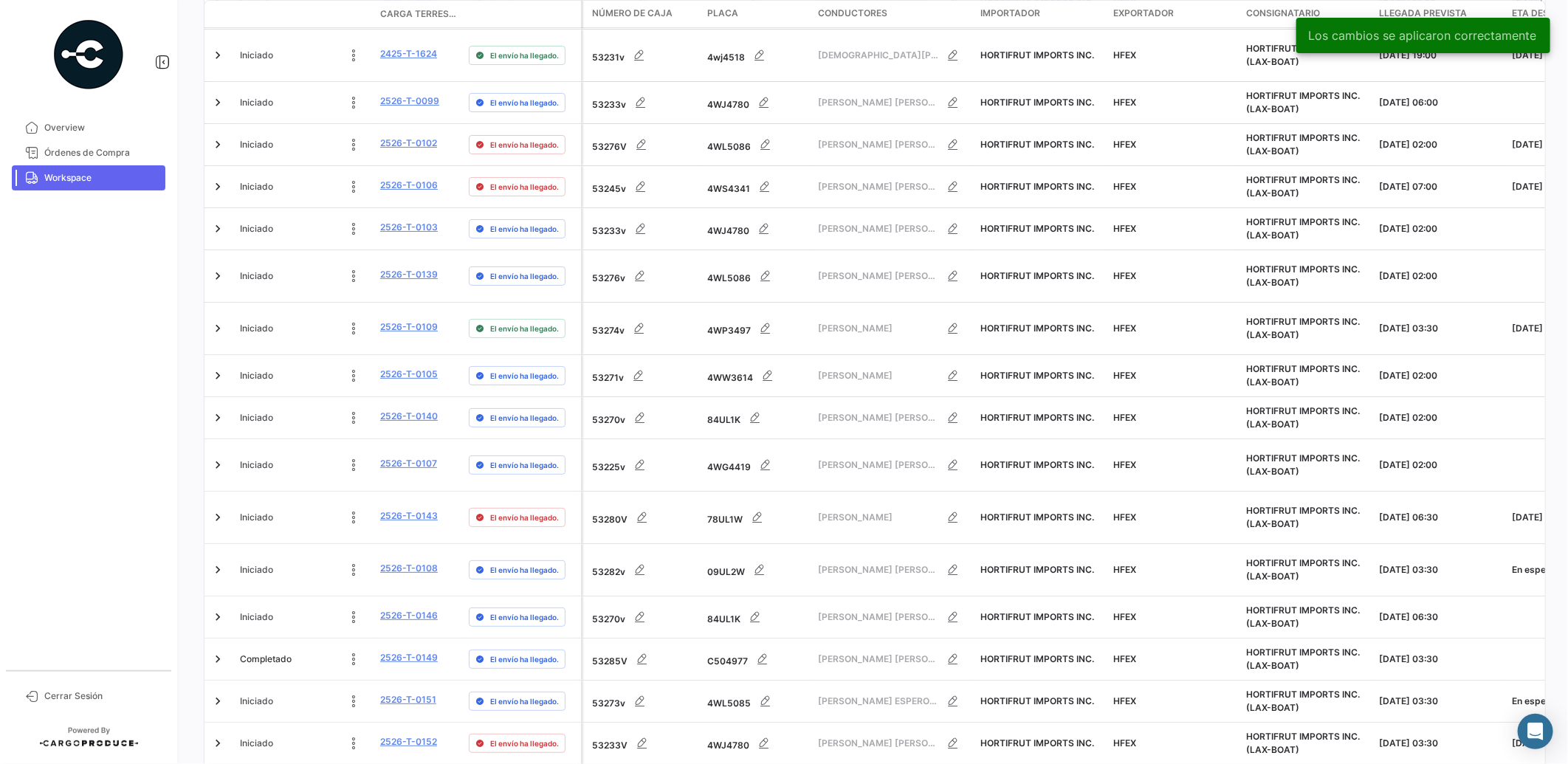
scroll to position [484, 0]
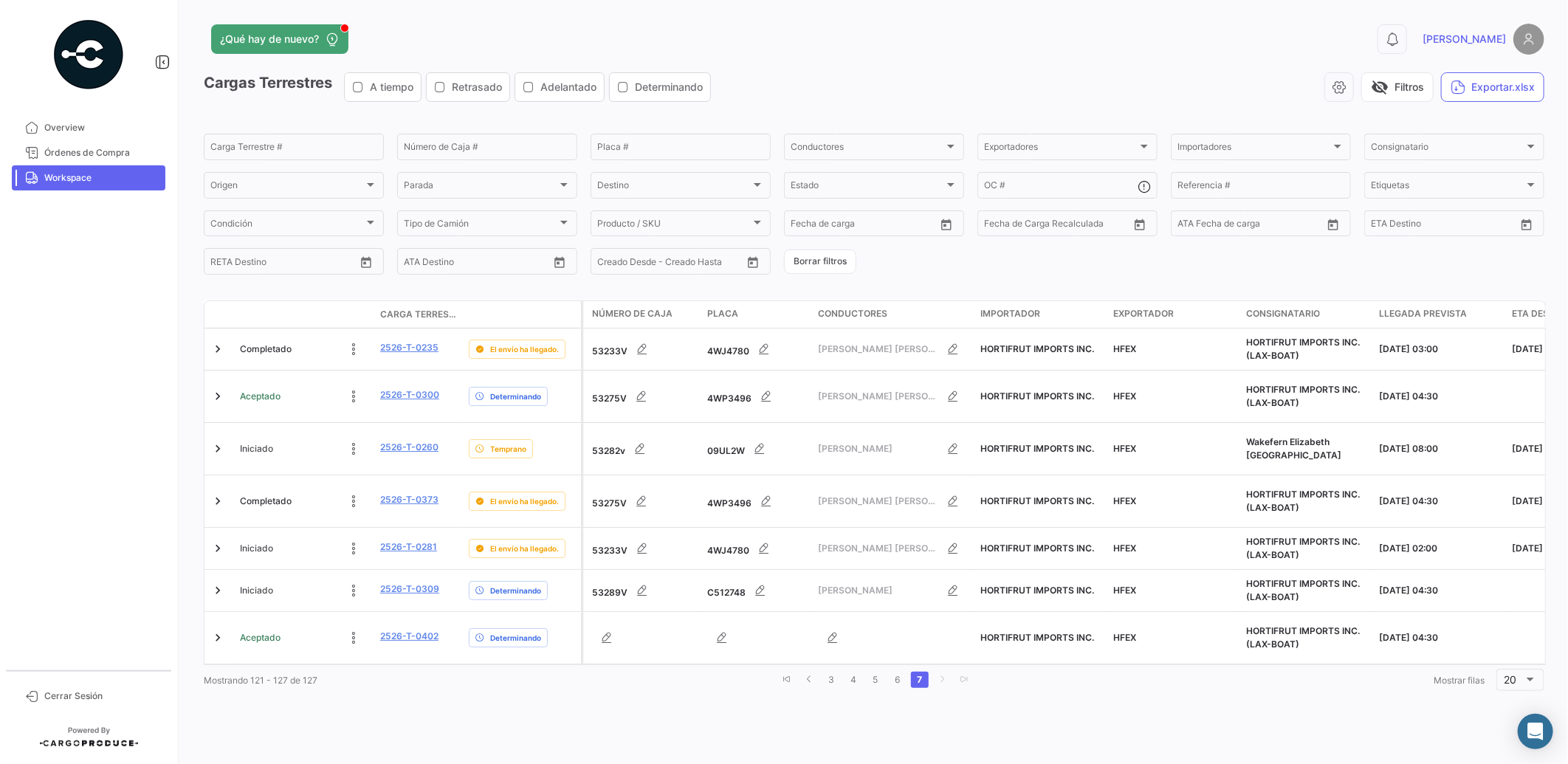
scroll to position [0, 0]
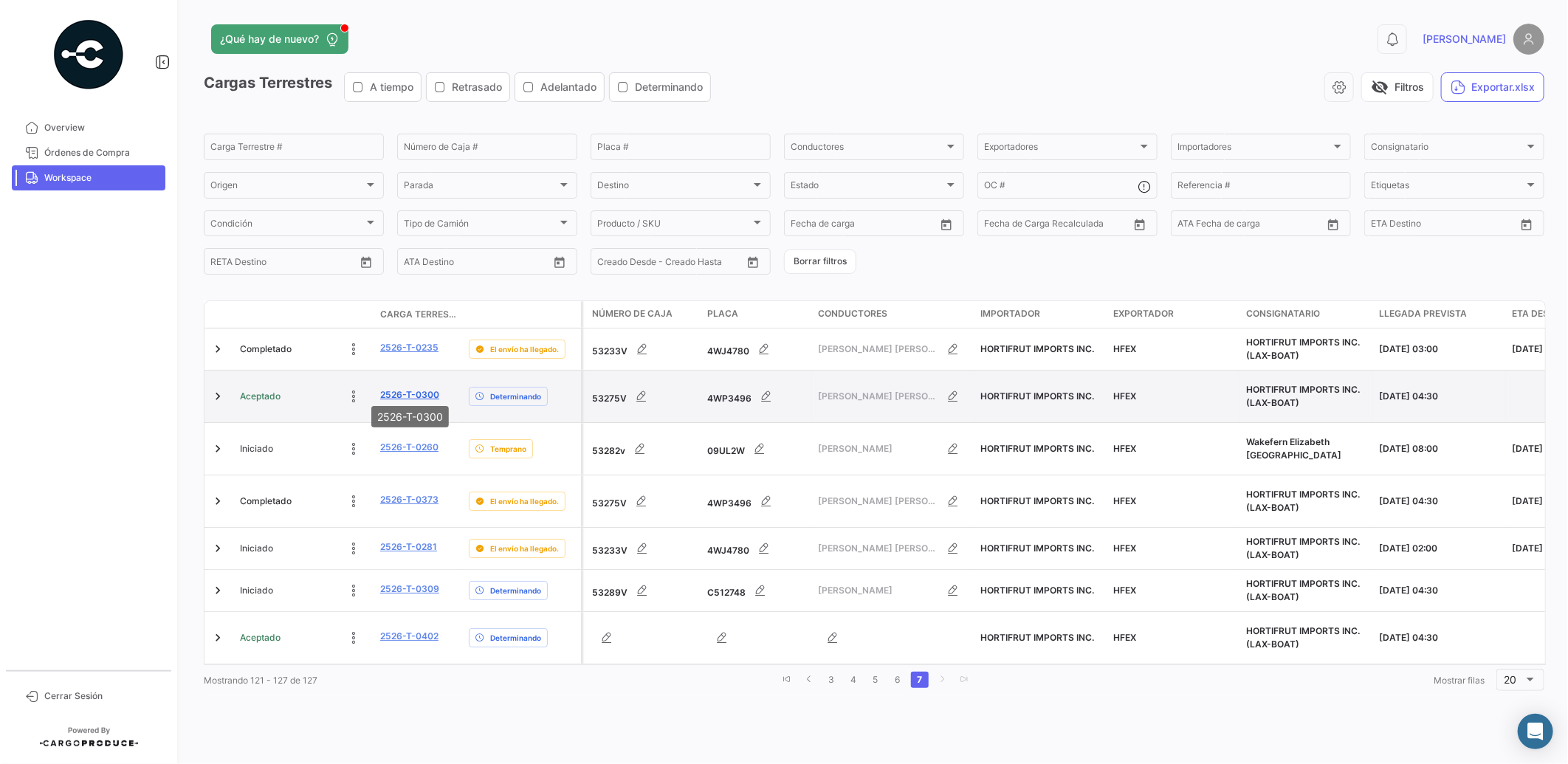
click at [411, 388] on link "2526-T-0300" at bounding box center [410, 395] width 59 height 13
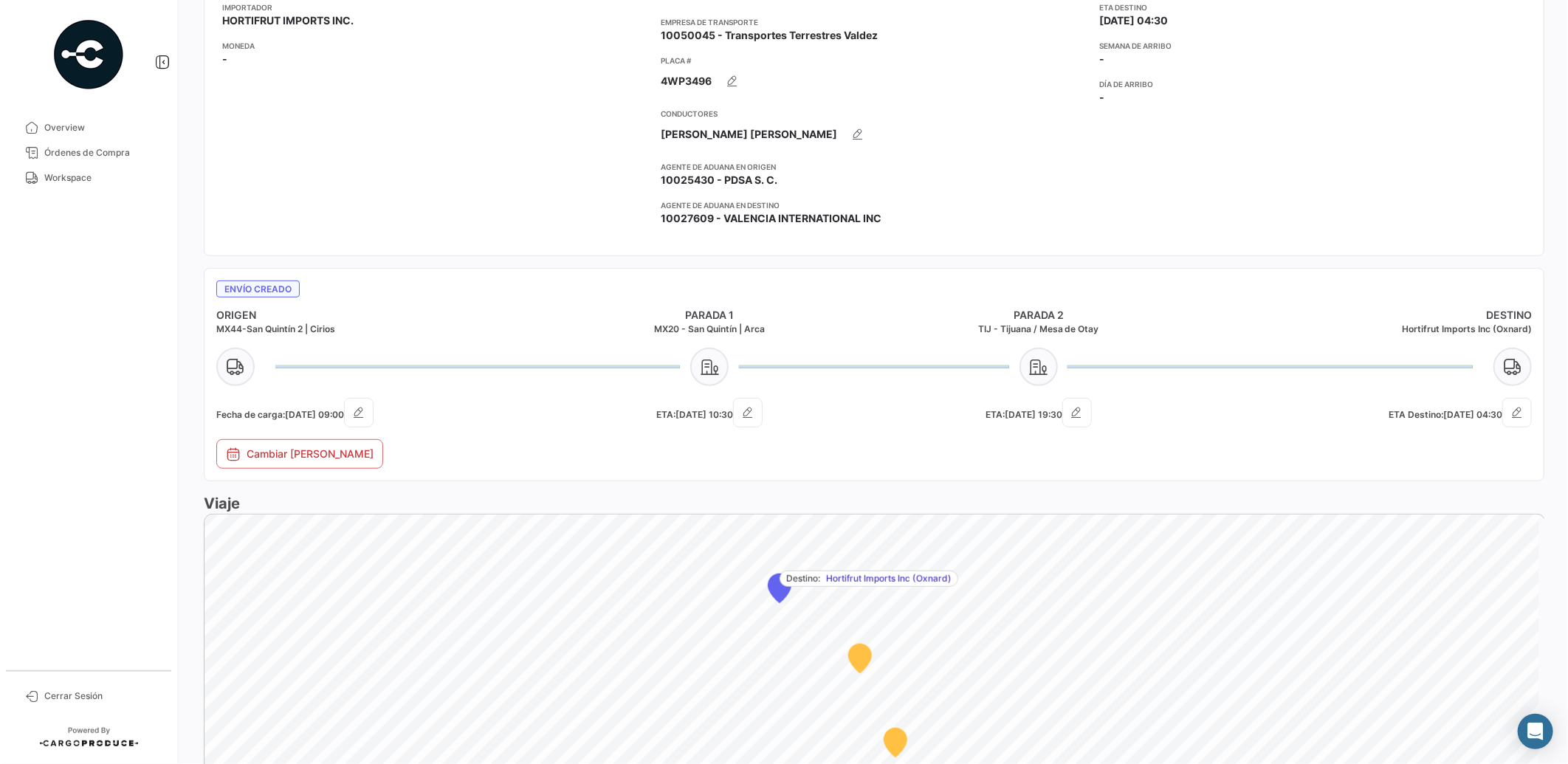
scroll to position [702, 0]
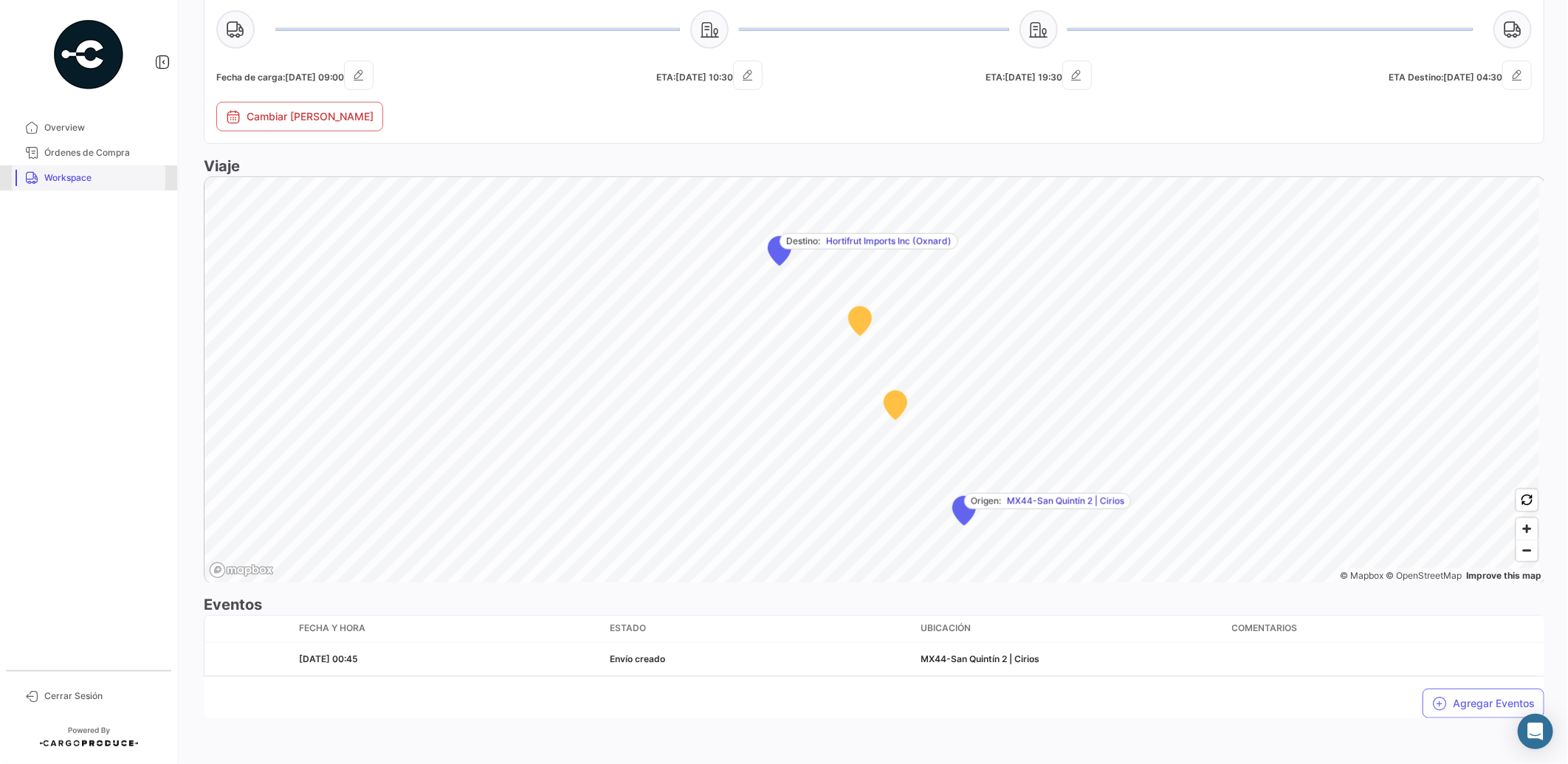
click at [96, 180] on span "Workspace" at bounding box center [102, 178] width 115 height 13
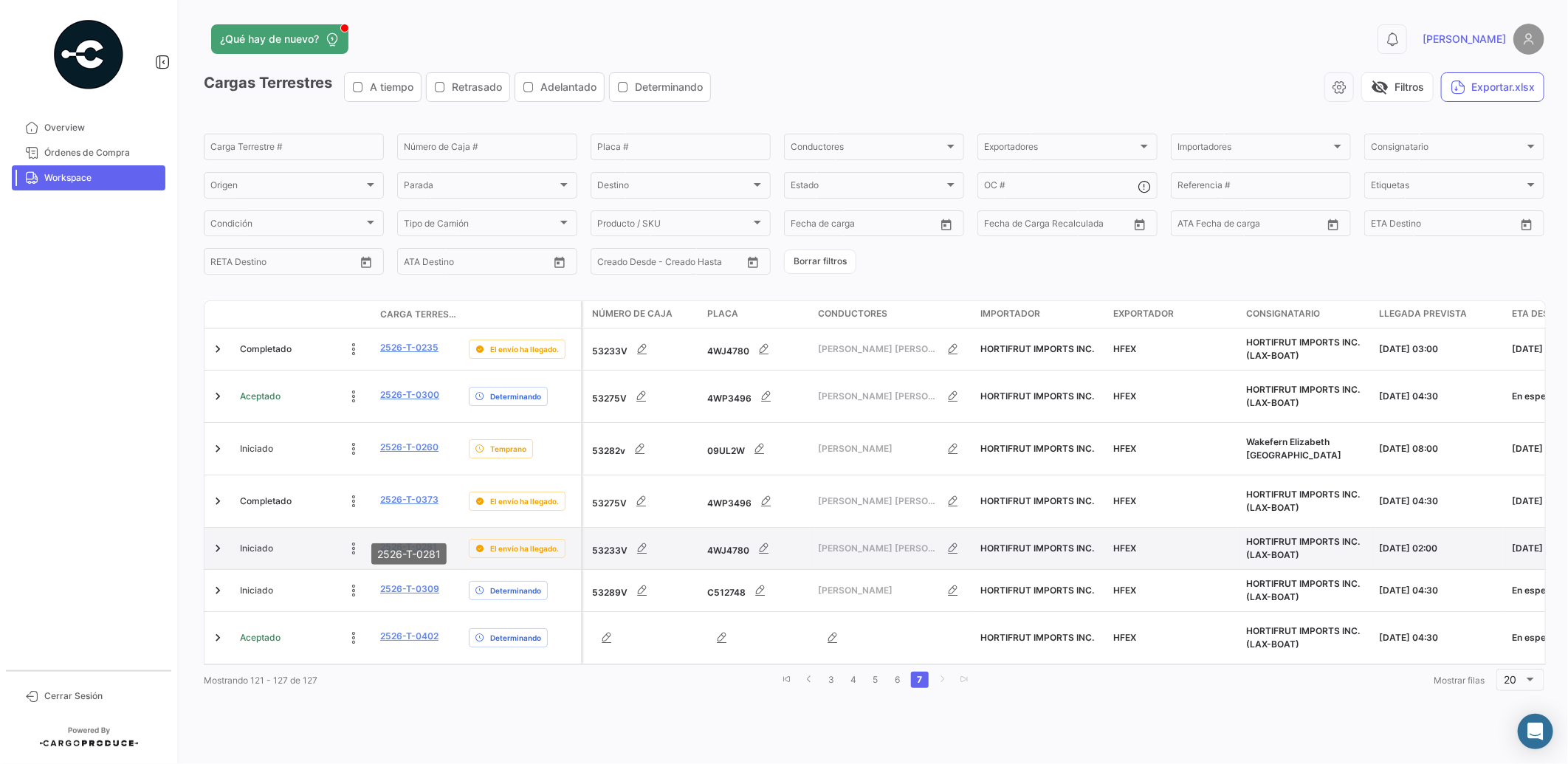
click at [428, 540] on link "2526-T-0281" at bounding box center [409, 547] width 57 height 13
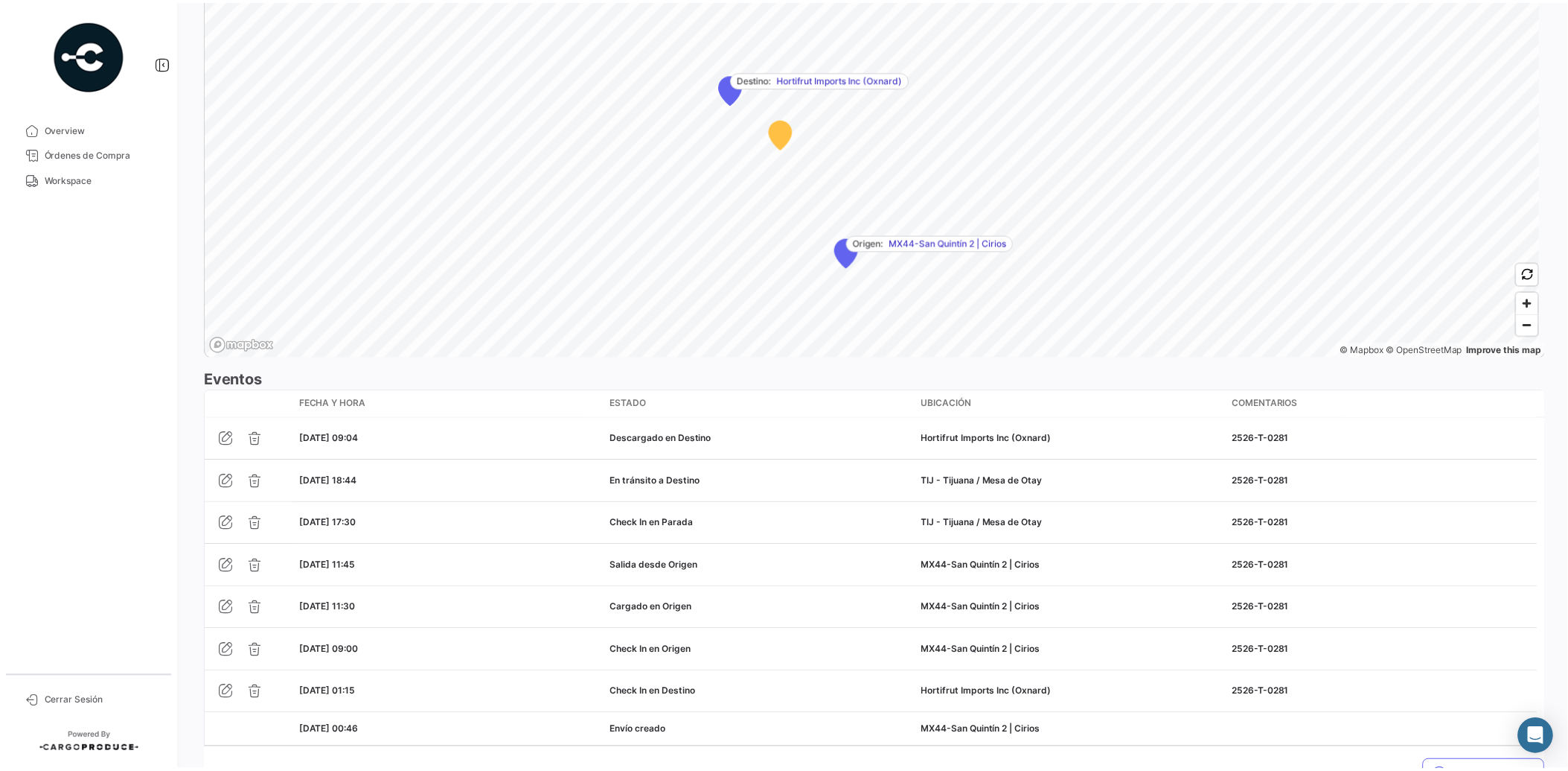
scroll to position [1053, 0]
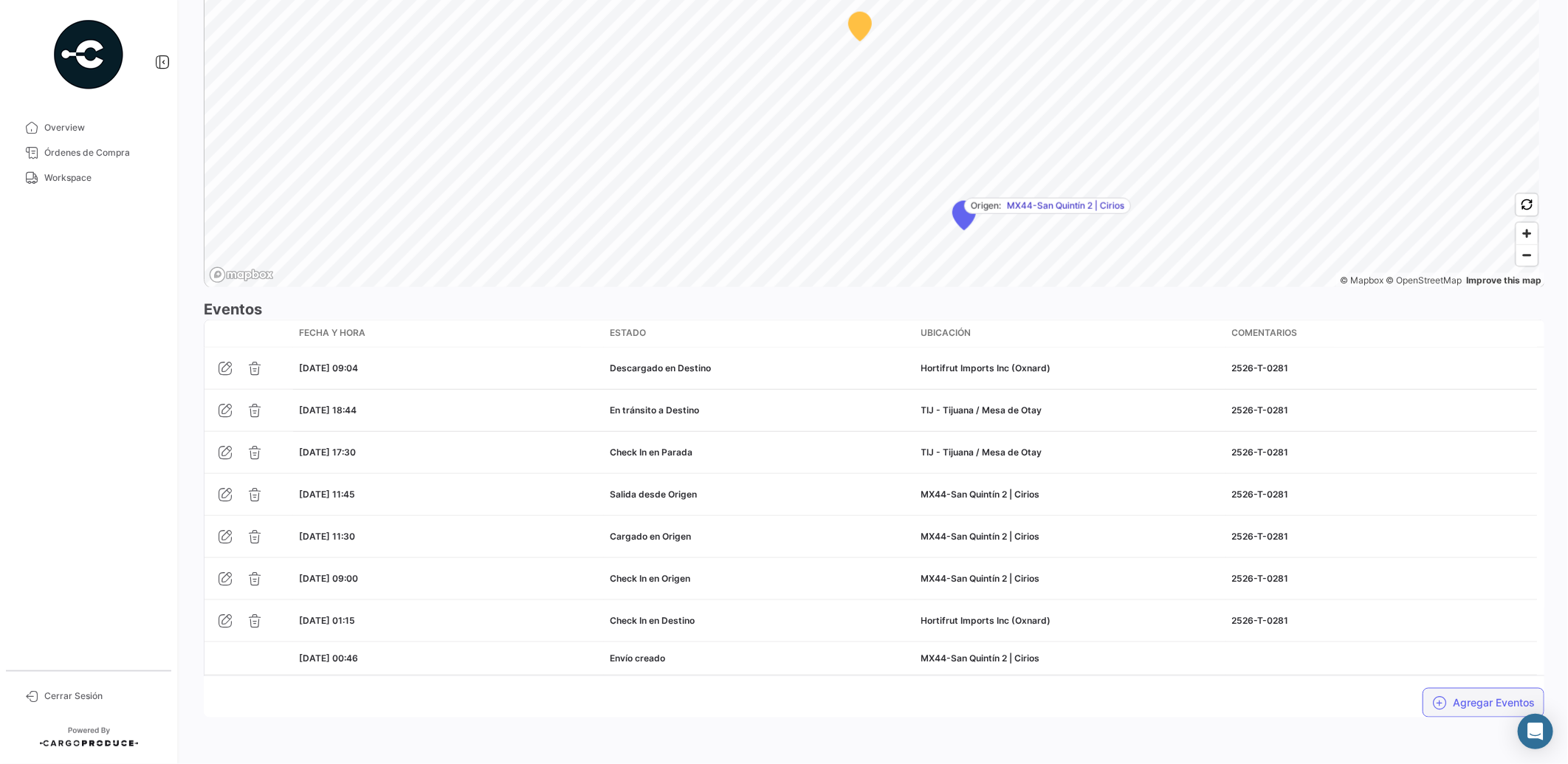
click at [1489, 701] on button "Agregar Eventos" at bounding box center [1484, 702] width 122 height 29
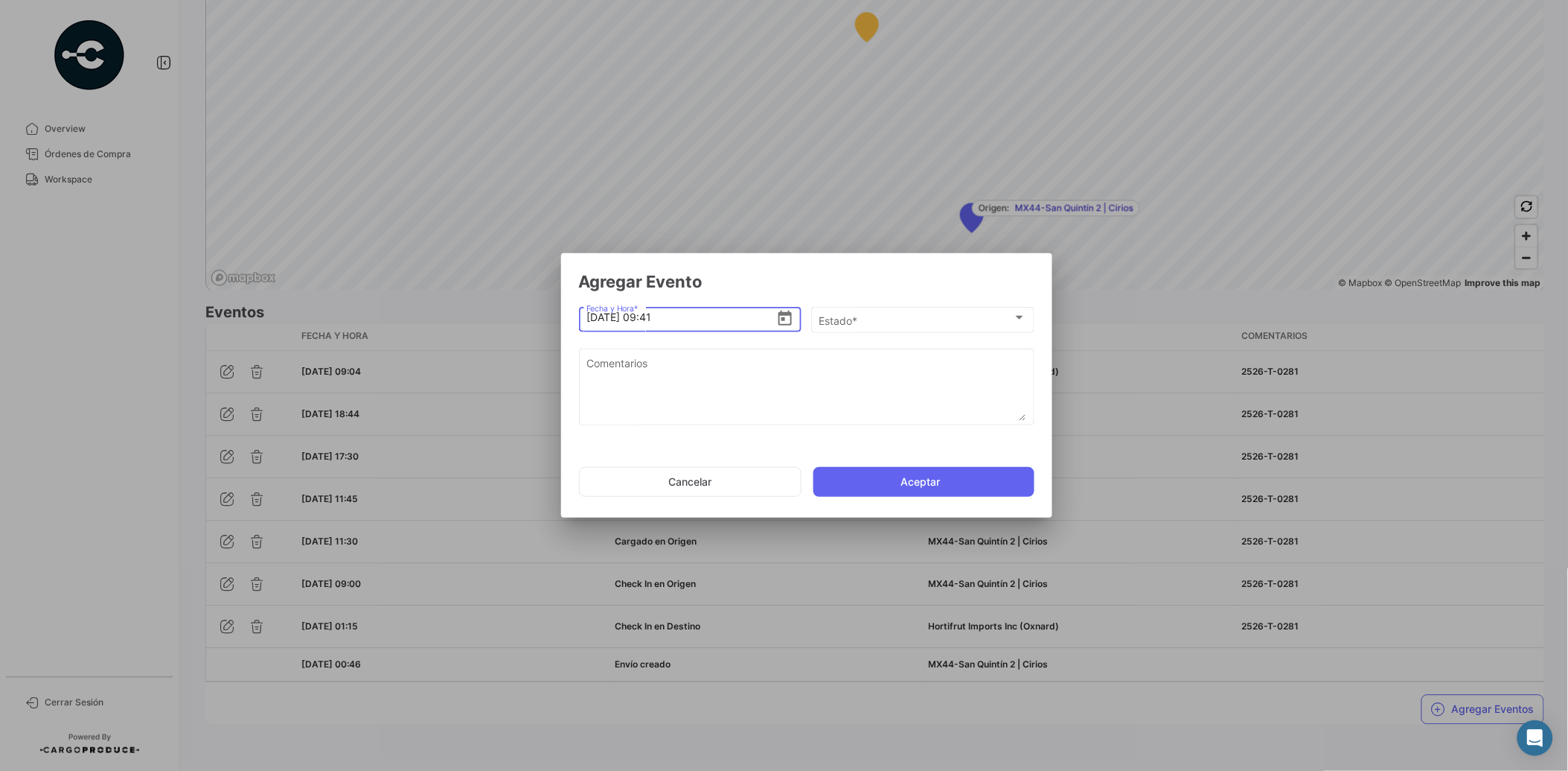
click at [792, 311] on icon "Open calendar" at bounding box center [785, 318] width 18 height 18
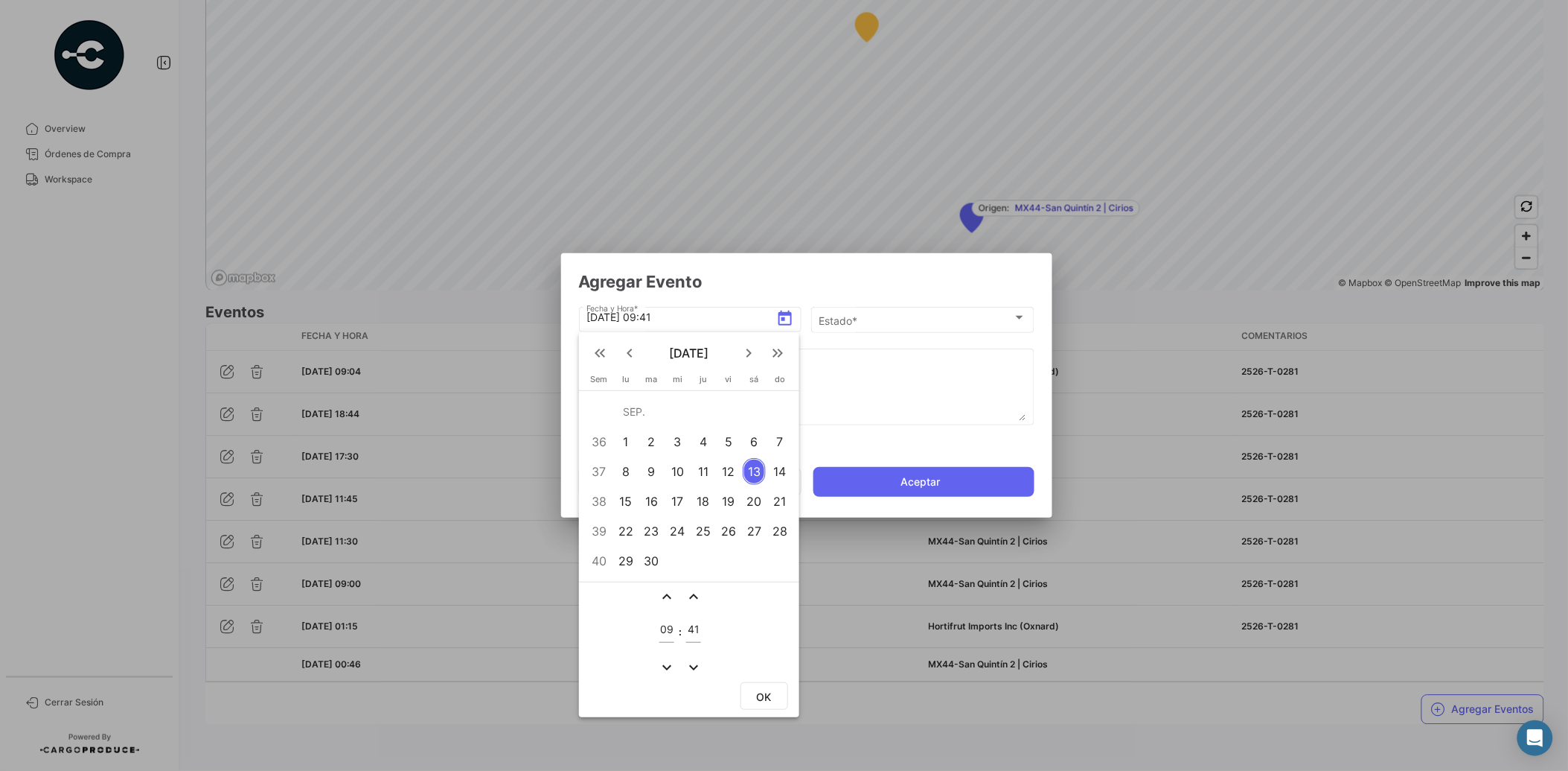
click at [684, 658] on td "expand_more" at bounding box center [693, 667] width 19 height 19
click at [690, 662] on mat-icon "expand_more" at bounding box center [693, 667] width 18 height 18
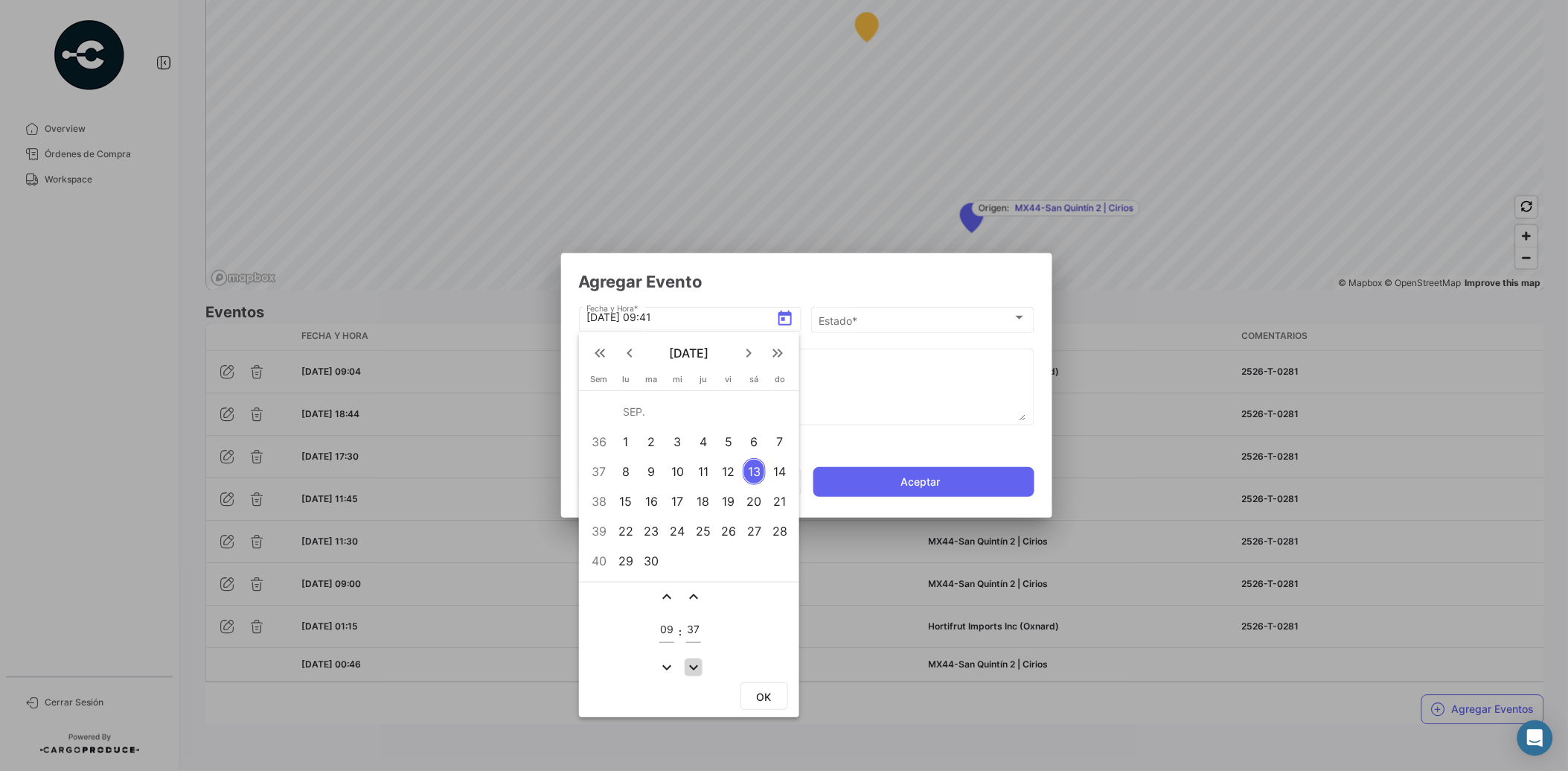
click at [690, 662] on mat-icon "expand_more" at bounding box center [693, 667] width 18 height 18
click at [692, 664] on mat-icon "expand_more" at bounding box center [693, 667] width 18 height 18
click at [690, 663] on mat-icon "expand_more" at bounding box center [693, 667] width 18 height 18
click at [685, 659] on mat-icon "expand_more" at bounding box center [693, 667] width 18 height 18
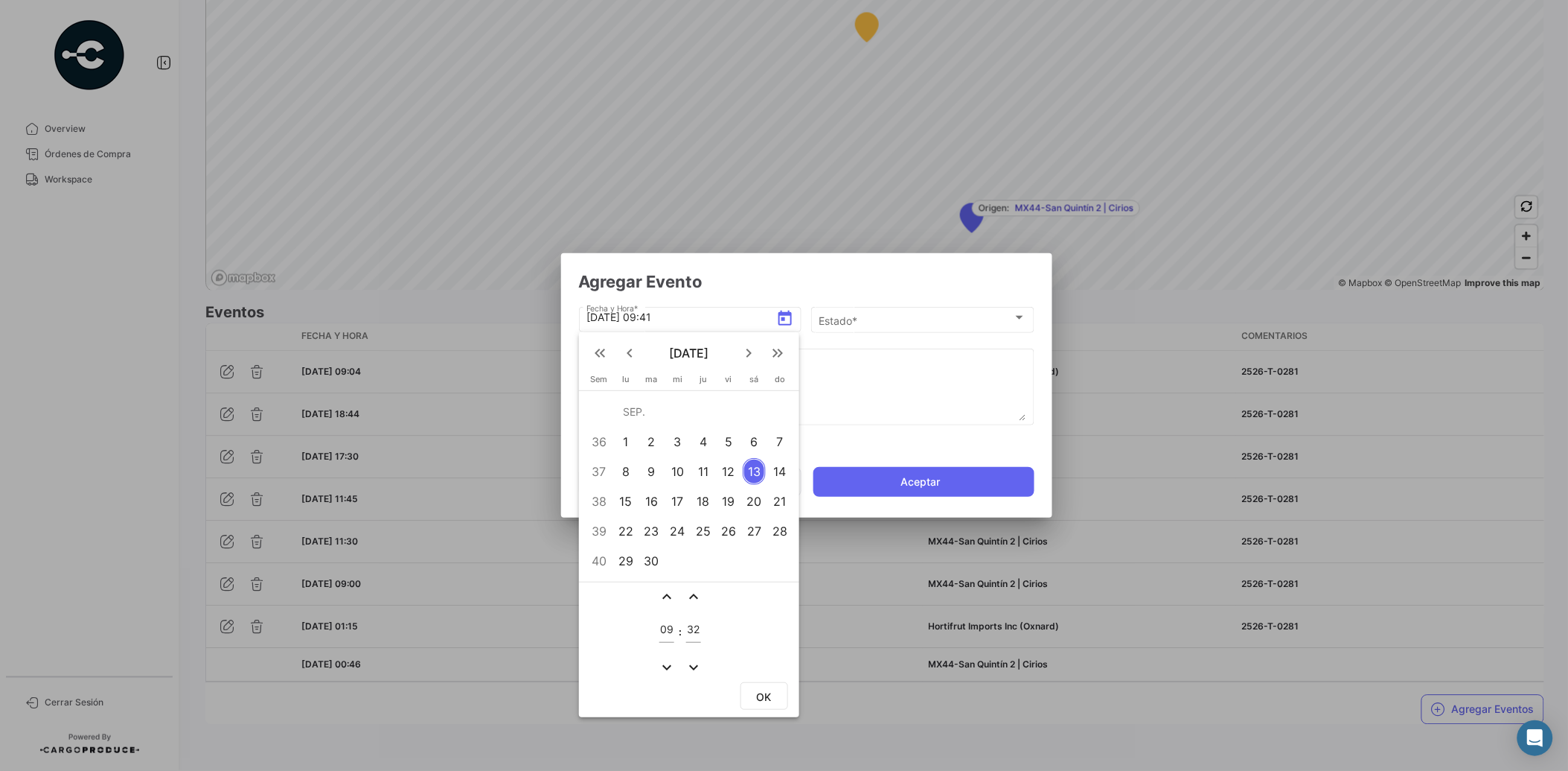
click at [687, 666] on mat-icon "expand_more" at bounding box center [693, 667] width 18 height 18
type input "30"
click at [763, 682] on button "OK" at bounding box center [764, 695] width 48 height 28
type input "[DATE] 09:30"
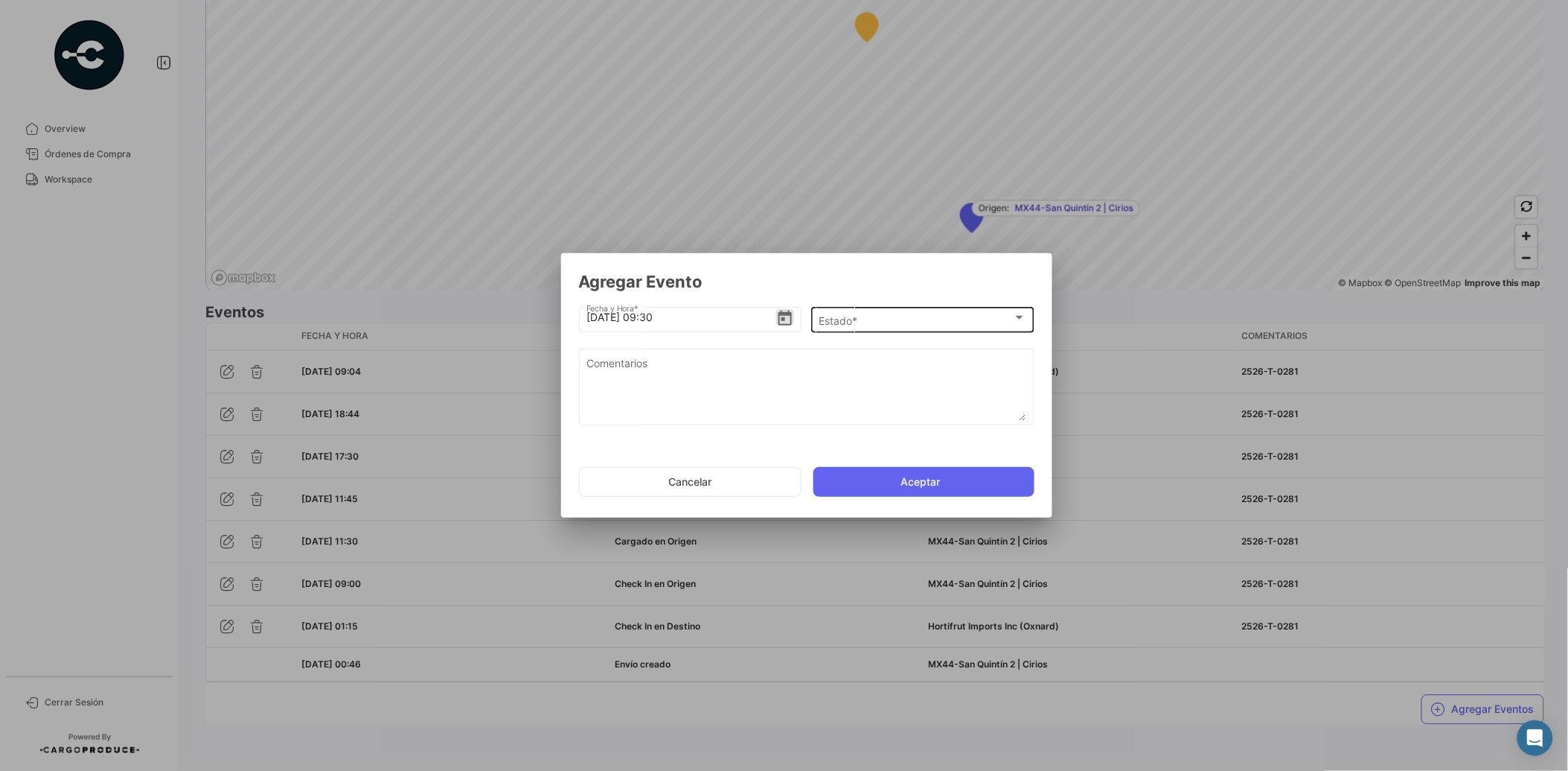
click at [875, 327] on div "Estado * Estado *" at bounding box center [922, 318] width 208 height 29
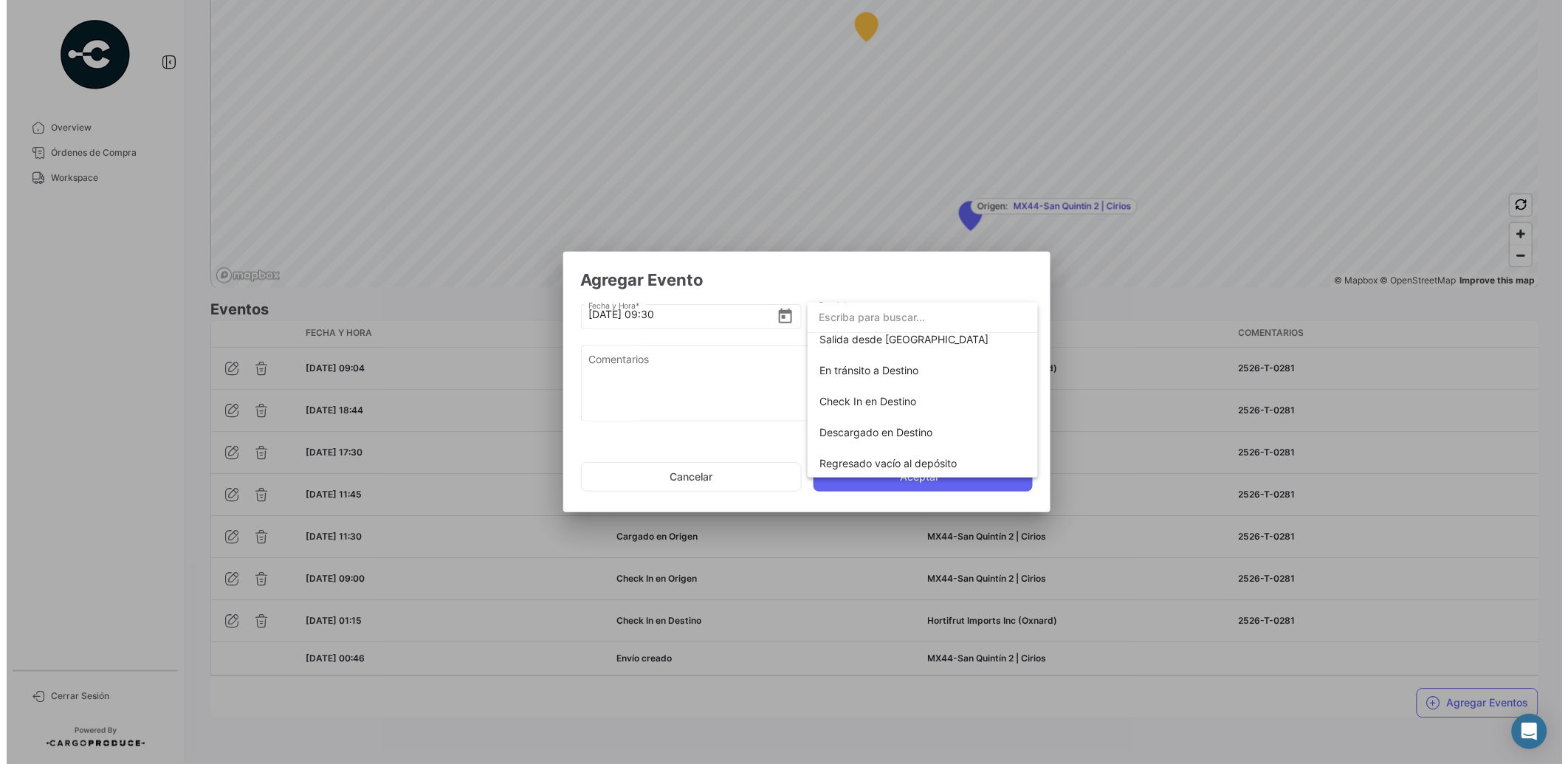
scroll to position [259, 0]
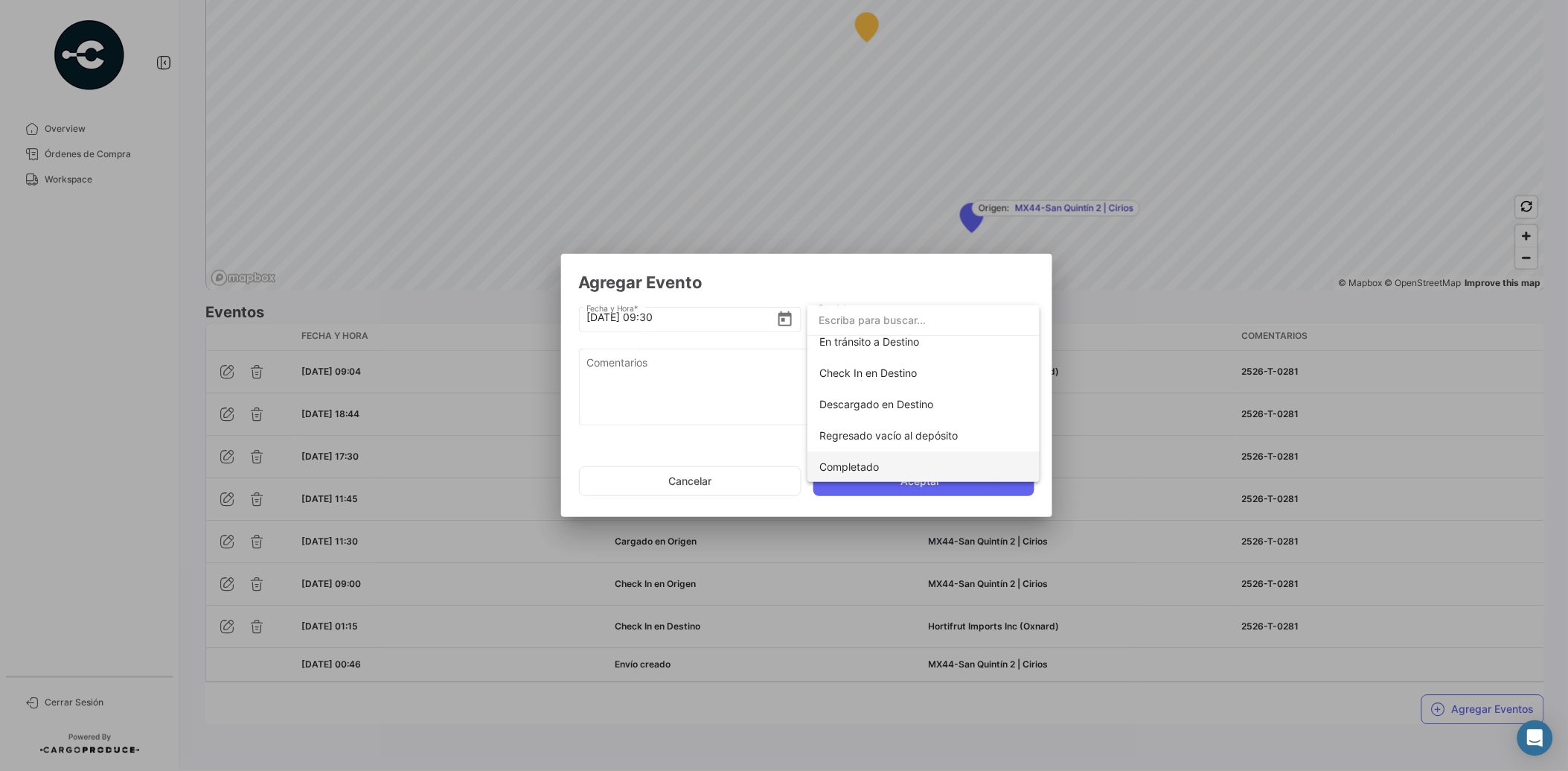
click at [955, 468] on span "Completado" at bounding box center [924, 466] width 209 height 31
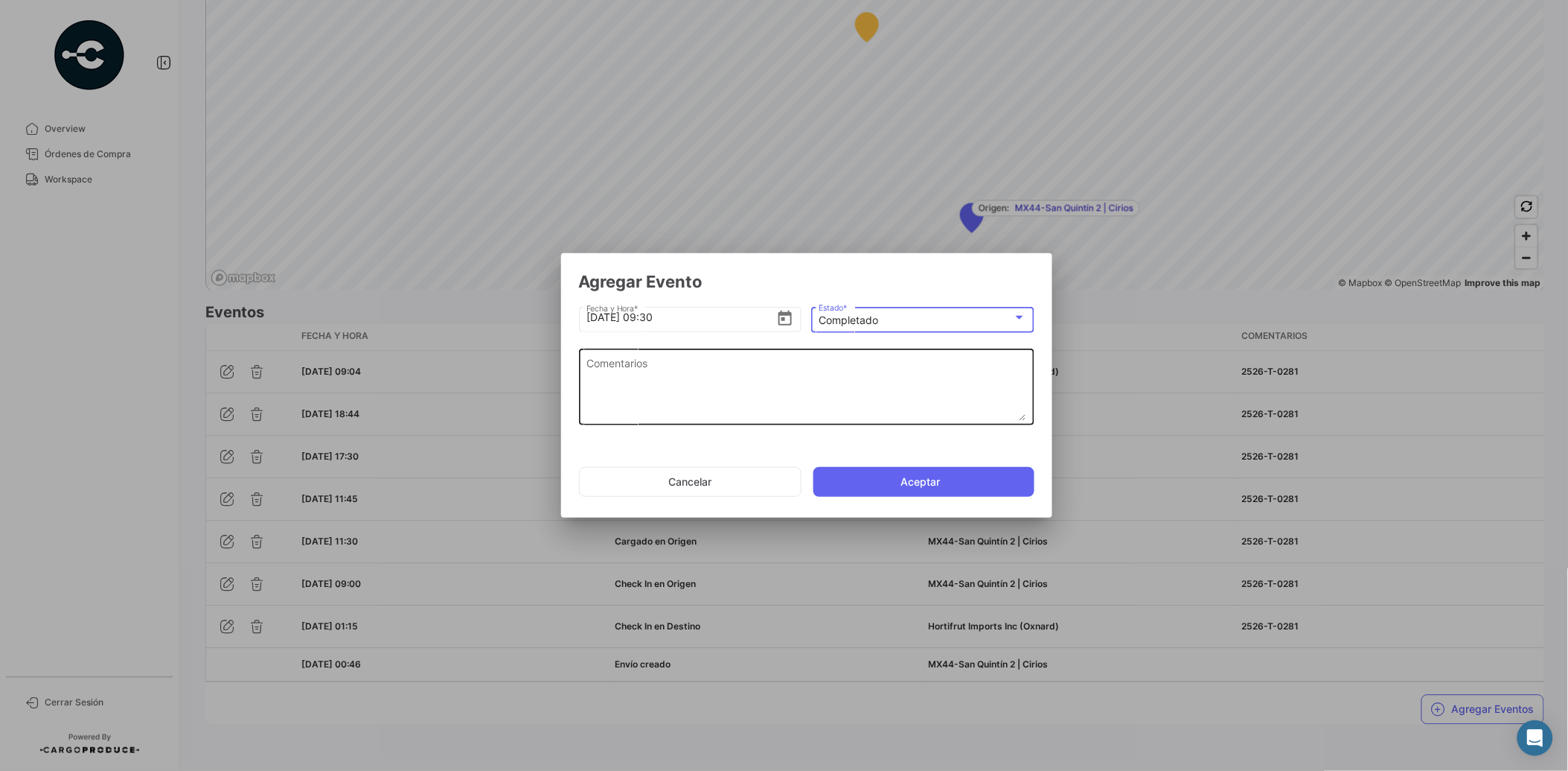
click at [766, 381] on textarea "Comentarios" at bounding box center [806, 388] width 440 height 66
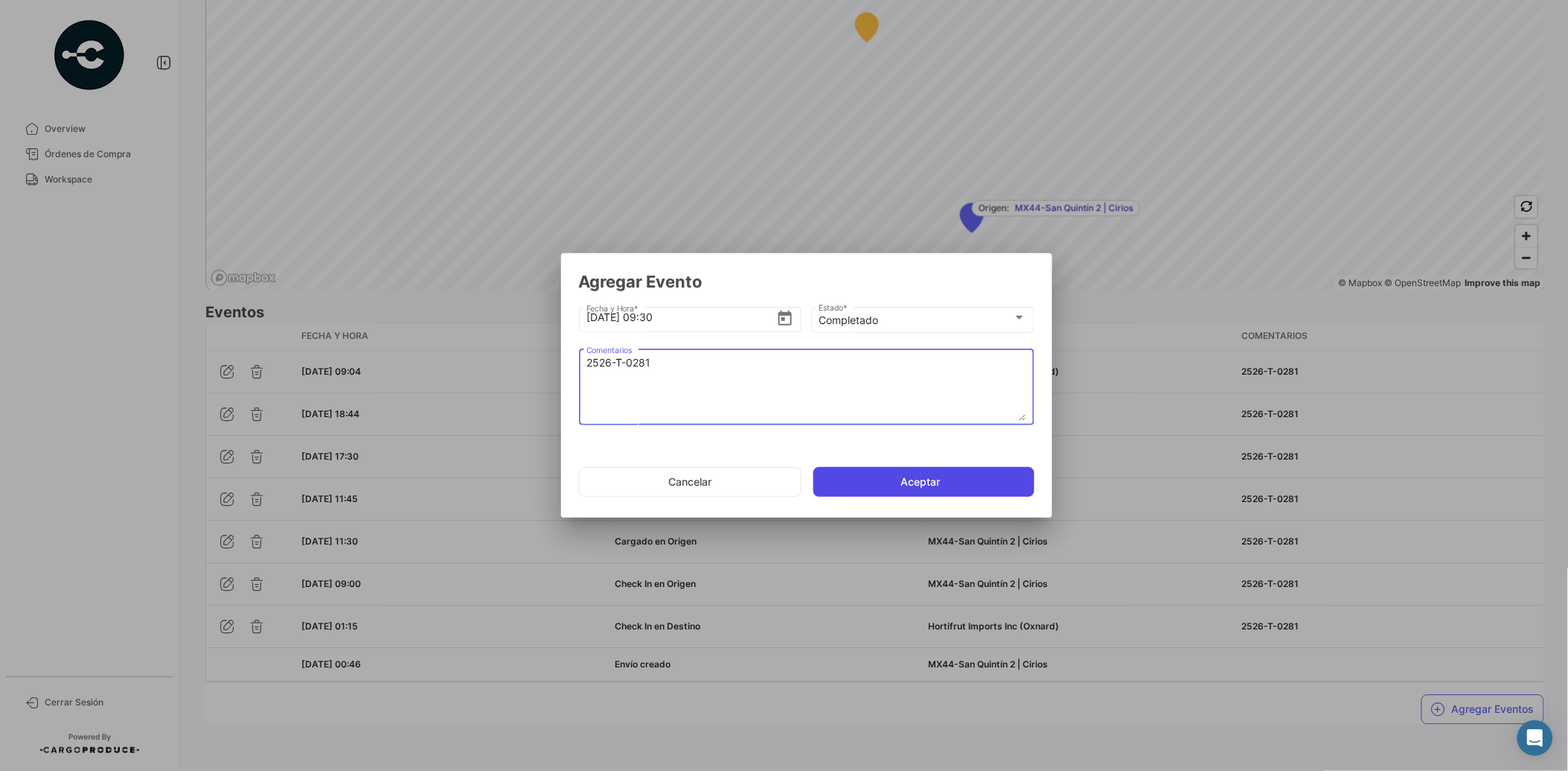
type textarea "2526-T-0281"
click at [895, 477] on button "Aceptar" at bounding box center [924, 481] width 221 height 29
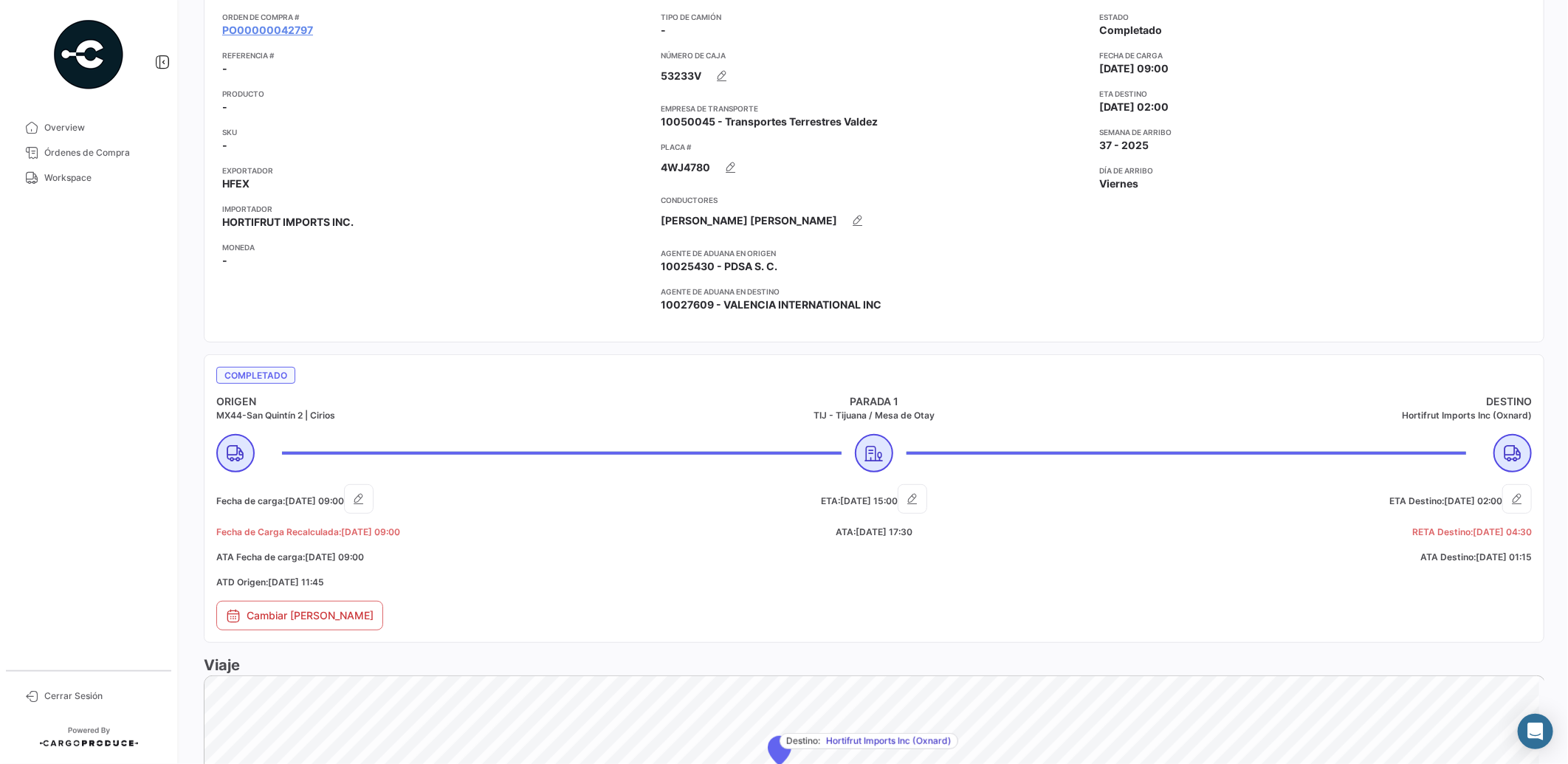
scroll to position [15, 0]
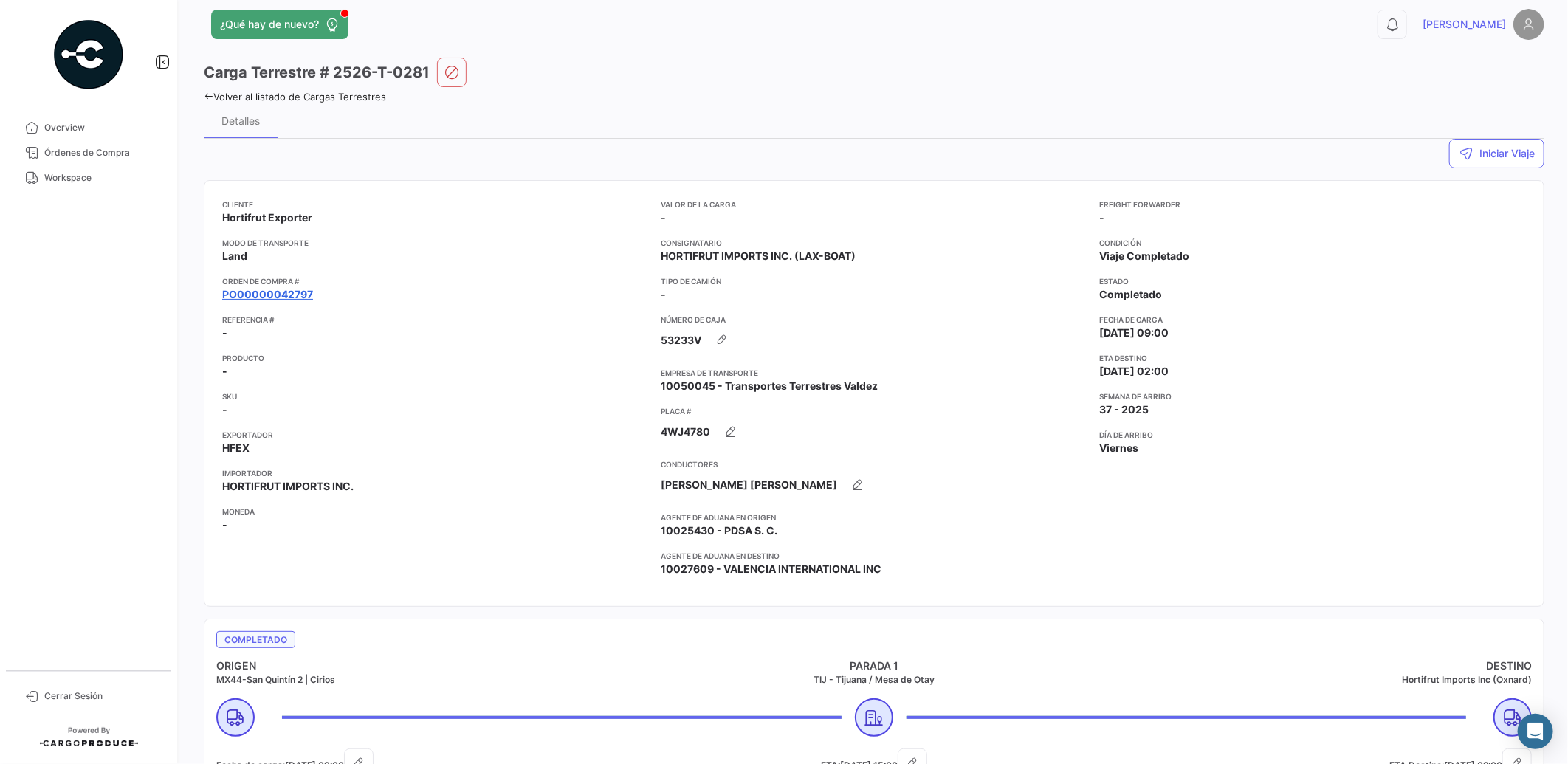
click at [294, 291] on link "PO00000042797" at bounding box center [267, 294] width 91 height 15
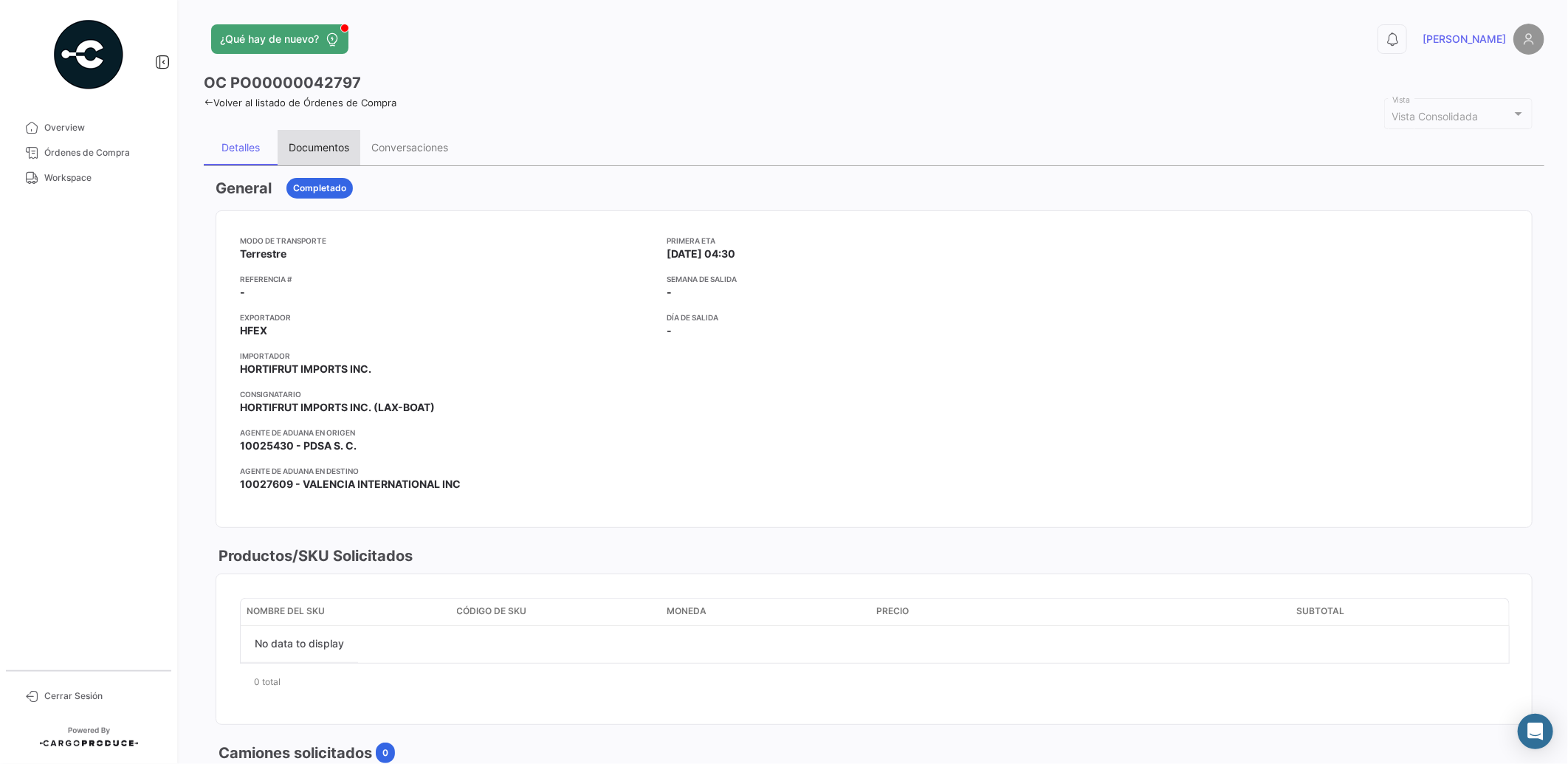
click at [325, 142] on div "Documentos" at bounding box center [319, 147] width 61 height 13
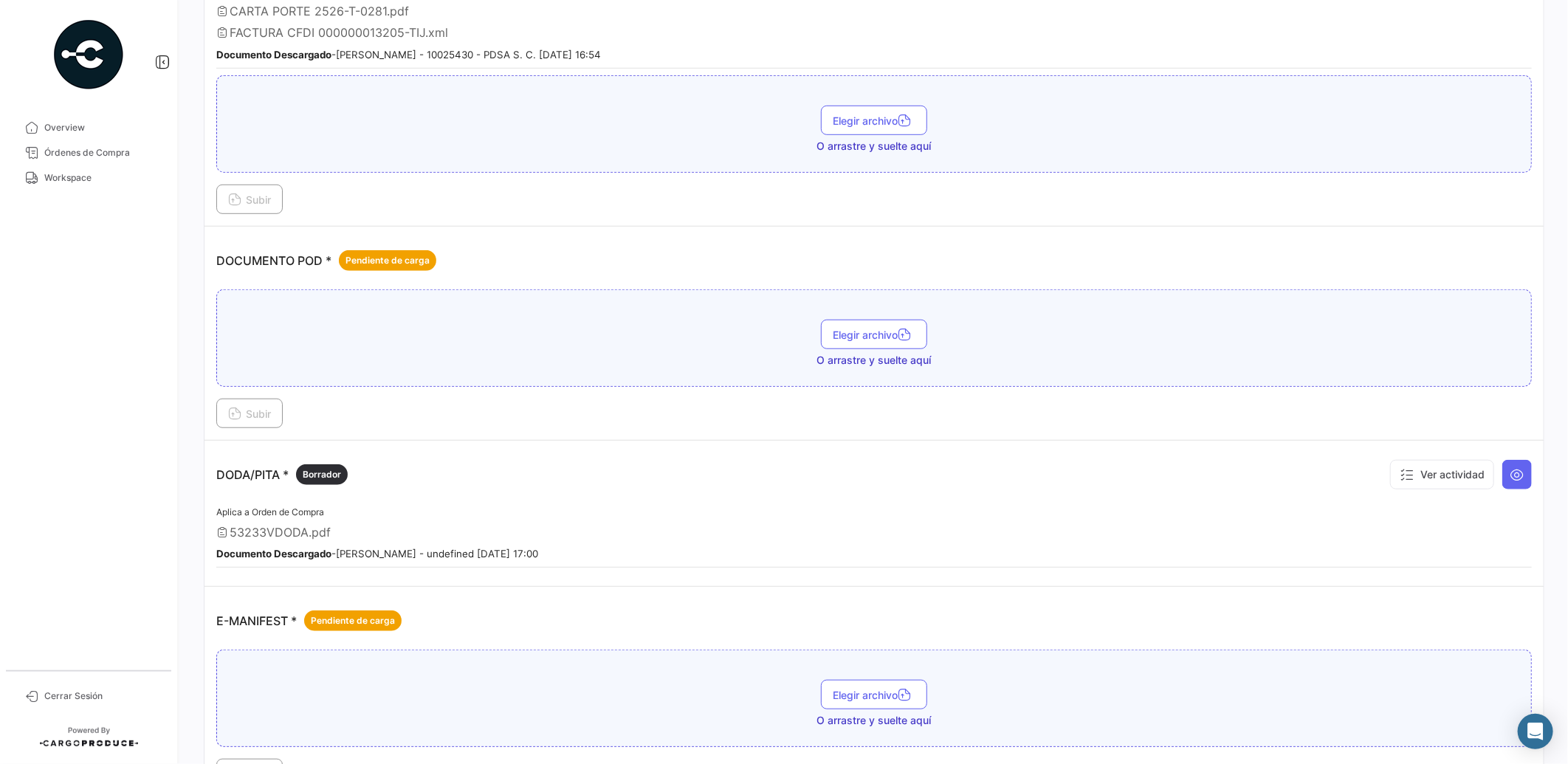
scroll to position [592, 0]
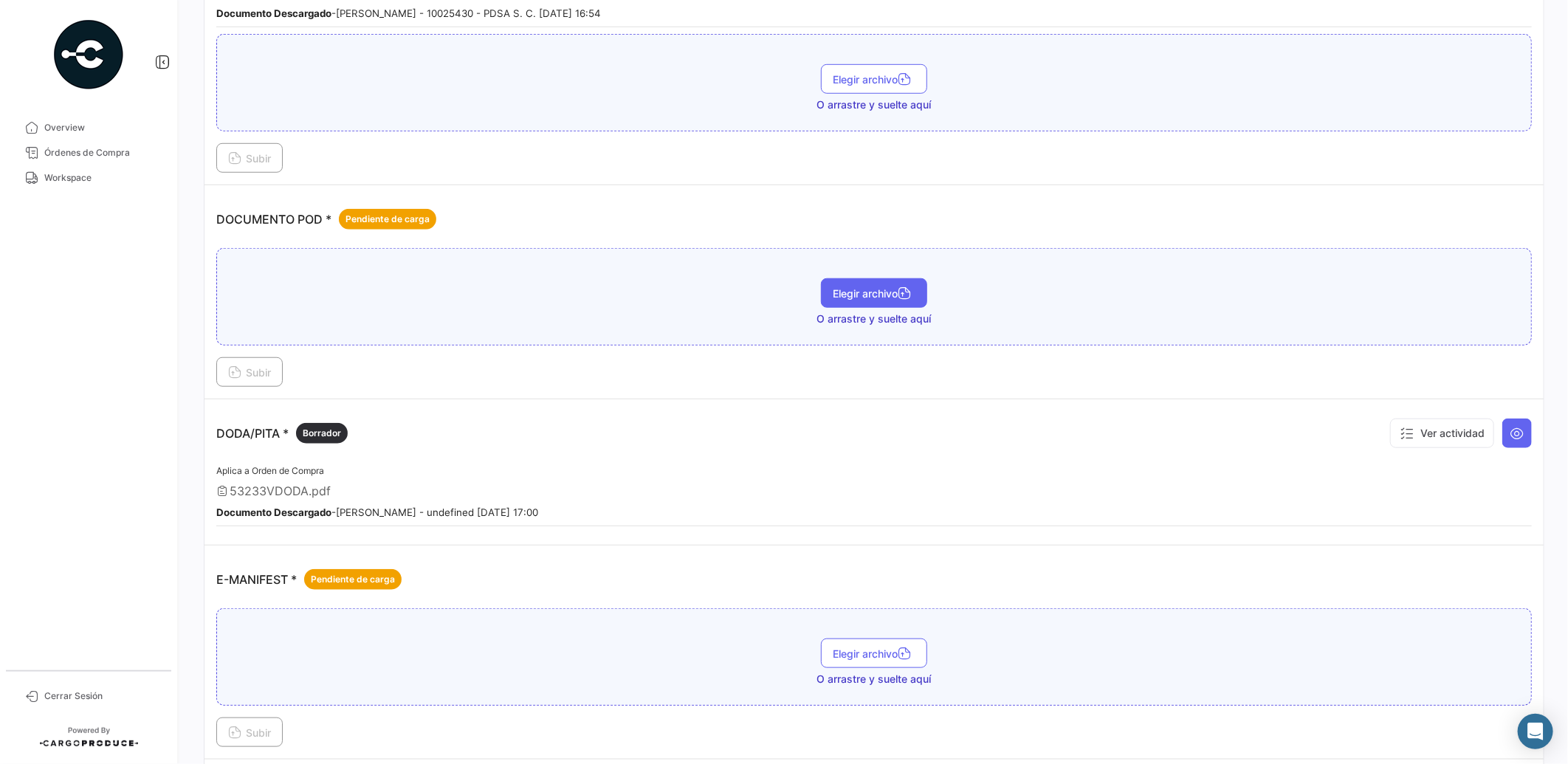
click at [905, 288] on icon "button" at bounding box center [905, 294] width 13 height 13
click at [288, 372] on div "Subir" at bounding box center [874, 371] width 1316 height 29
click at [280, 369] on button "Subir" at bounding box center [250, 371] width 67 height 29
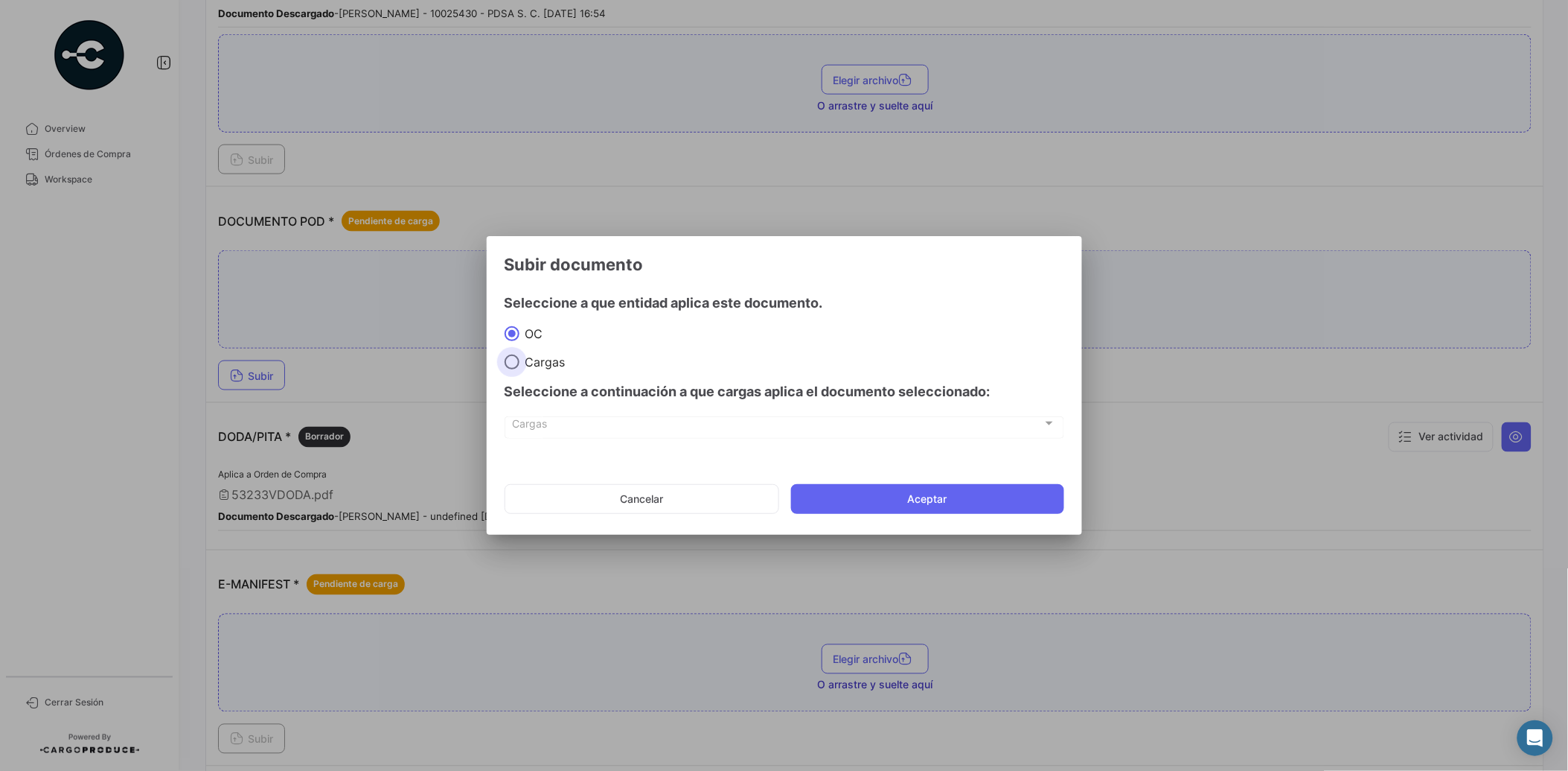
click at [527, 363] on span "Cargas" at bounding box center [543, 362] width 46 height 15
click at [520, 363] on input "Cargas" at bounding box center [512, 362] width 15 height 15
radio input "true"
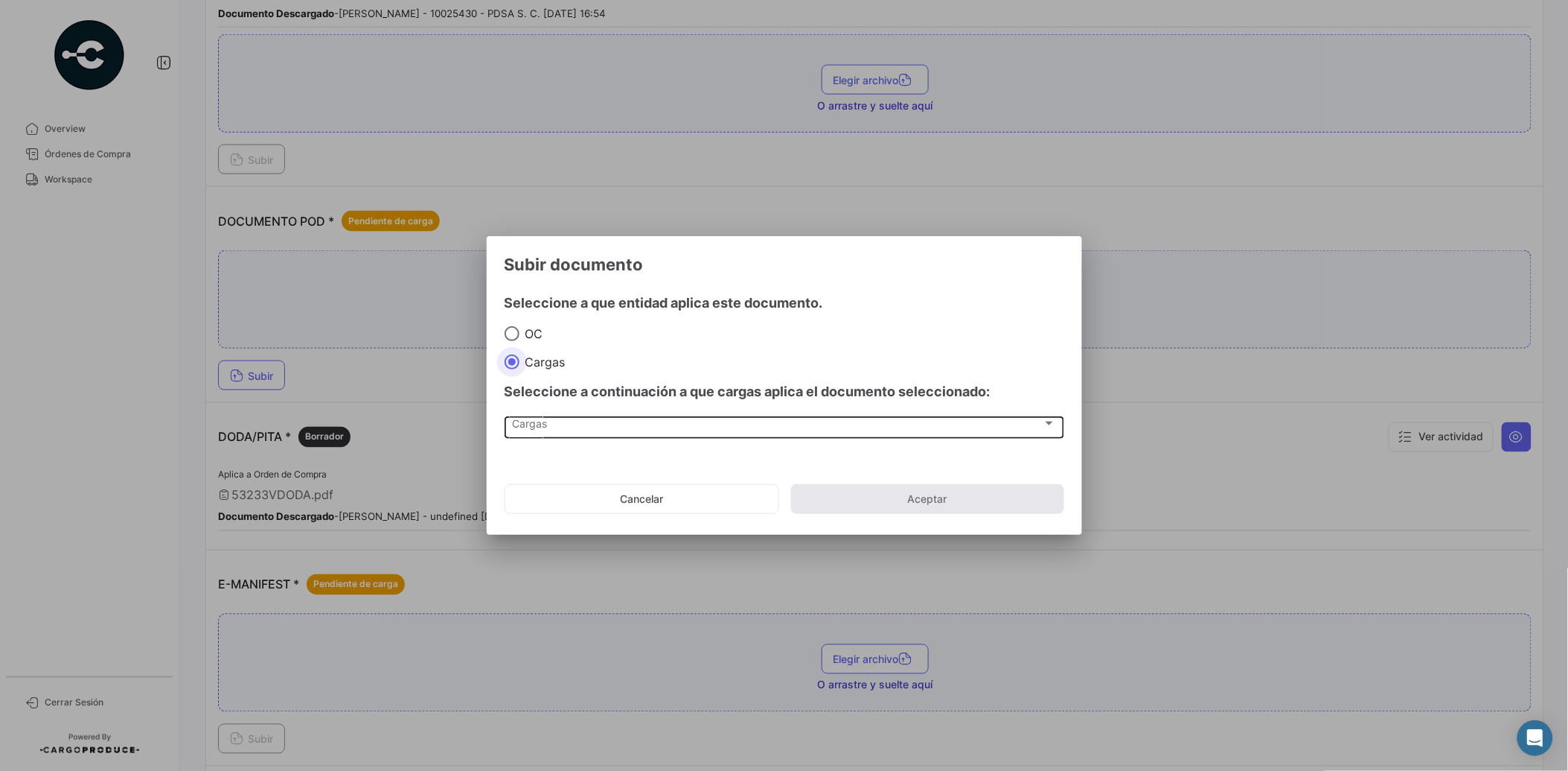
click at [545, 424] on span "Cargas" at bounding box center [777, 426] width 531 height 13
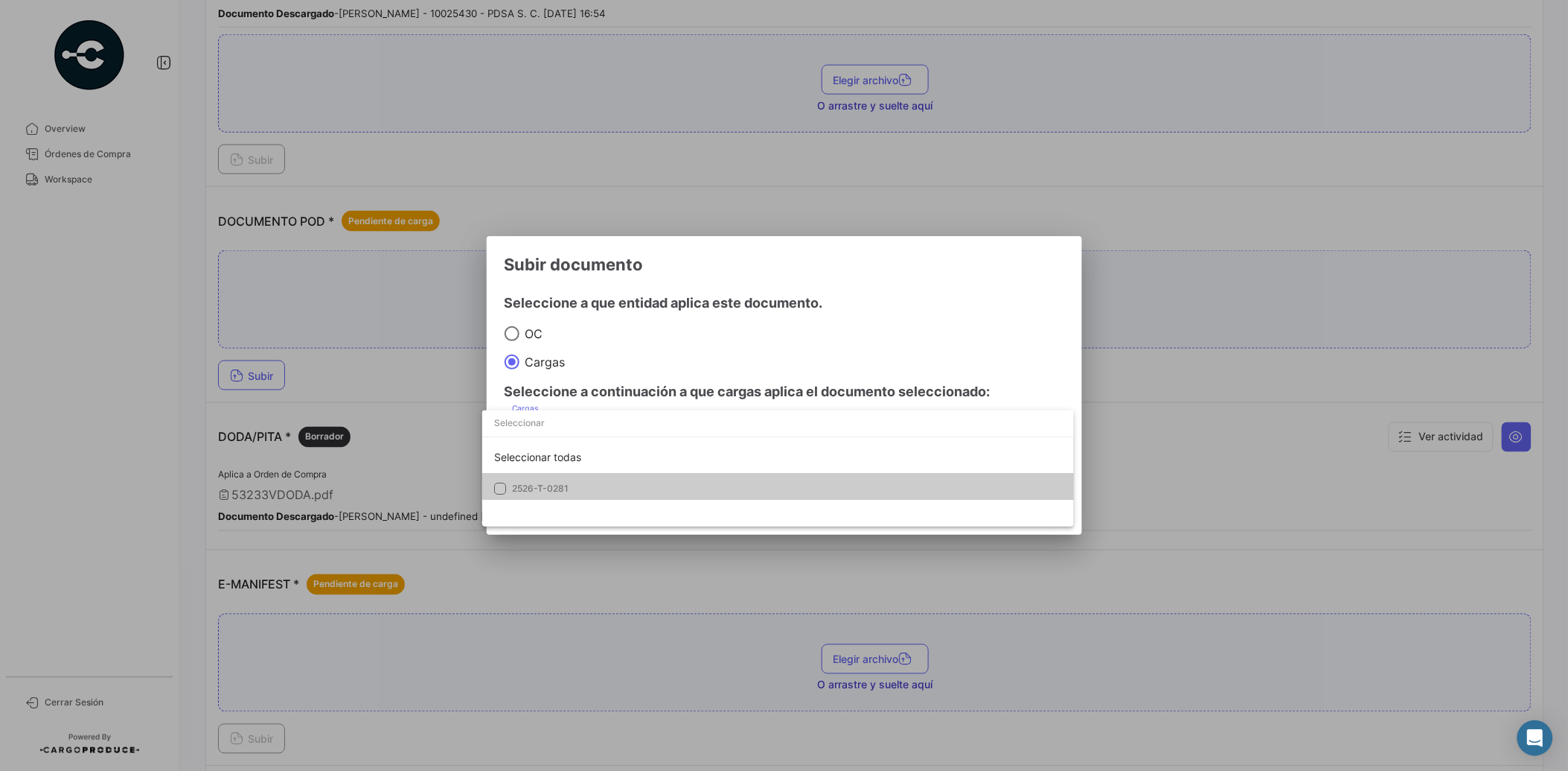
click at [542, 490] on span "2526-T-0281" at bounding box center [540, 487] width 56 height 11
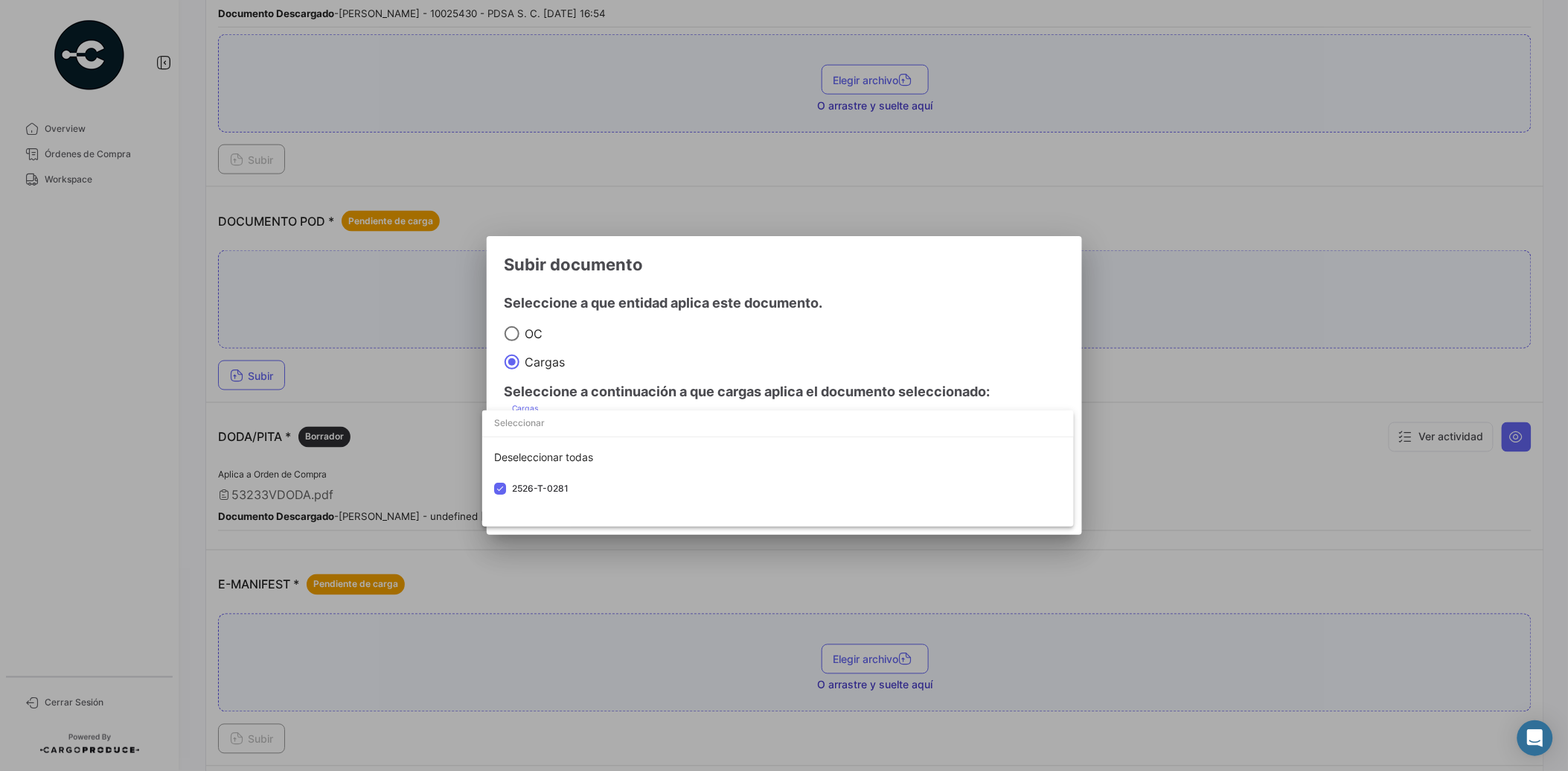
click at [638, 365] on div at bounding box center [784, 386] width 1568 height 771
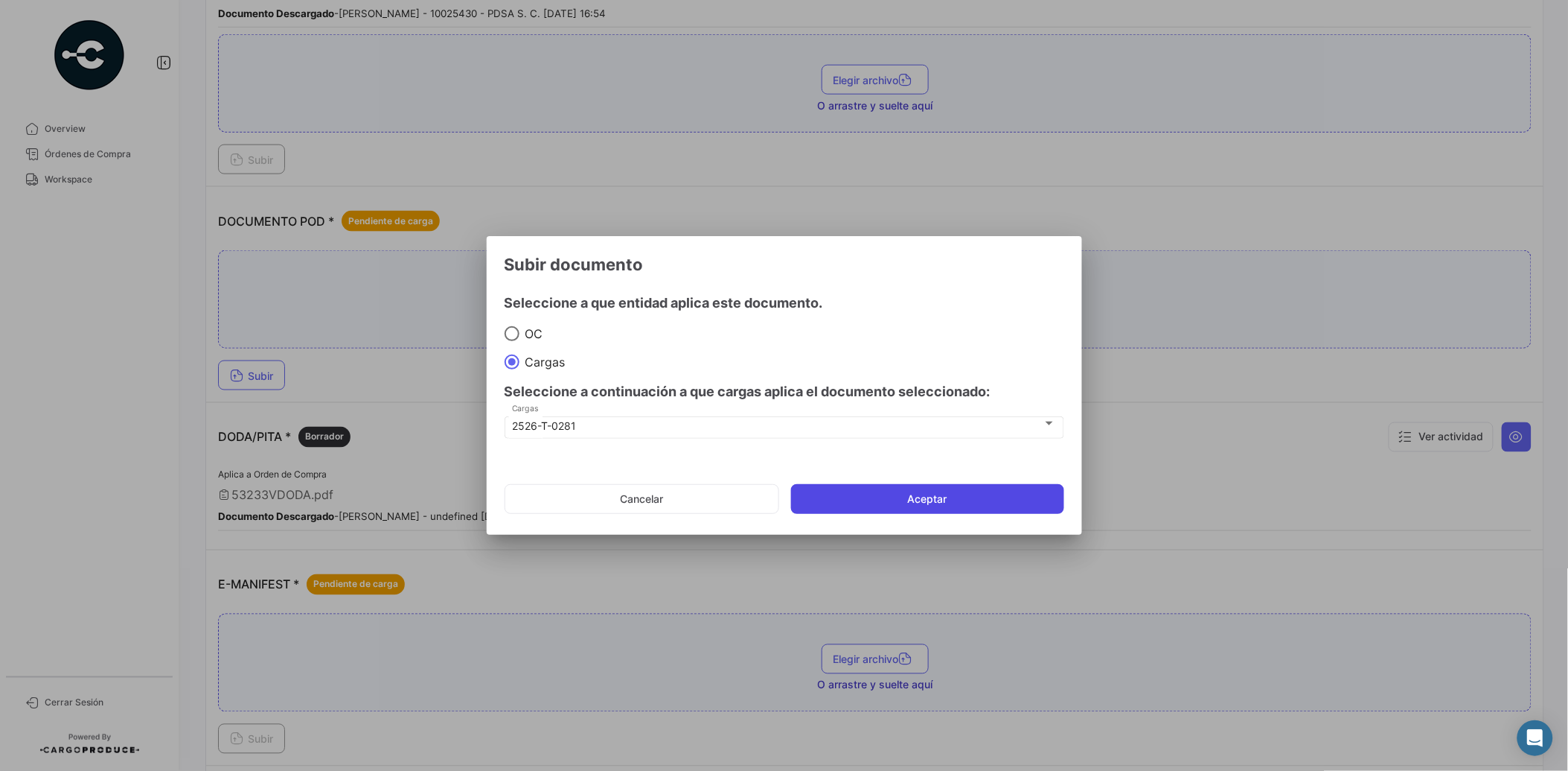
click at [933, 508] on button "Aceptar" at bounding box center [927, 498] width 273 height 29
